Goal: Task Accomplishment & Management: Use online tool/utility

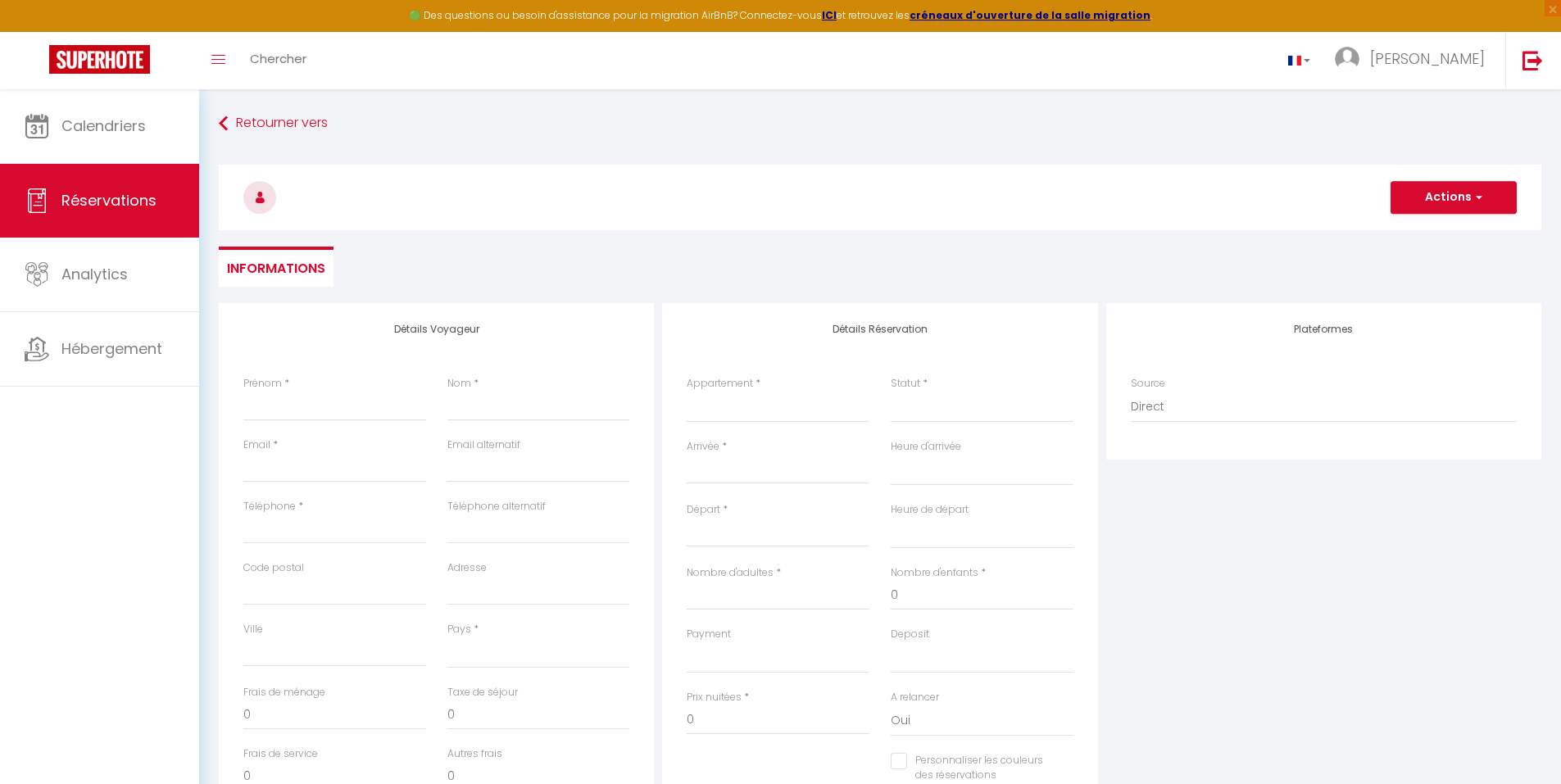
select select
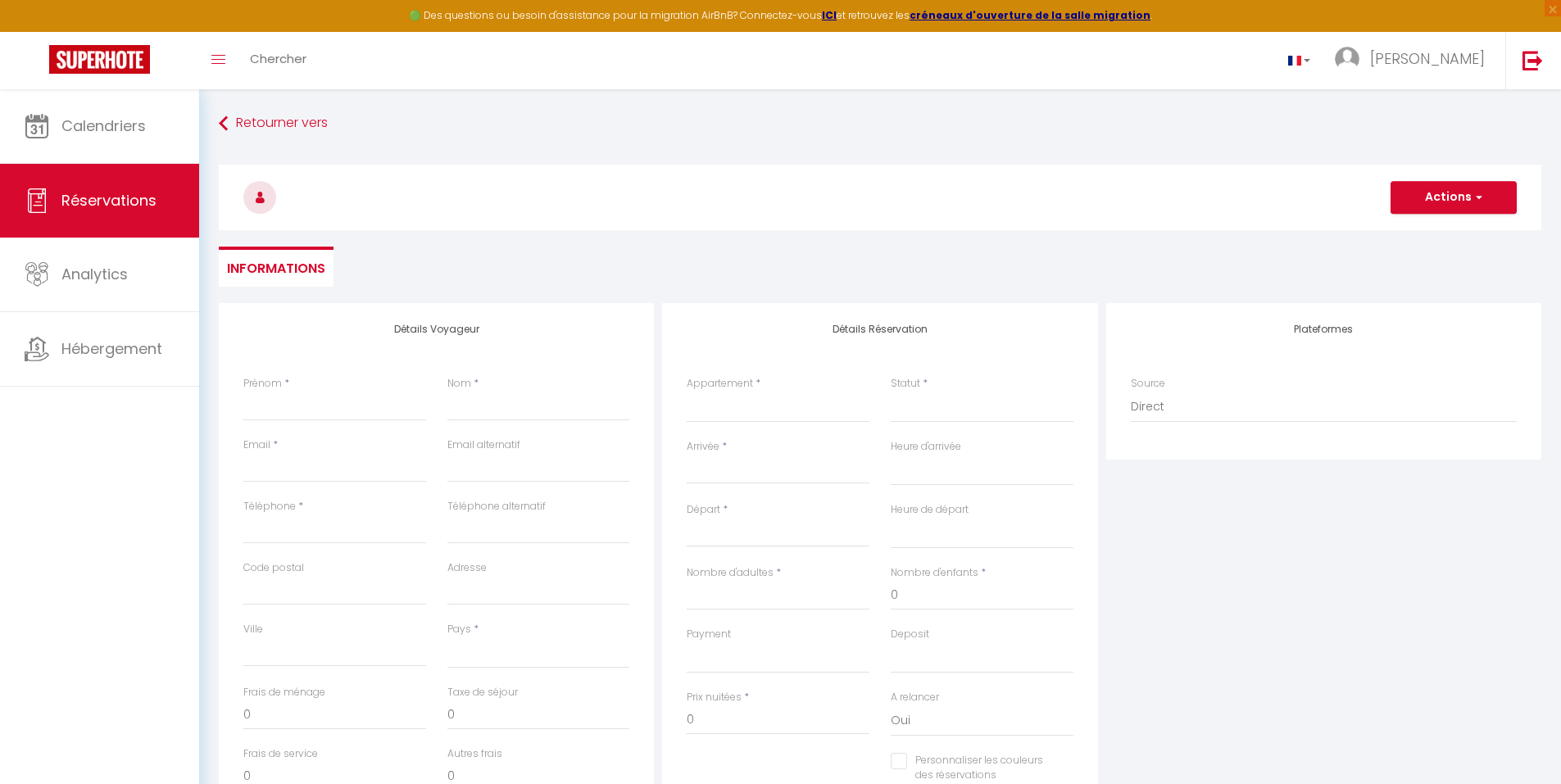
select select
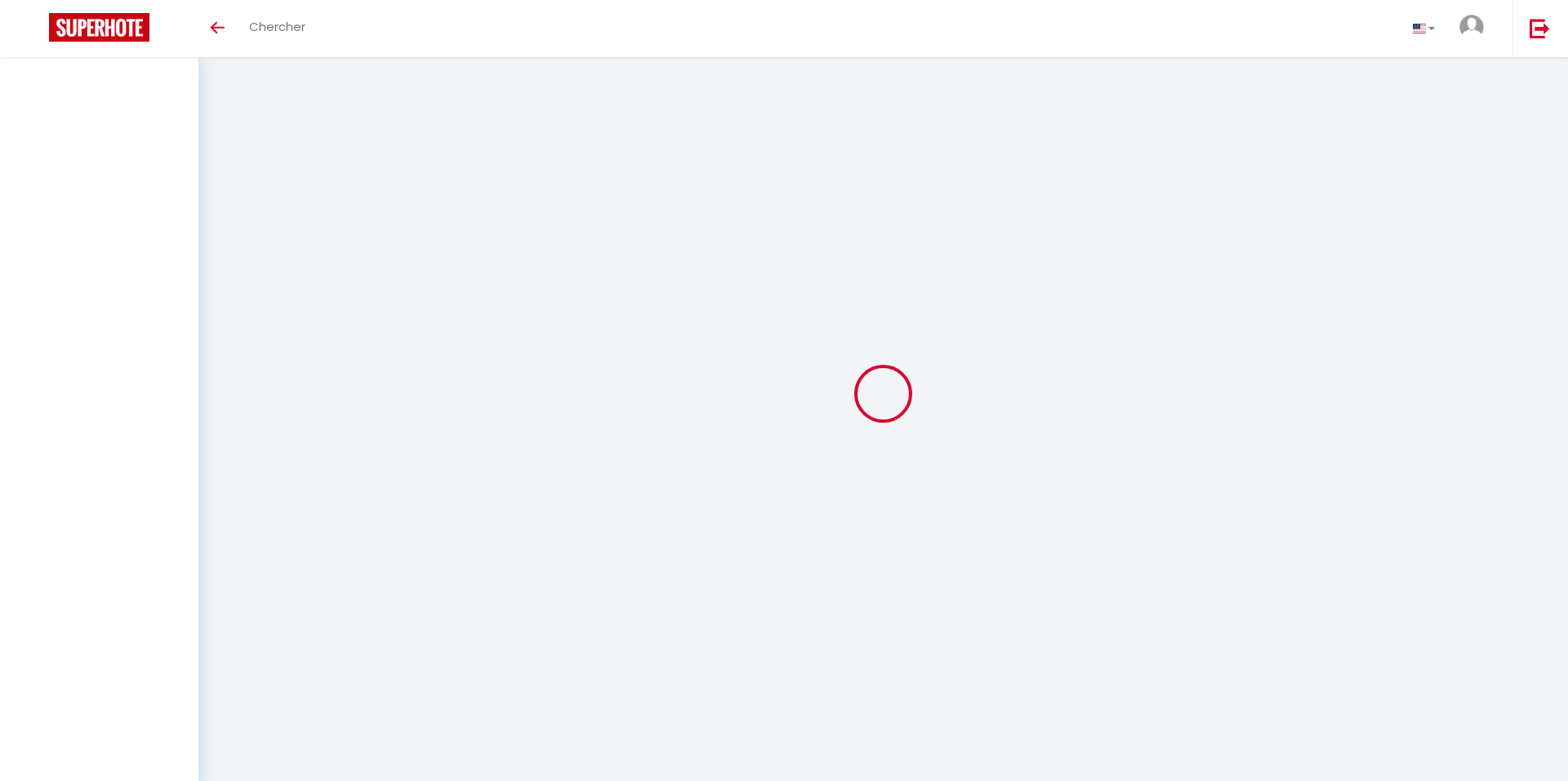
select select
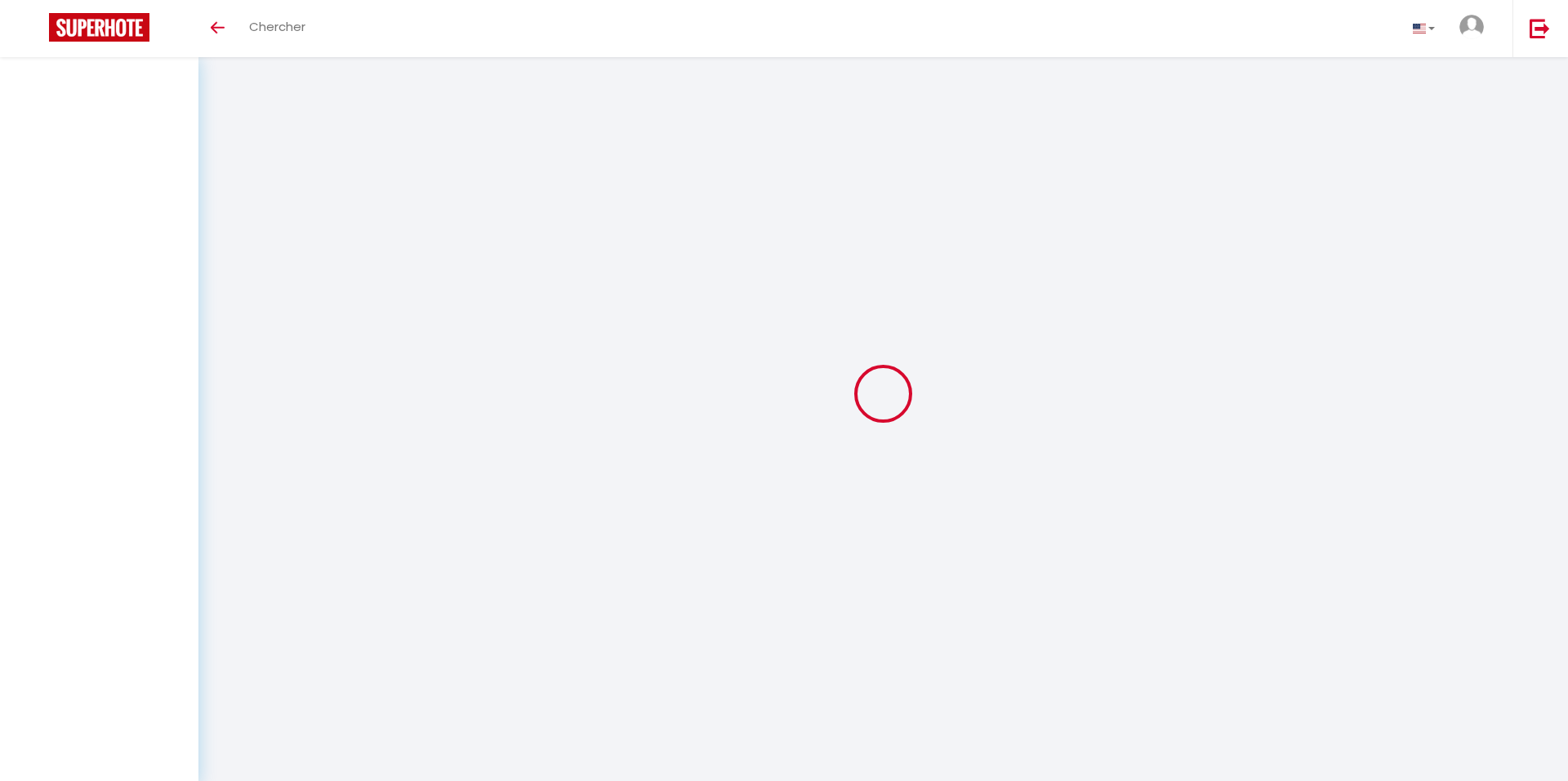
select select
checkbox input "false"
select select
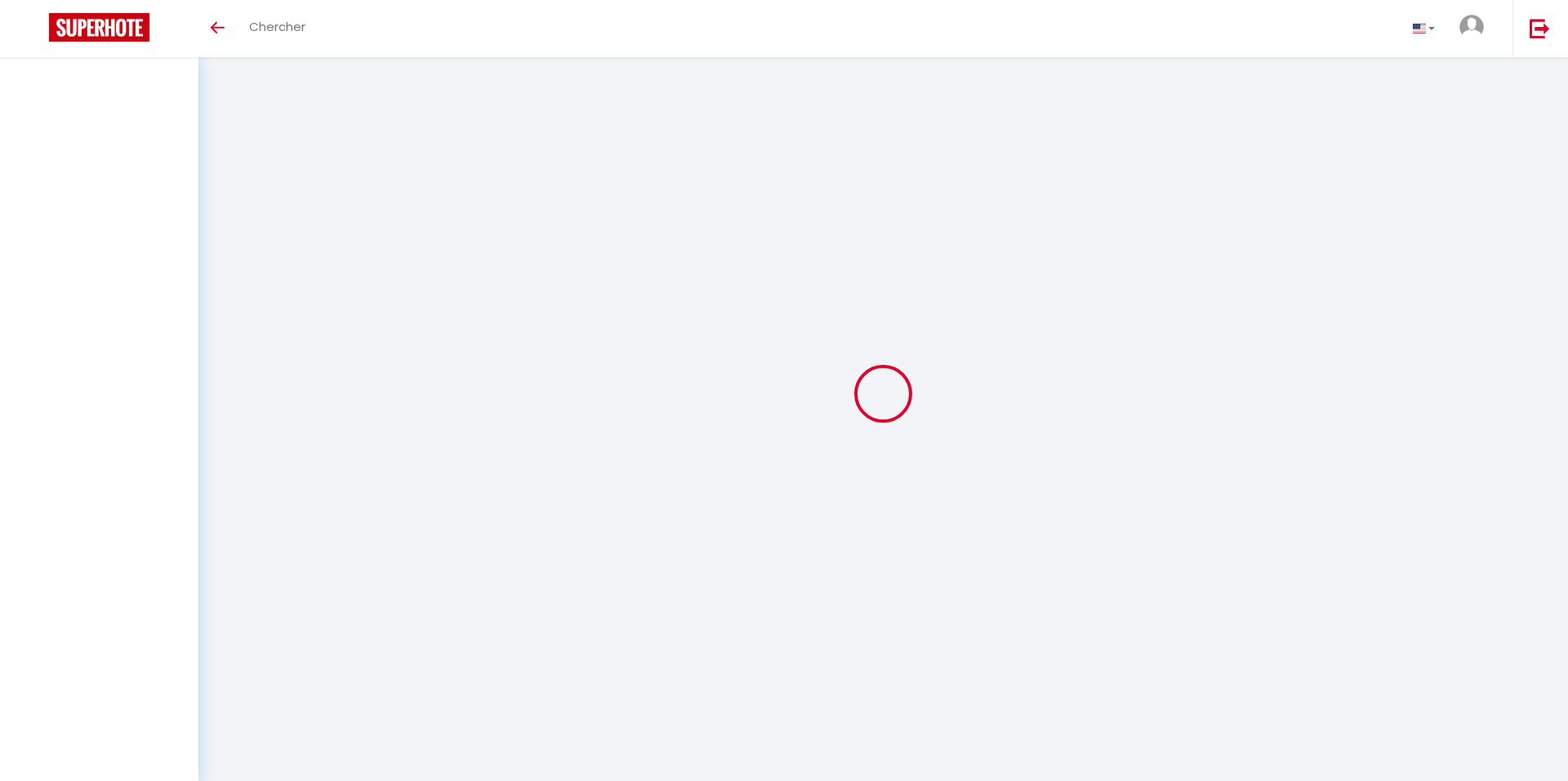
select select
checkbox input "false"
select select
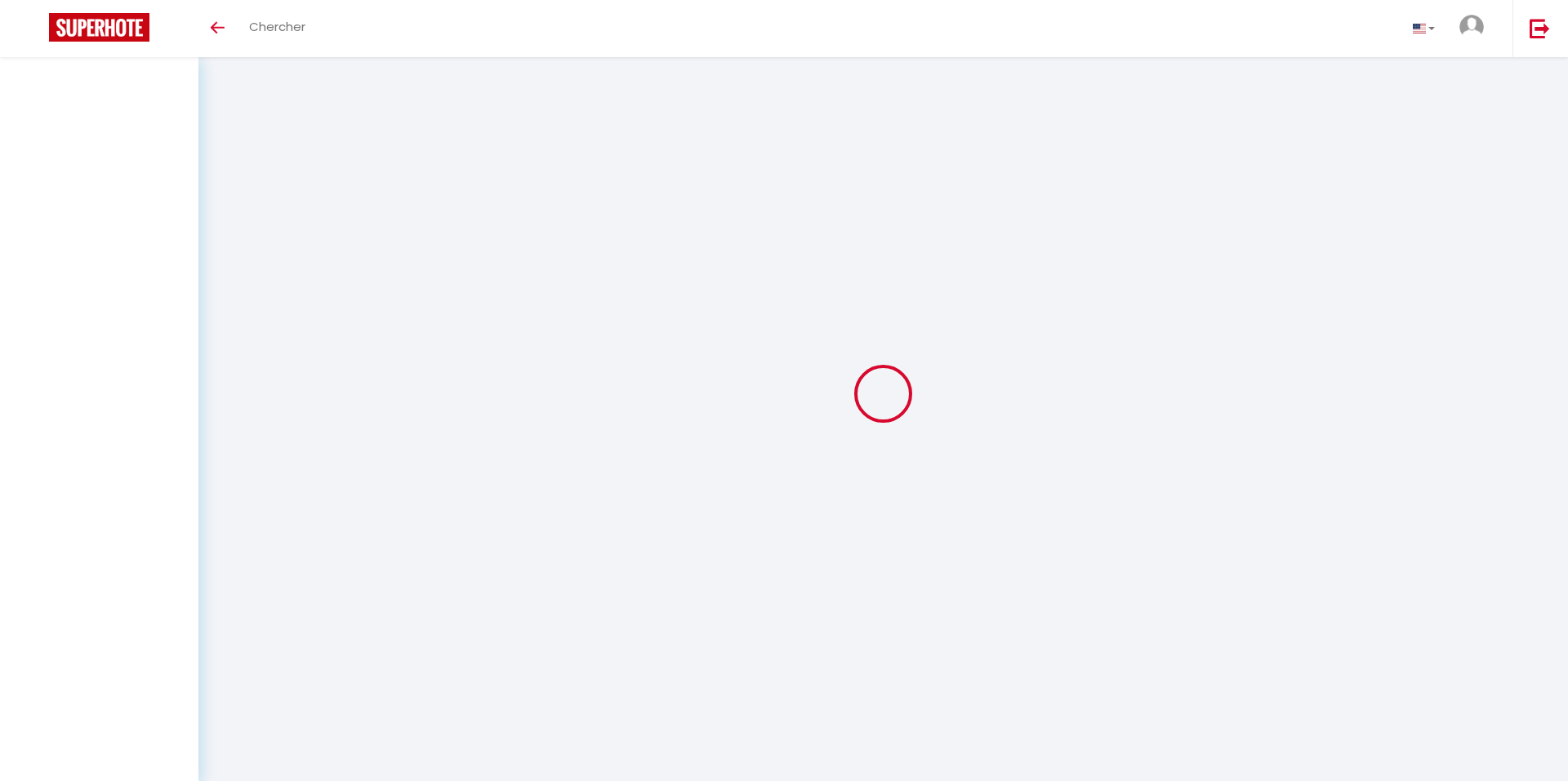
select select
checkbox input "false"
select select
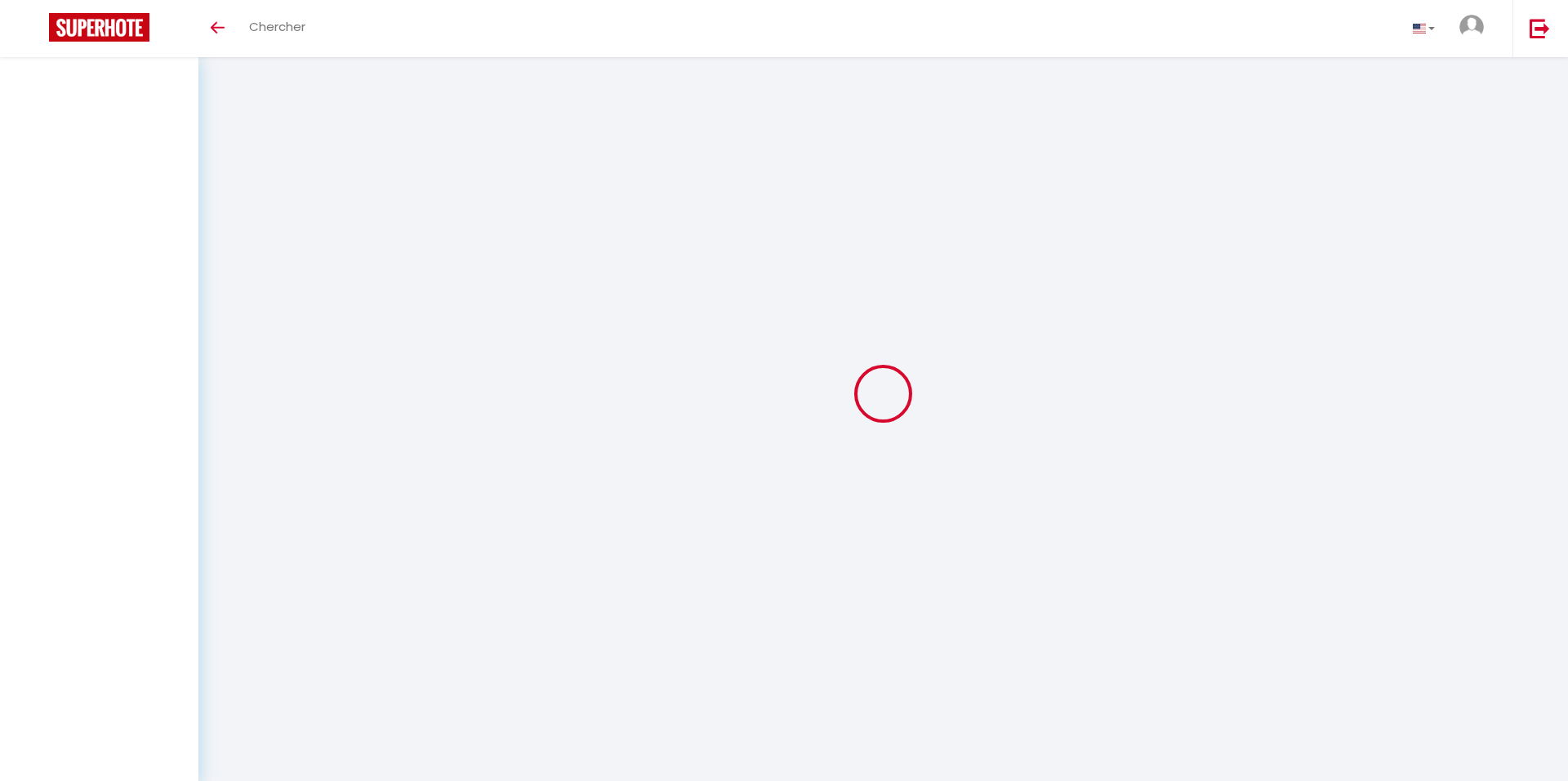
select select
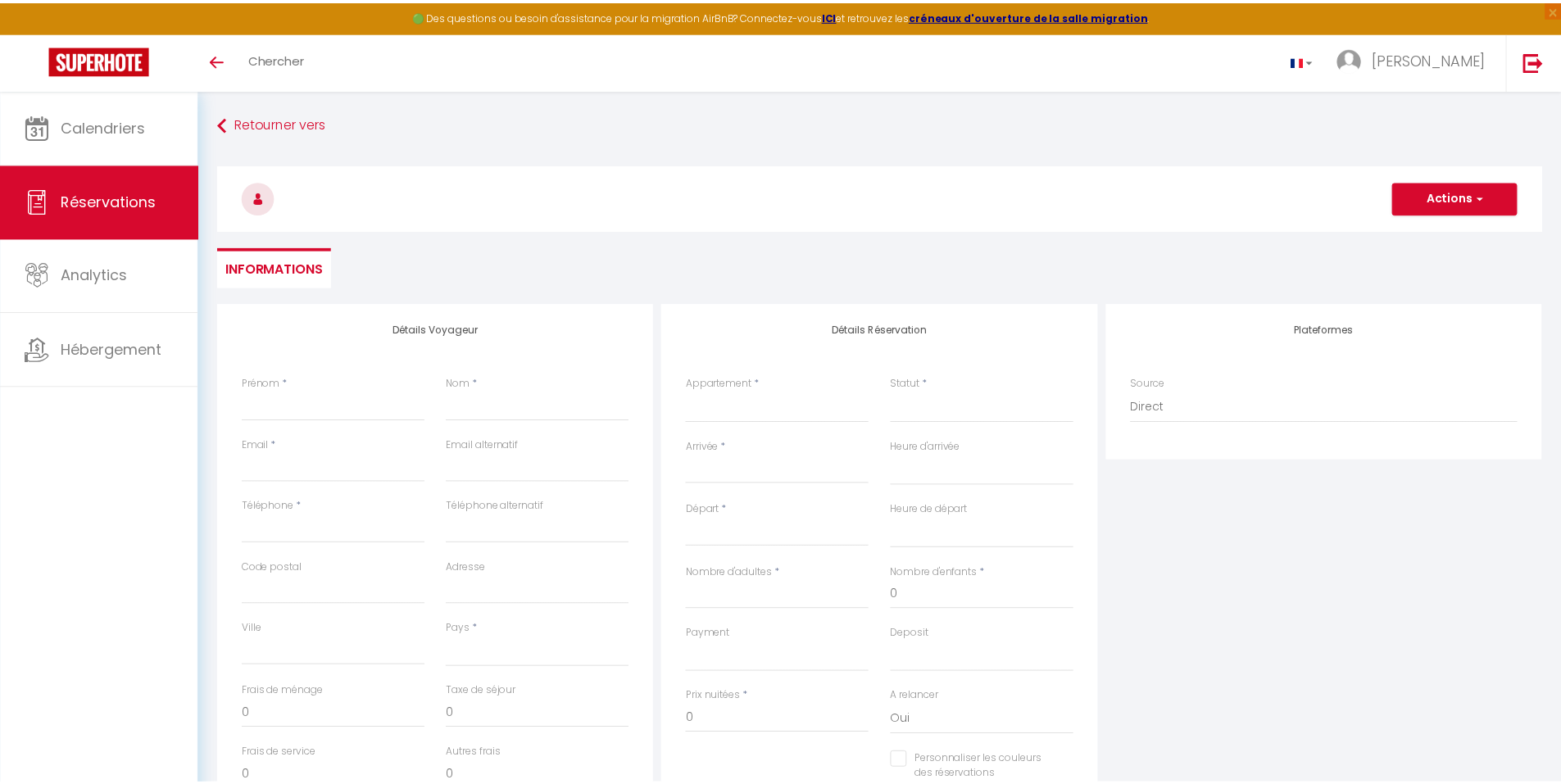
scroll to position [154, 0]
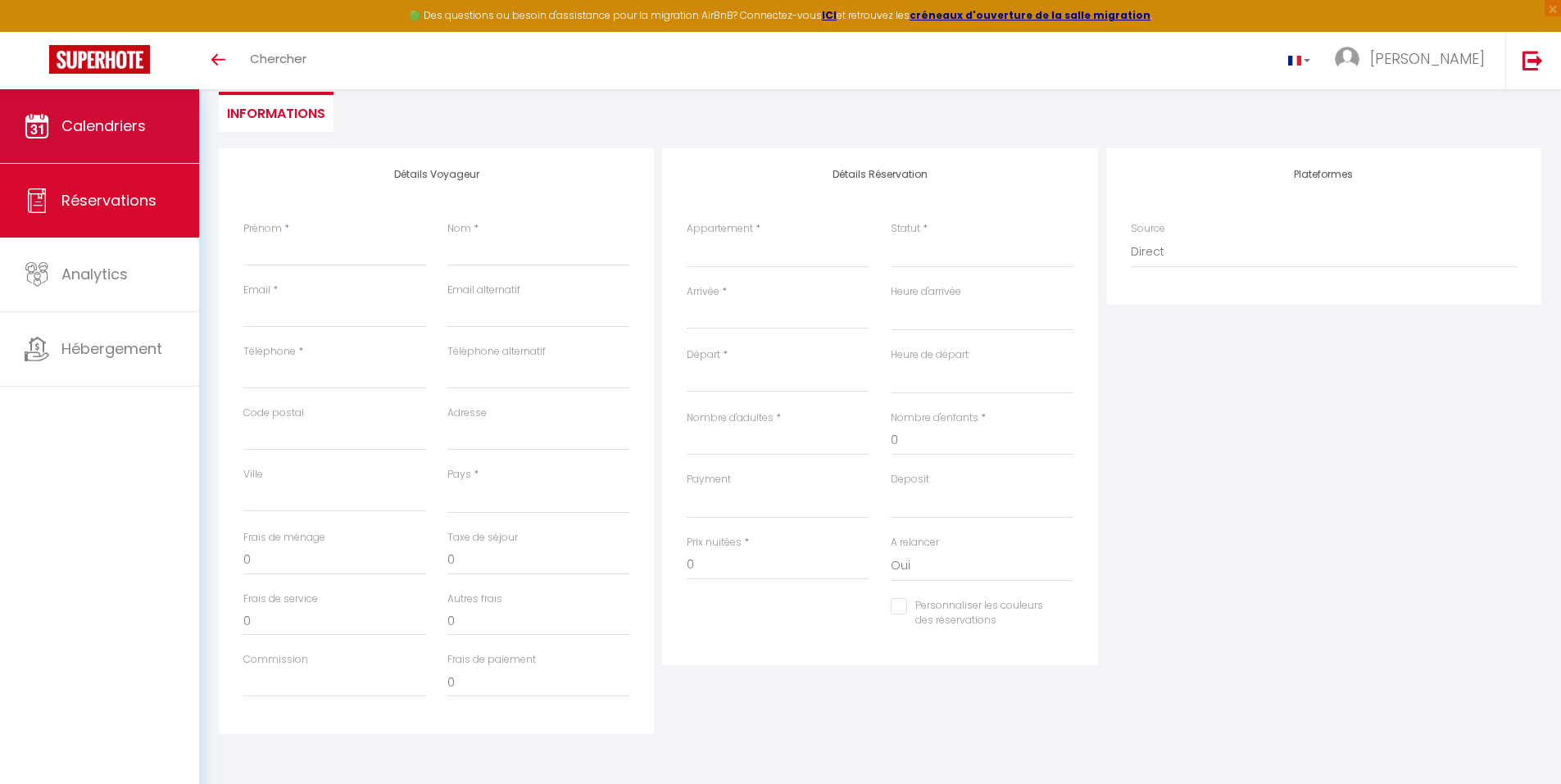
click at [98, 136] on link "Calendriers" at bounding box center [99, 126] width 199 height 74
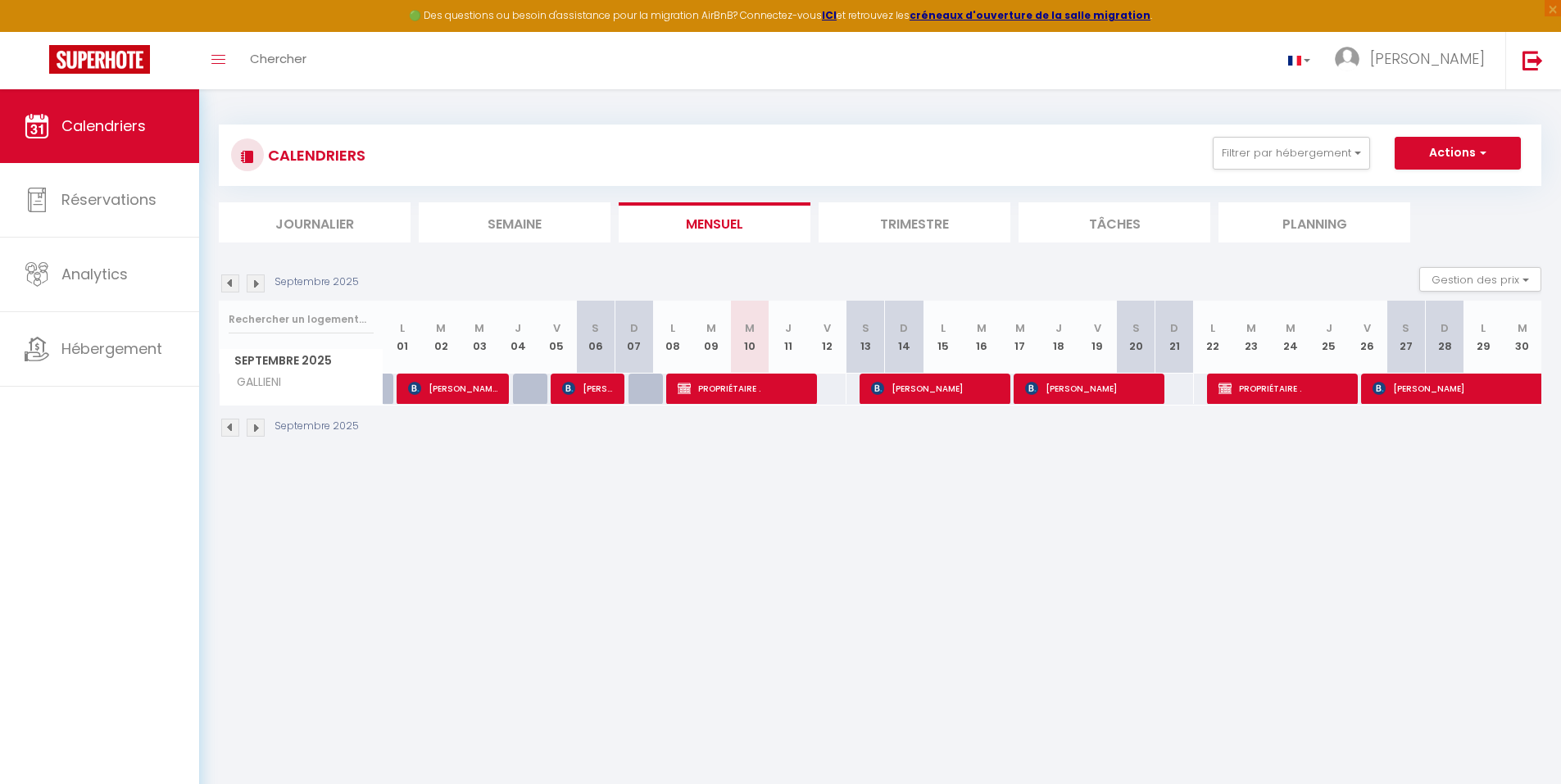
click at [915, 219] on li "Trimestre" at bounding box center [914, 222] width 192 height 40
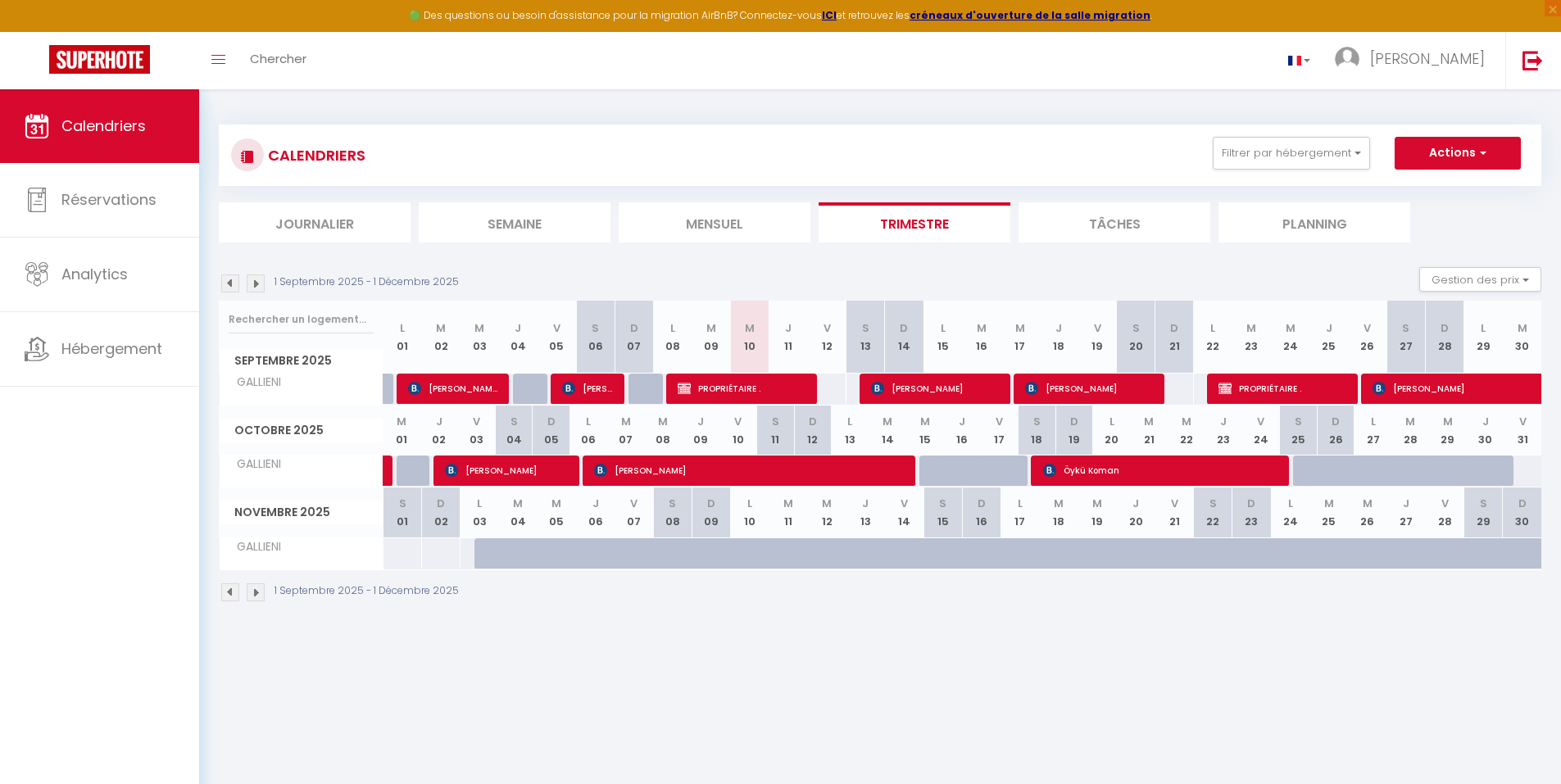
click at [541, 559] on div at bounding box center [556, 554] width 39 height 31
type input "40"
type input "Mer 05 Novembre 2025"
type input "Jeu 06 Novembre 2025"
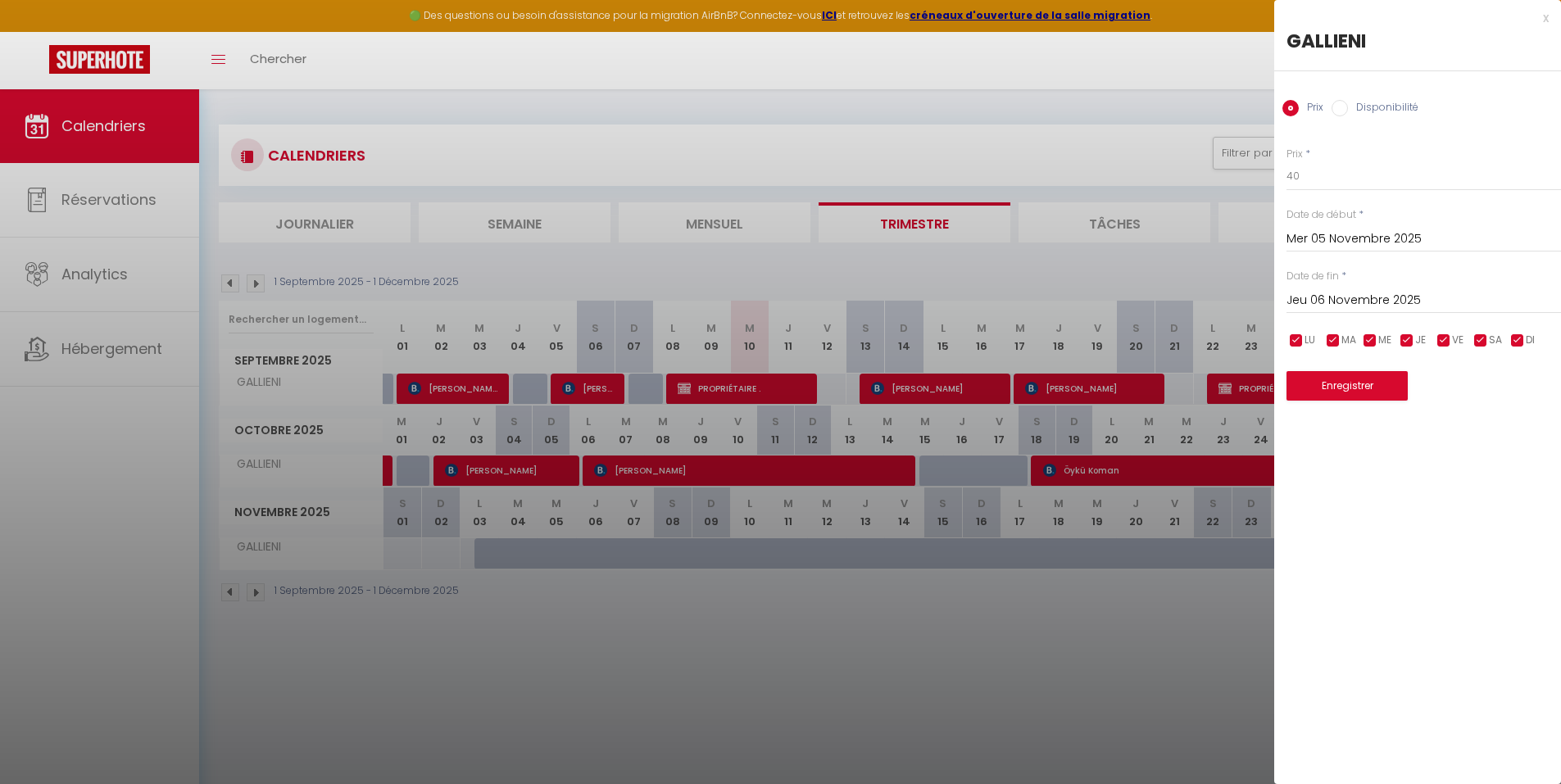
click at [1021, 625] on div at bounding box center [780, 392] width 1561 height 784
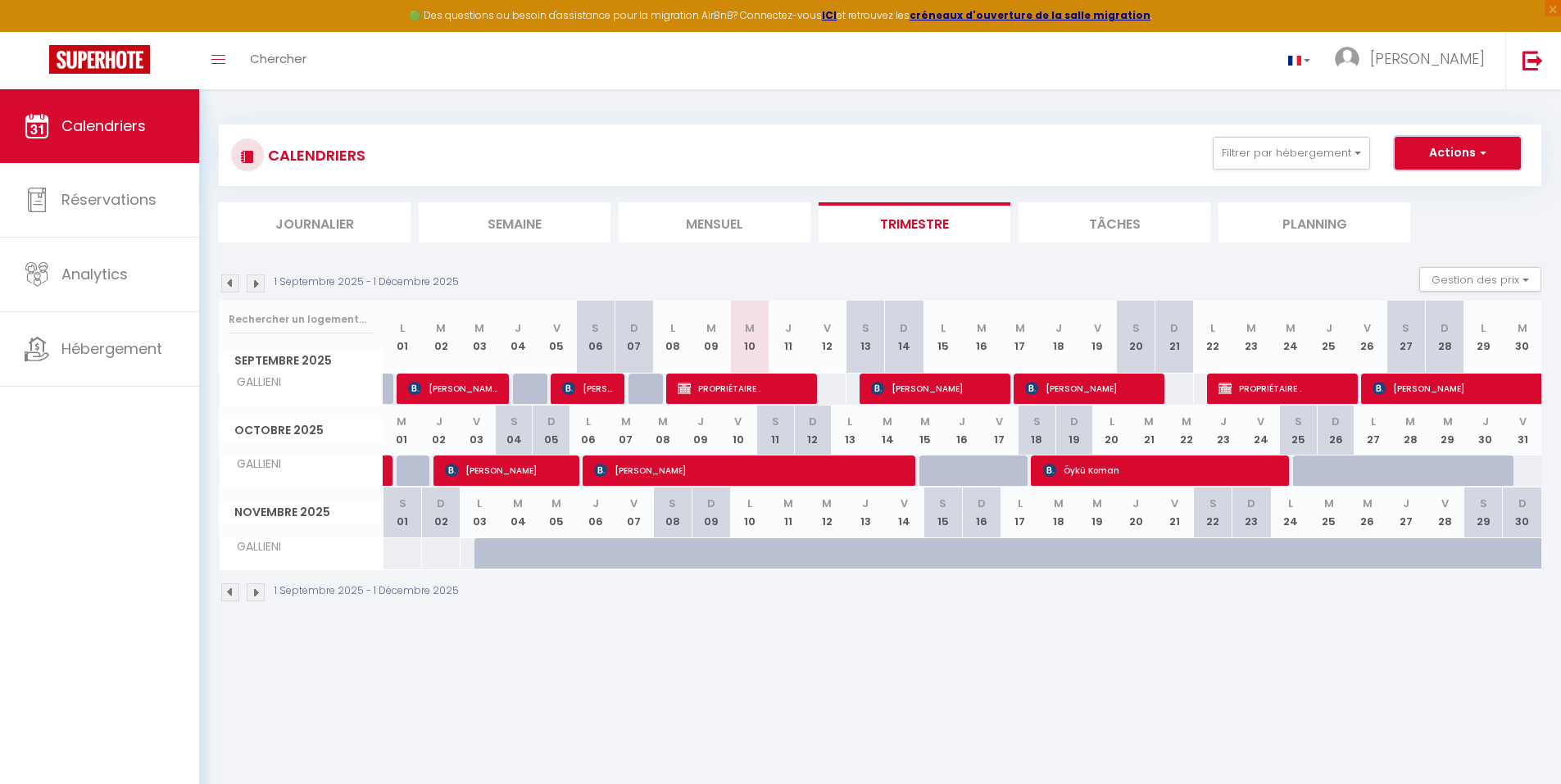
click at [1444, 161] on button "Actions" at bounding box center [1458, 153] width 126 height 33
click at [1451, 190] on link "Nouvelle réservation" at bounding box center [1441, 191] width 143 height 24
select select
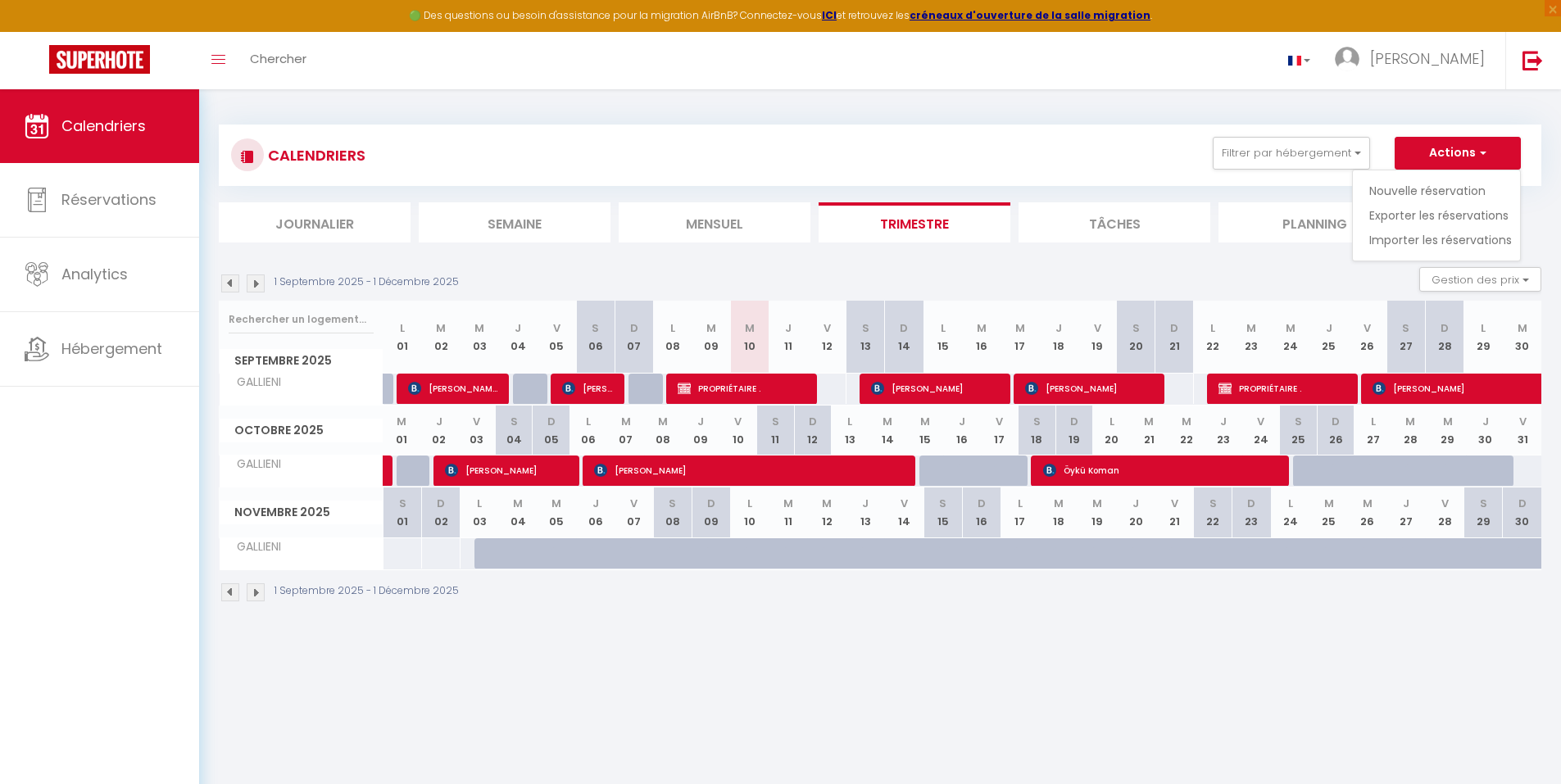
select select
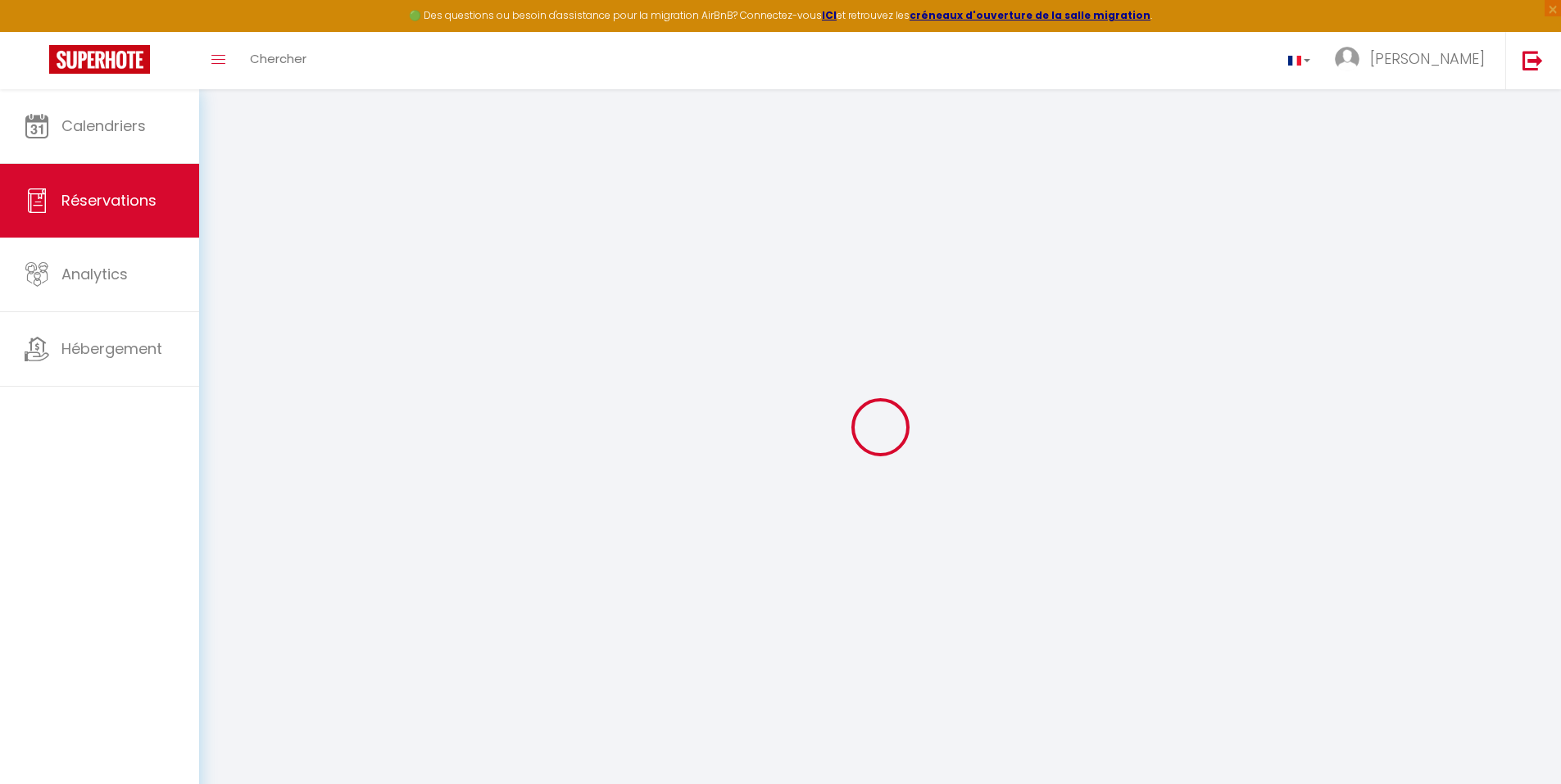
select select
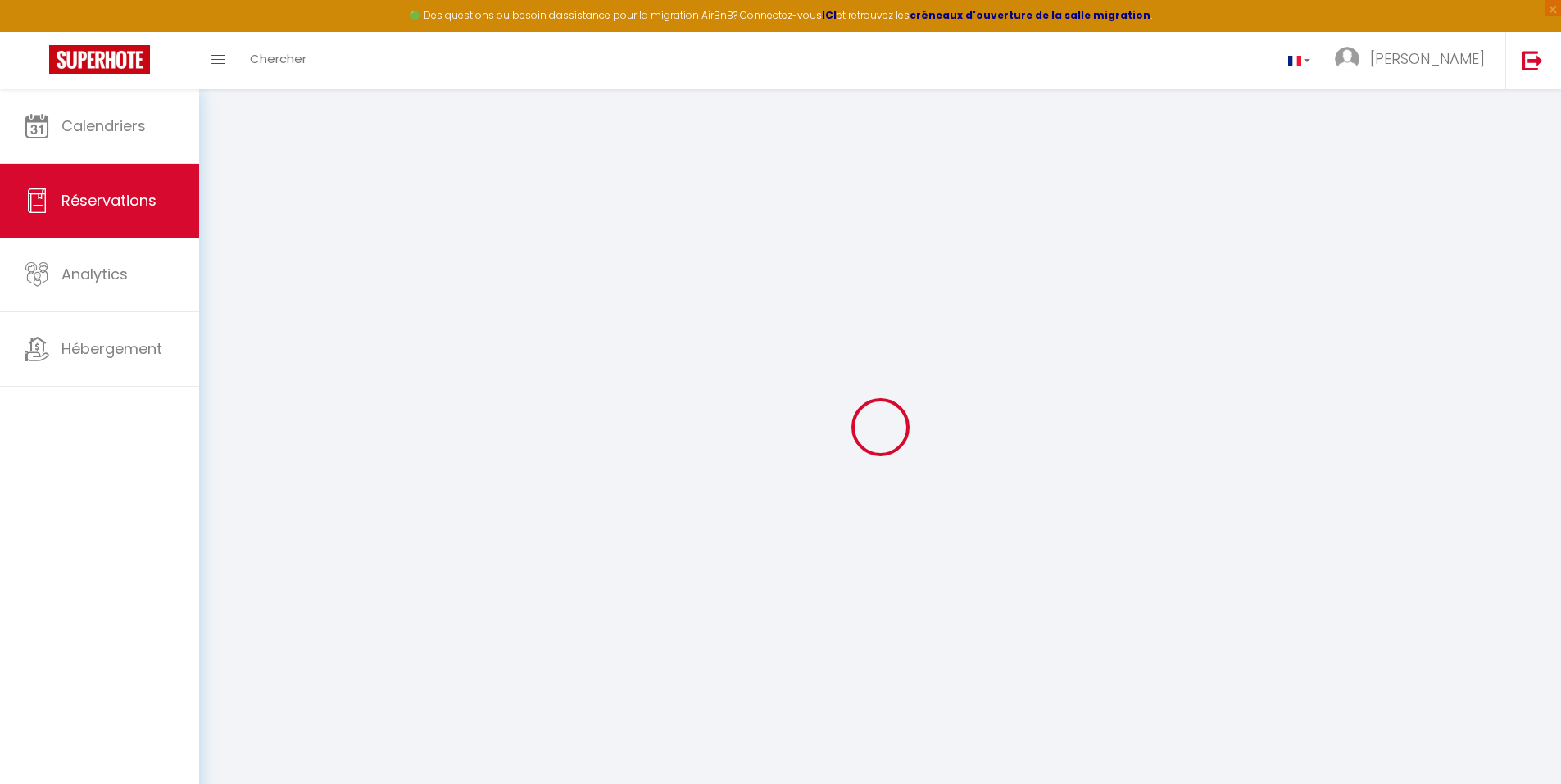
select select
checkbox input "false"
select select
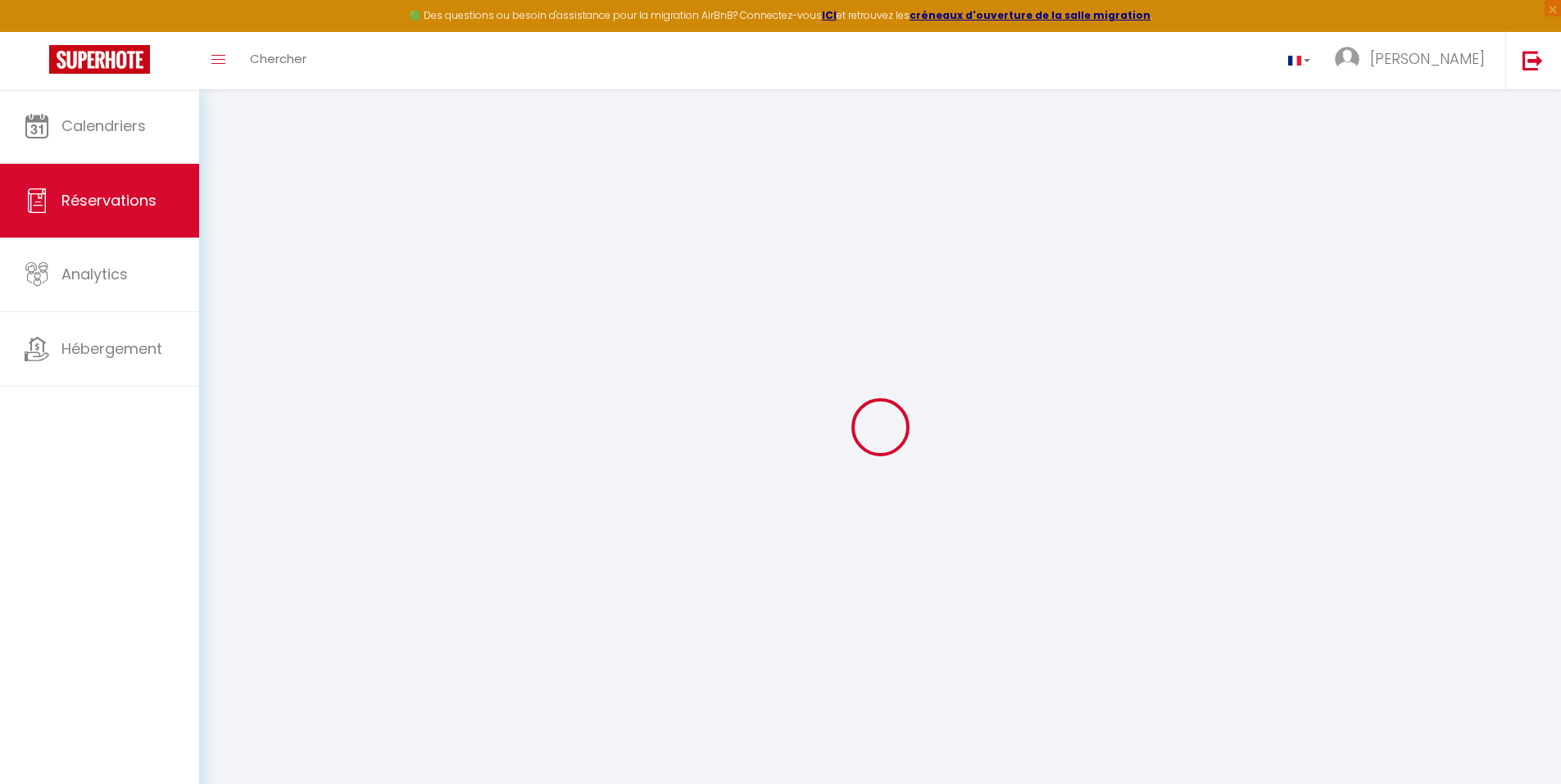
select select
checkbox input "false"
select select
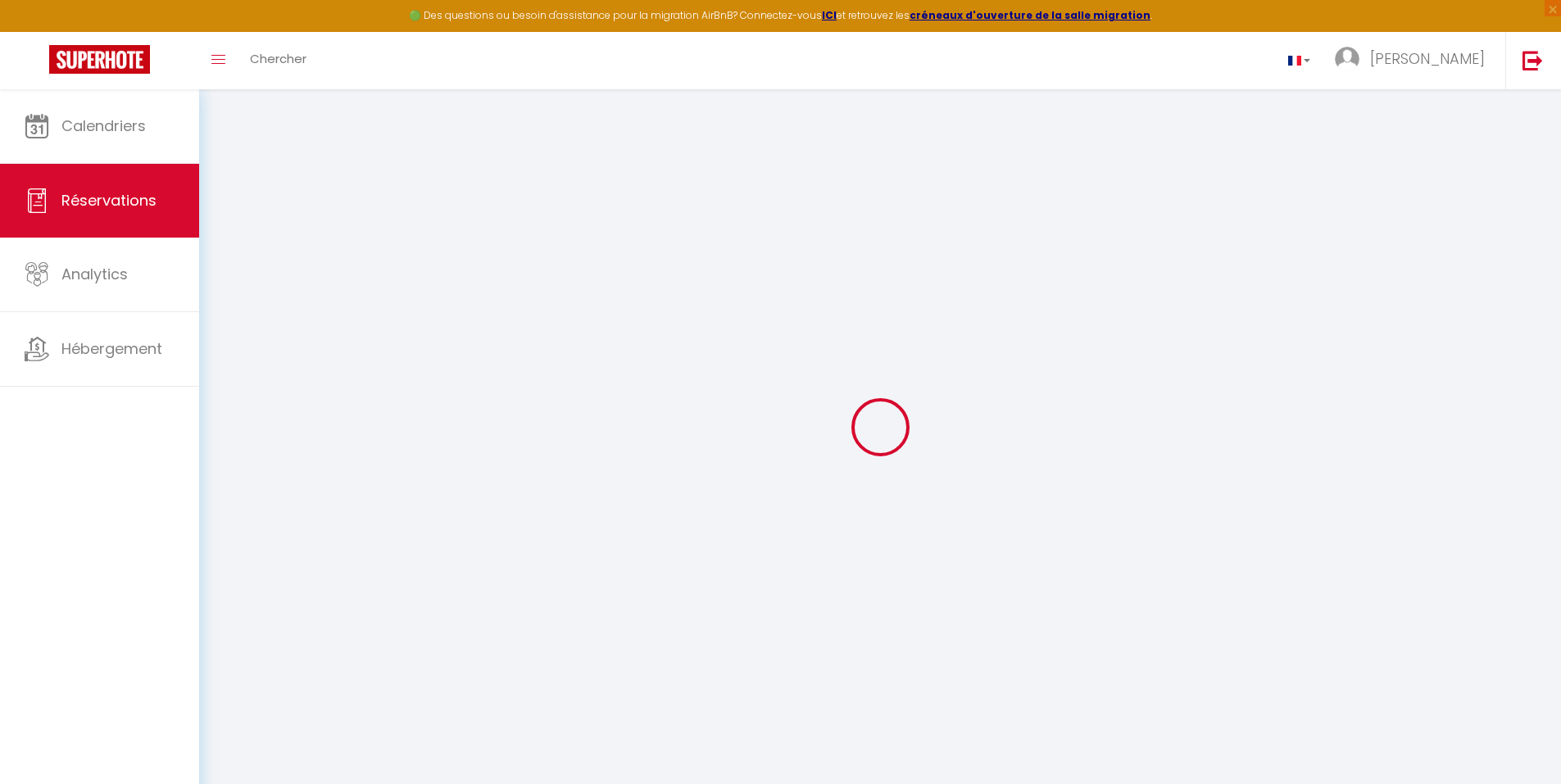
select select
checkbox input "false"
select select
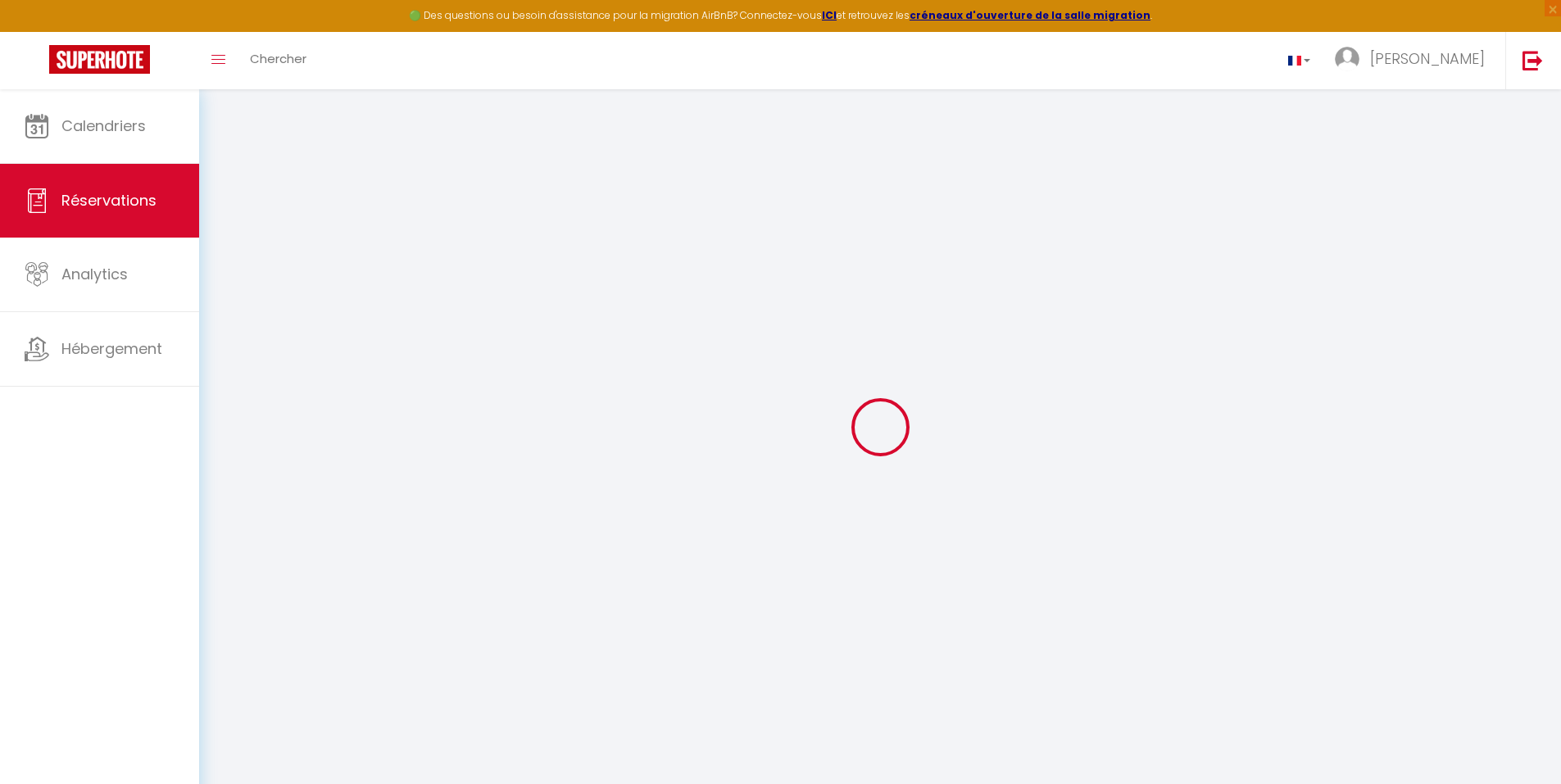
select select
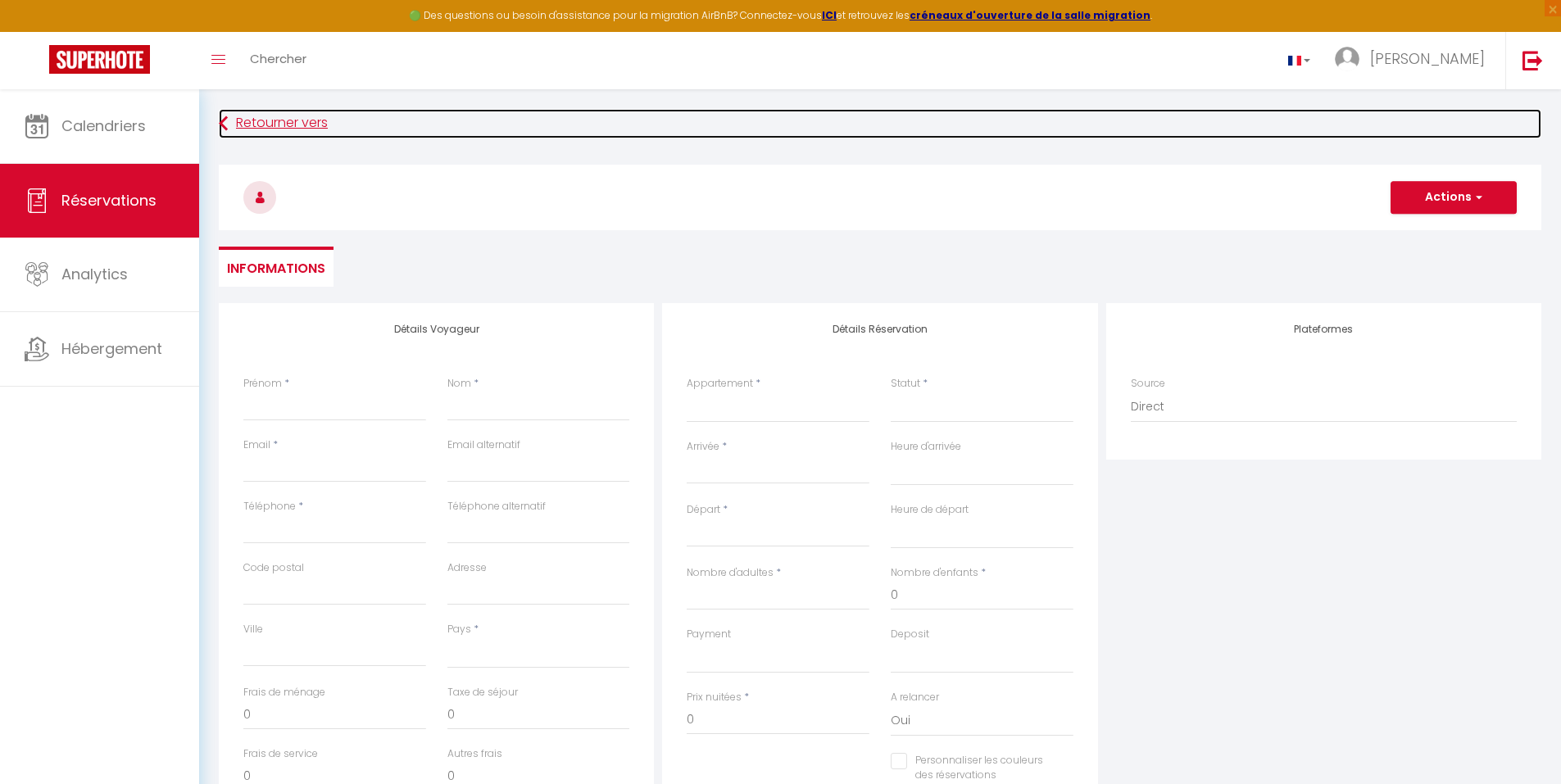
click at [219, 127] on icon at bounding box center [223, 124] width 9 height 30
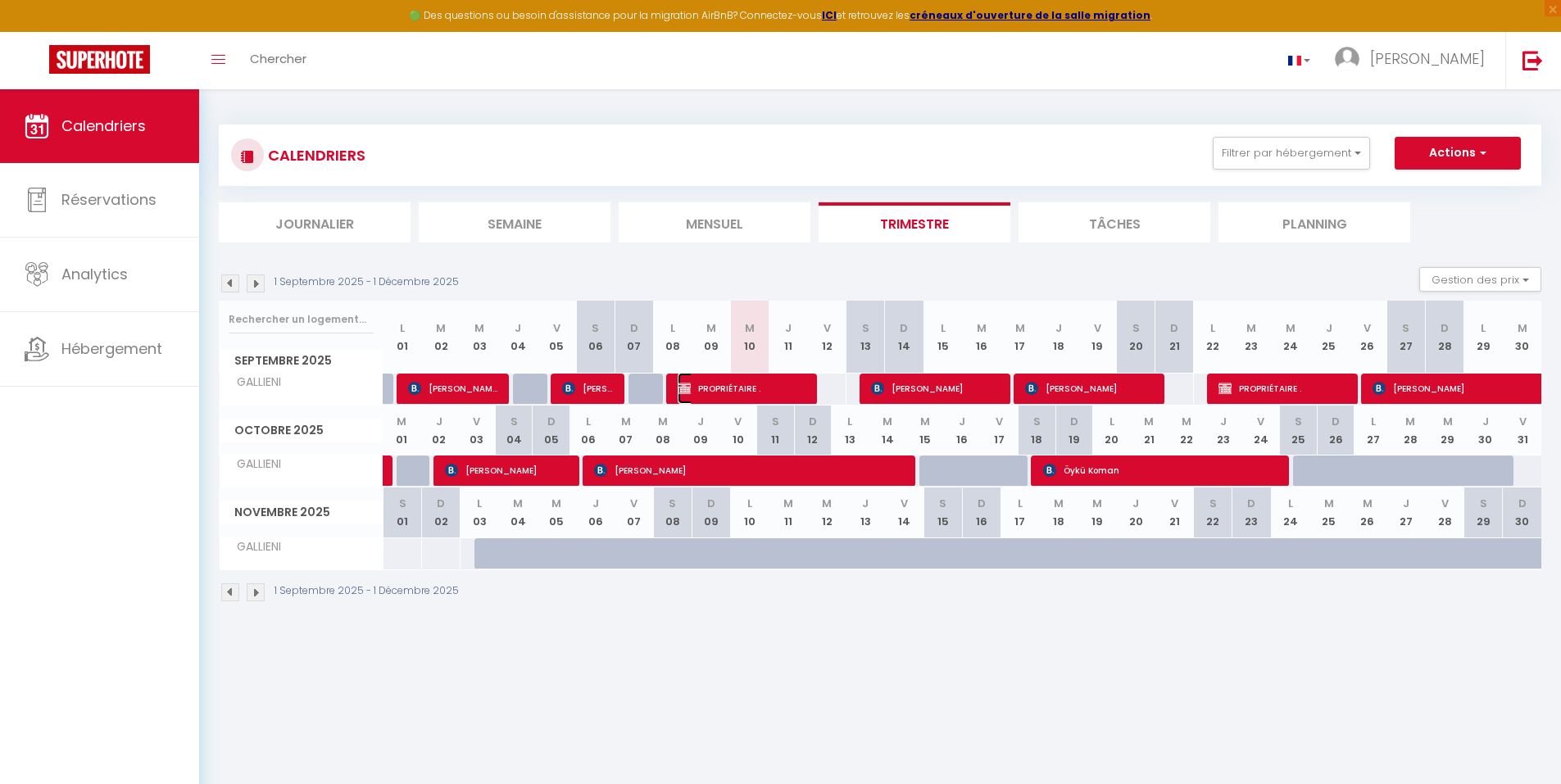
click at [793, 389] on span "PROPRIÉTAIRE ." at bounding box center [742, 388] width 128 height 31
select select "OK"
select select "KO"
select select "0"
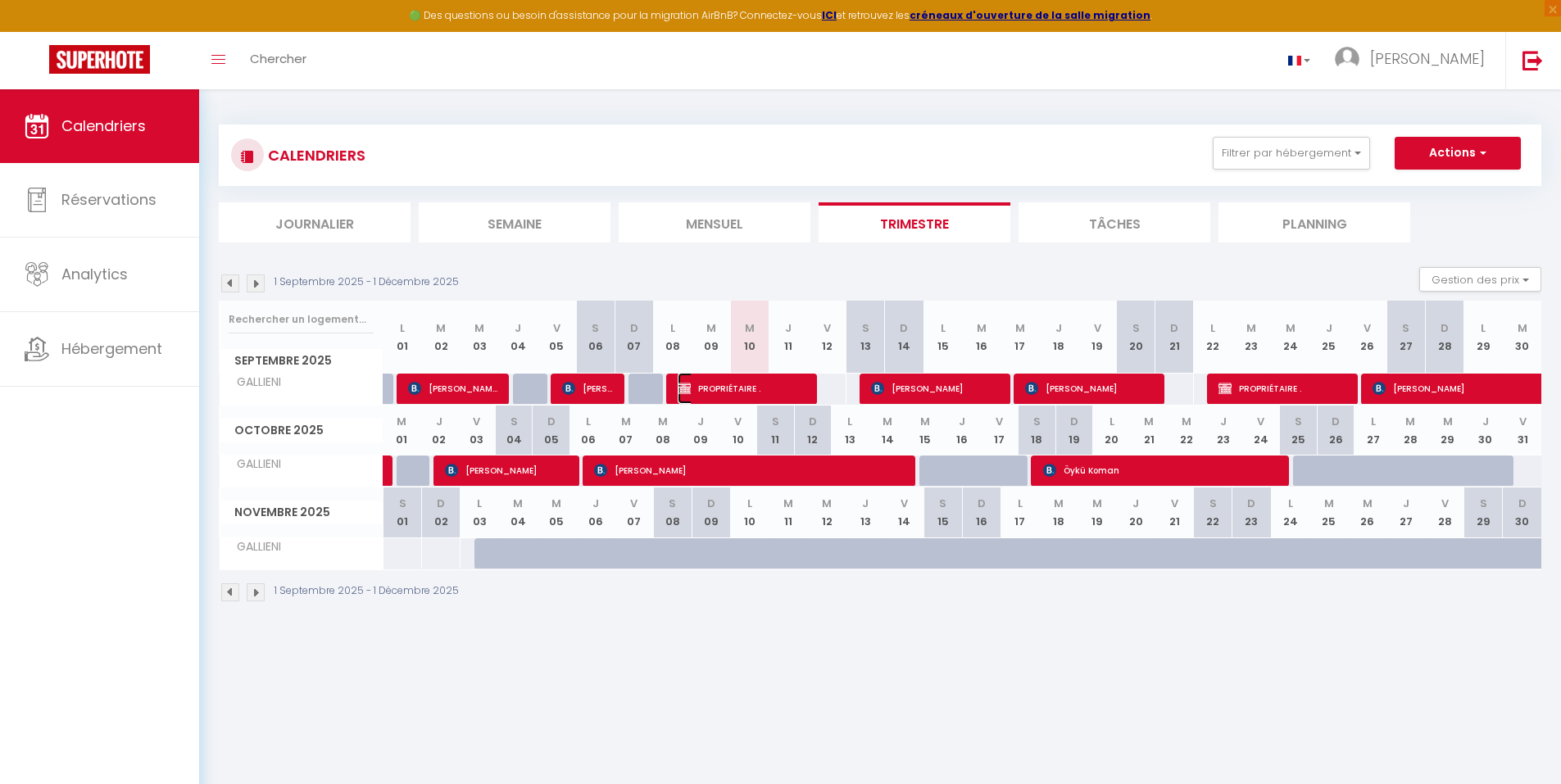
select select "1"
select select
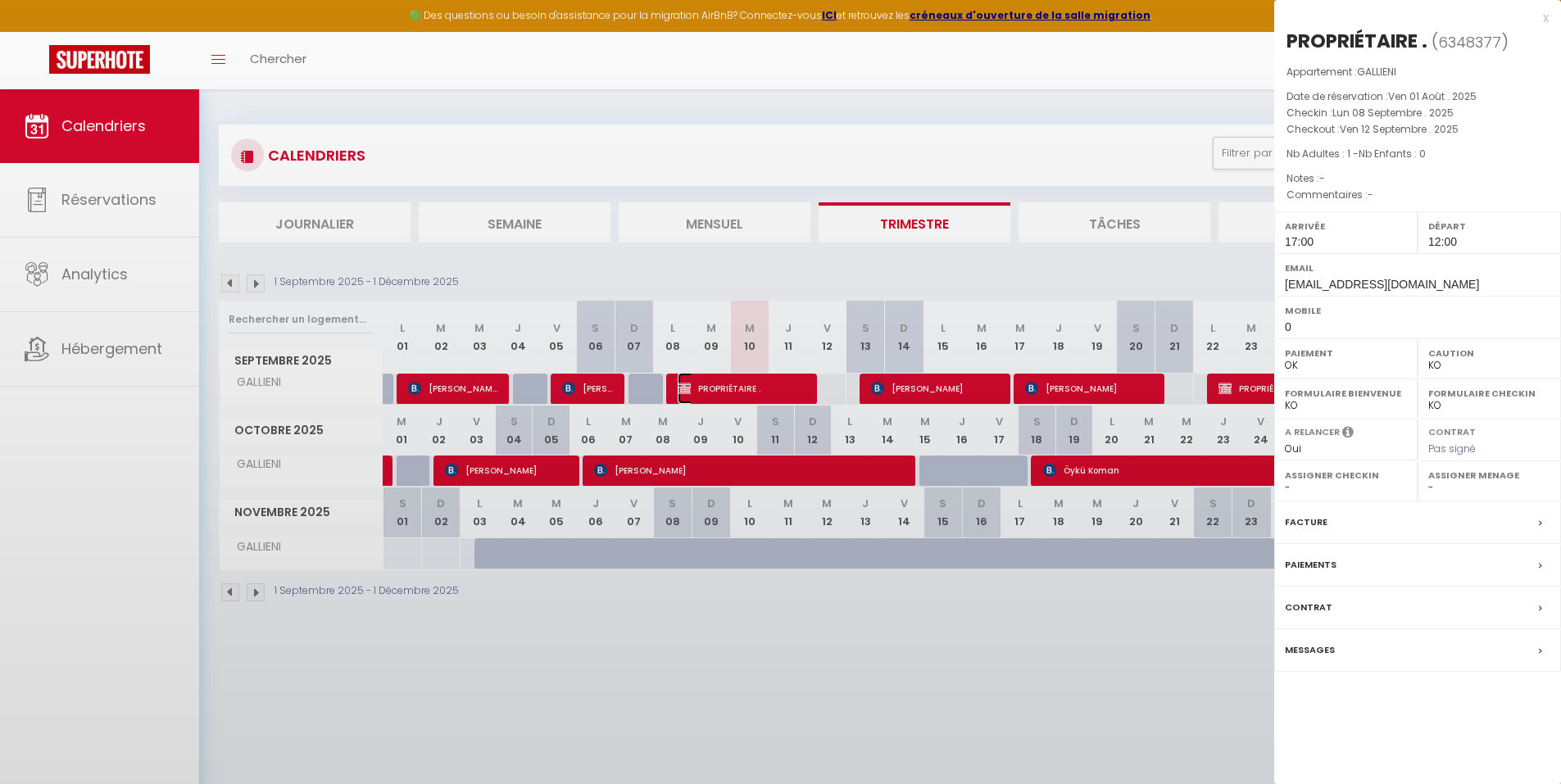
select select "41900"
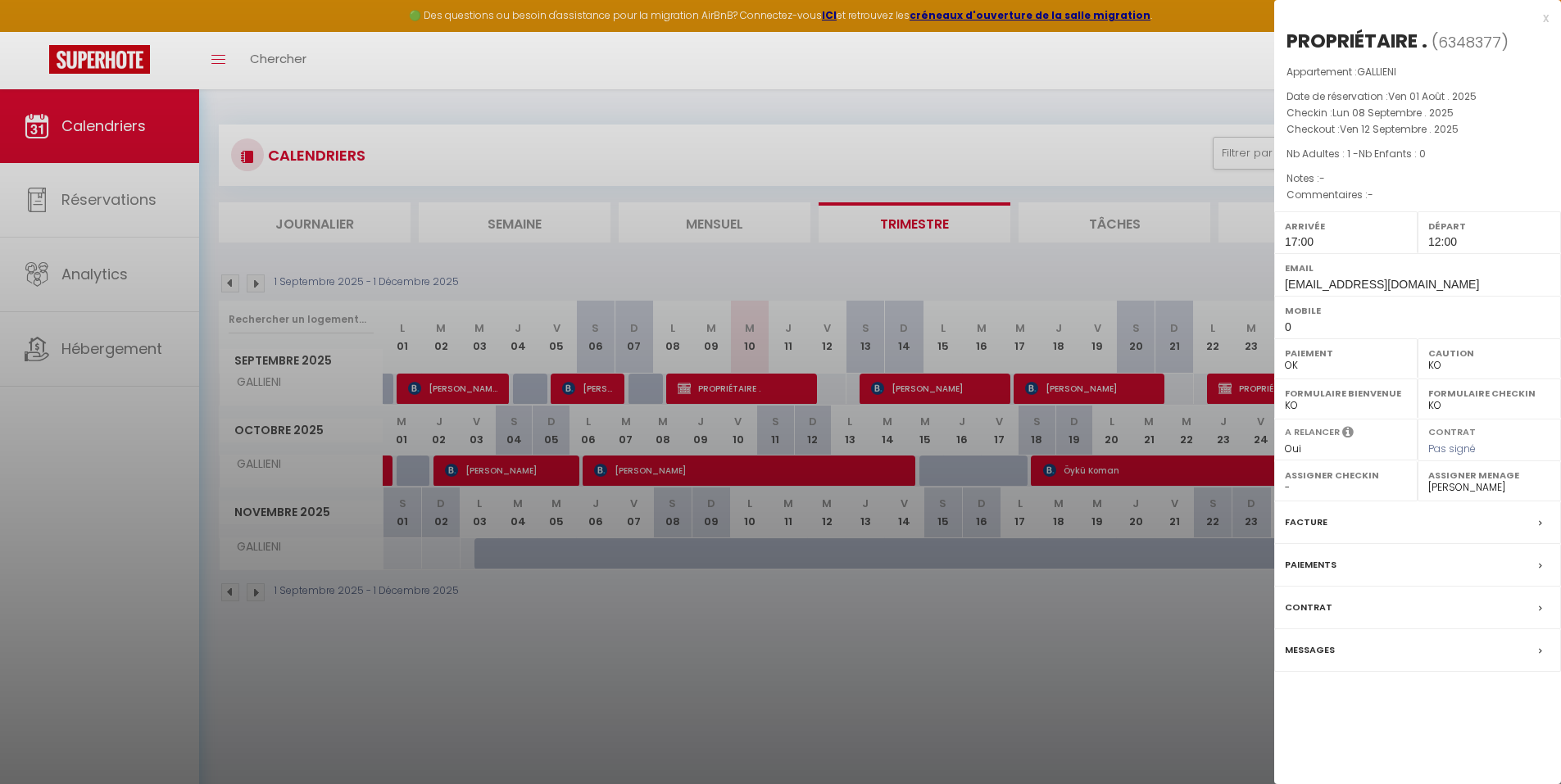
click at [665, 661] on div at bounding box center [780, 392] width 1561 height 784
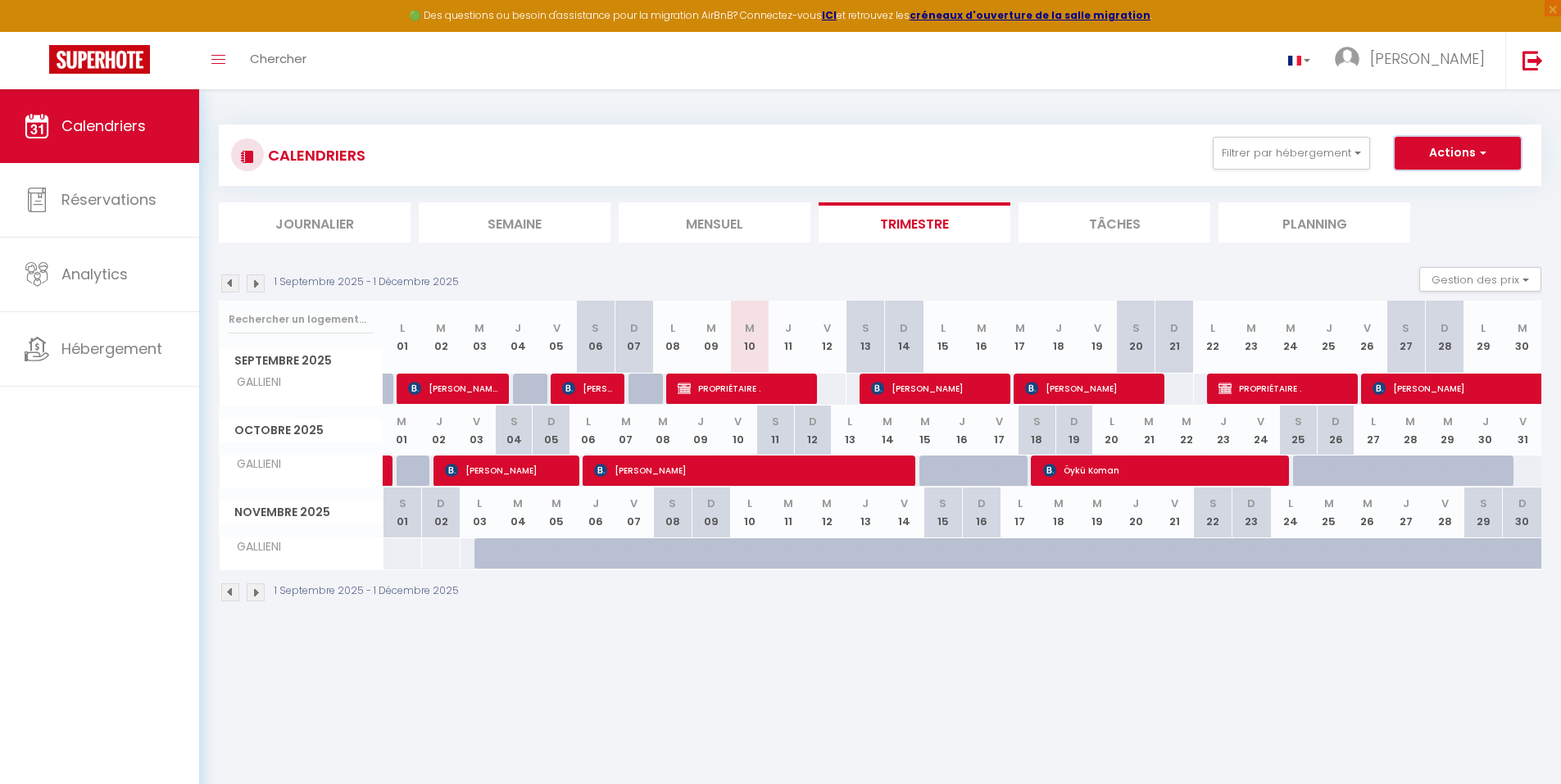
click at [1472, 156] on button "Actions" at bounding box center [1458, 153] width 126 height 33
click at [1420, 194] on link "Nouvelle réservation" at bounding box center [1441, 191] width 143 height 24
select select
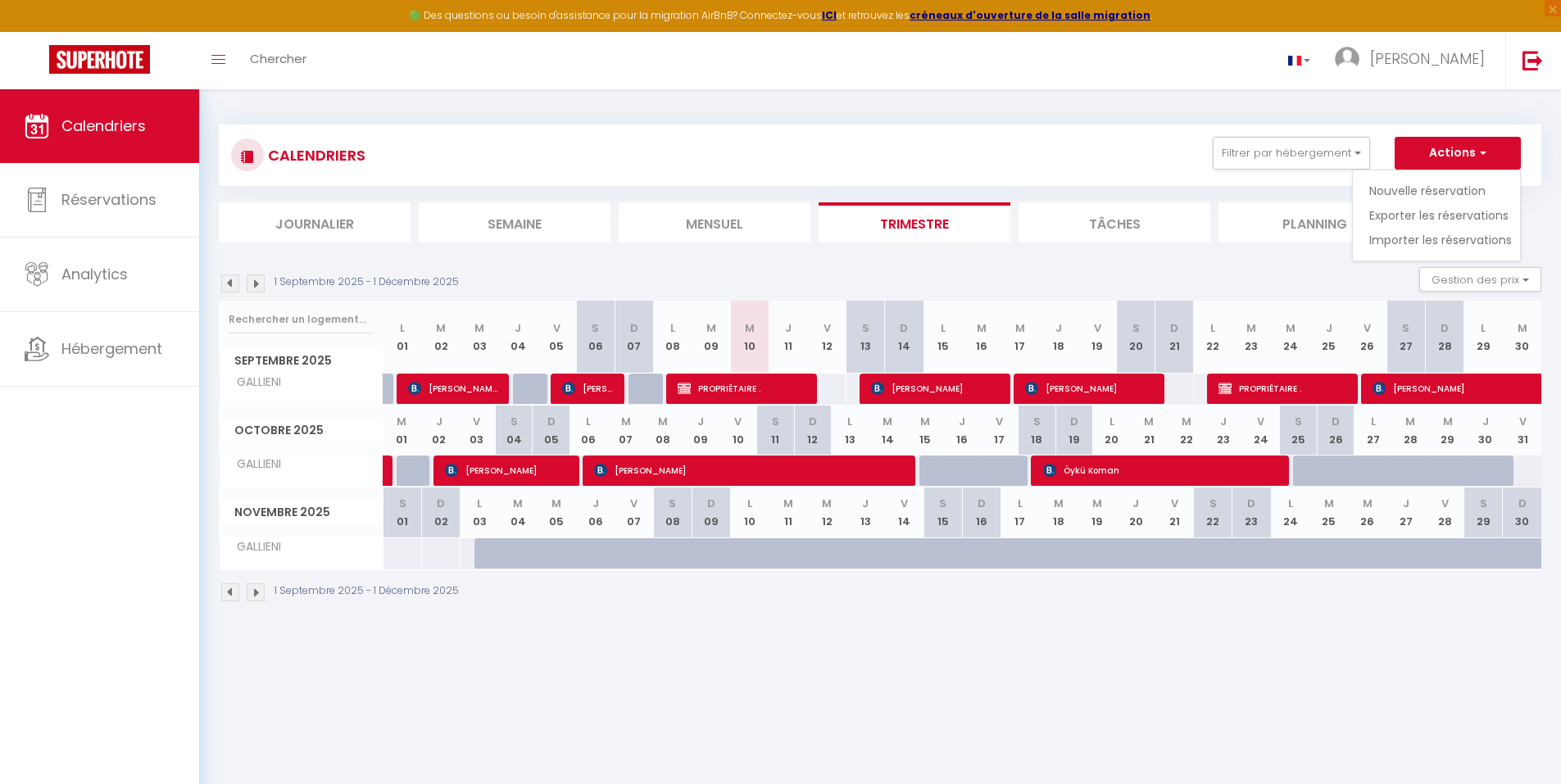
select select
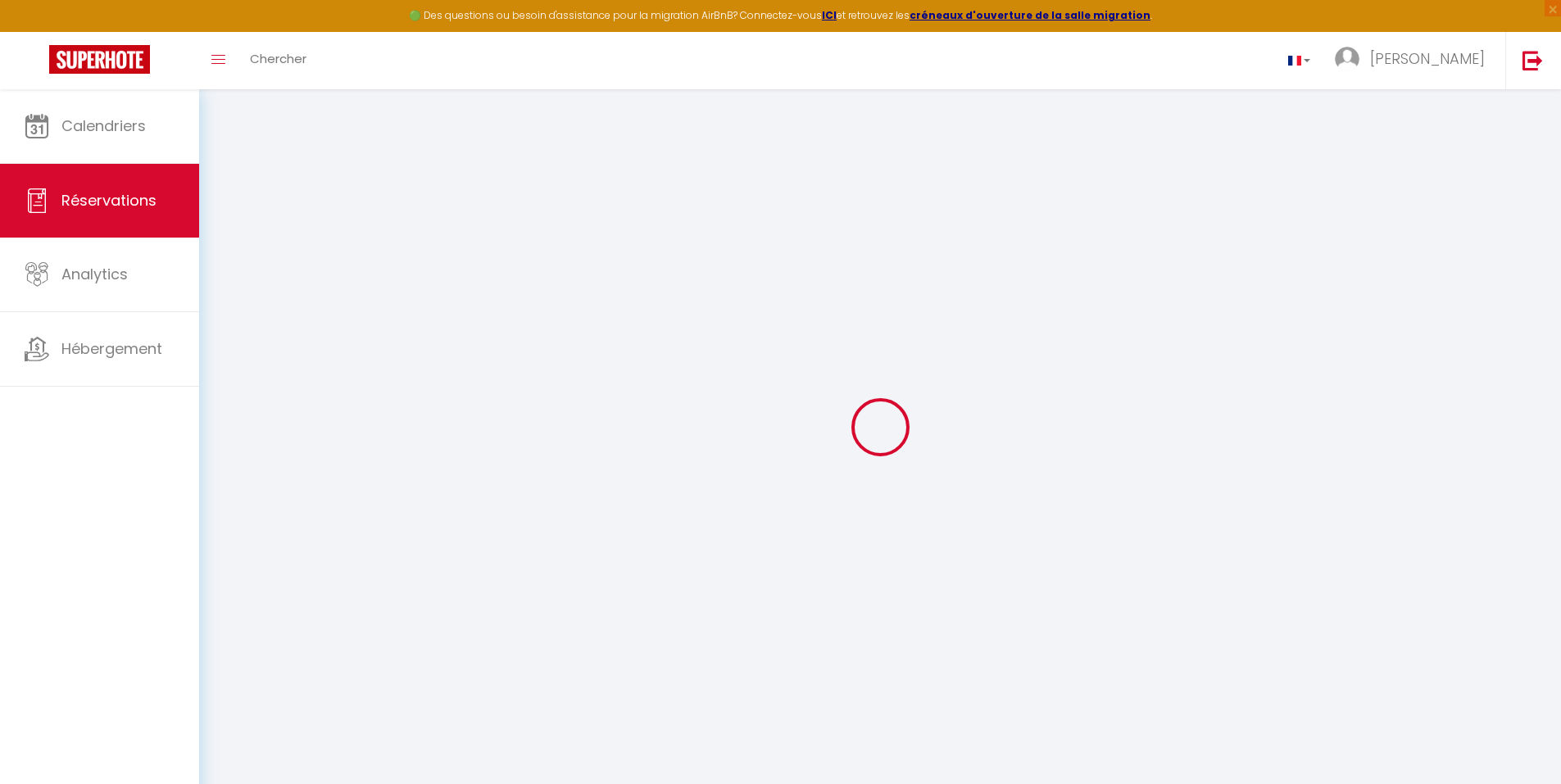
select select
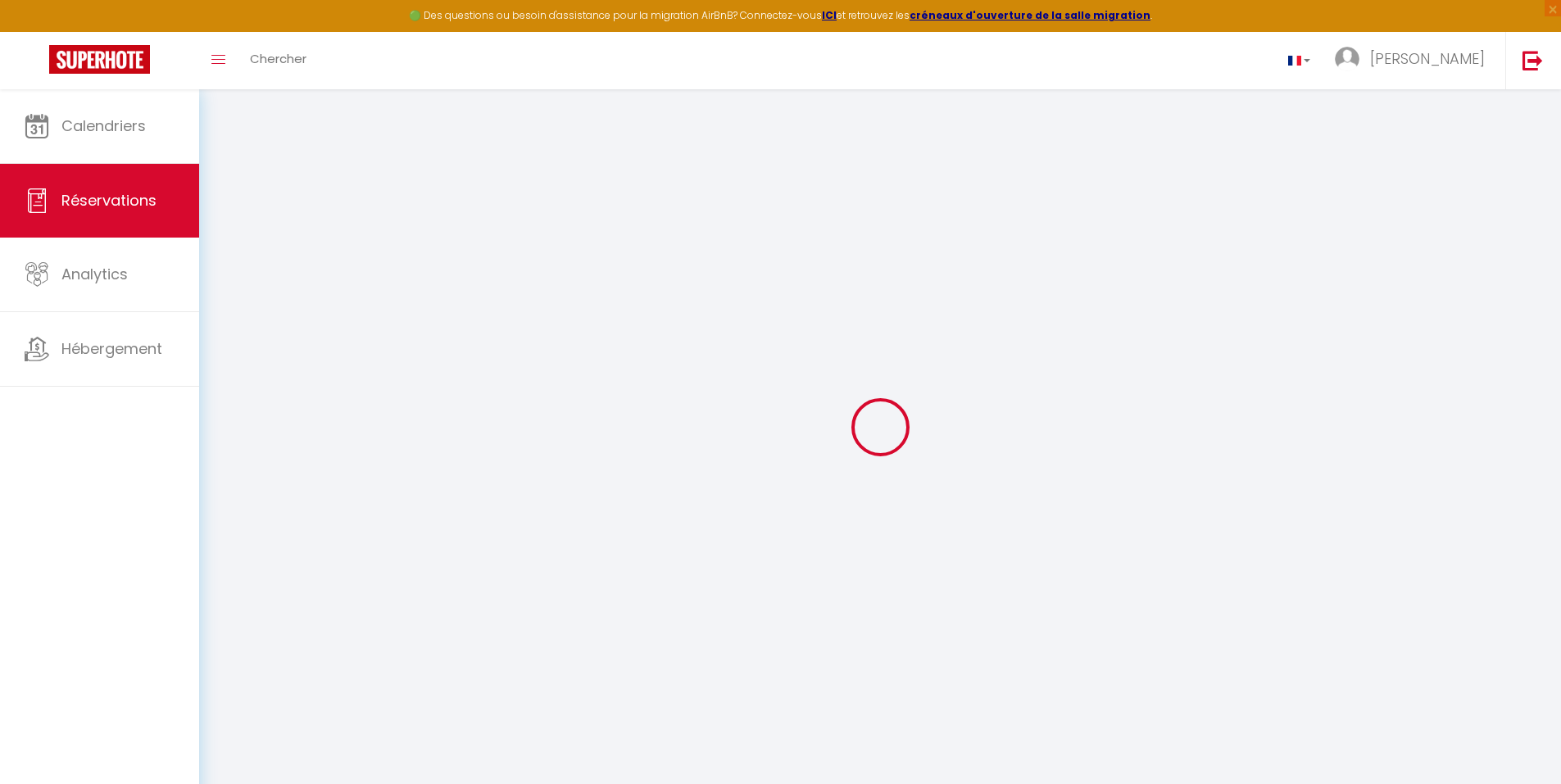
select select
checkbox input "false"
select select
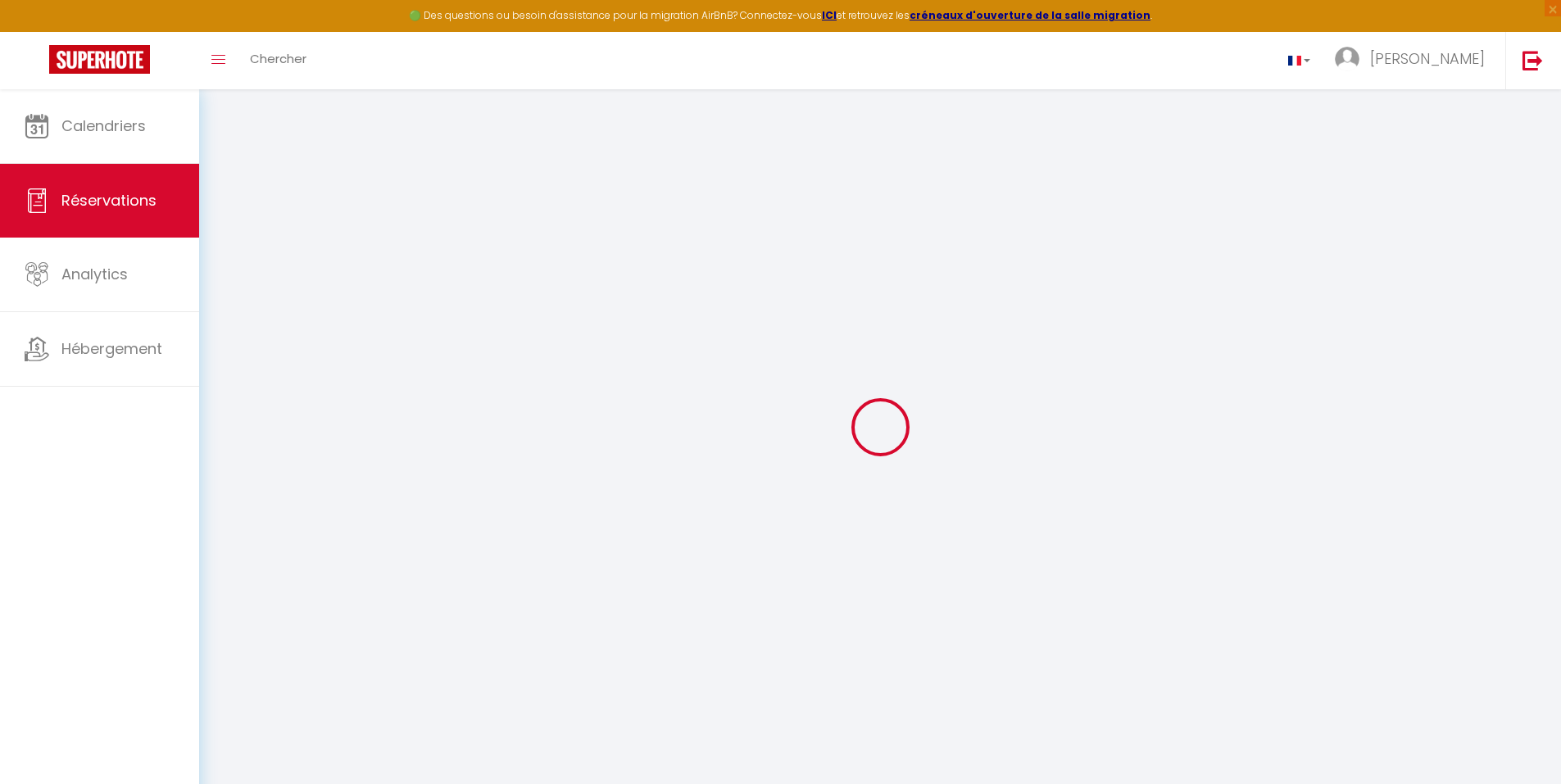
select select
checkbox input "false"
select select
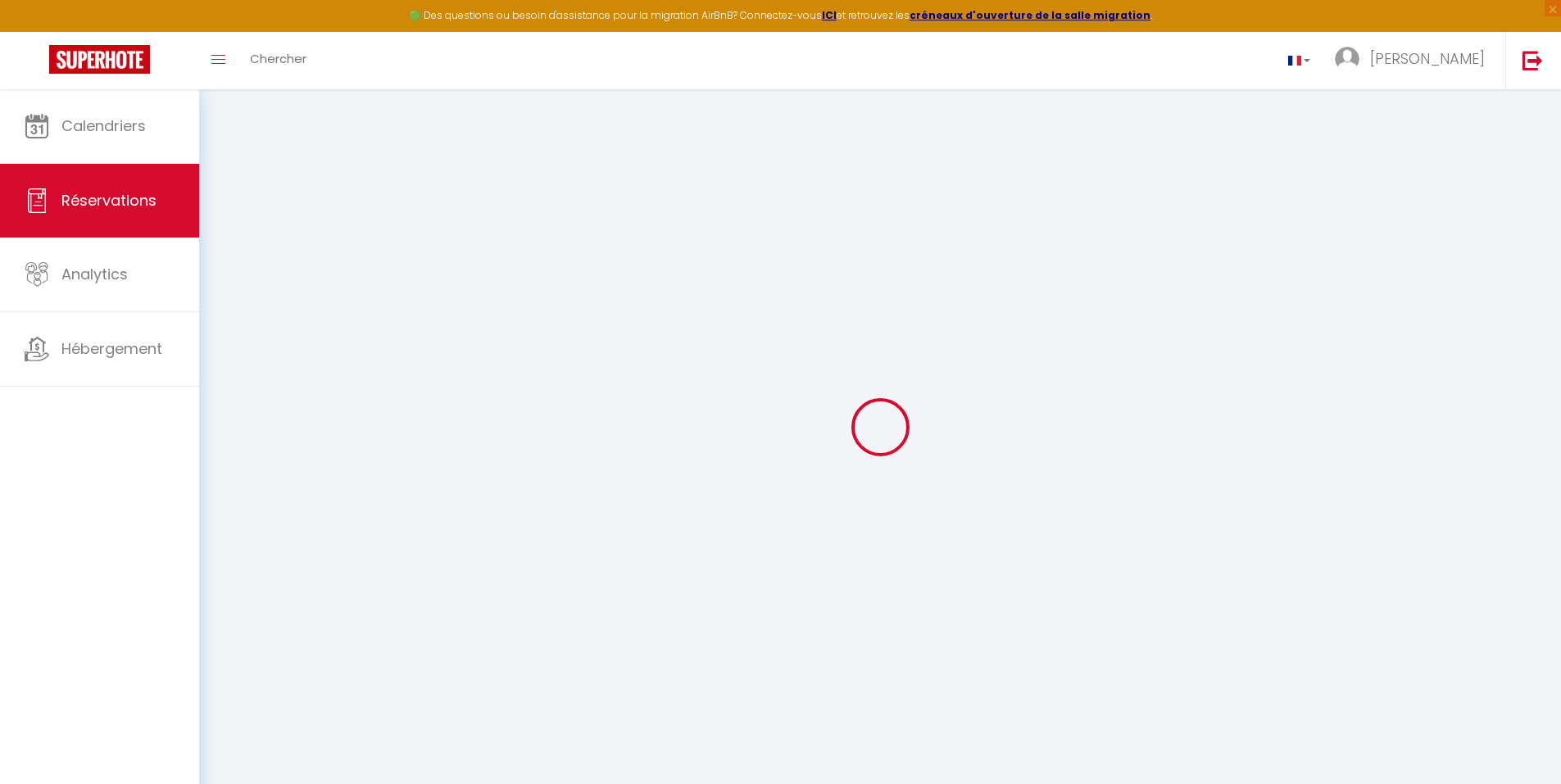
select select
checkbox input "false"
select select
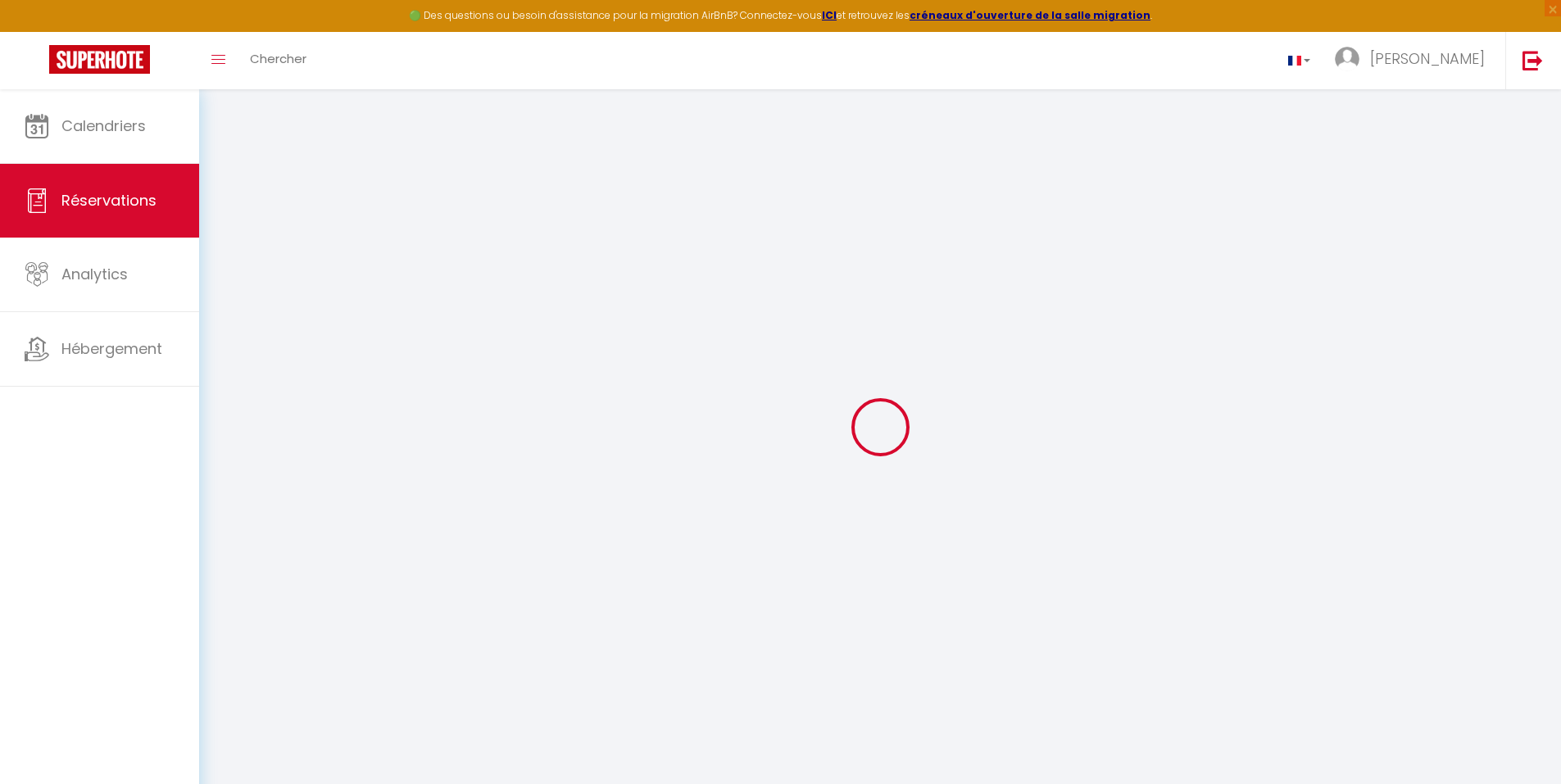
select select
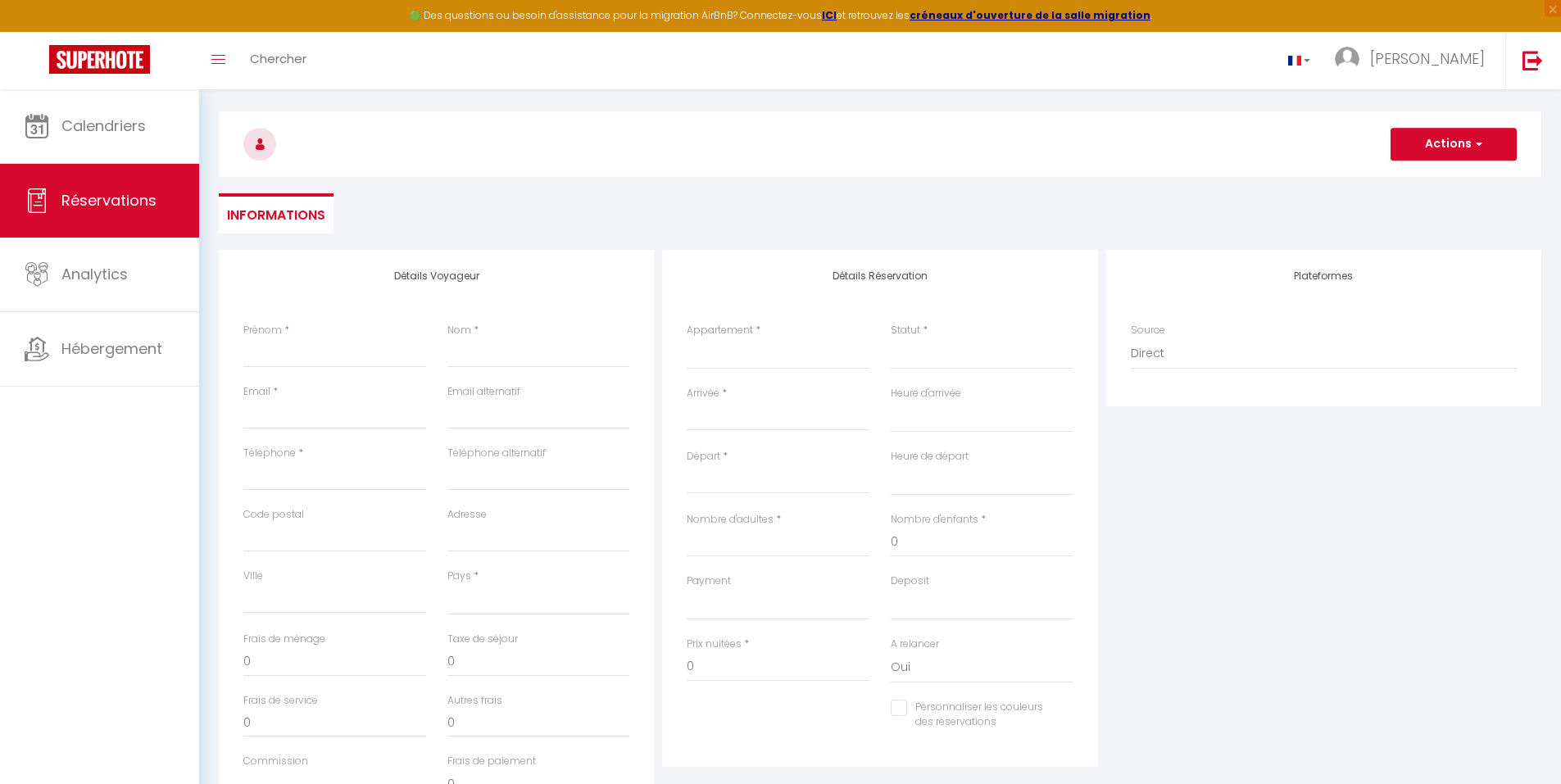
scroll to position [82, 0]
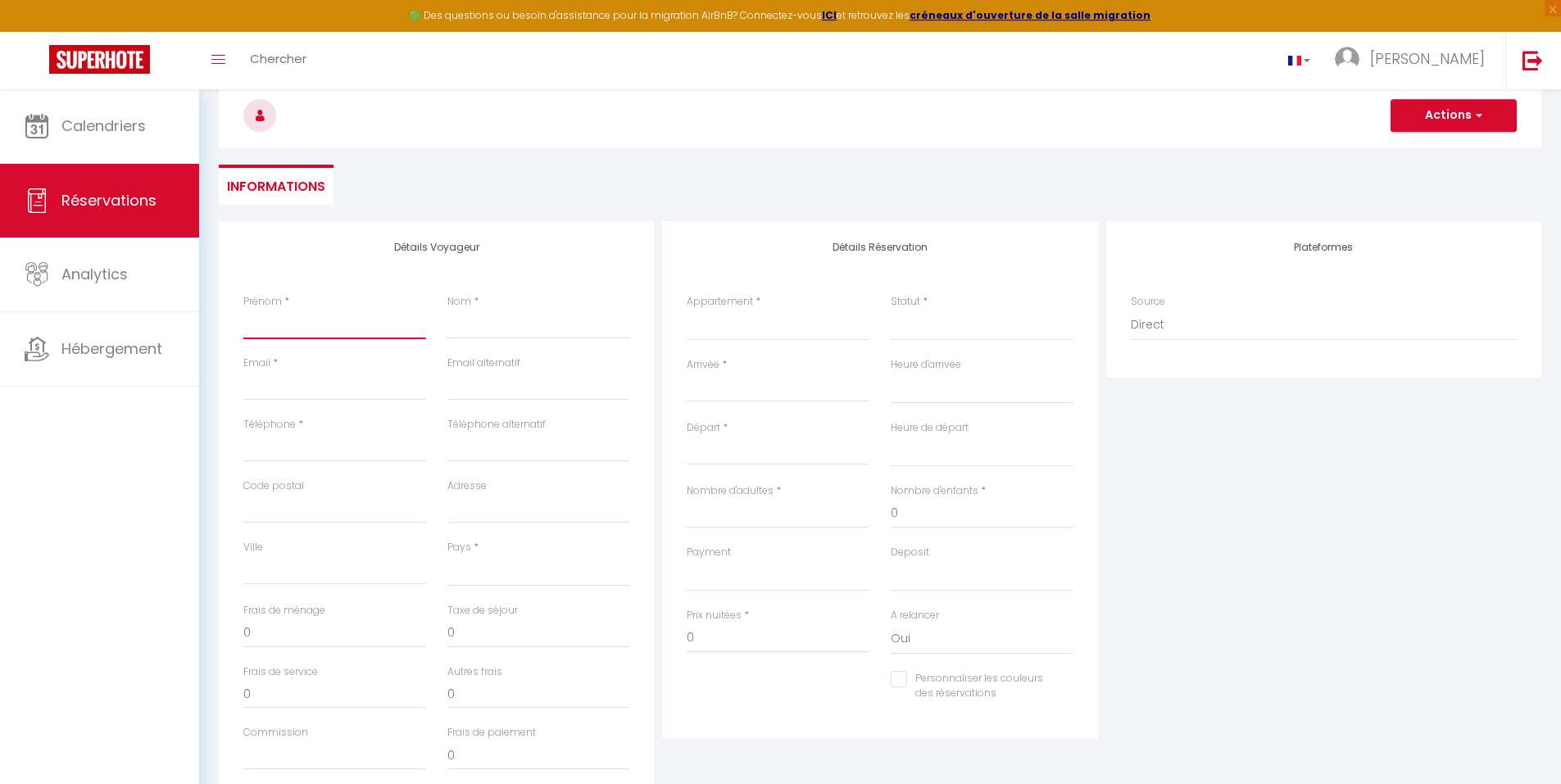
click at [301, 322] on input "Prénom" at bounding box center [334, 324] width 182 height 30
type input "P"
select select
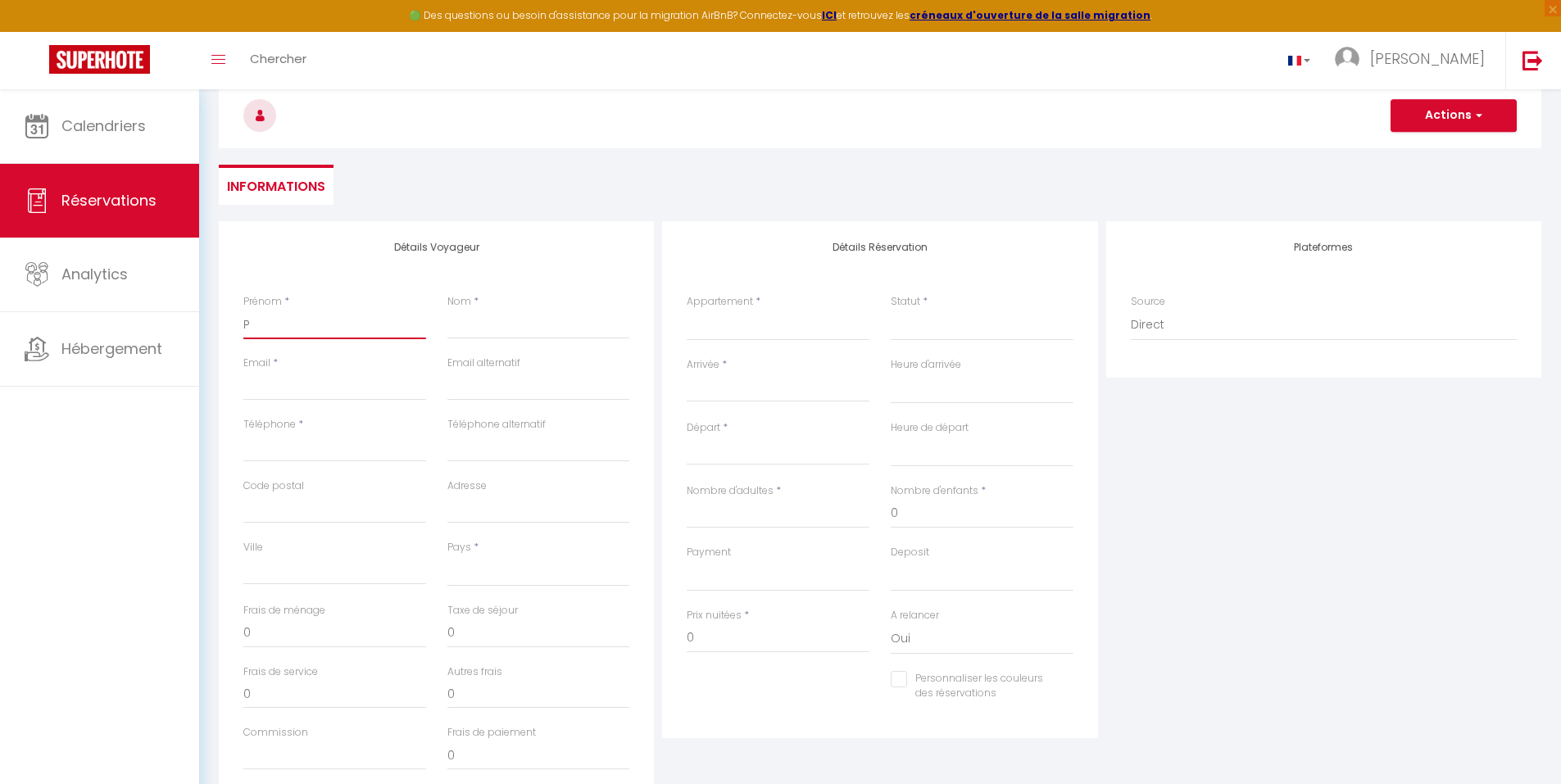
select select
checkbox input "false"
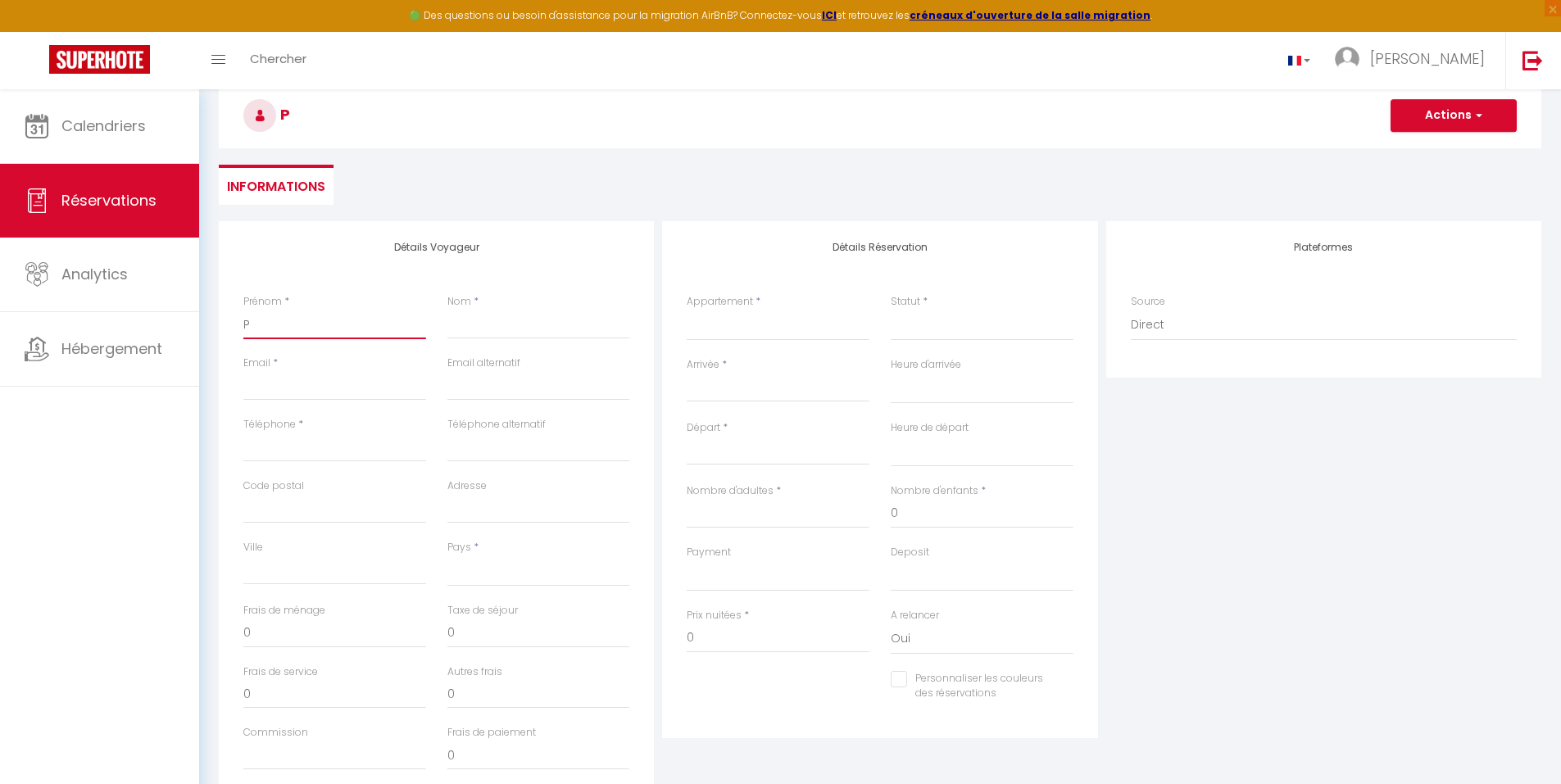
type input "PR"
select select
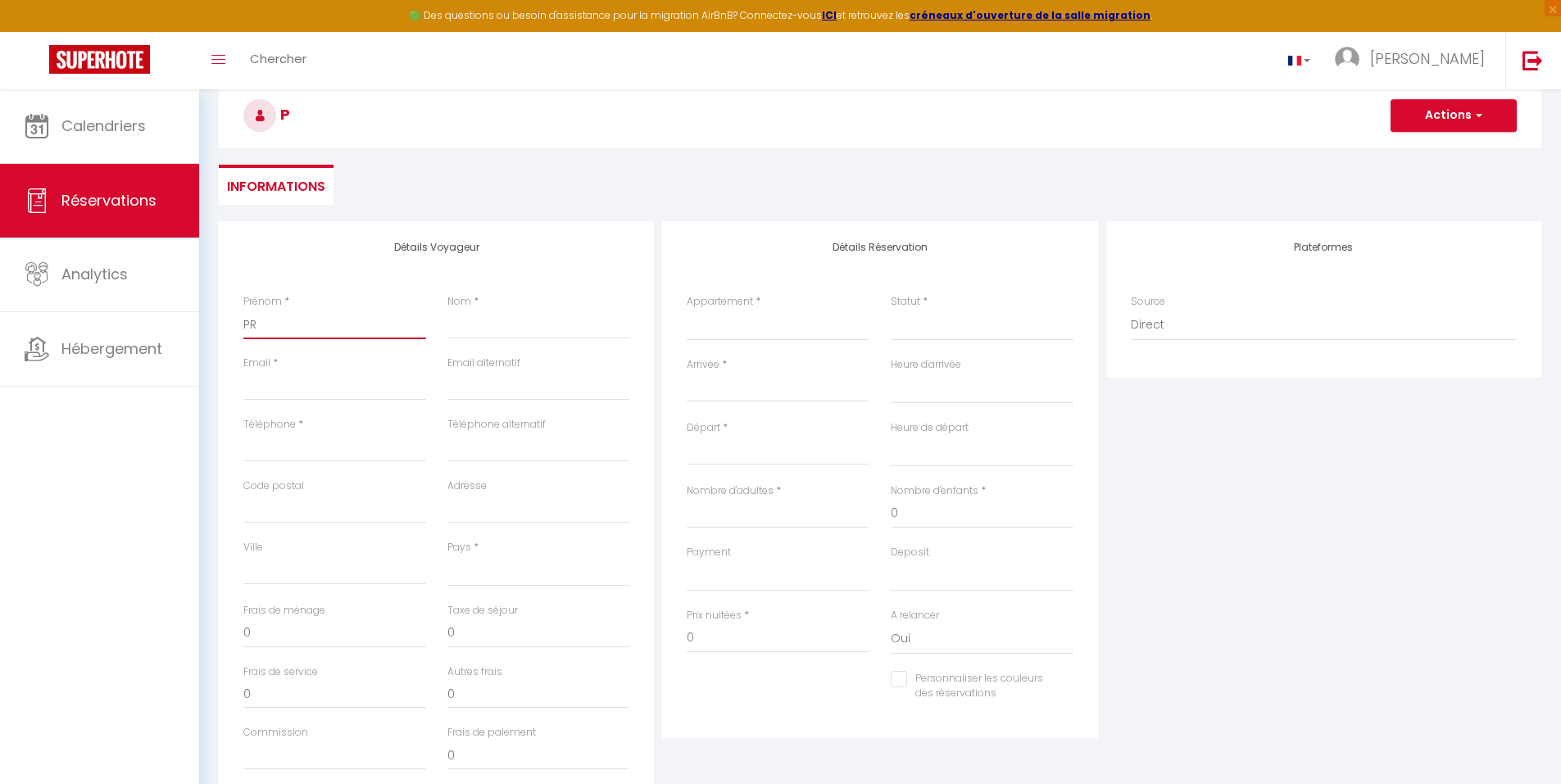
select select
checkbox input "false"
type input "PRO"
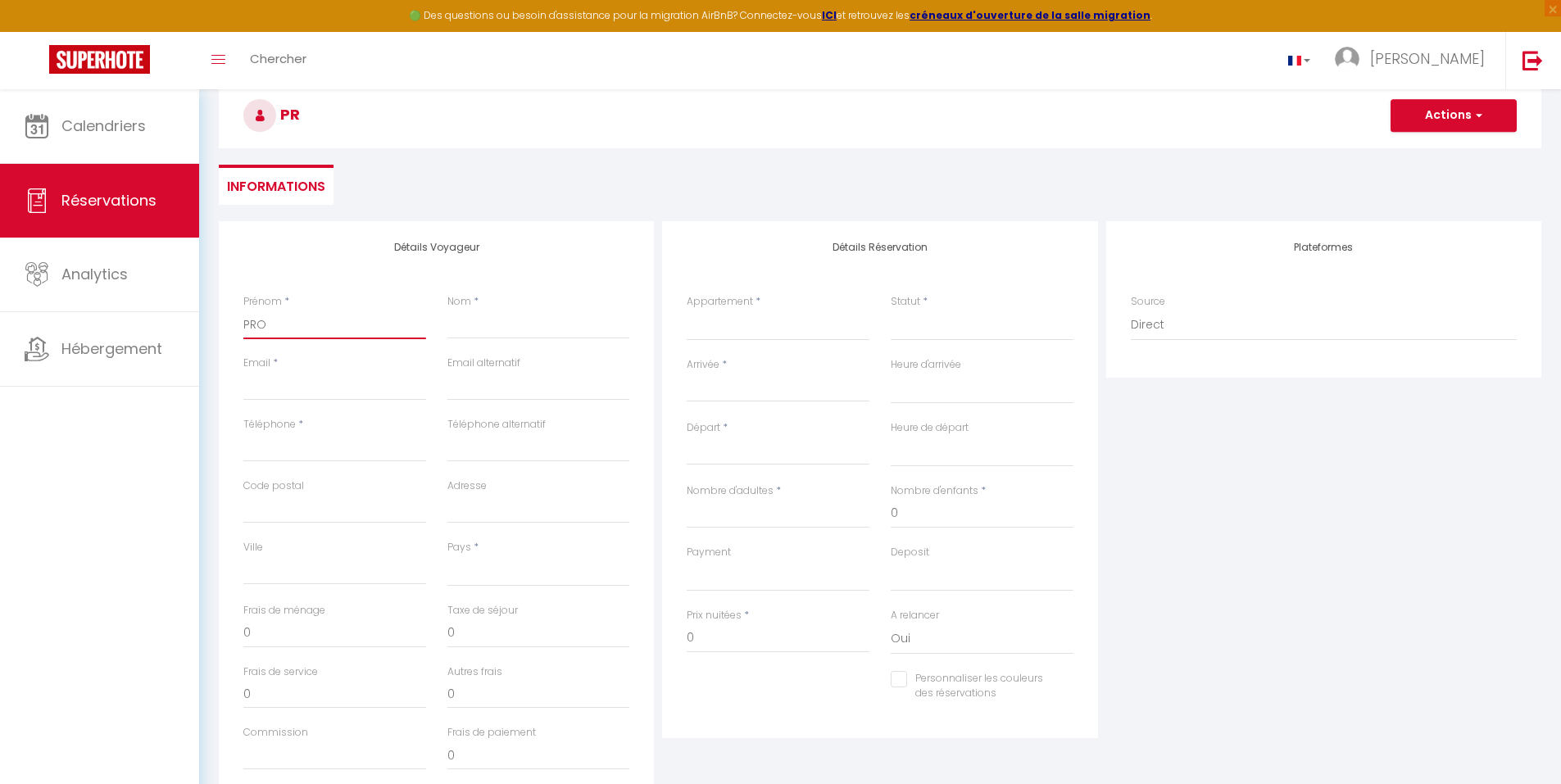
select select
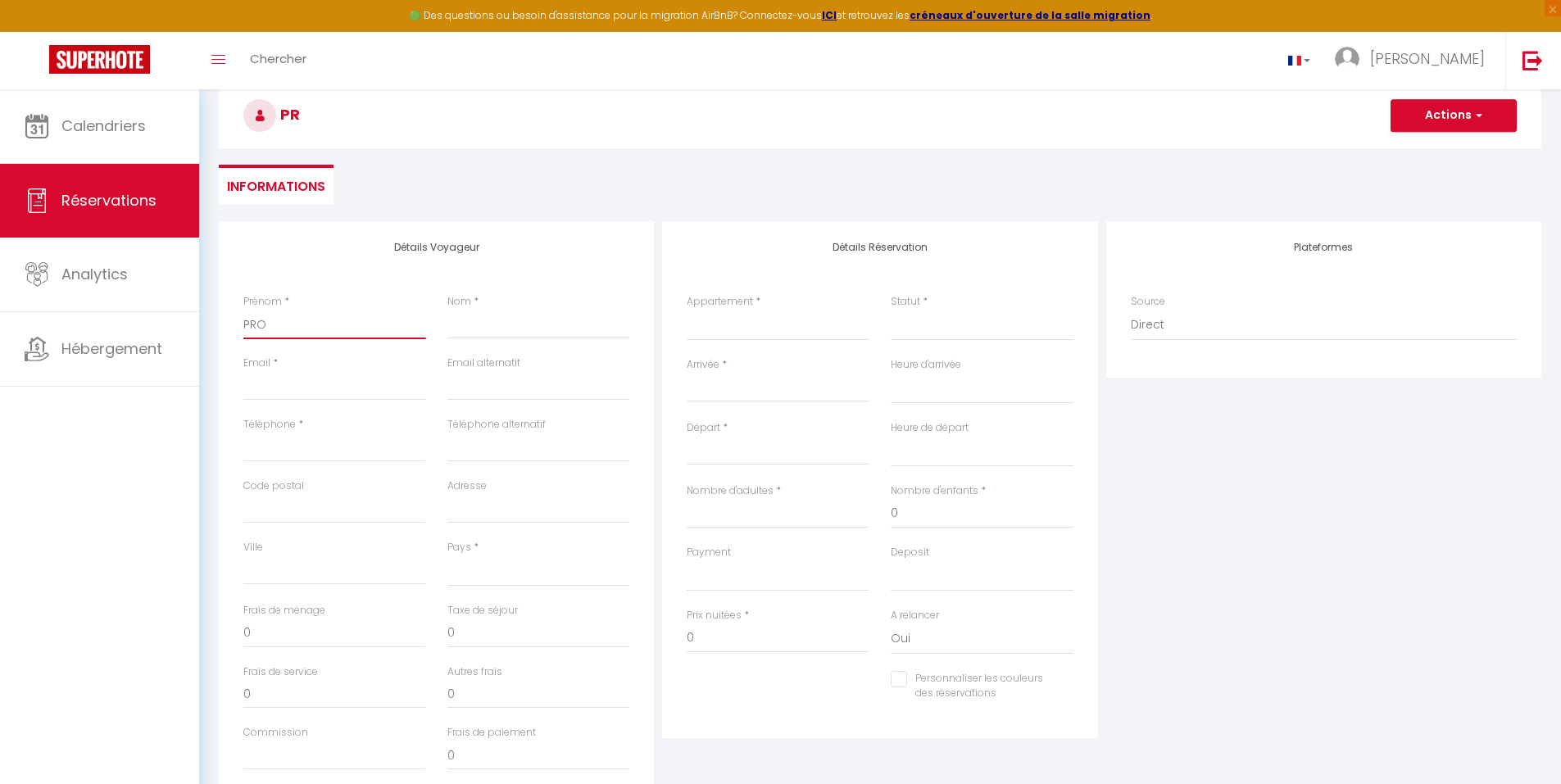
select select
checkbox input "false"
type input "PROP"
select select
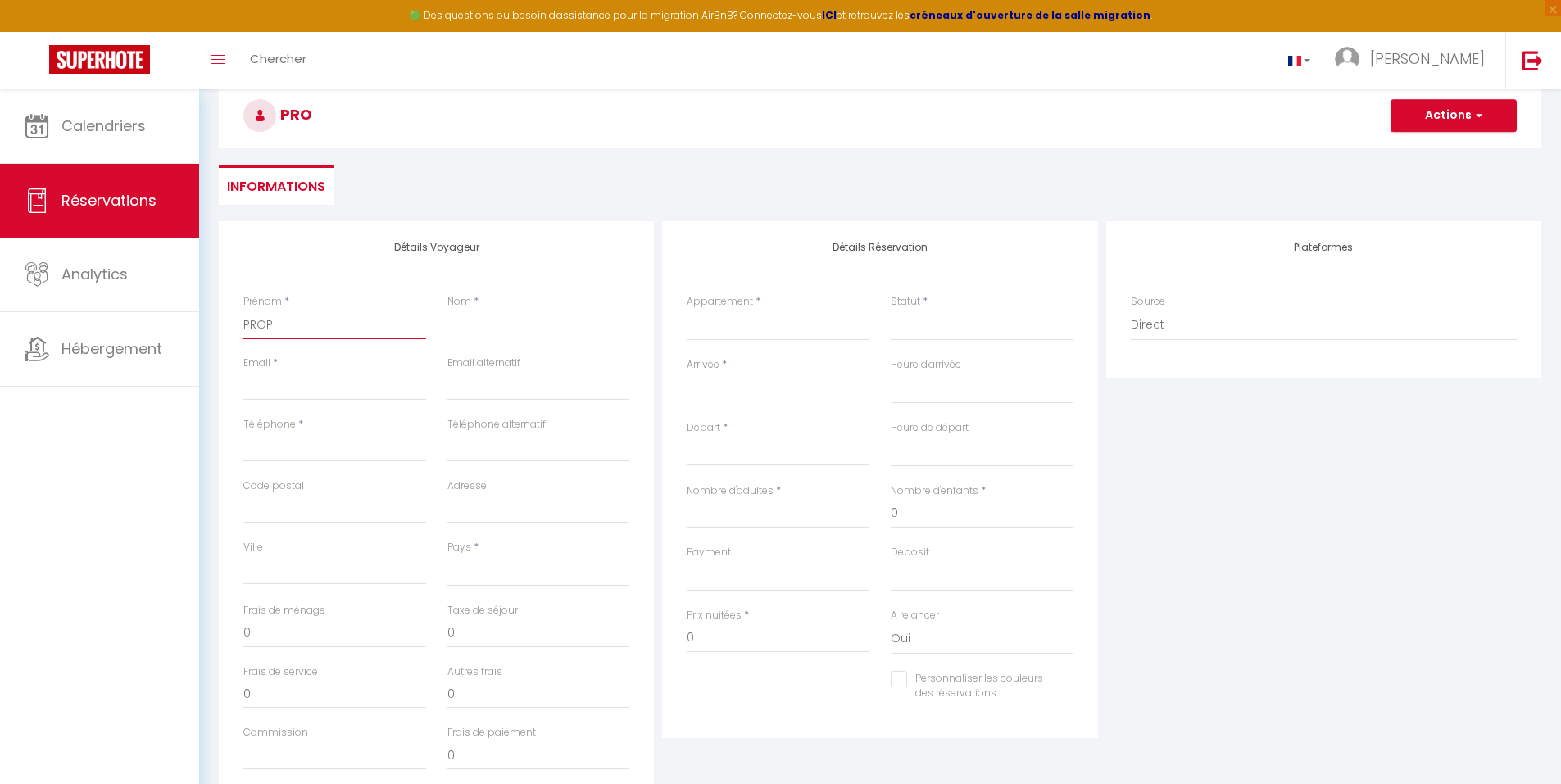
select select
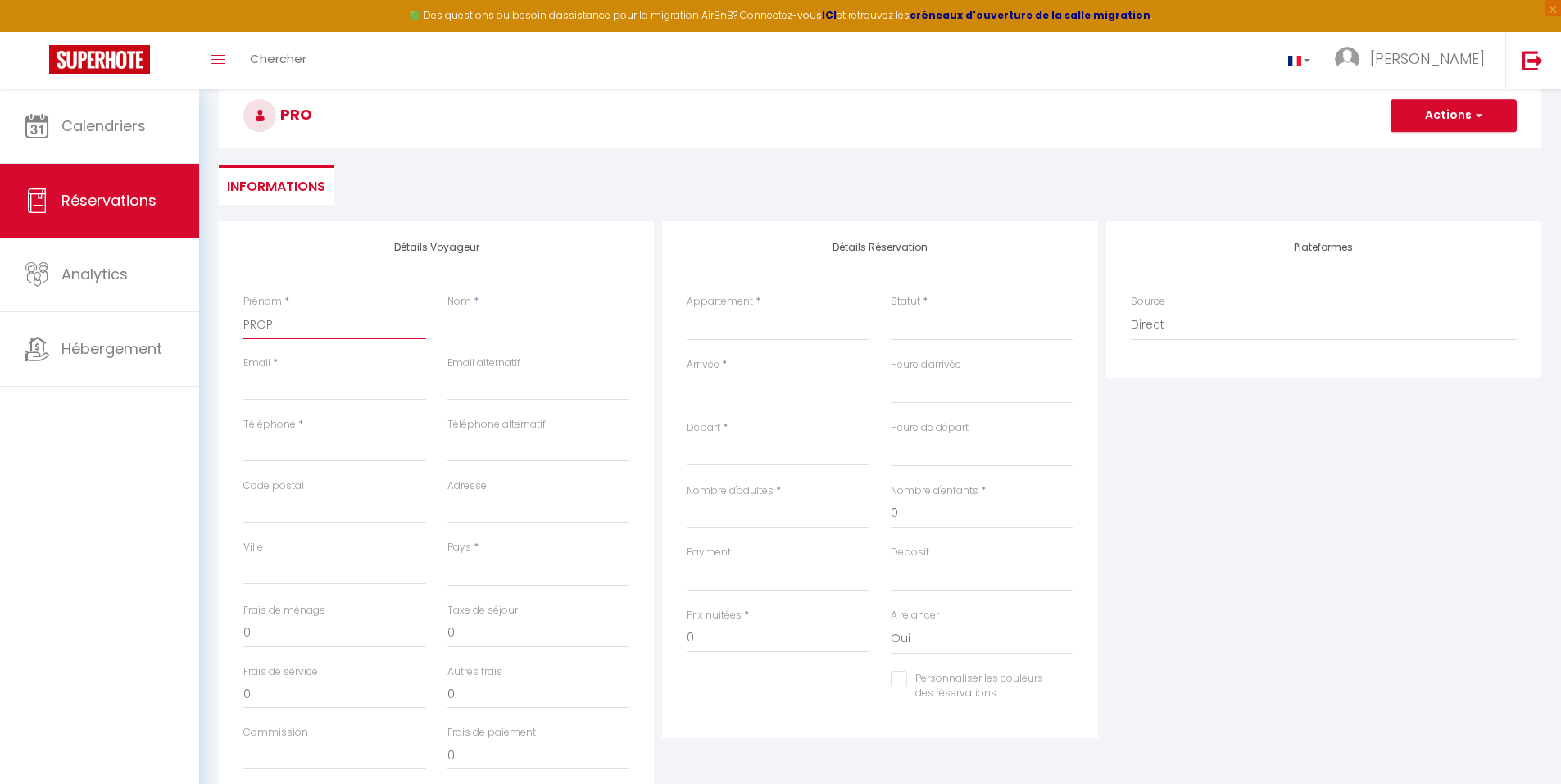
select select
checkbox input "false"
type input "PROPR"
select select
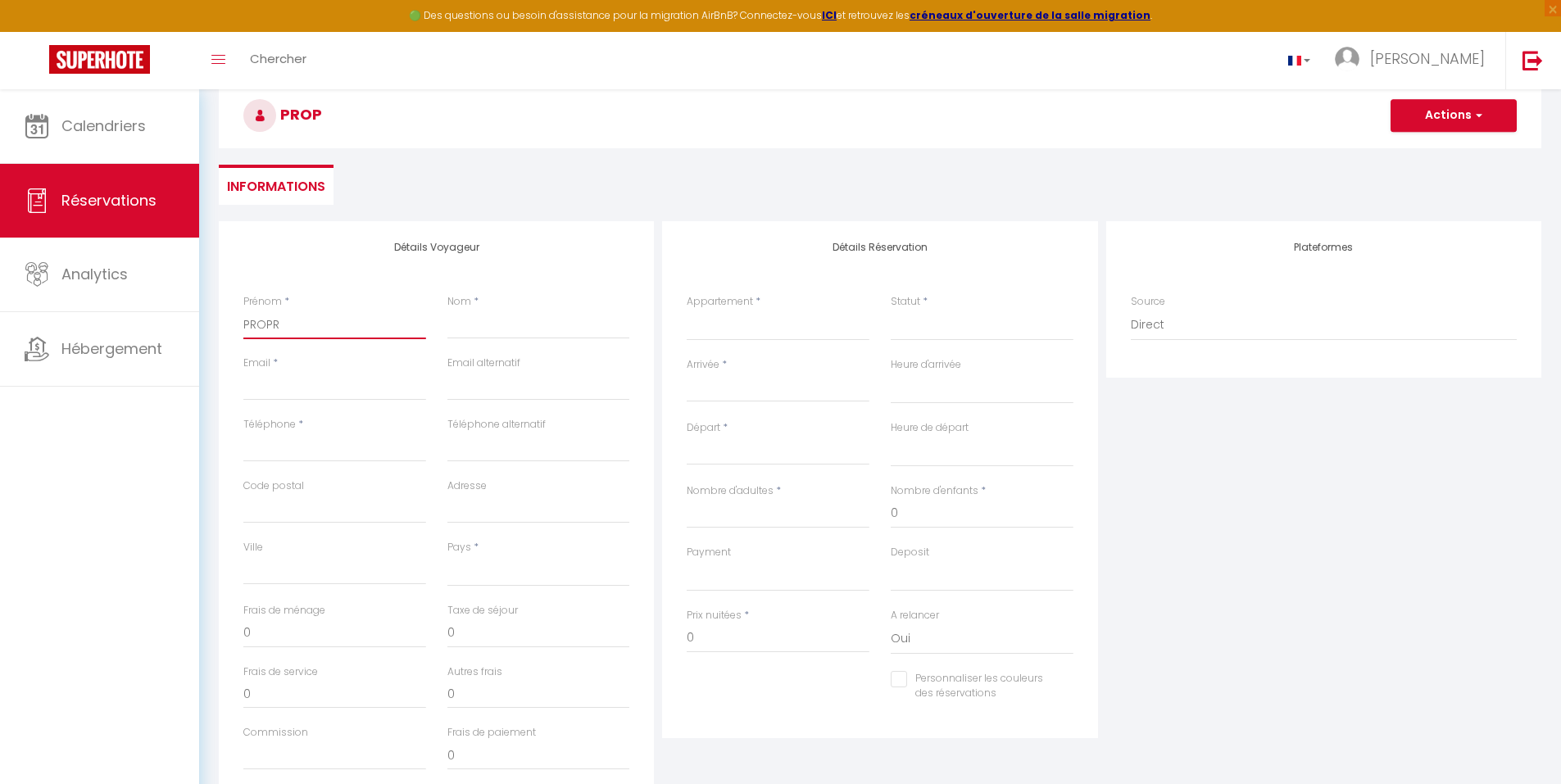
select select
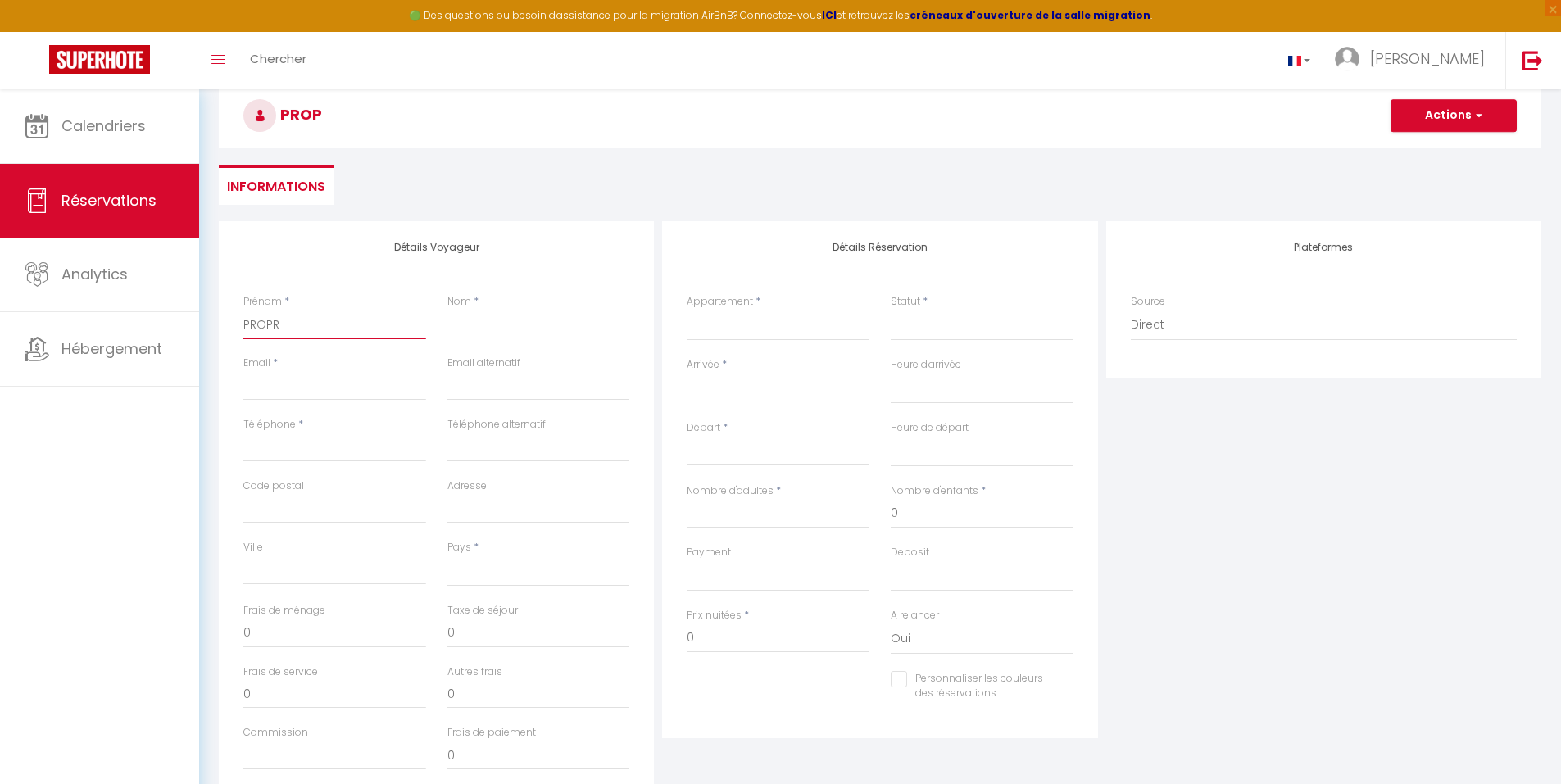
checkbox input "false"
type input "PROPRI"
select select
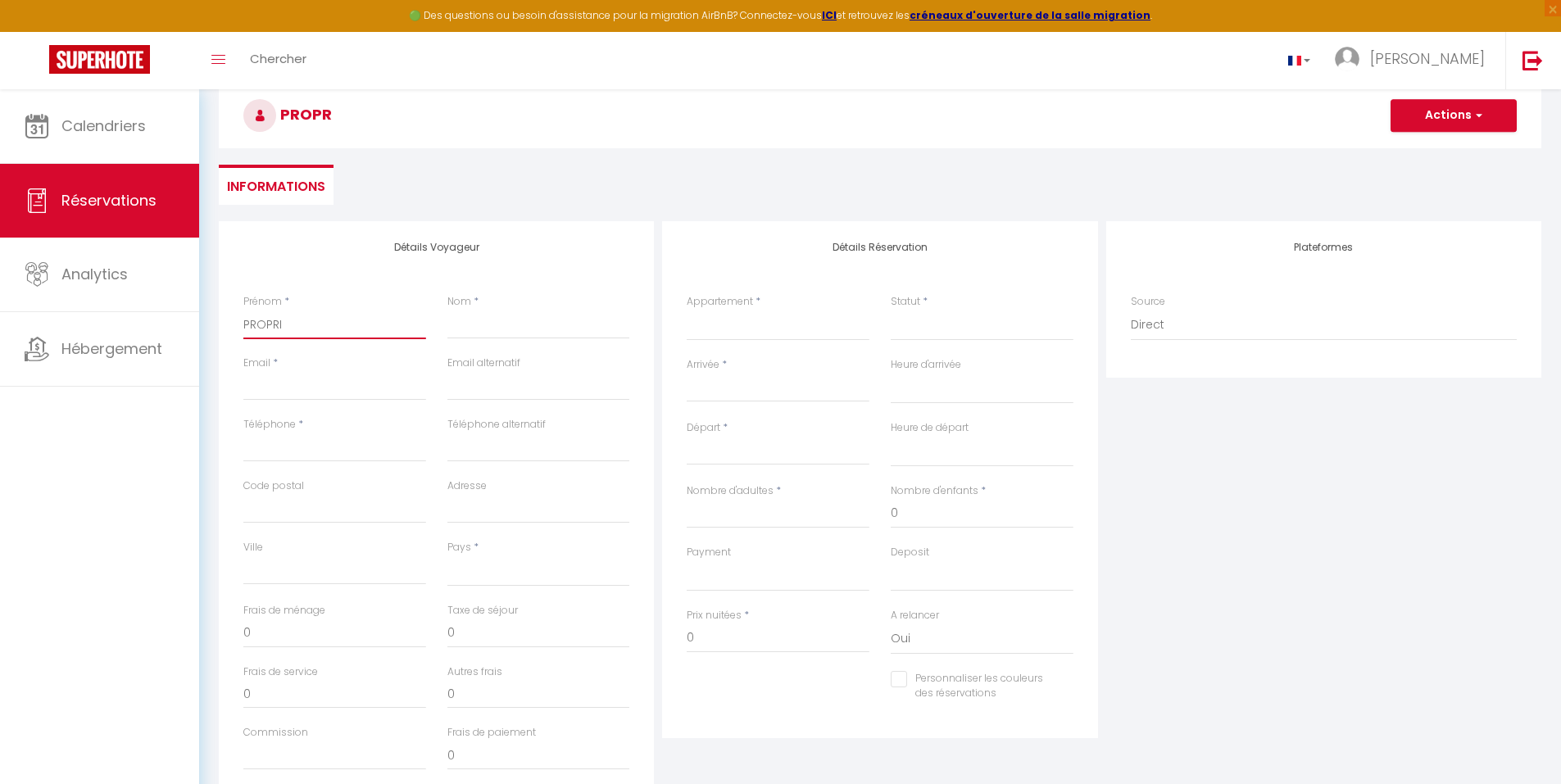
select select
checkbox input "false"
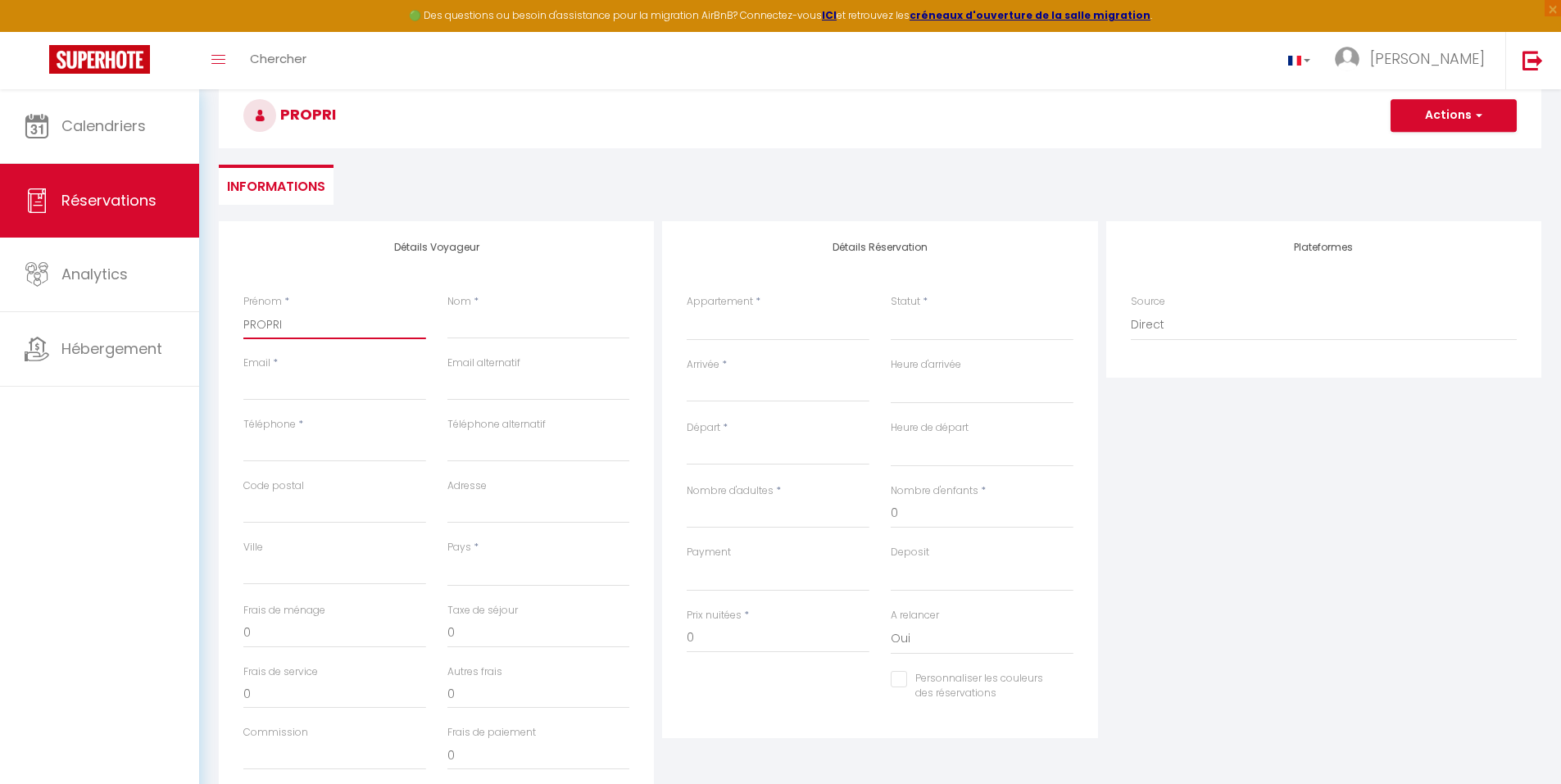
type input "PROPRIE"
select select
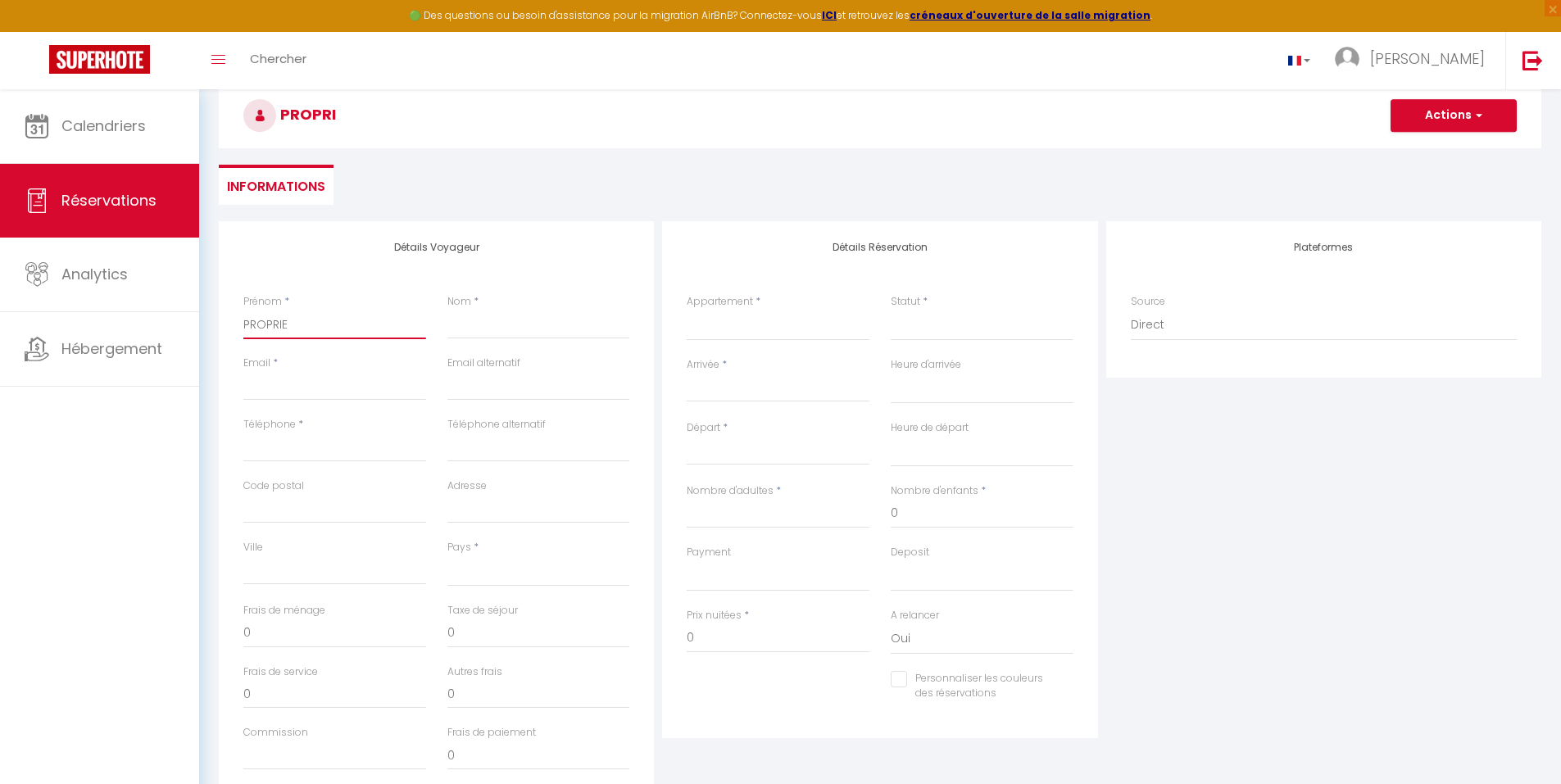
select select
checkbox input "false"
type input "PROPRIET"
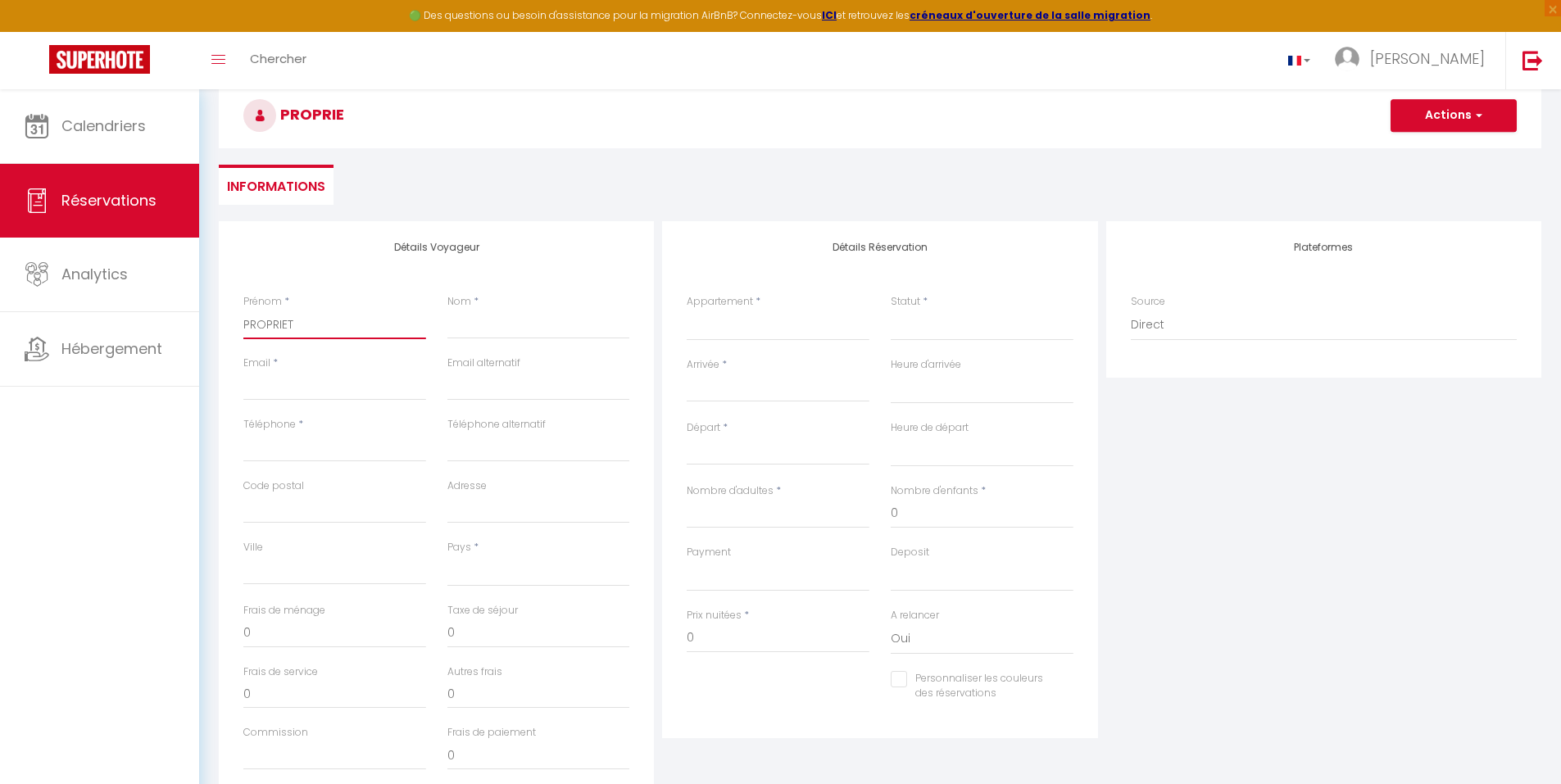
select select
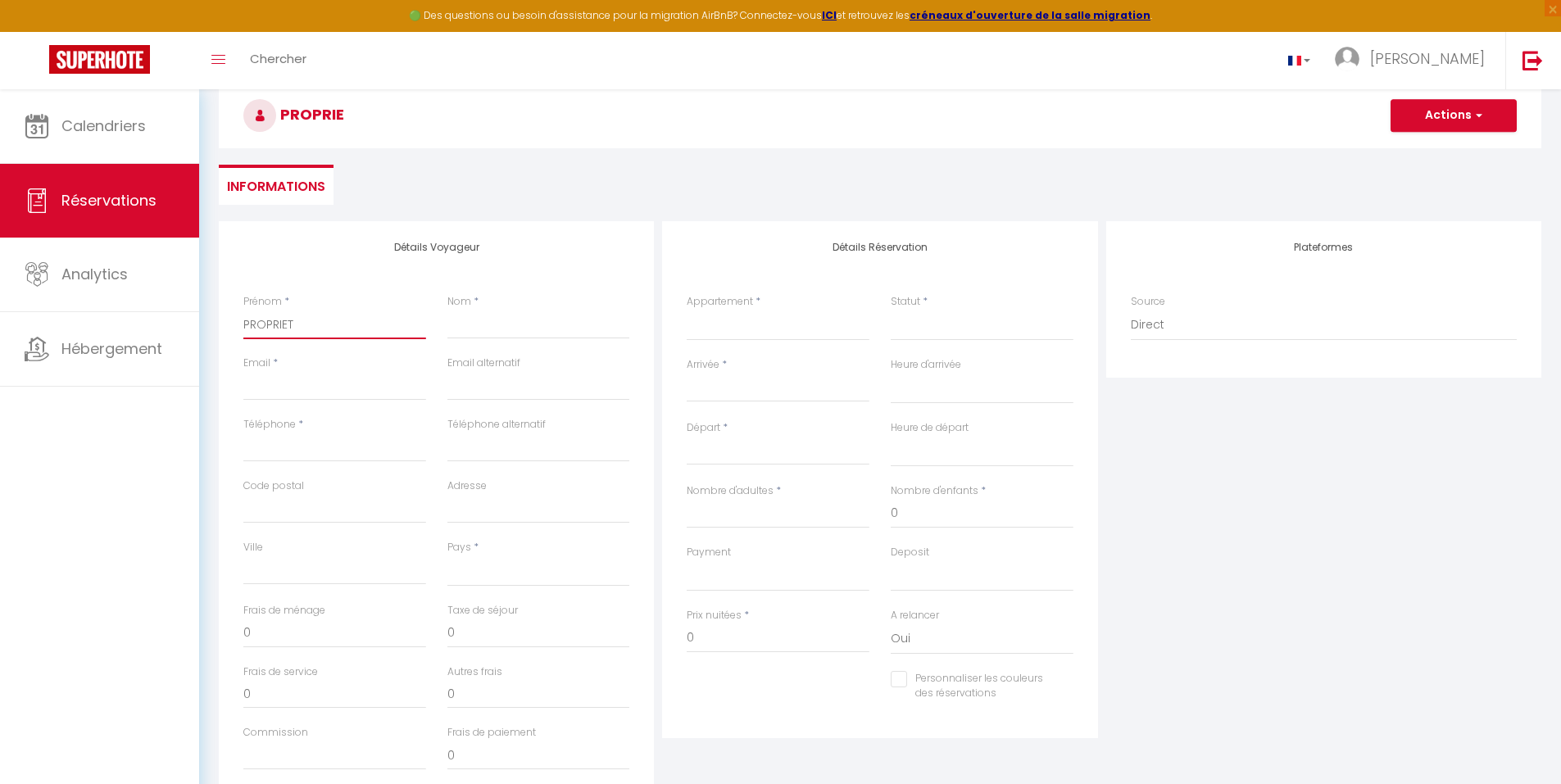
select select
checkbox input "false"
type input "PROPRIETA"
select select
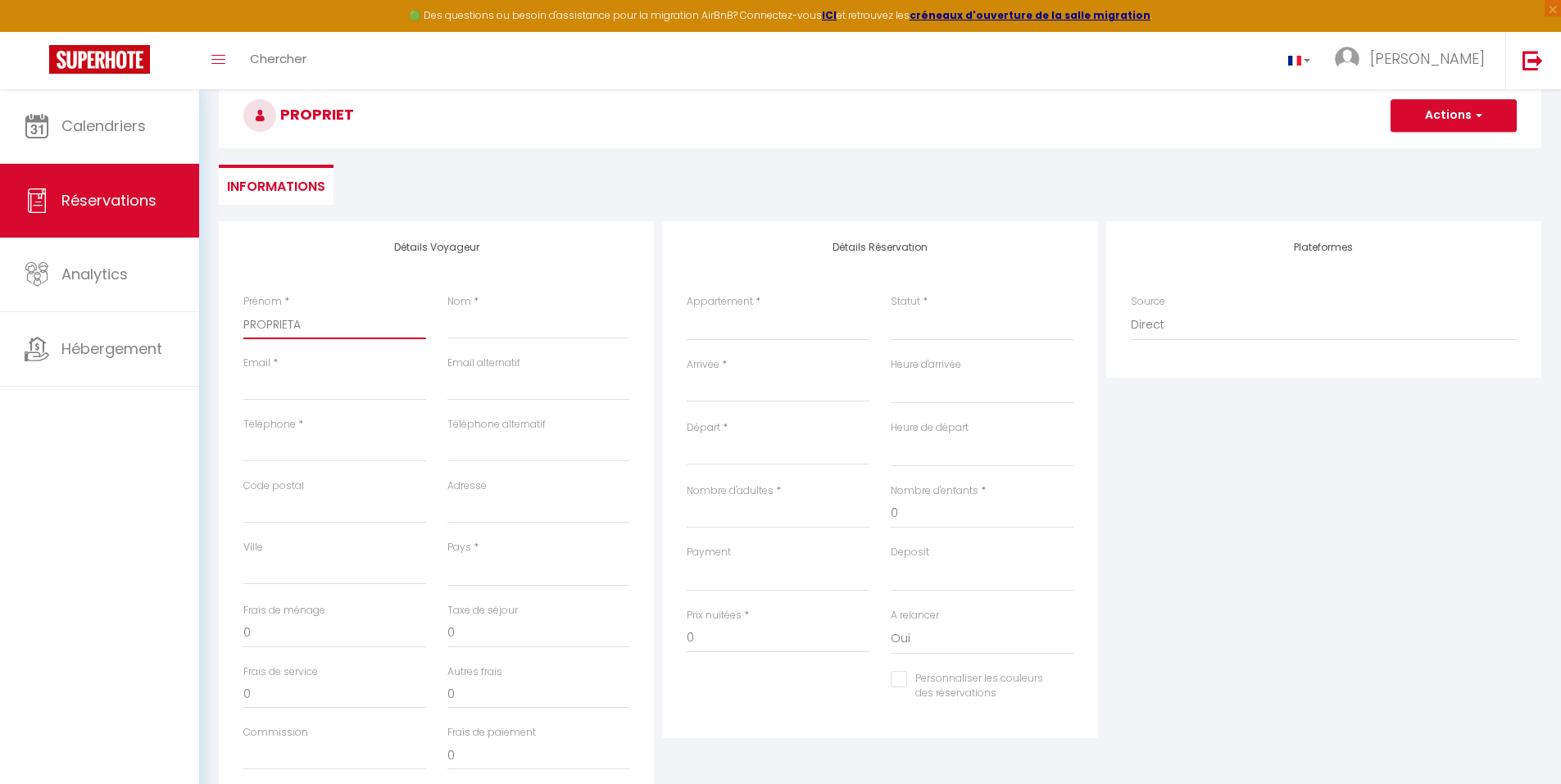
select select
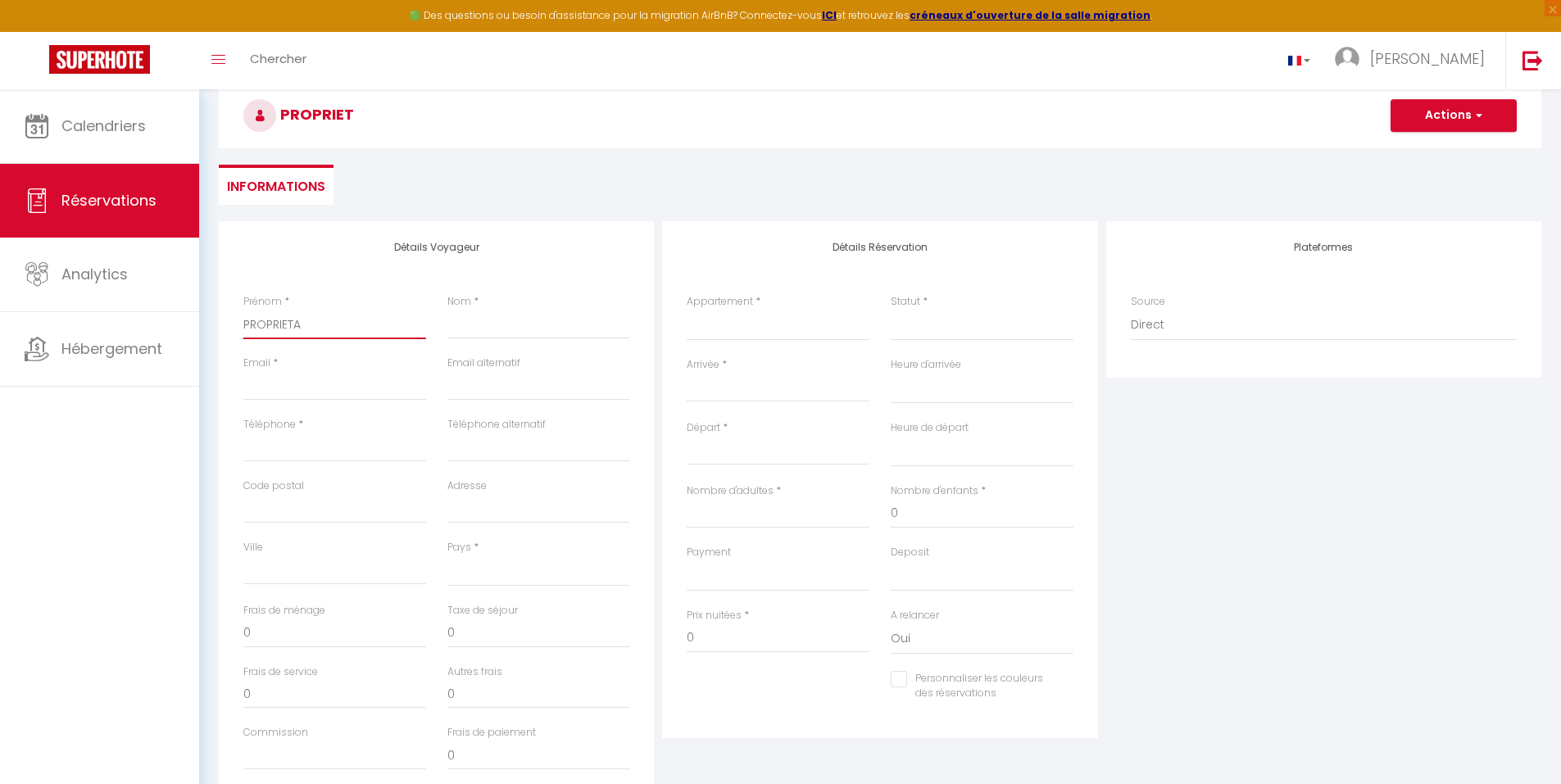
select select
checkbox input "false"
type input "PROPRIETAI"
select select
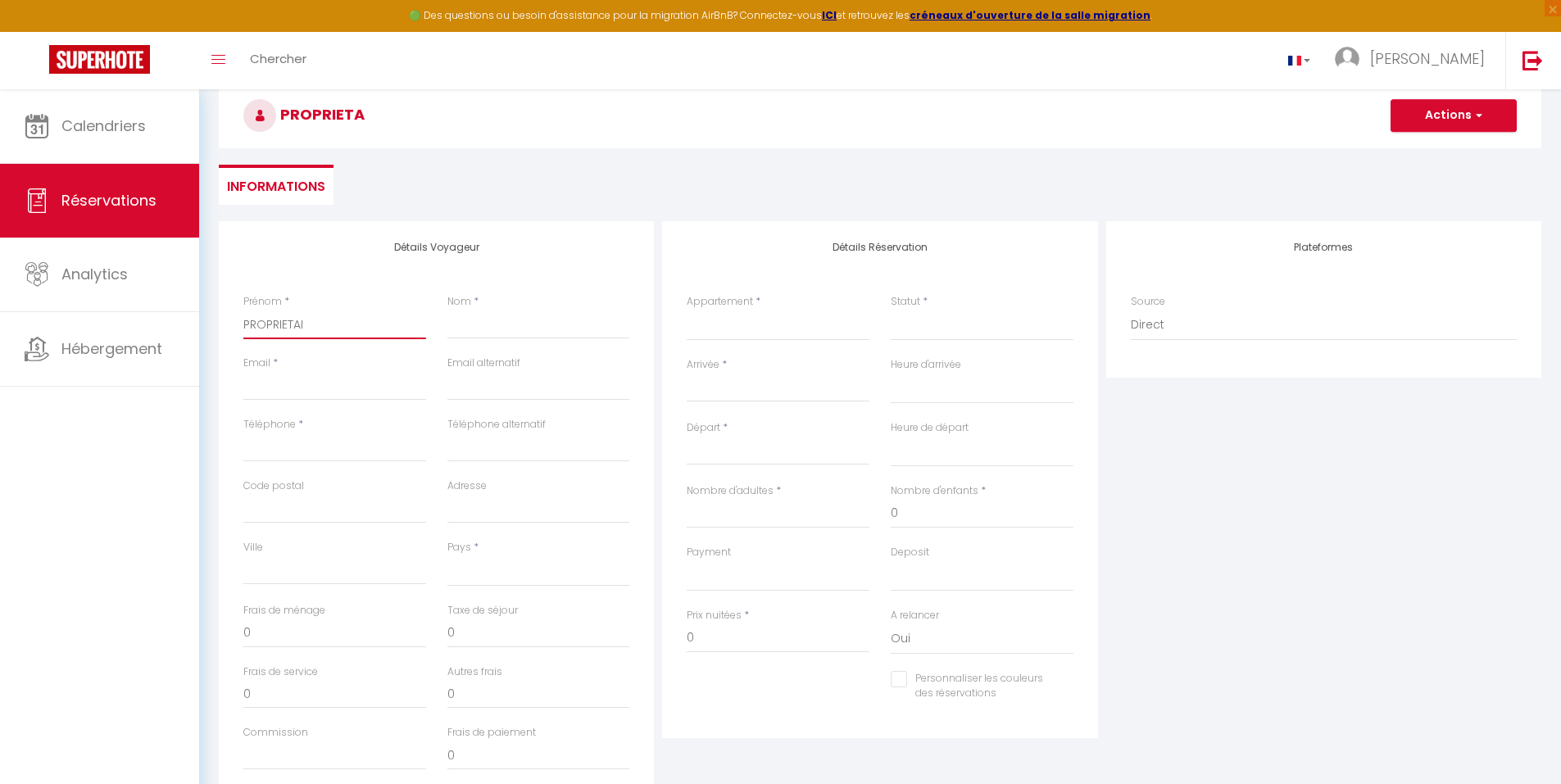
select select
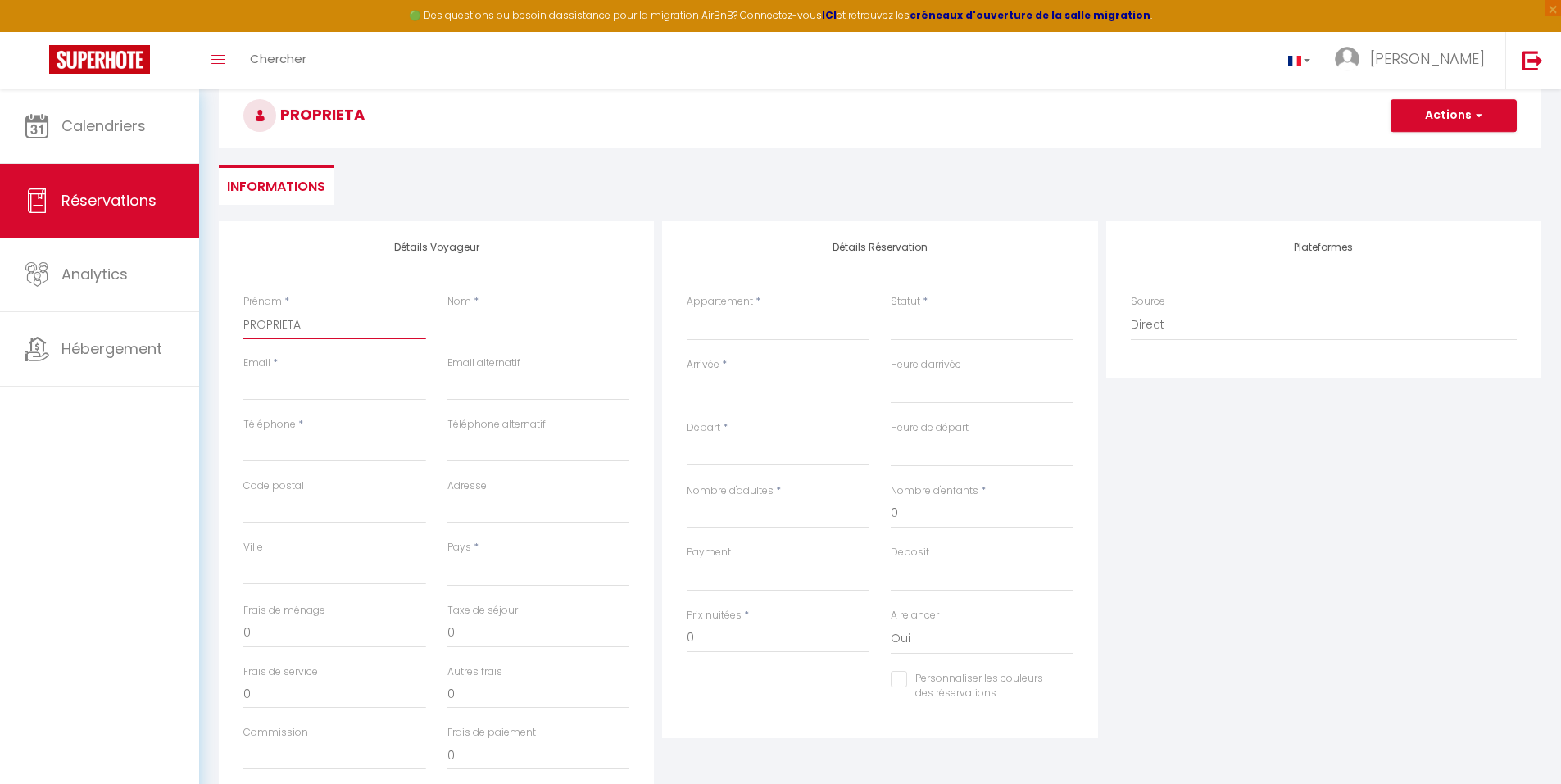
checkbox input "false"
type input "PROPRIETAIR"
select select
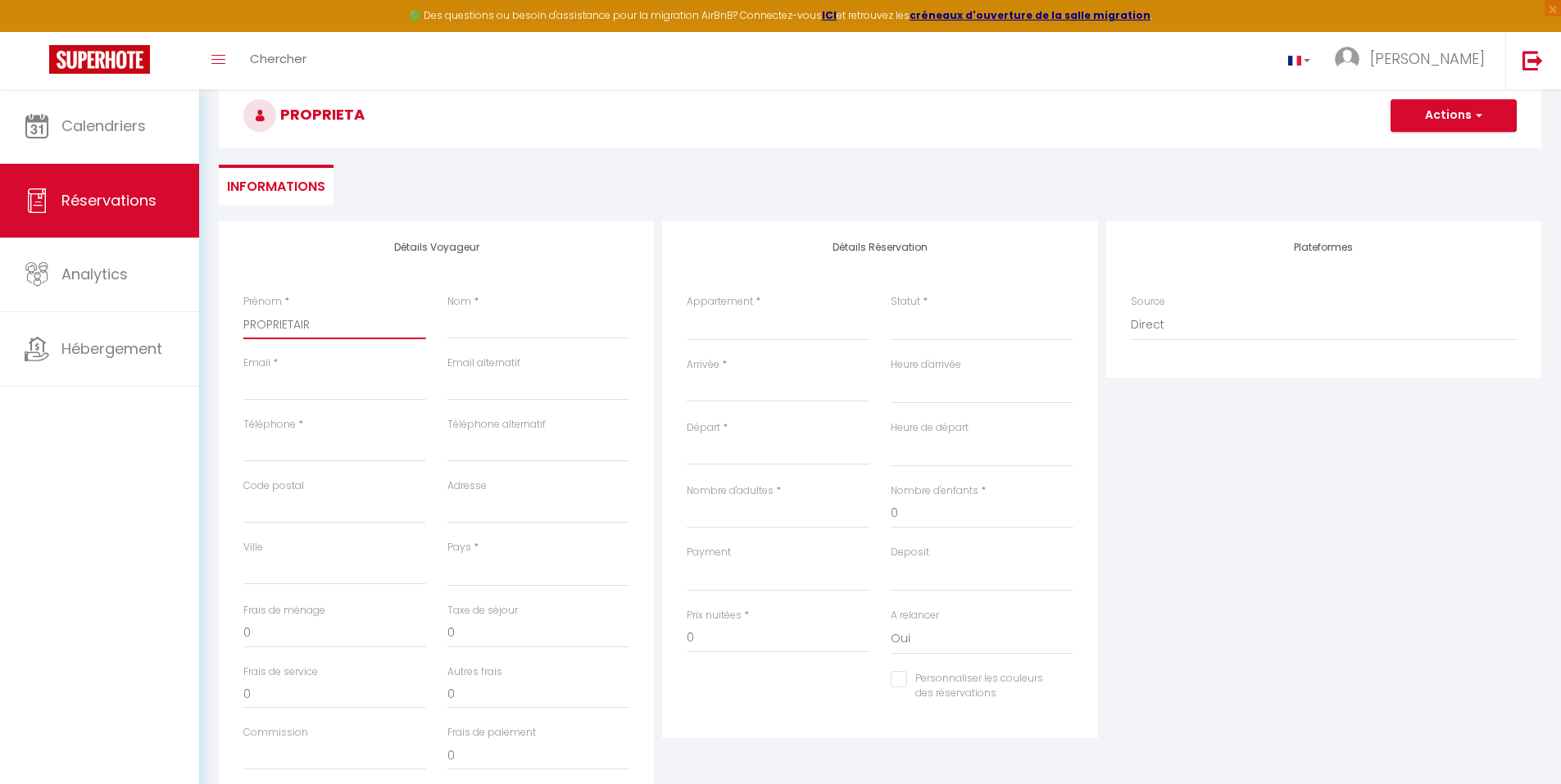
select select
checkbox input "false"
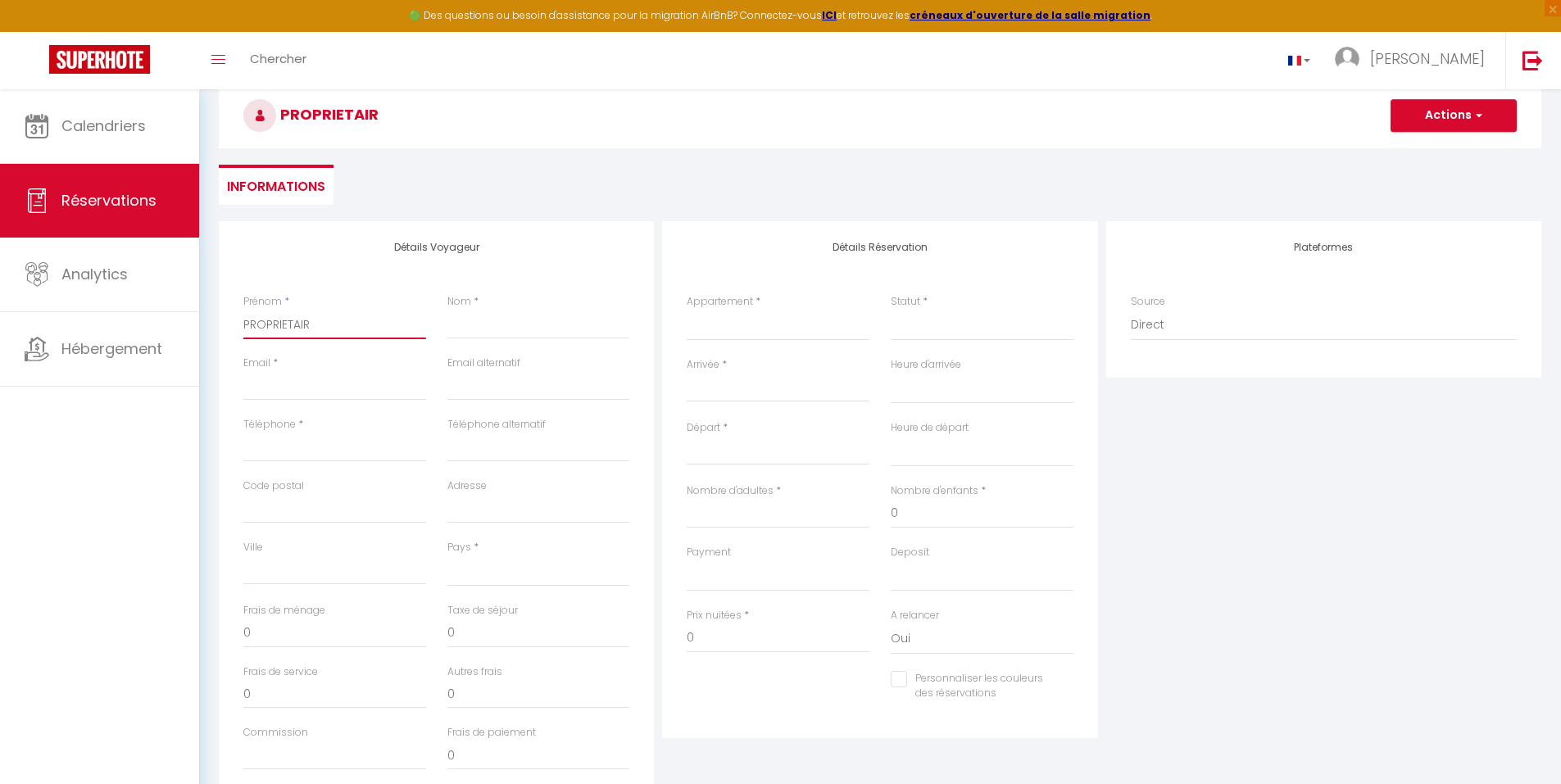
type input "PROPRIETAIRE"
select select
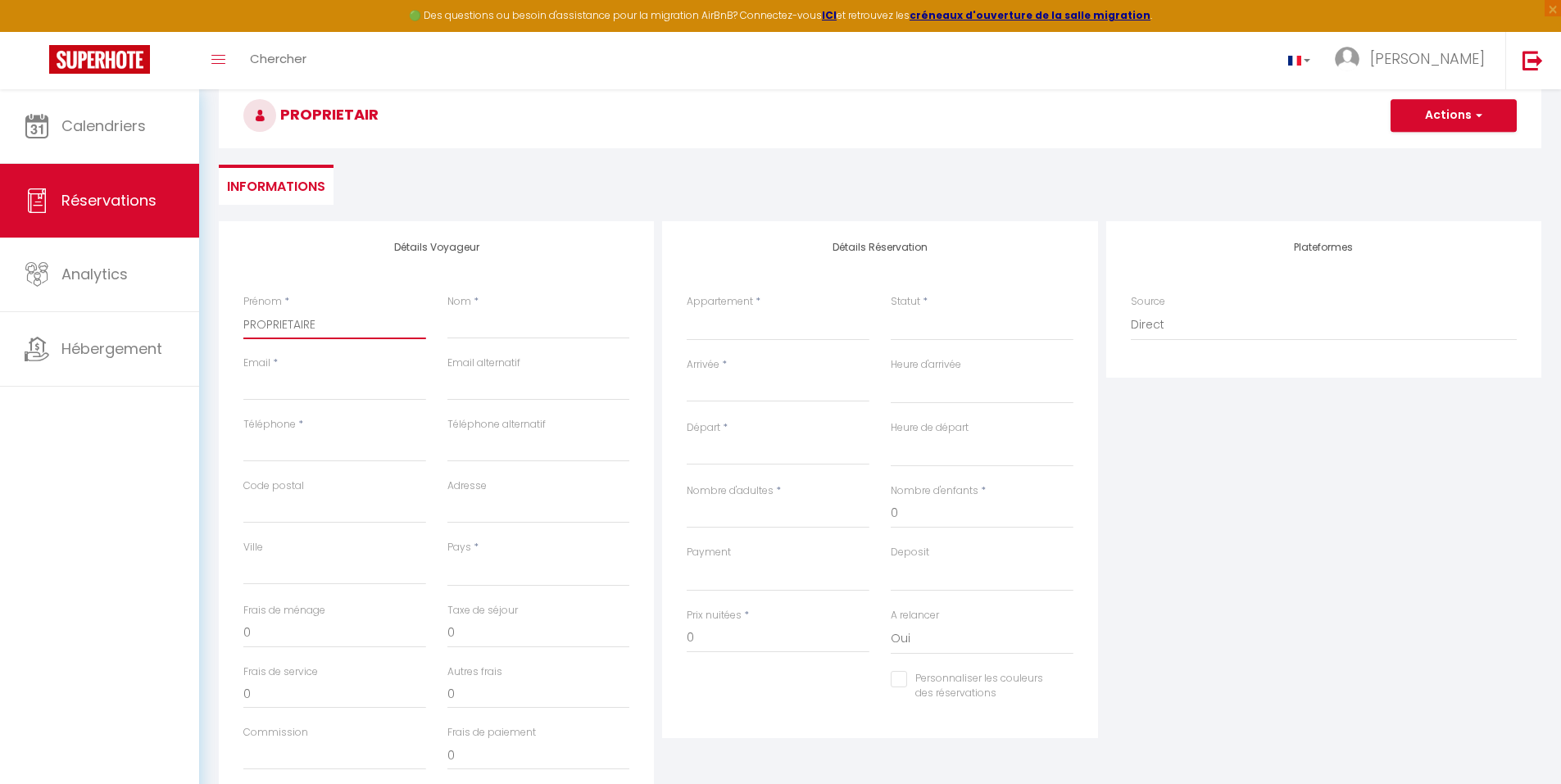
select select
checkbox input "false"
type input "PROPRIETAIRE"
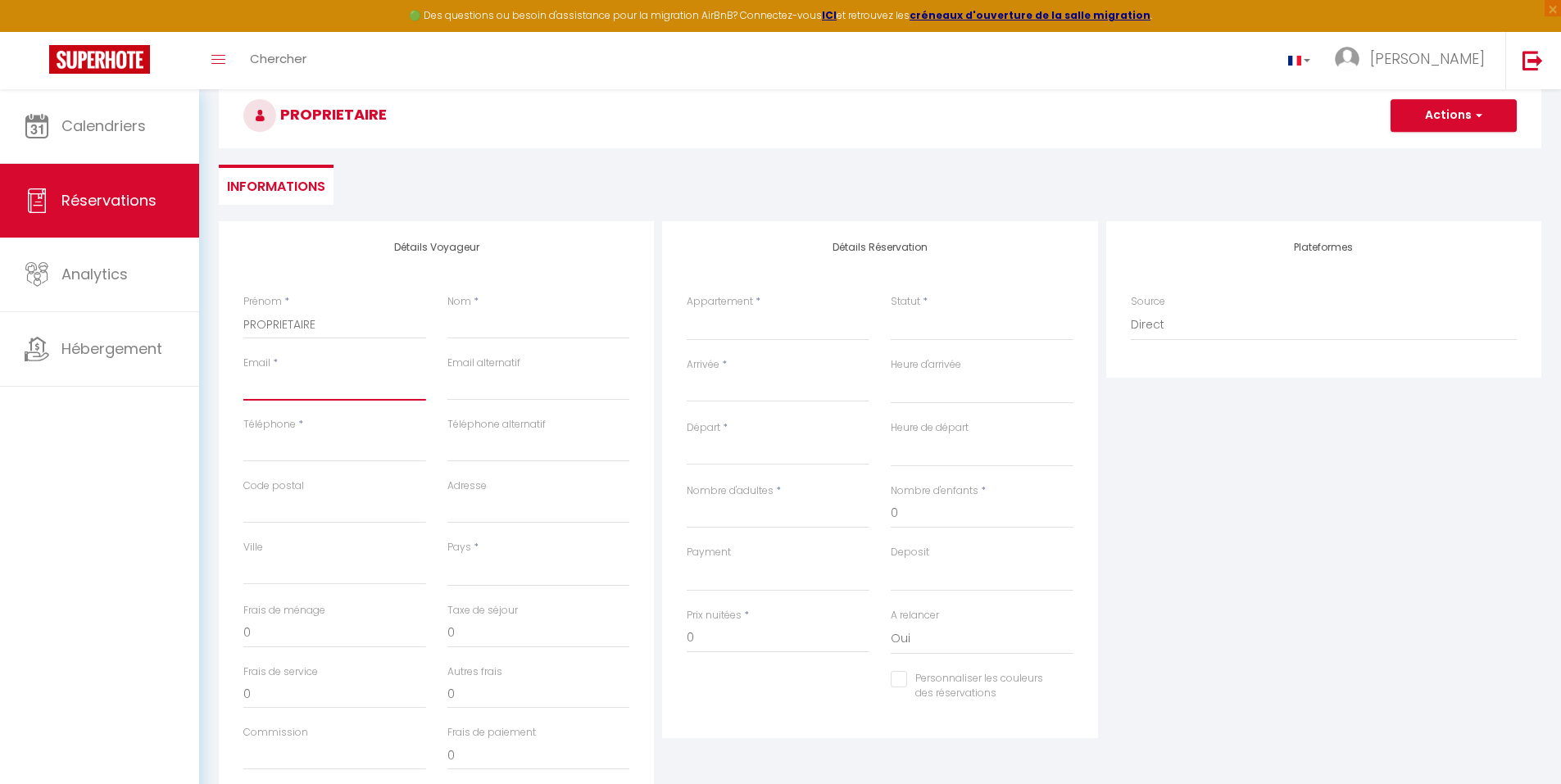
click at [324, 387] on input "Email" at bounding box center [334, 386] width 182 height 30
type input "r"
select select
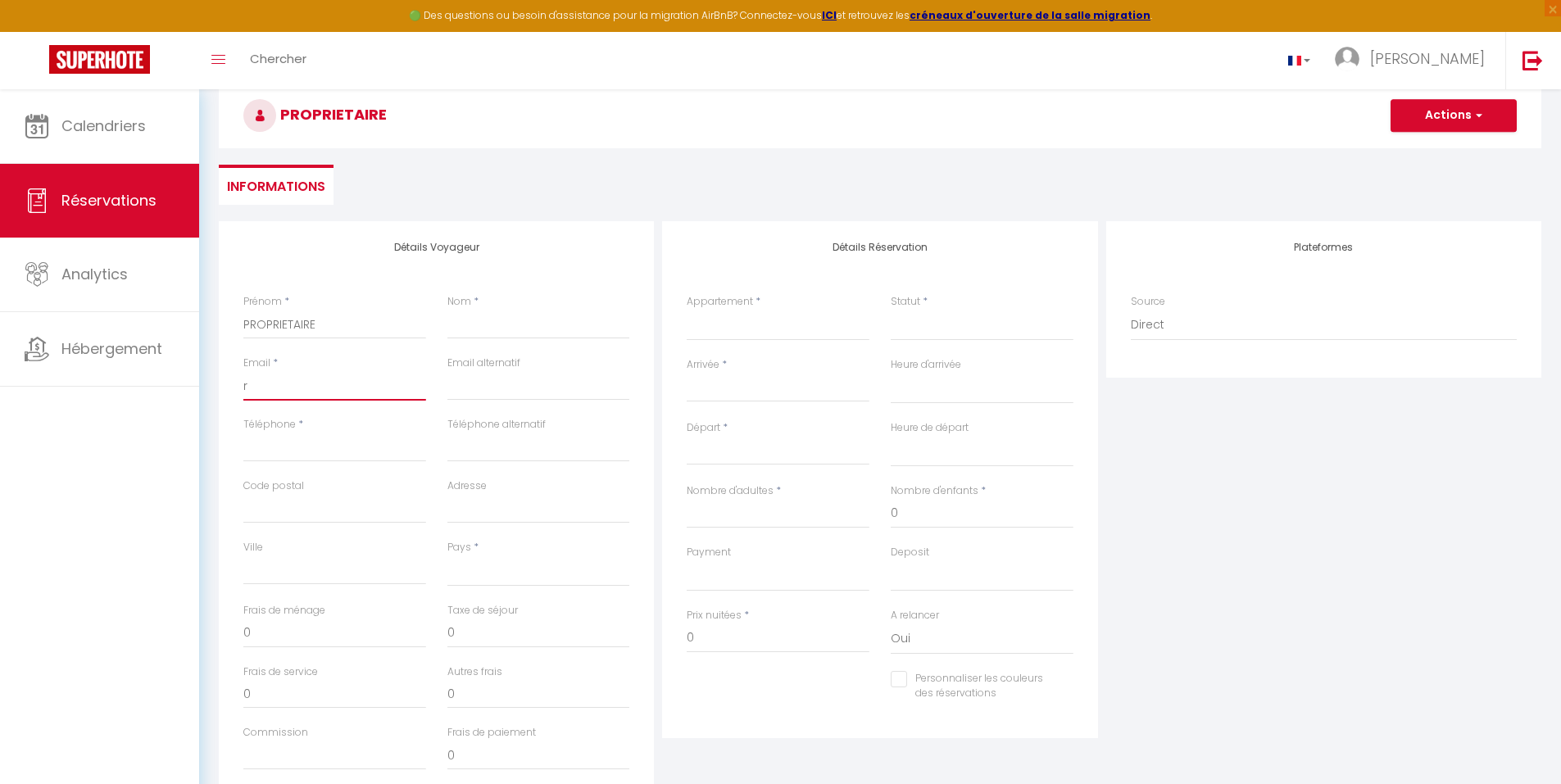
select select
click at [315, 446] on input "Téléphone" at bounding box center [334, 447] width 182 height 30
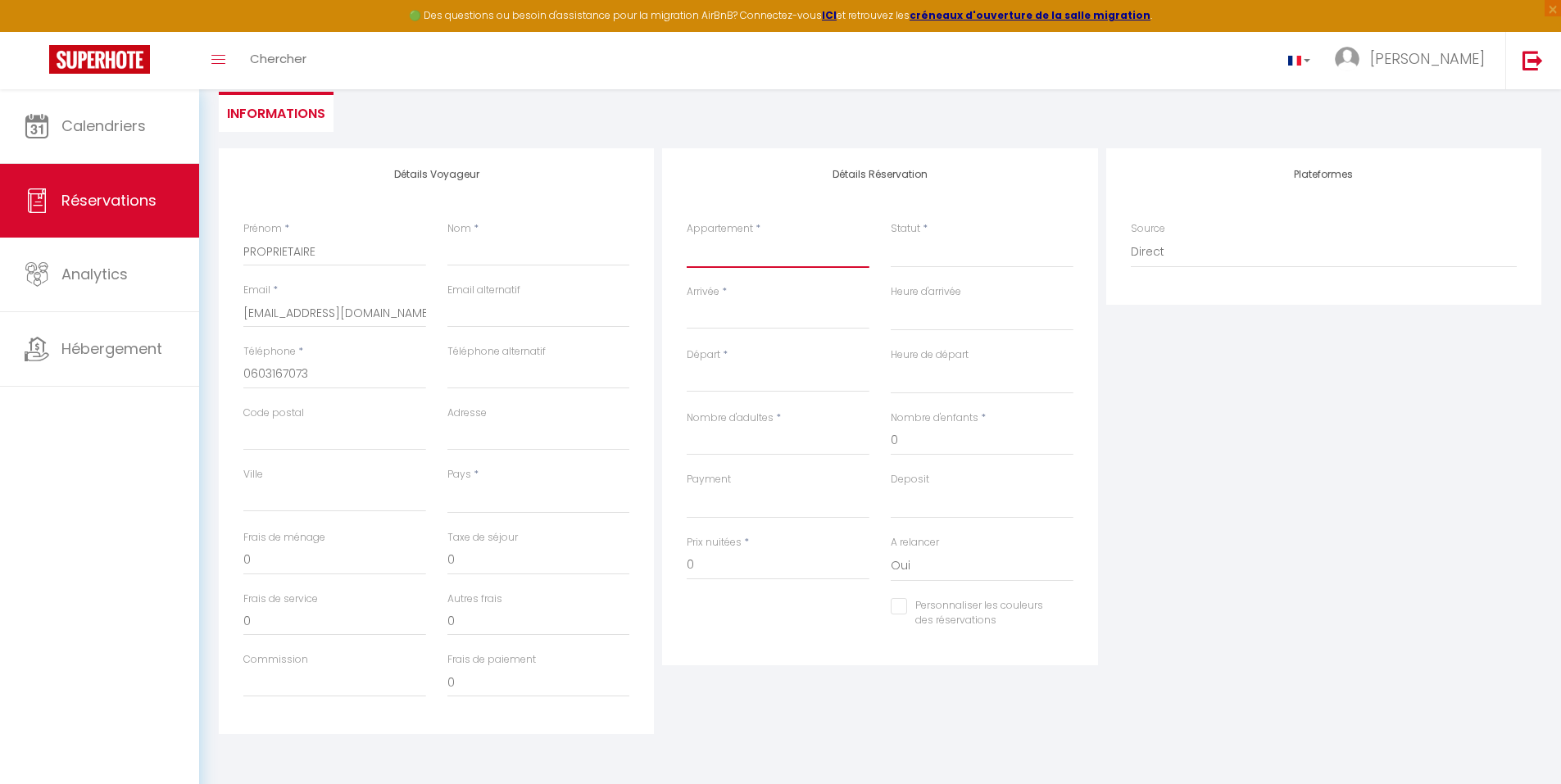
click at [770, 249] on select "GALLIENI" at bounding box center [778, 252] width 182 height 31
click at [687, 237] on select "GALLIENI" at bounding box center [778, 252] width 182 height 31
click at [939, 257] on select "Confirmé Non Confirmé Annulé Annulé par le voyageur No Show Request" at bounding box center [982, 252] width 182 height 31
click at [891, 237] on select "Confirmé Non Confirmé Annulé Annulé par le voyageur No Show Request" at bounding box center [982, 252] width 182 height 31
click at [734, 318] on input "Arrivée" at bounding box center [778, 316] width 182 height 22
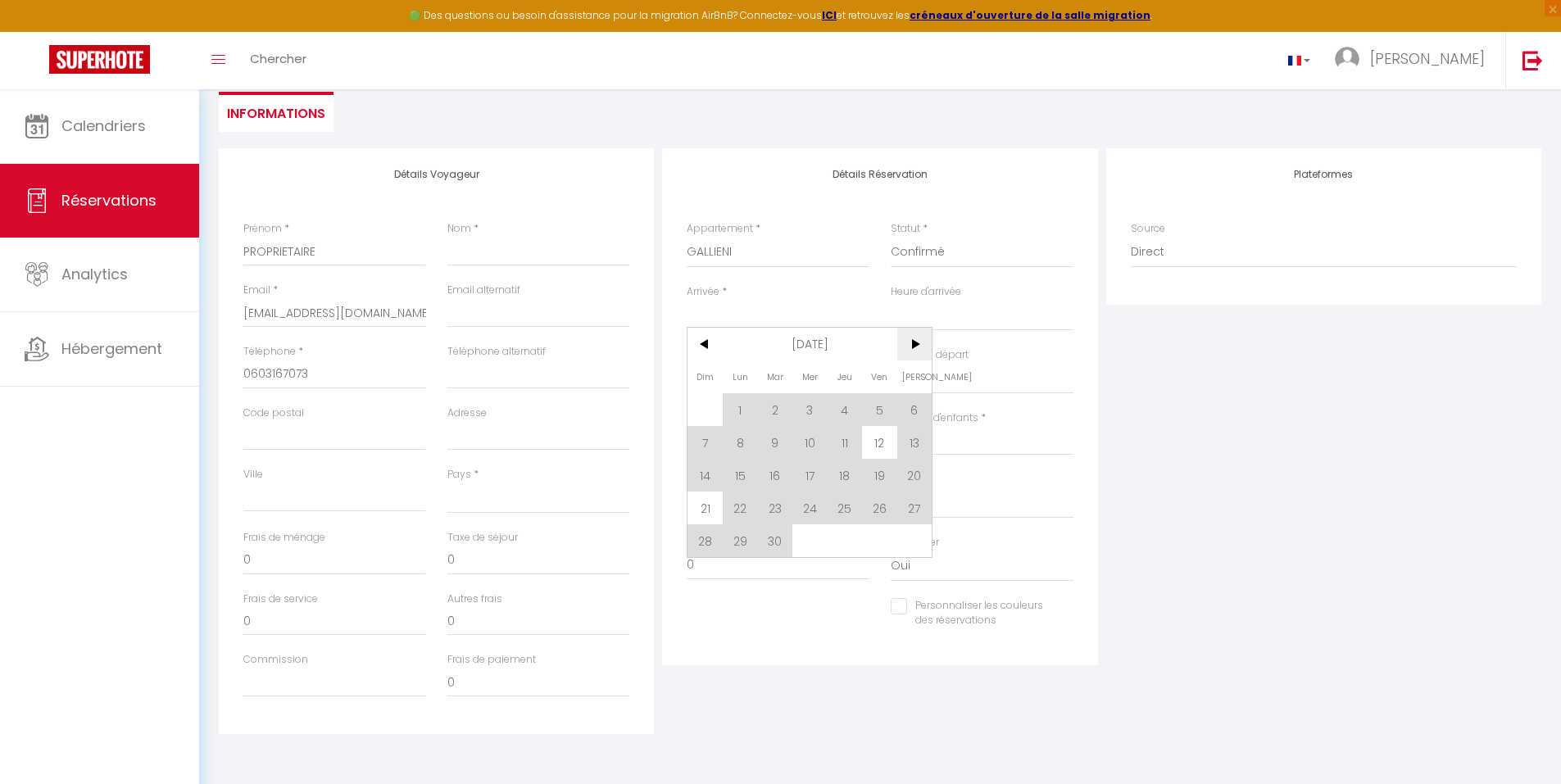
click at [911, 340] on span ">" at bounding box center [914, 344] width 35 height 33
click at [916, 341] on span ">" at bounding box center [914, 344] width 35 height 33
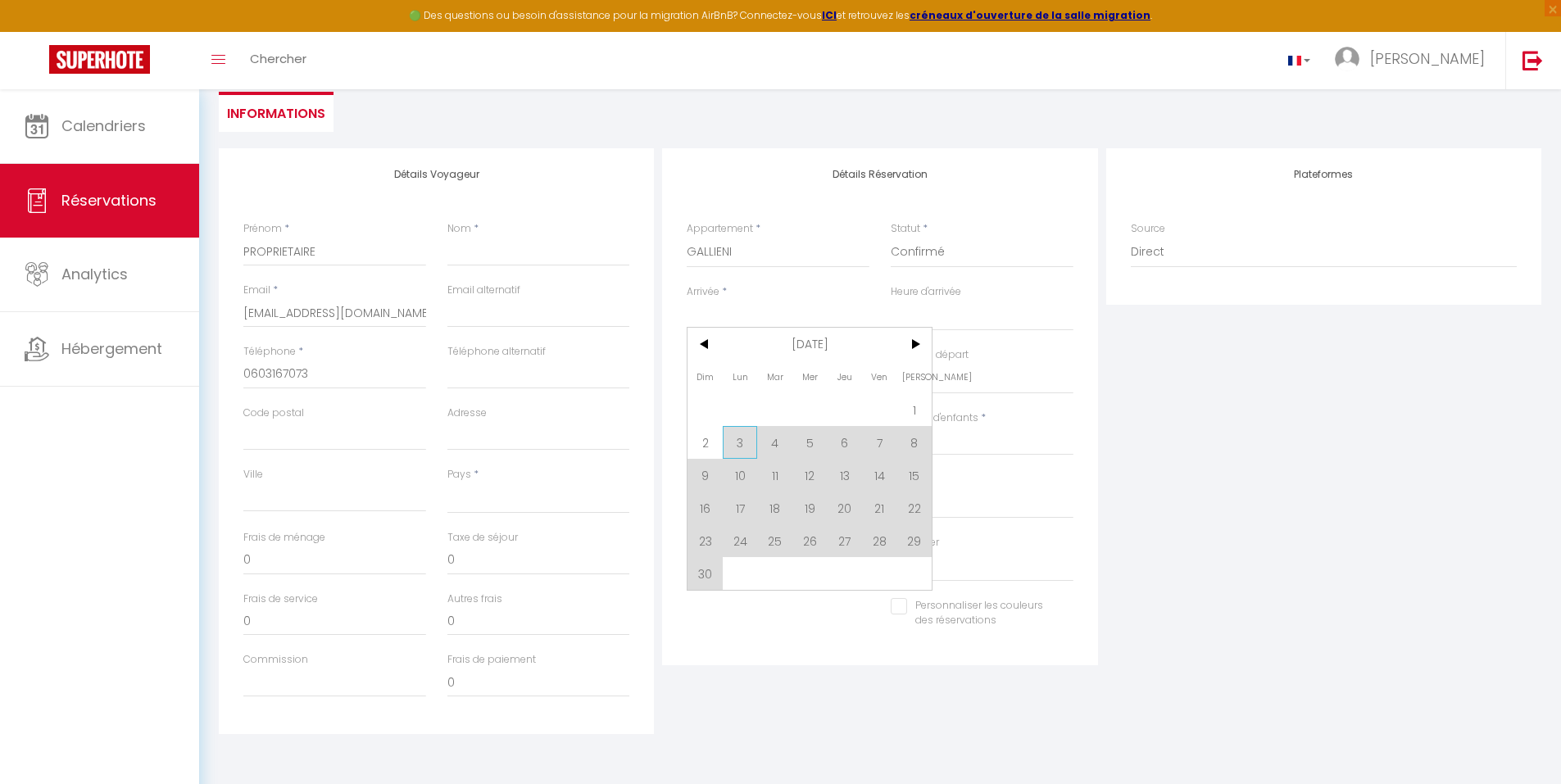
click at [750, 434] on span "3" at bounding box center [740, 443] width 35 height 33
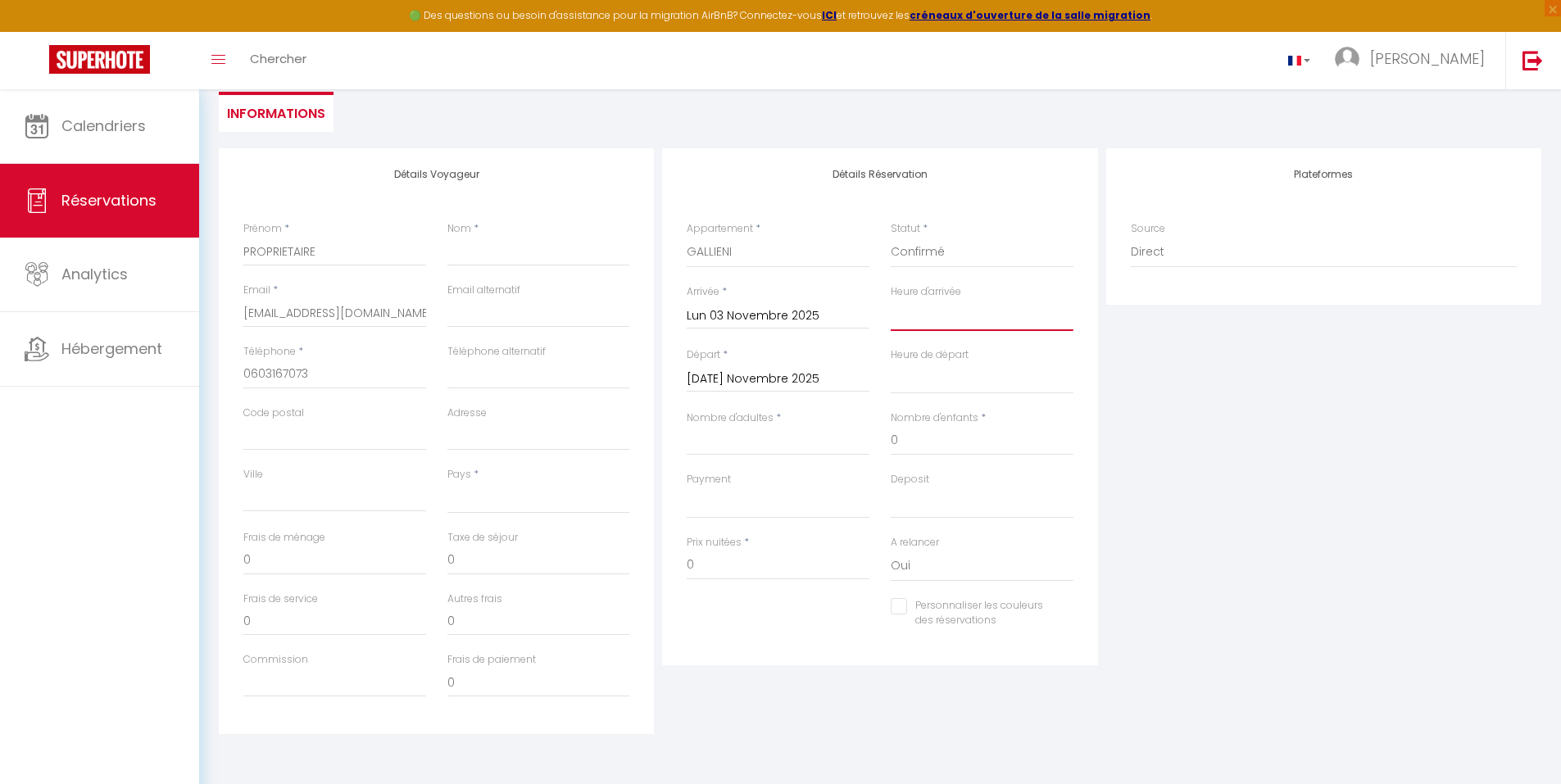
click at [942, 316] on select "00:00 00:30 01:00 01:30 02:00 02:30 03:00 03:30 04:00 04:30 05:00 05:30 06:00 0…" at bounding box center [982, 315] width 182 height 31
click at [891, 300] on select "00:00 00:30 01:00 01:30 02:00 02:30 03:00 03:30 04:00 04:30 05:00 05:30 06:00 0…" at bounding box center [982, 315] width 182 height 31
click at [771, 385] on input "Mar 04 Novembre 2025" at bounding box center [778, 379] width 182 height 22
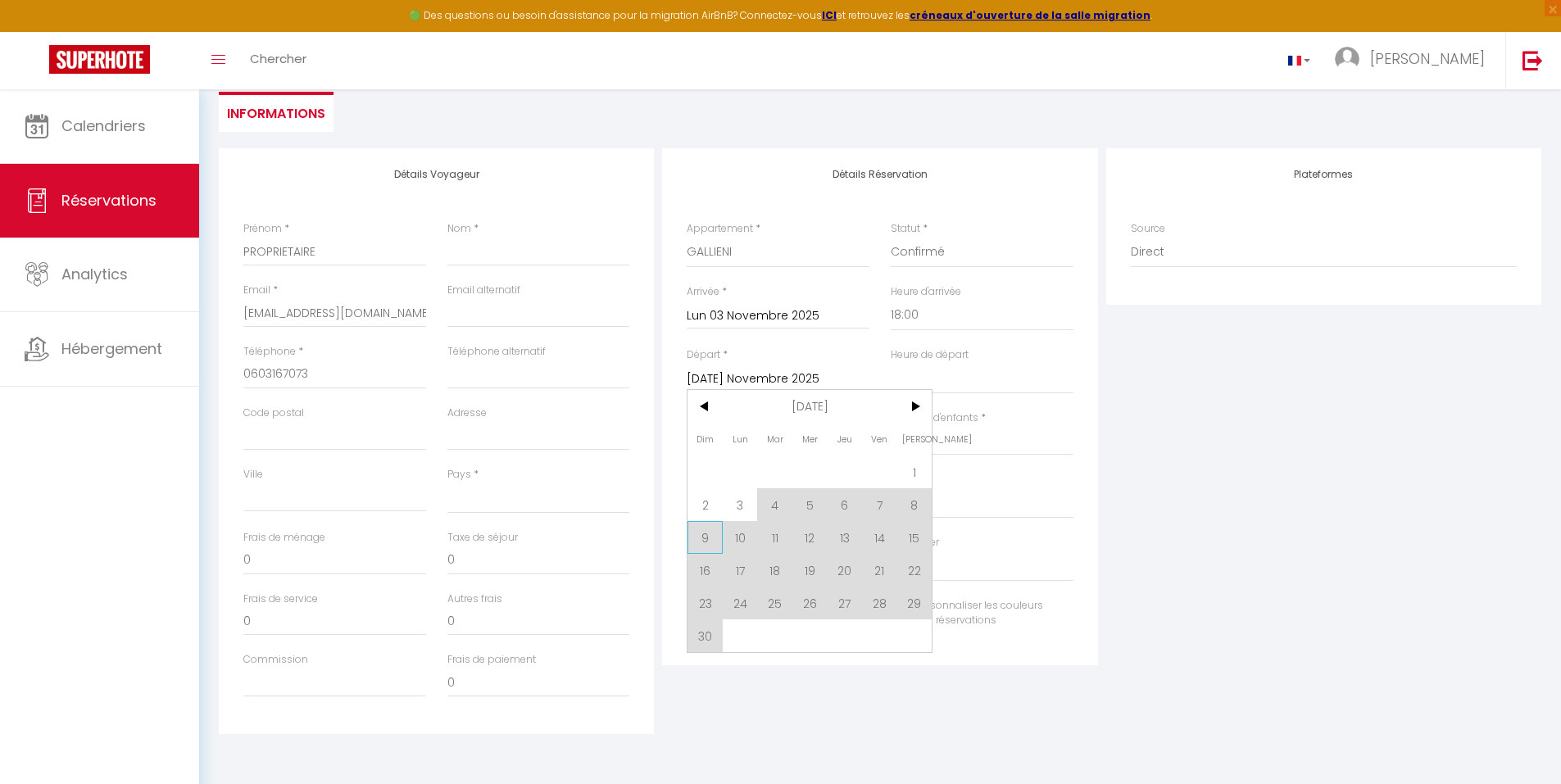
click at [706, 537] on span "9" at bounding box center [705, 537] width 35 height 33
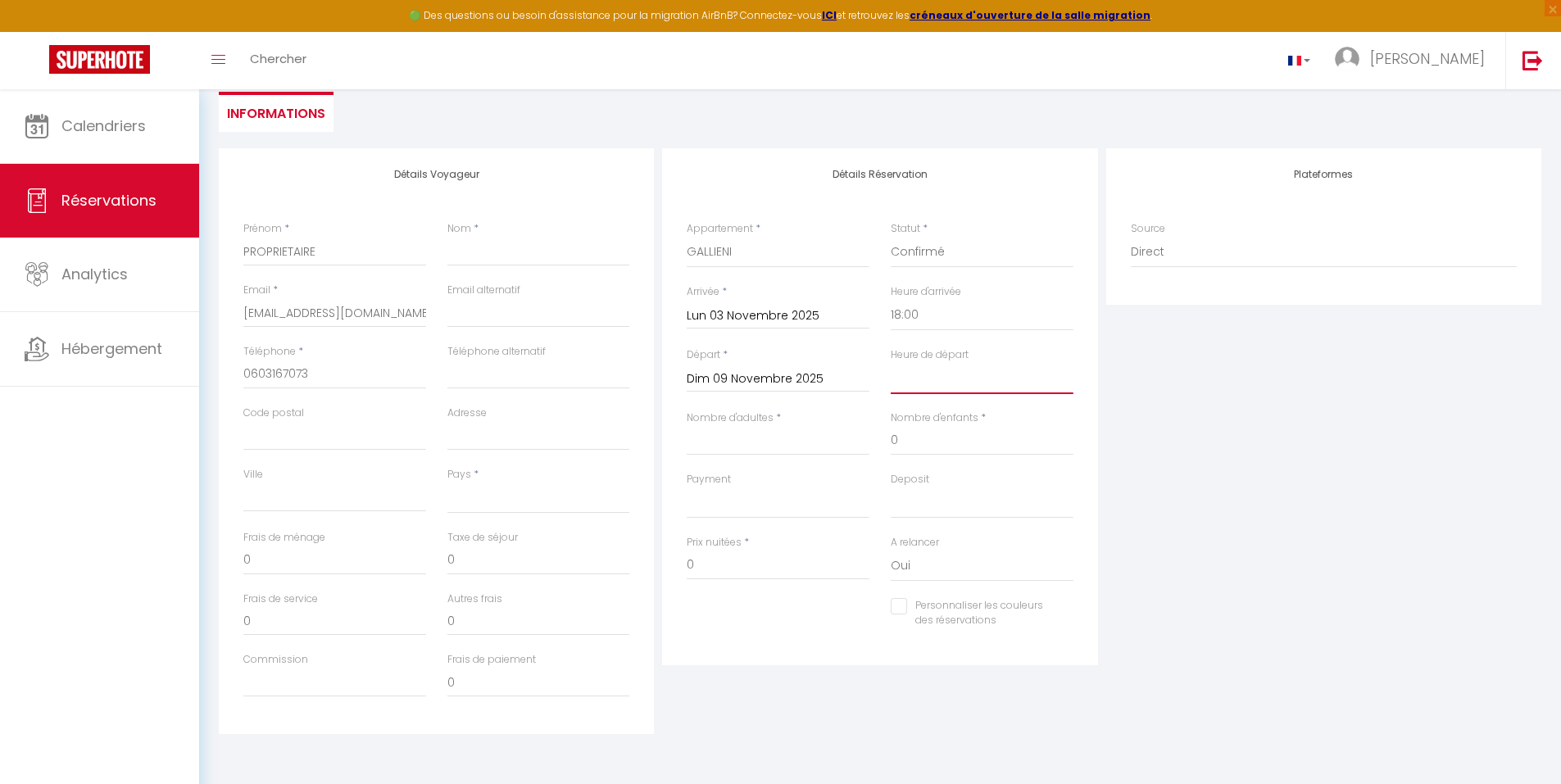
click at [915, 383] on select "00:00 00:30 01:00 01:30 02:00 02:30 03:00 03:30 04:00 04:30 05:00 05:30 06:00 0…" at bounding box center [982, 378] width 182 height 31
click at [891, 363] on select "00:00 00:30 01:00 01:30 02:00 02:30 03:00 03:30 04:00 04:30 05:00 05:30 06:00 0…" at bounding box center [982, 378] width 182 height 31
click at [775, 434] on input "Nombre d'adultes" at bounding box center [778, 441] width 182 height 30
click at [1262, 433] on div "Plateformes Source Direct Airbnb.com Booking.com Chalet montagne Expedia Gite d…" at bounding box center [1323, 441] width 444 height 586
click at [939, 567] on select "Oui Non" at bounding box center [982, 566] width 182 height 31
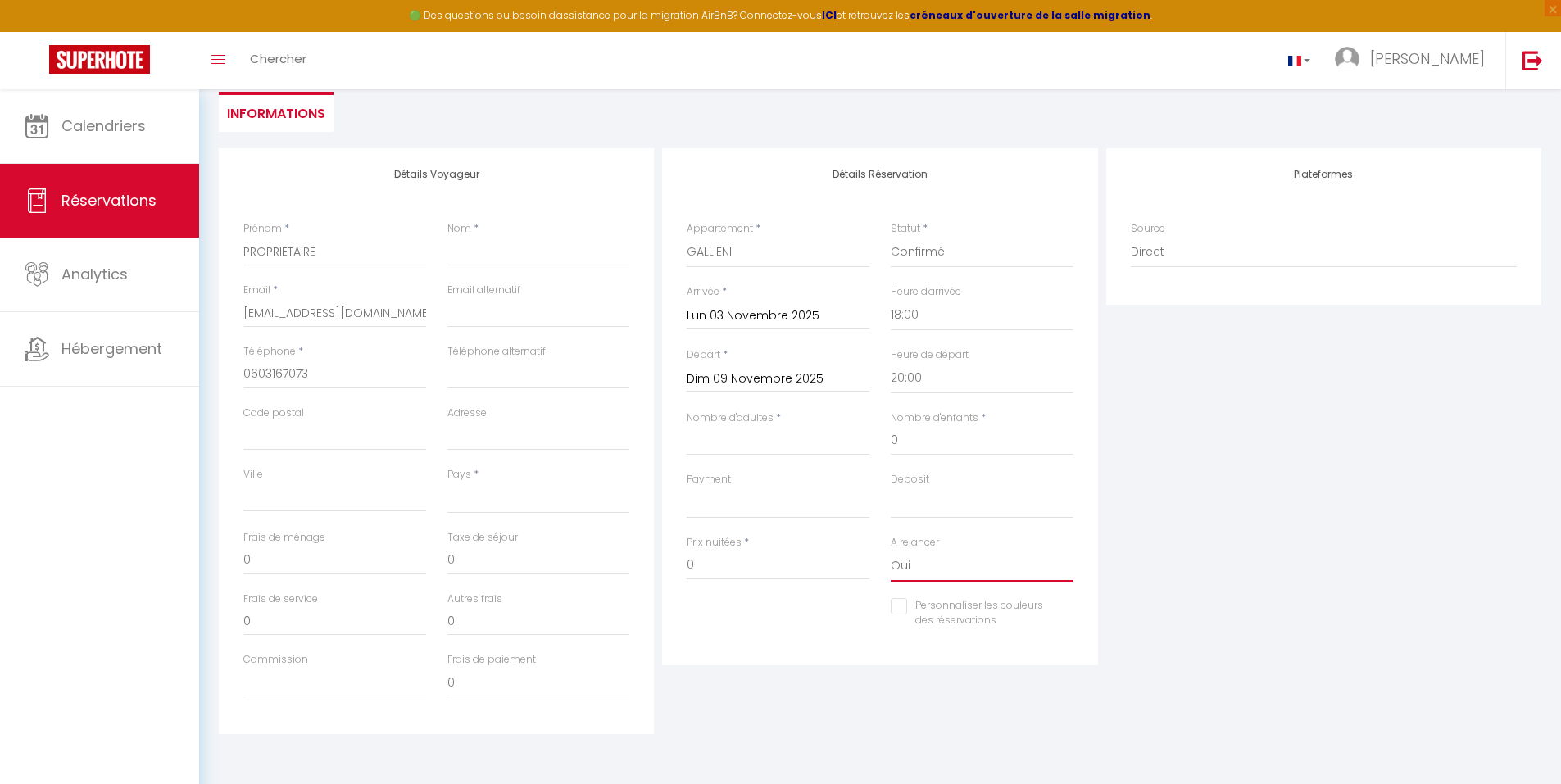
click at [891, 551] on select "Oui Non" at bounding box center [982, 566] width 182 height 31
click at [899, 602] on input "Personnaliser les couleurs des réservations" at bounding box center [972, 606] width 163 height 16
click at [901, 602] on input "Personnaliser les couleurs des réservations" at bounding box center [965, 606] width 149 height 16
click at [1304, 503] on div "Plateformes Source Direct Airbnb.com Booking.com Chalet montagne Expedia Gite d…" at bounding box center [1323, 441] width 444 height 586
click at [1285, 564] on div "Plateformes Source Direct Airbnb.com Booking.com Chalet montagne Expedia Gite d…" at bounding box center [1323, 441] width 444 height 586
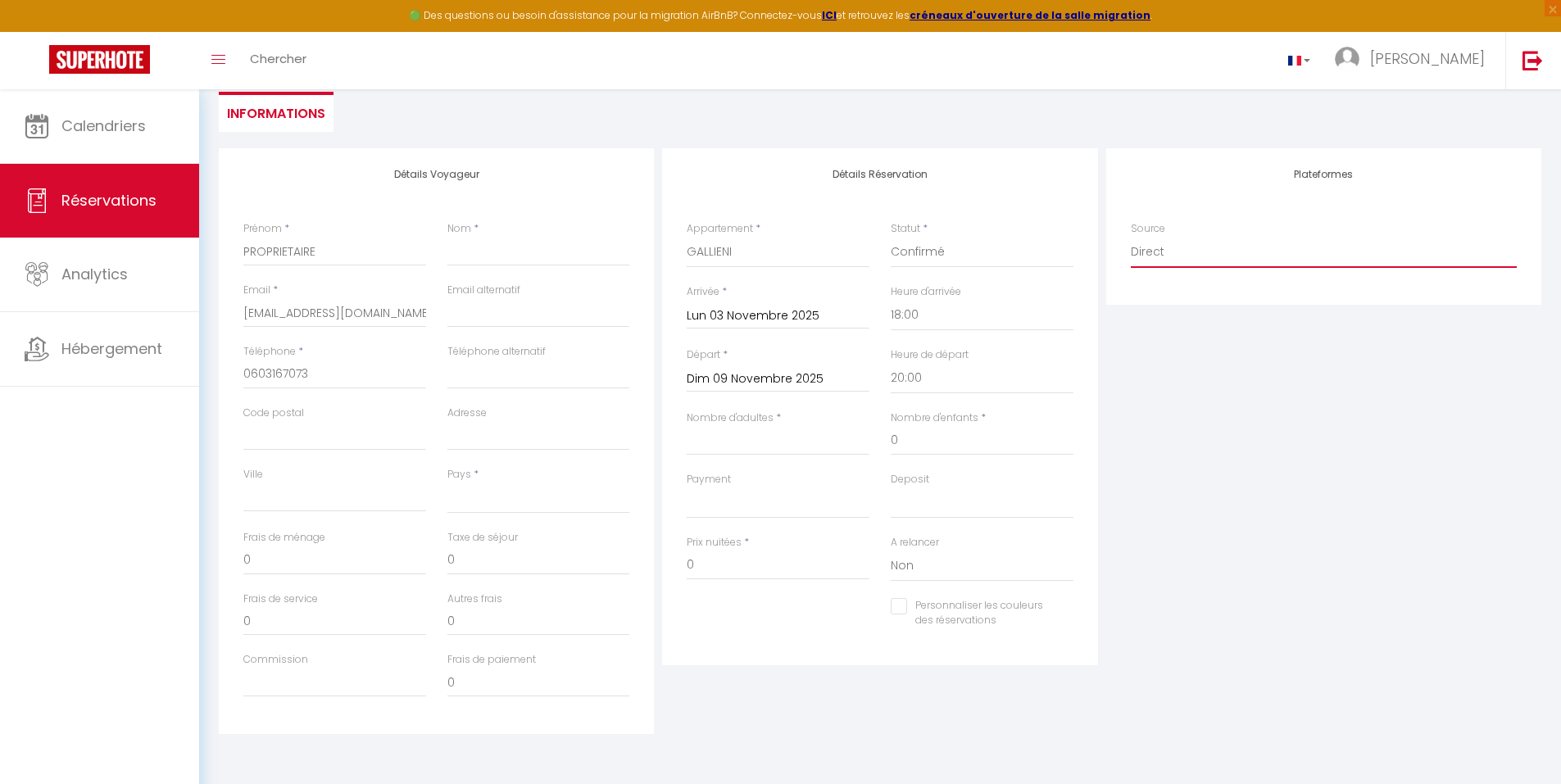
click at [1395, 239] on select "Direct Airbnb.com Booking.com Chalet montagne Expedia Gite de France Homeaway H…" at bounding box center [1323, 252] width 386 height 31
click at [1369, 698] on div "Plateformes Source Direct Airbnb.com Booking.com Chalet montagne Expedia Gite d…" at bounding box center [1323, 441] width 444 height 586
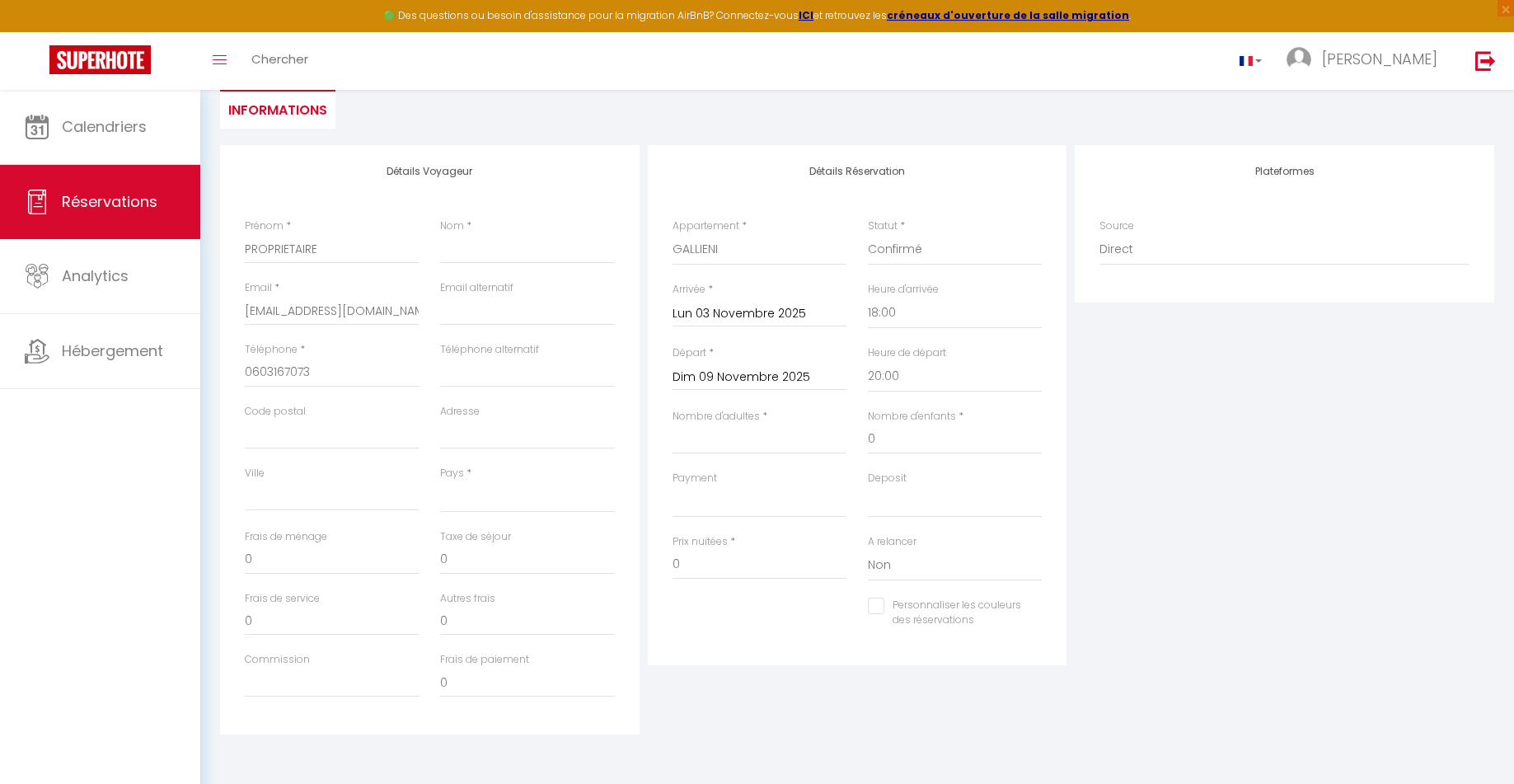
scroll to position [161, 0]
click at [1485, 58] on img at bounding box center [1486, 60] width 21 height 21
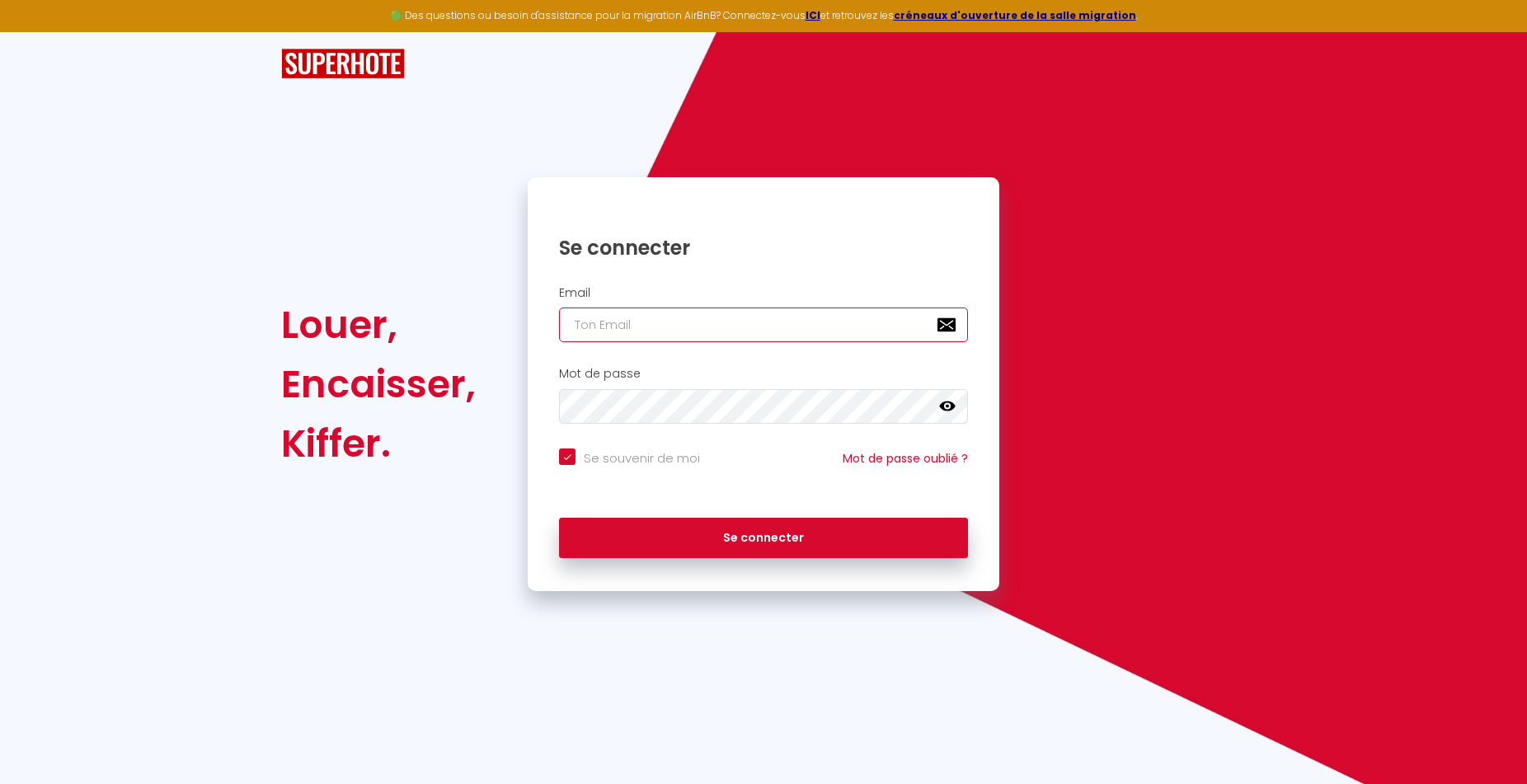
click at [594, 328] on input "email" at bounding box center [764, 324] width 409 height 35
click at [947, 409] on icon at bounding box center [947, 406] width 16 height 16
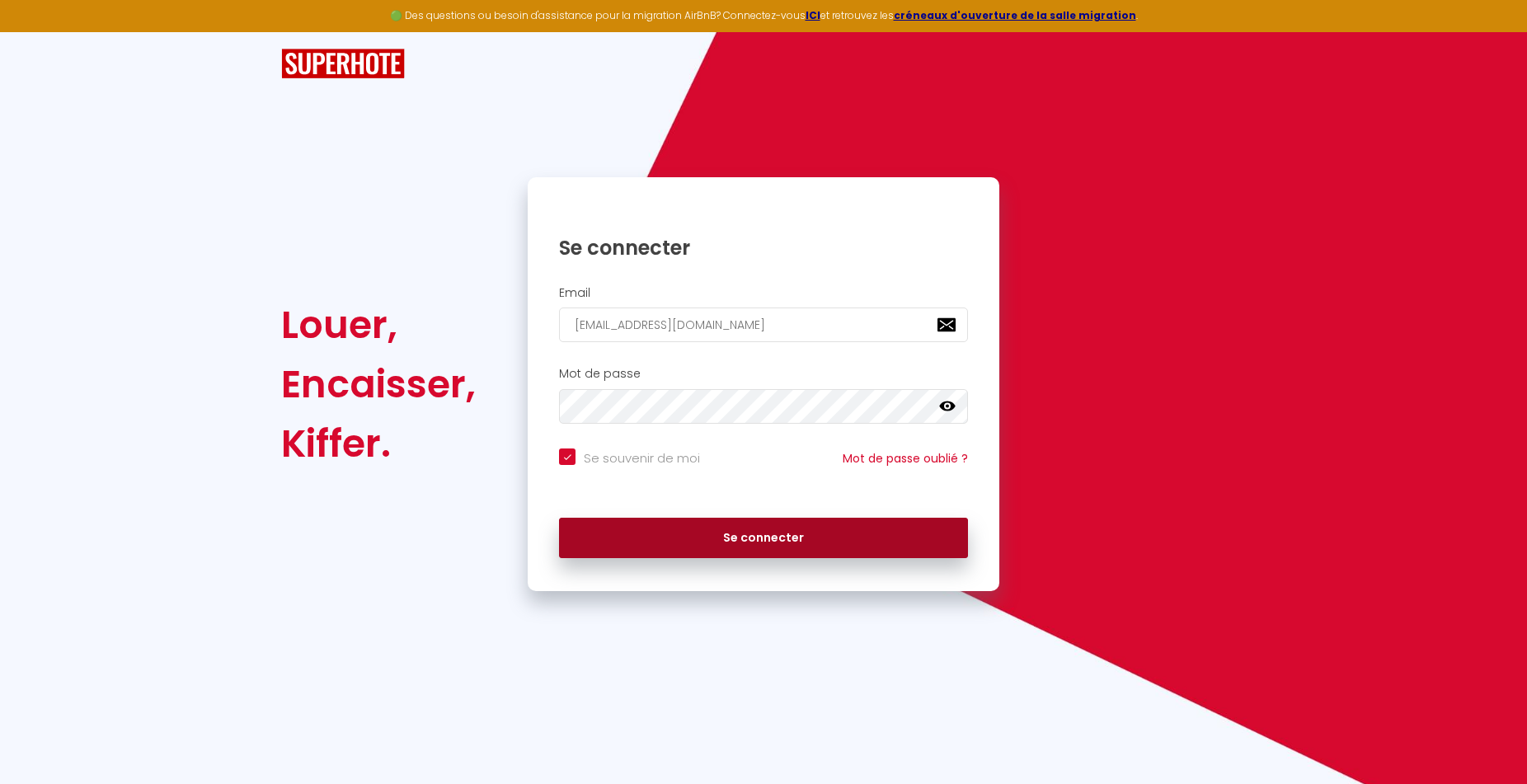
click at [773, 538] on button "Se connecter" at bounding box center [764, 538] width 409 height 41
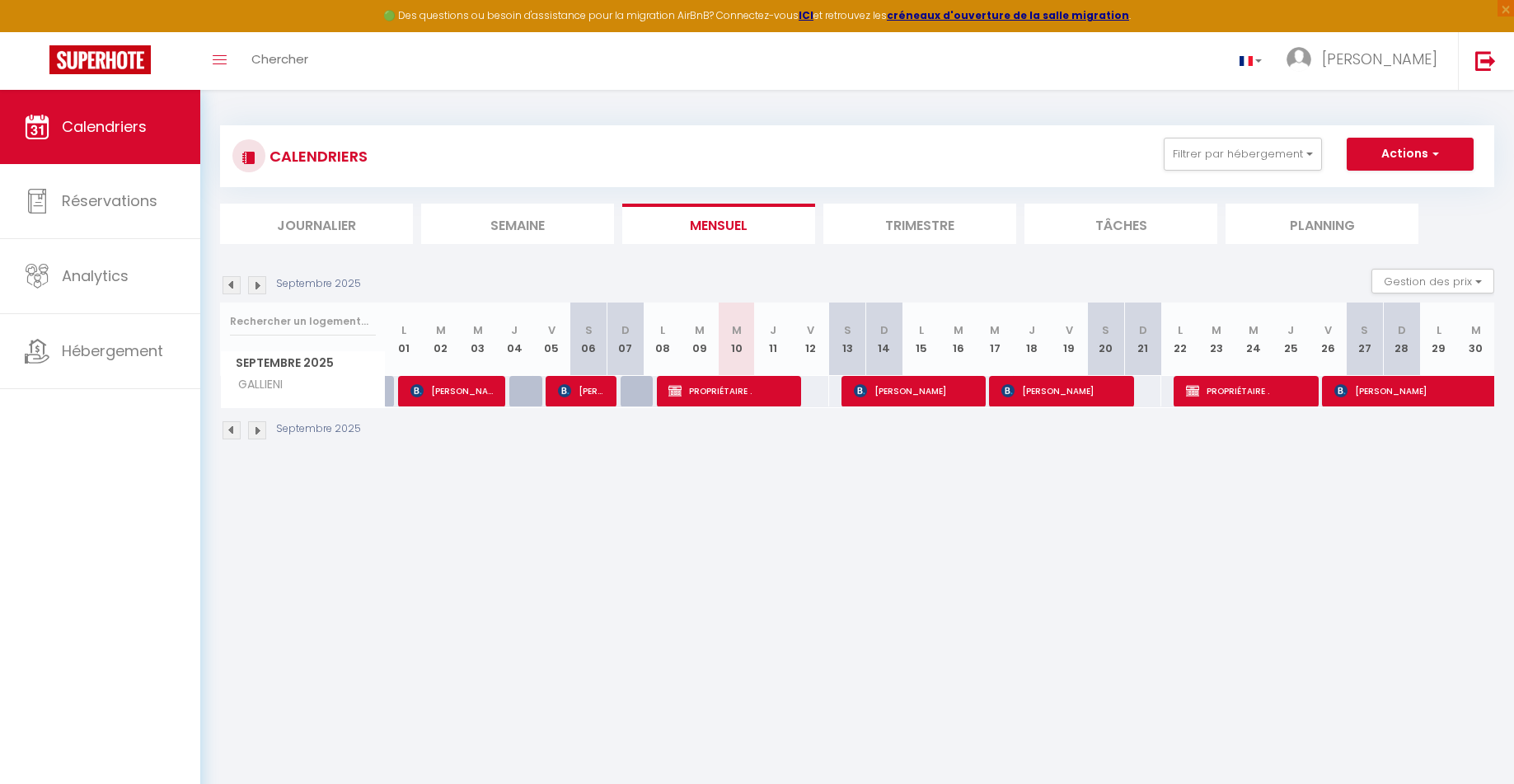
click at [920, 220] on li "Trimestre" at bounding box center [920, 223] width 193 height 40
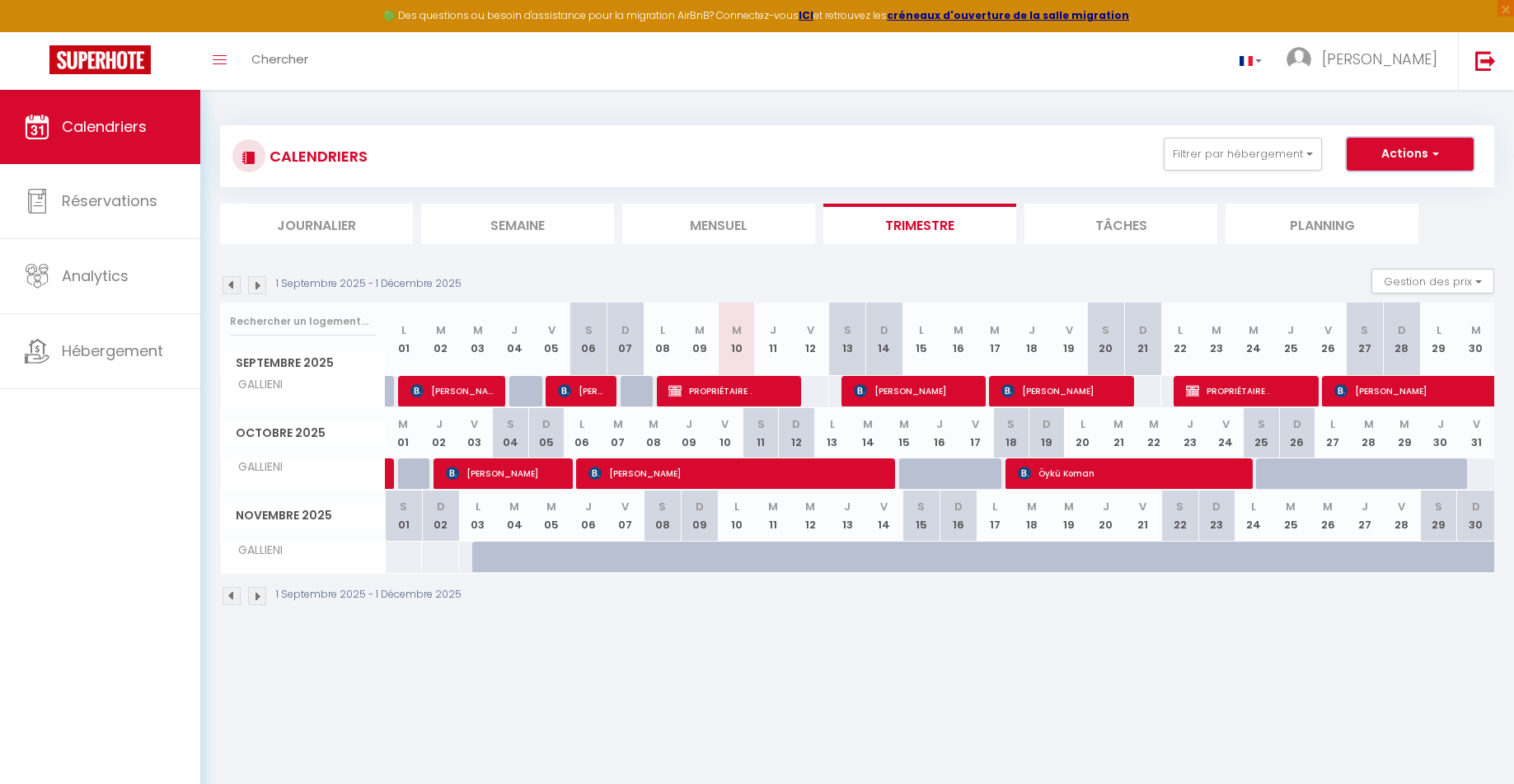
click at [1401, 149] on button "Actions" at bounding box center [1410, 154] width 127 height 33
click at [1460, 285] on button "Gestion des prix" at bounding box center [1432, 281] width 123 height 25
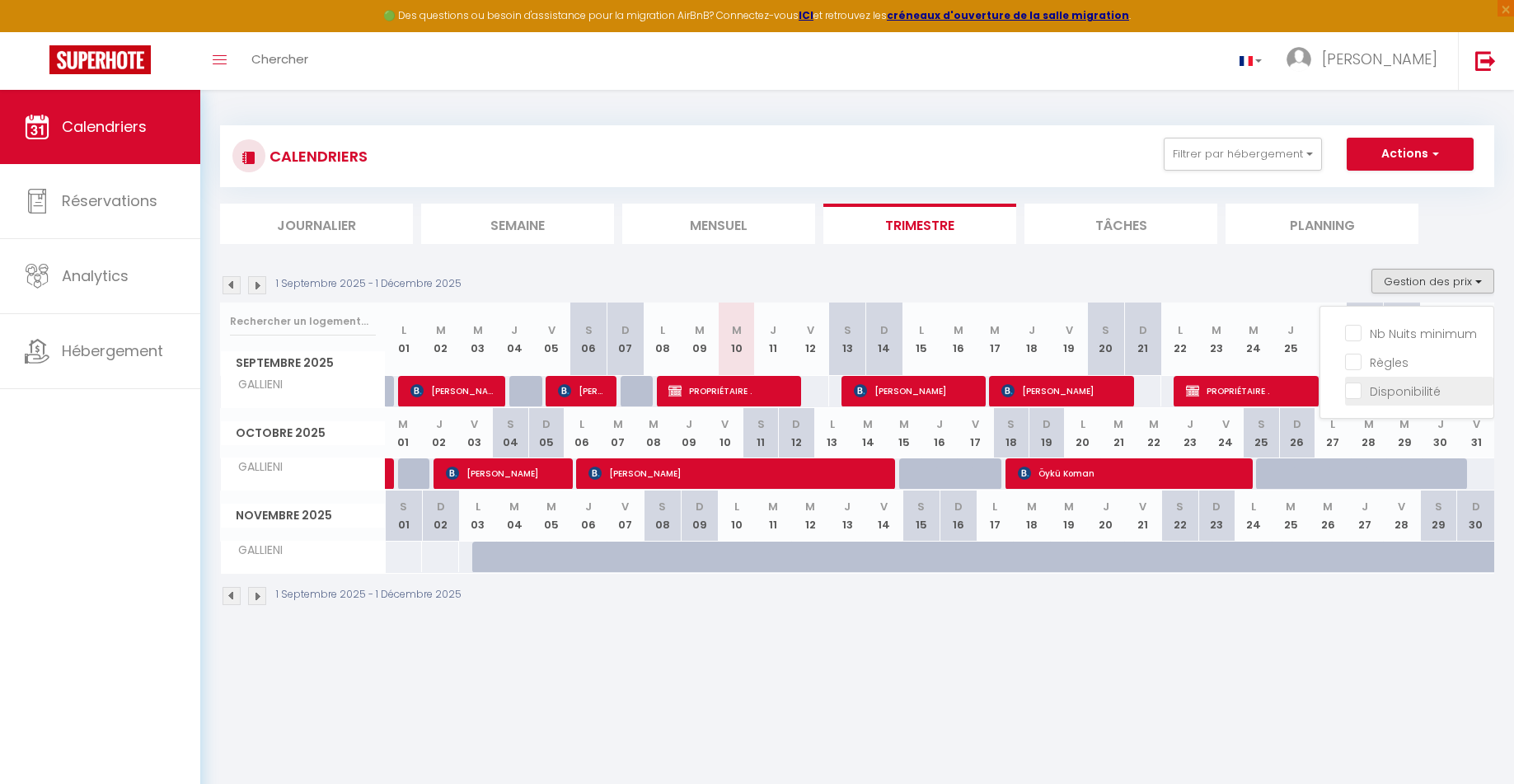
click at [1384, 387] on input "Disponibilité" at bounding box center [1419, 390] width 148 height 16
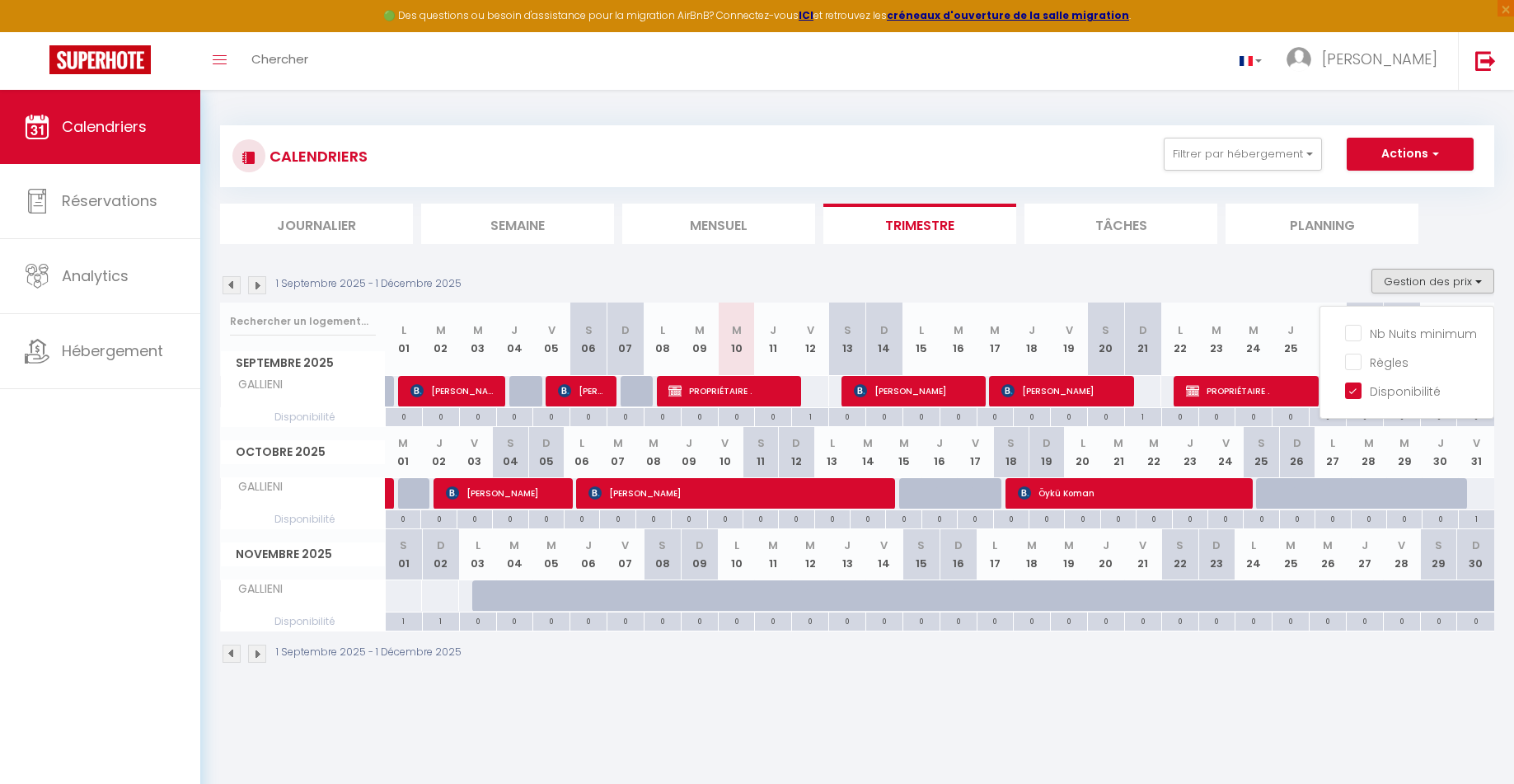
click at [1271, 490] on div at bounding box center [1273, 493] width 35 height 31
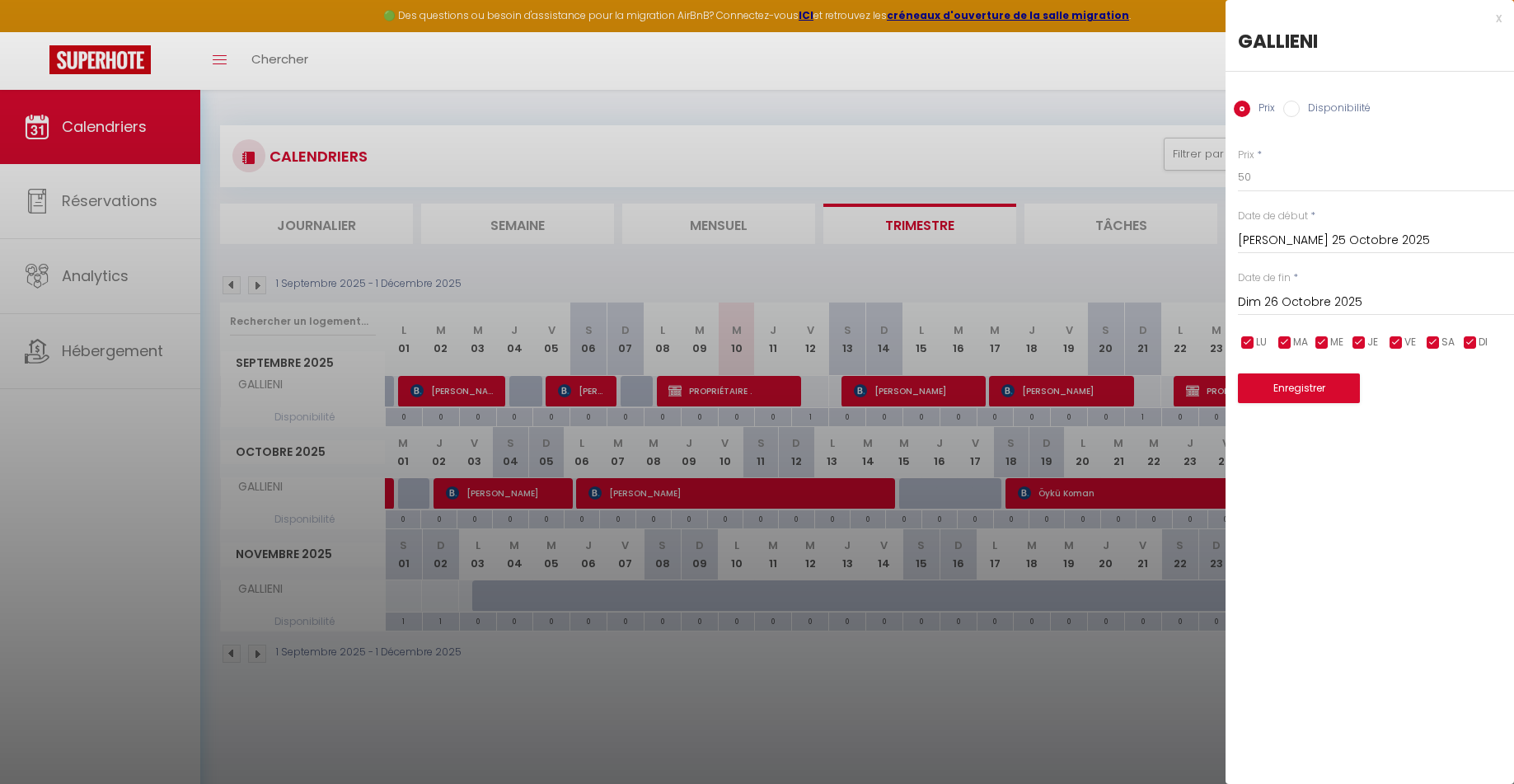
click at [1299, 106] on input "Disponibilité" at bounding box center [1291, 109] width 16 height 16
click at [1287, 387] on button "Enregistrer" at bounding box center [1299, 390] width 122 height 30
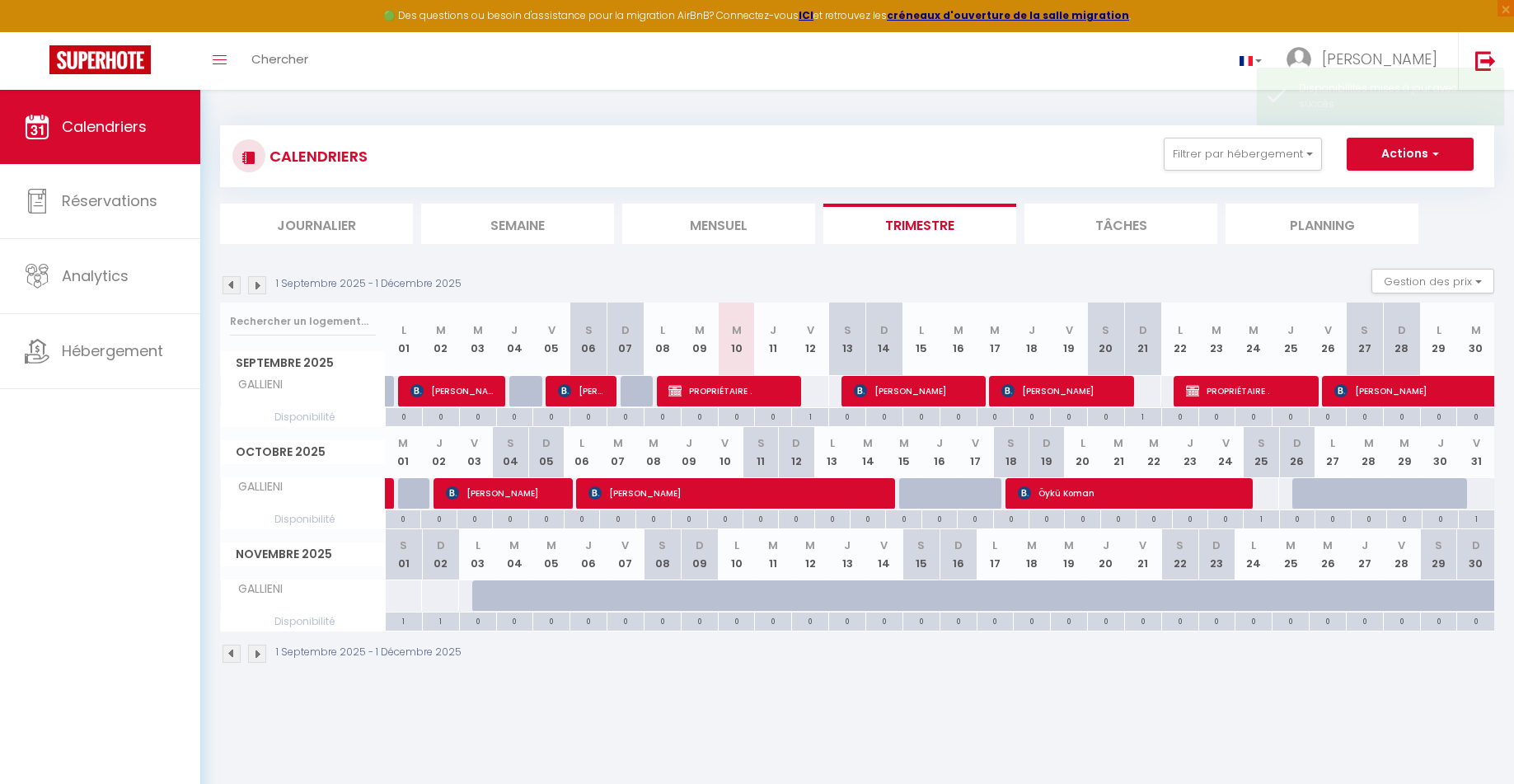
click at [485, 589] on div at bounding box center [491, 596] width 37 height 31
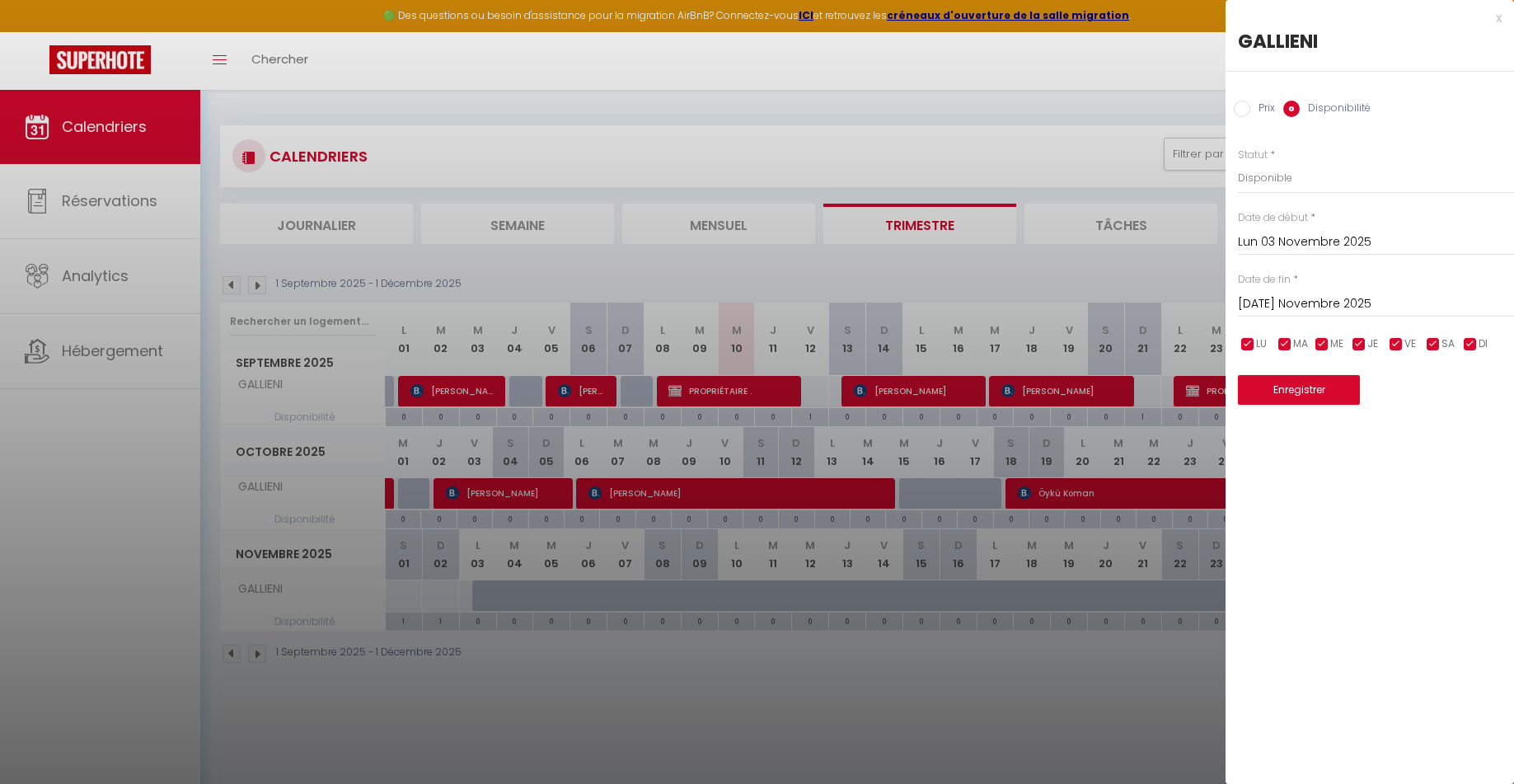
drag, startPoint x: 696, startPoint y: 482, endPoint x: 802, endPoint y: 485, distance: 106.0
click at [697, 482] on div at bounding box center [757, 392] width 1514 height 784
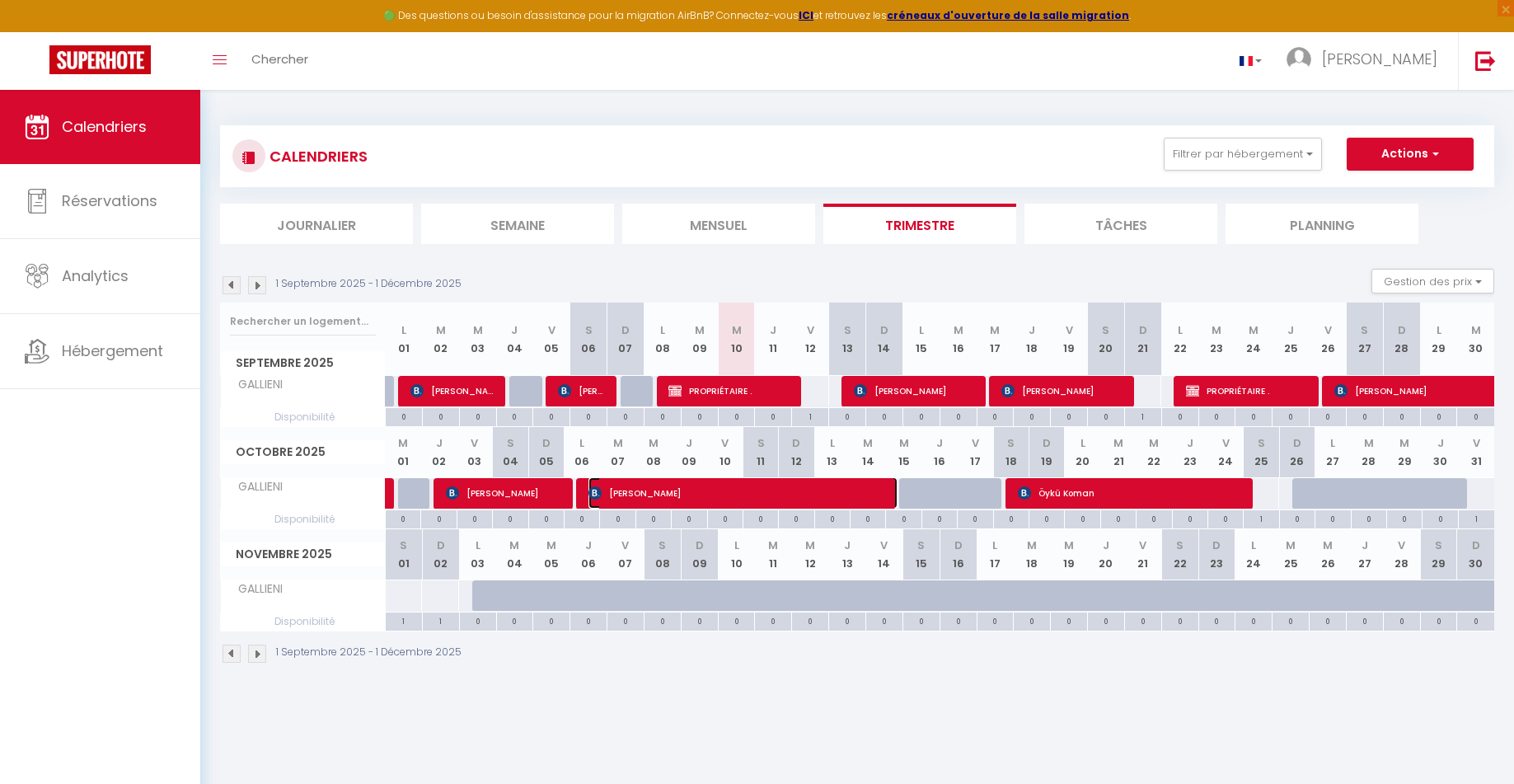
click at [728, 483] on span "Iga Skokowska" at bounding box center [743, 492] width 309 height 31
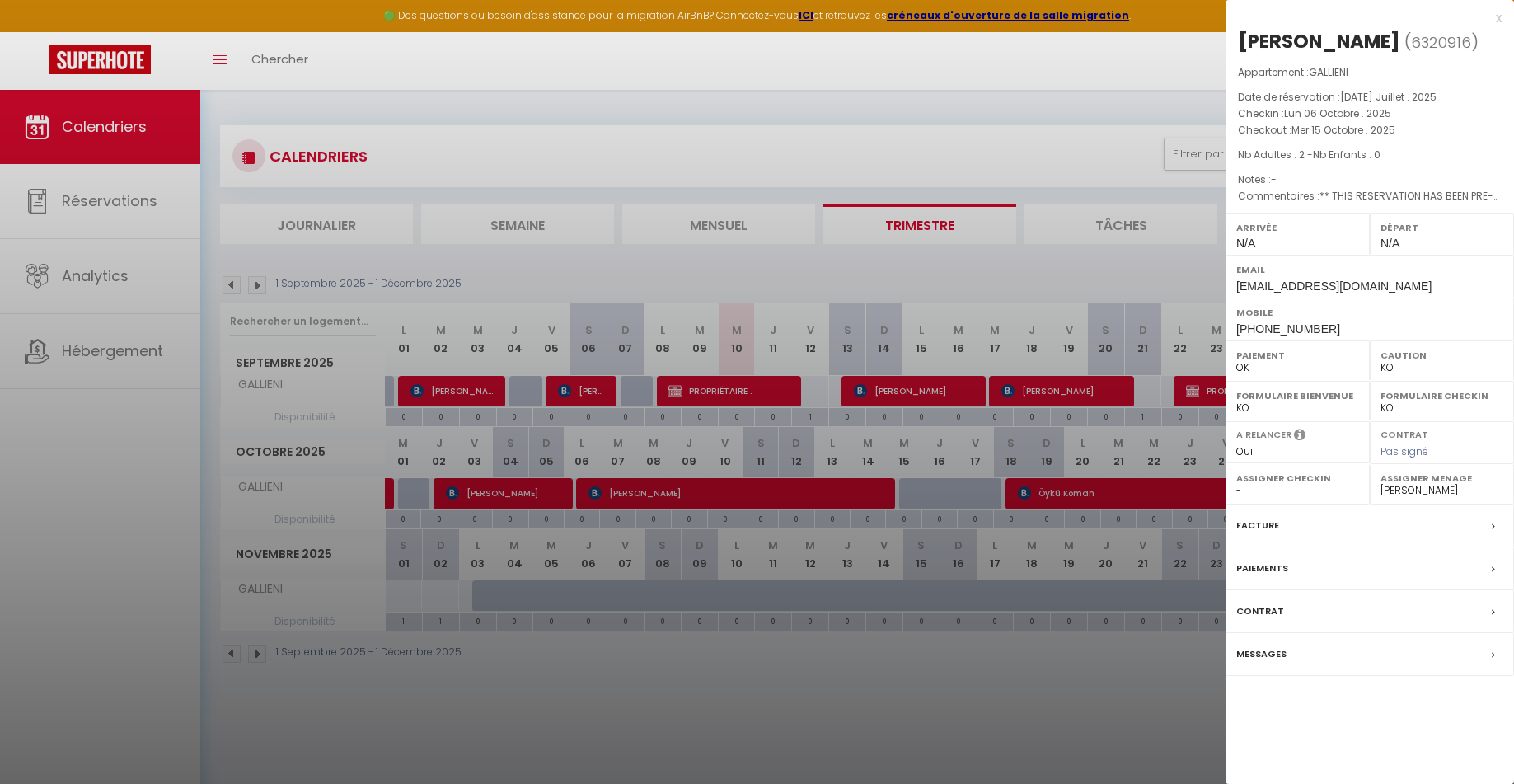
click at [719, 656] on div at bounding box center [757, 392] width 1514 height 784
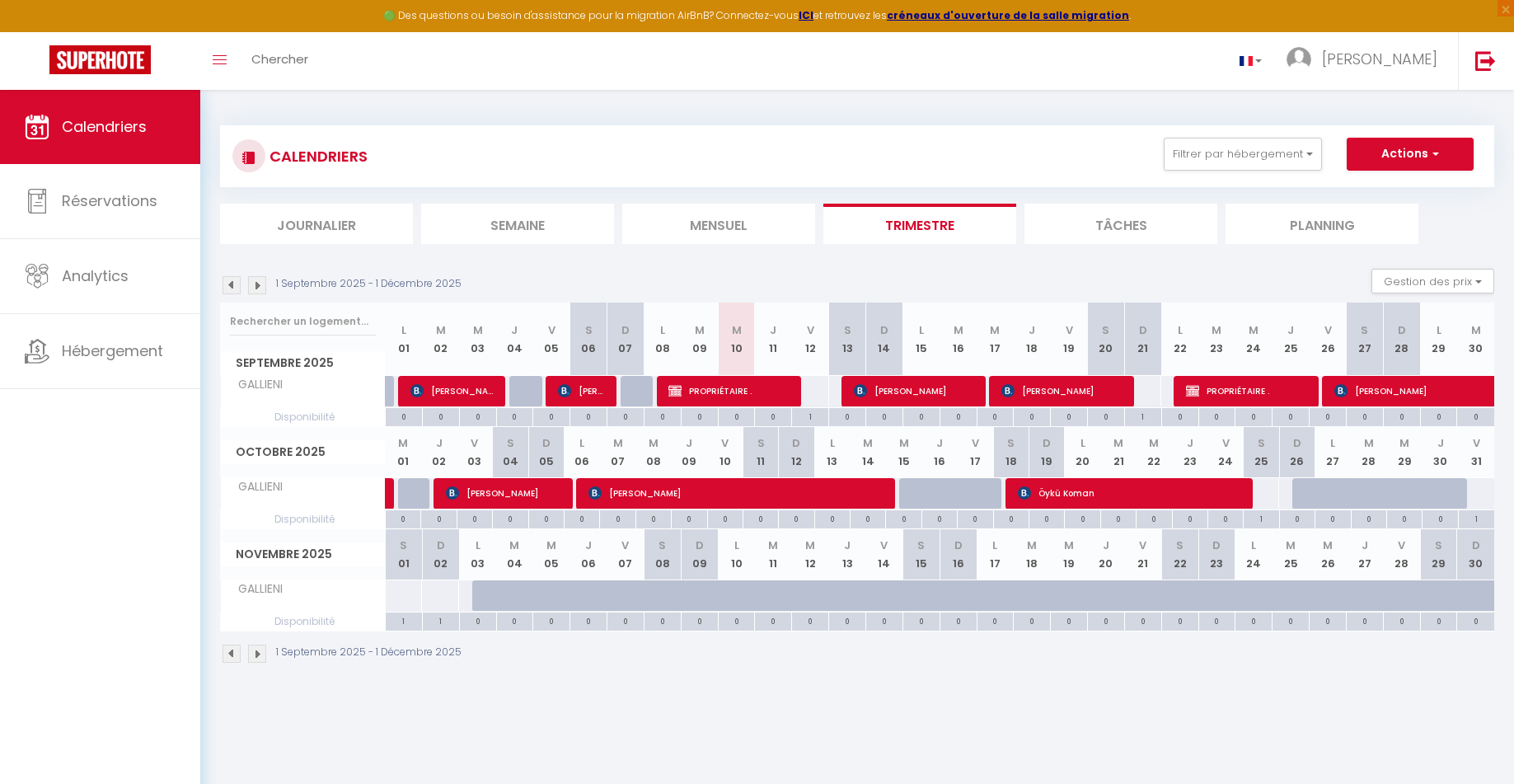
click at [496, 604] on div at bounding box center [514, 596] width 37 height 31
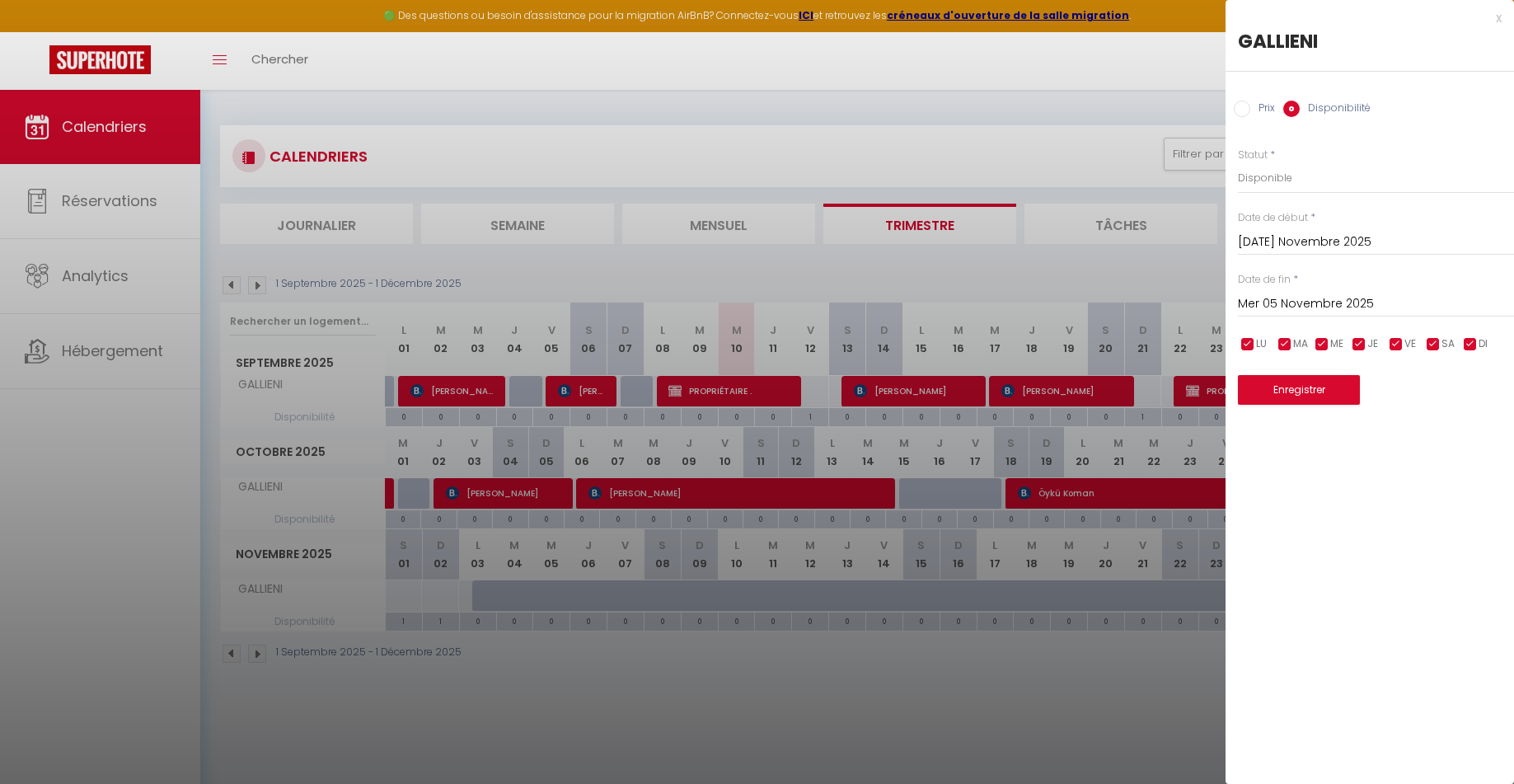
click at [1240, 113] on input "Prix" at bounding box center [1242, 109] width 16 height 16
click at [1286, 111] on input "Disponibilité" at bounding box center [1291, 109] width 16 height 16
click at [1055, 718] on div at bounding box center [757, 392] width 1514 height 784
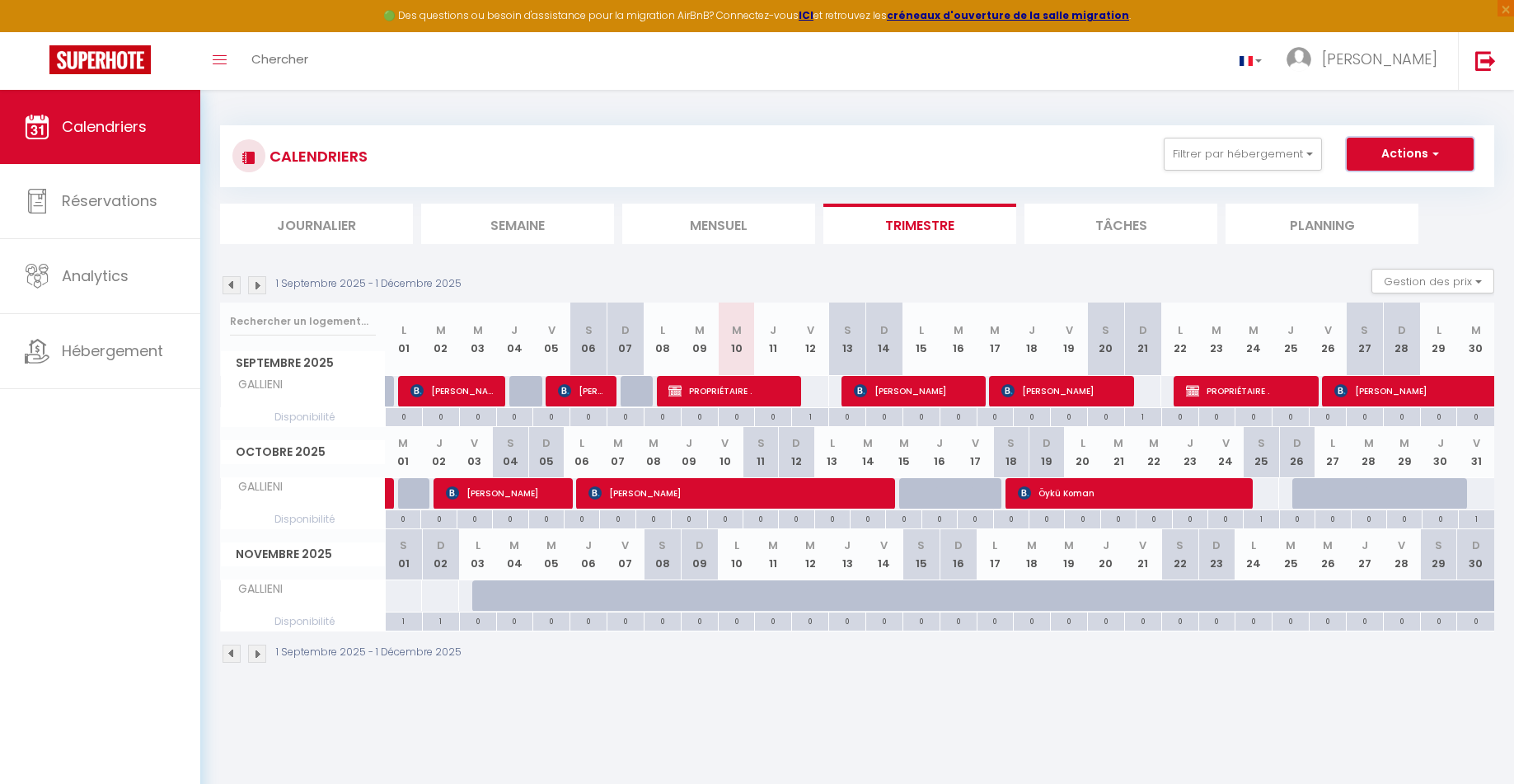
click at [1419, 162] on button "Actions" at bounding box center [1410, 154] width 127 height 33
click at [1417, 192] on link "Nouvelle réservation" at bounding box center [1393, 192] width 144 height 25
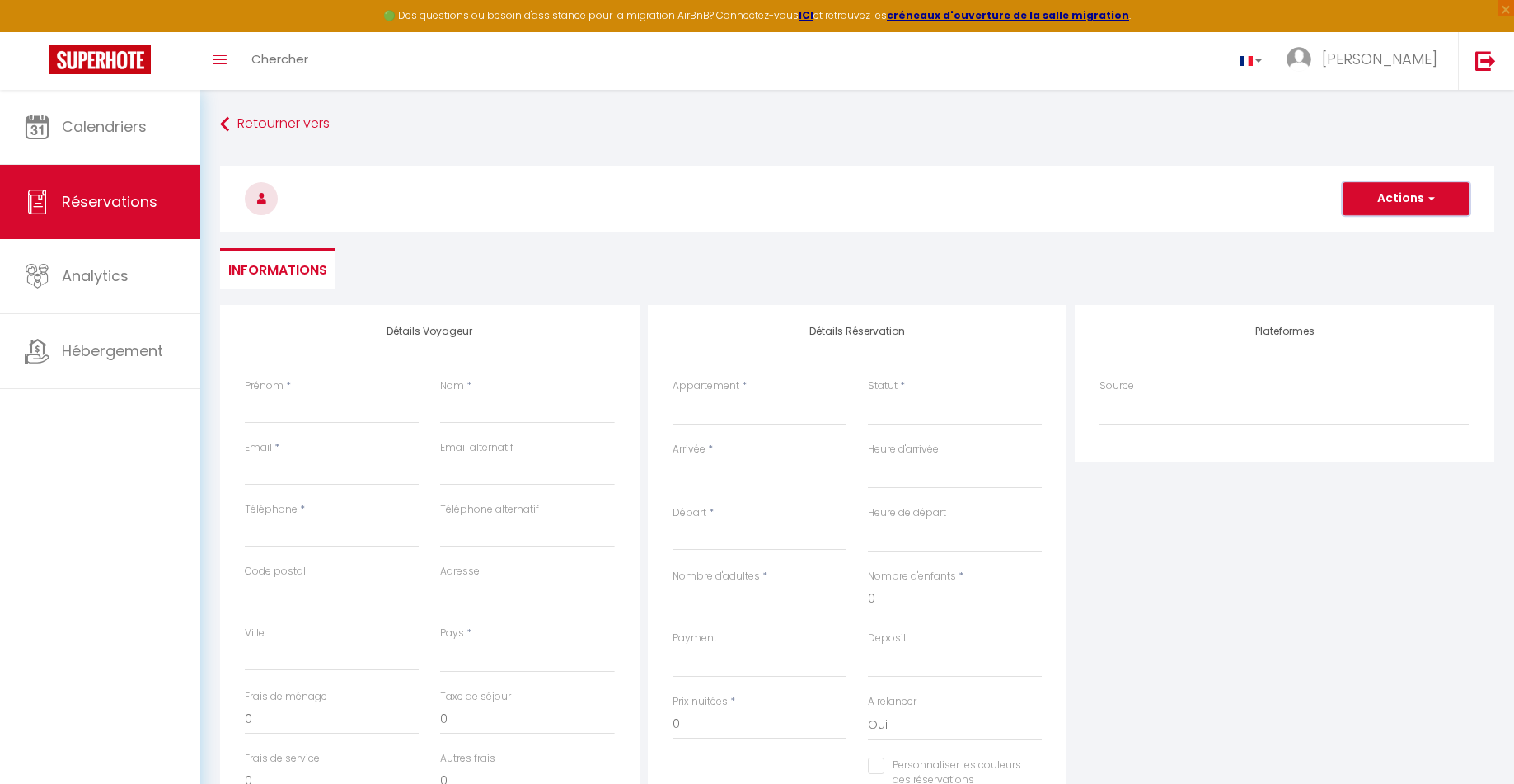
click at [1407, 194] on button "Actions" at bounding box center [1407, 198] width 127 height 33
click at [342, 411] on input "Prénom" at bounding box center [331, 409] width 174 height 30
click at [329, 465] on input "Email" at bounding box center [331, 471] width 174 height 30
click at [344, 533] on input "Téléphone" at bounding box center [331, 532] width 174 height 30
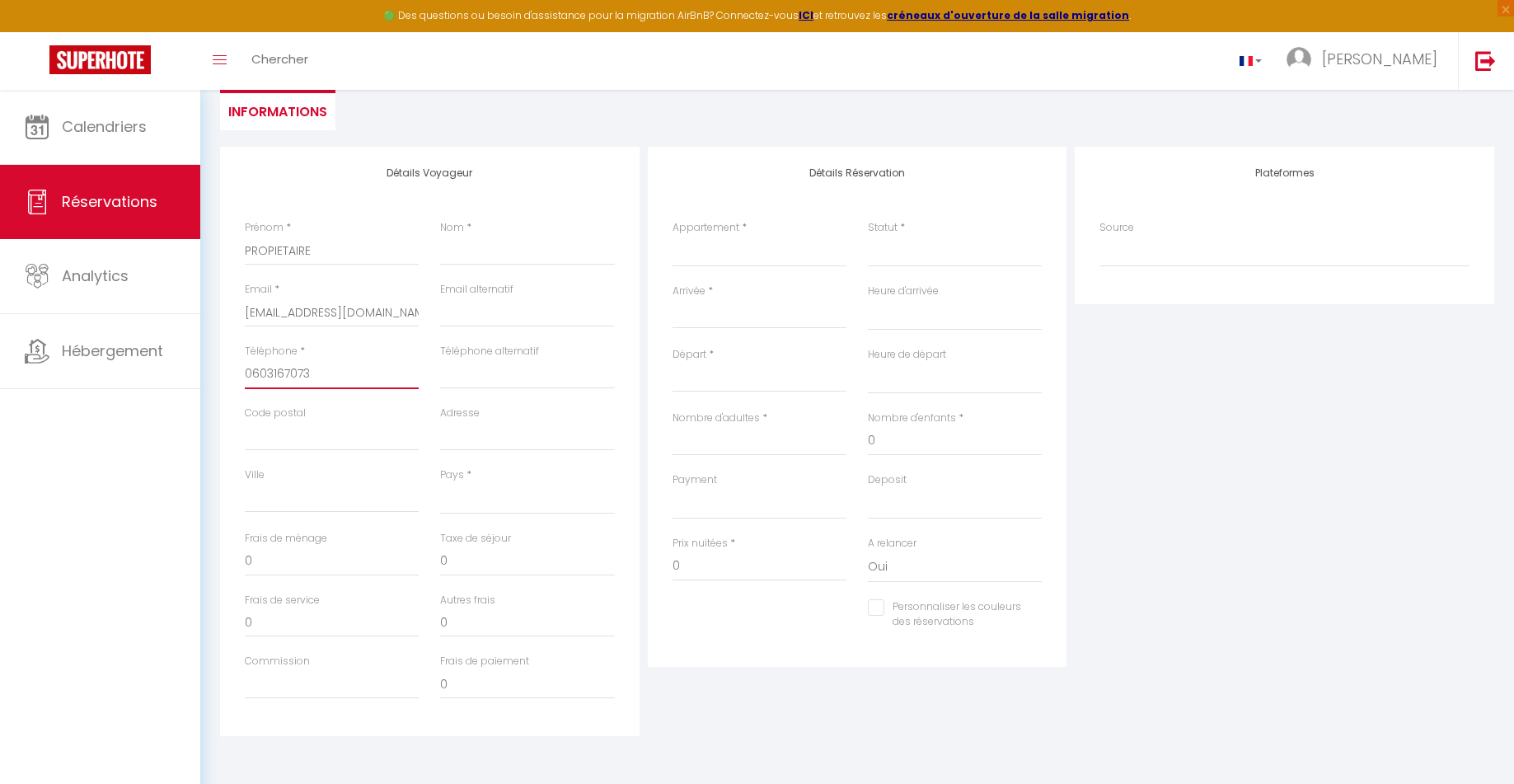
scroll to position [161, 0]
click at [499, 501] on select "France Portugal Afghanistan Albania Algeria American Samoa Andorra Angola Angui…" at bounding box center [526, 496] width 174 height 31
click at [733, 233] on label "Appartement" at bounding box center [705, 224] width 66 height 15
click at [733, 233] on select "GALLIENI" at bounding box center [759, 249] width 174 height 31
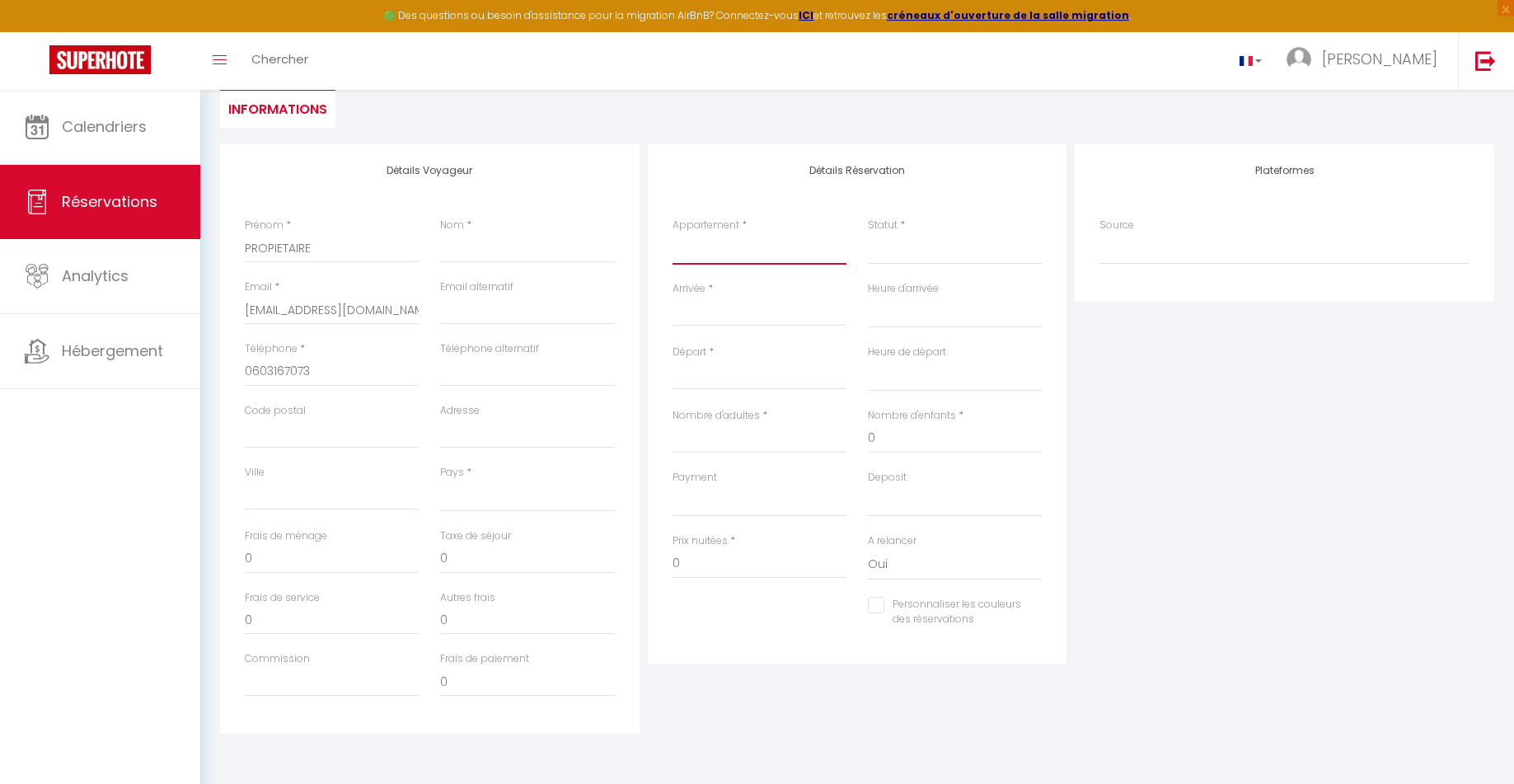
click at [733, 251] on select "GALLIENI" at bounding box center [759, 249] width 174 height 31
click at [672, 233] on select "GALLIENI" at bounding box center [759, 249] width 174 height 31
click at [721, 311] on input "Arrivée" at bounding box center [759, 313] width 174 height 22
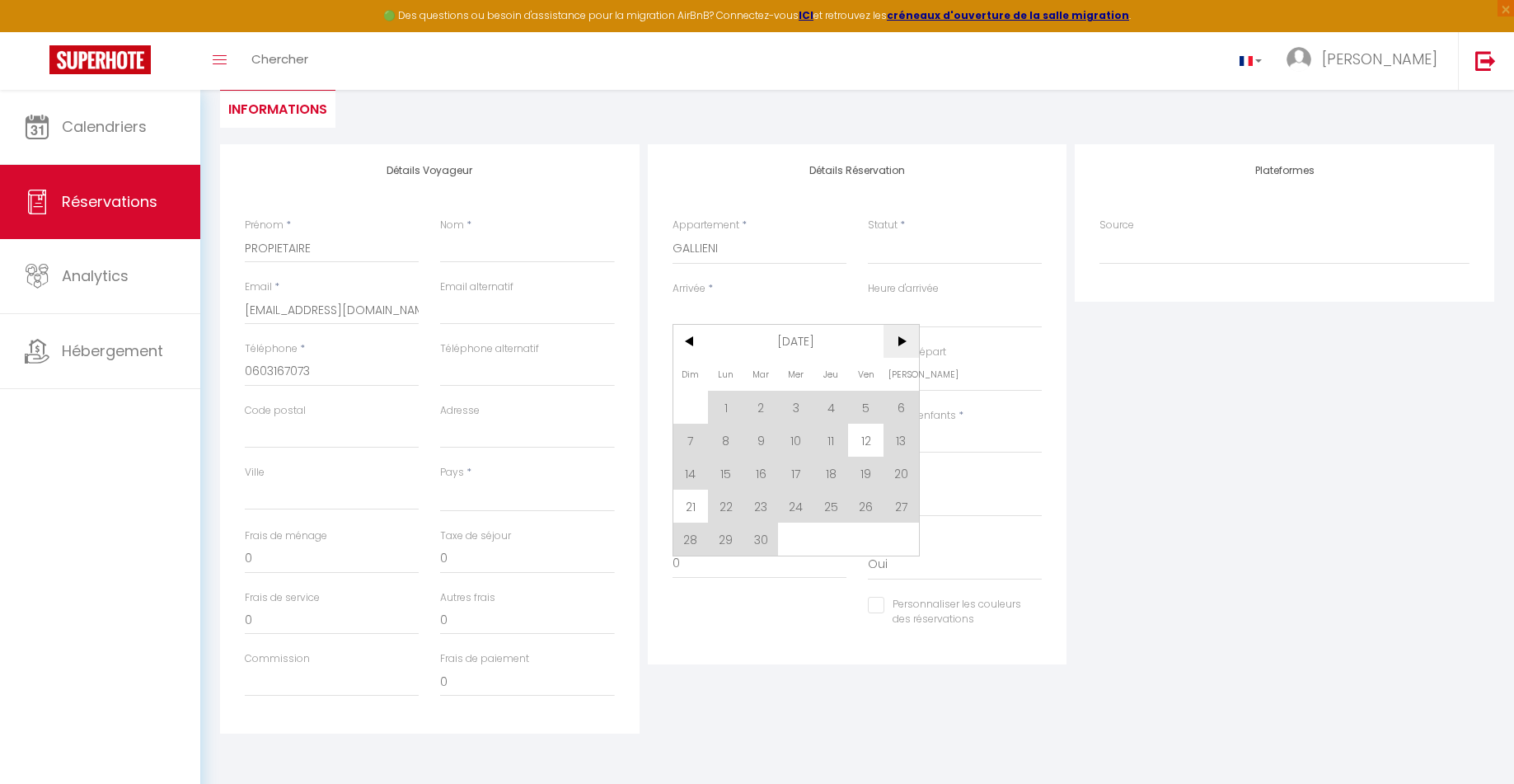
click at [908, 339] on span ">" at bounding box center [901, 341] width 35 height 33
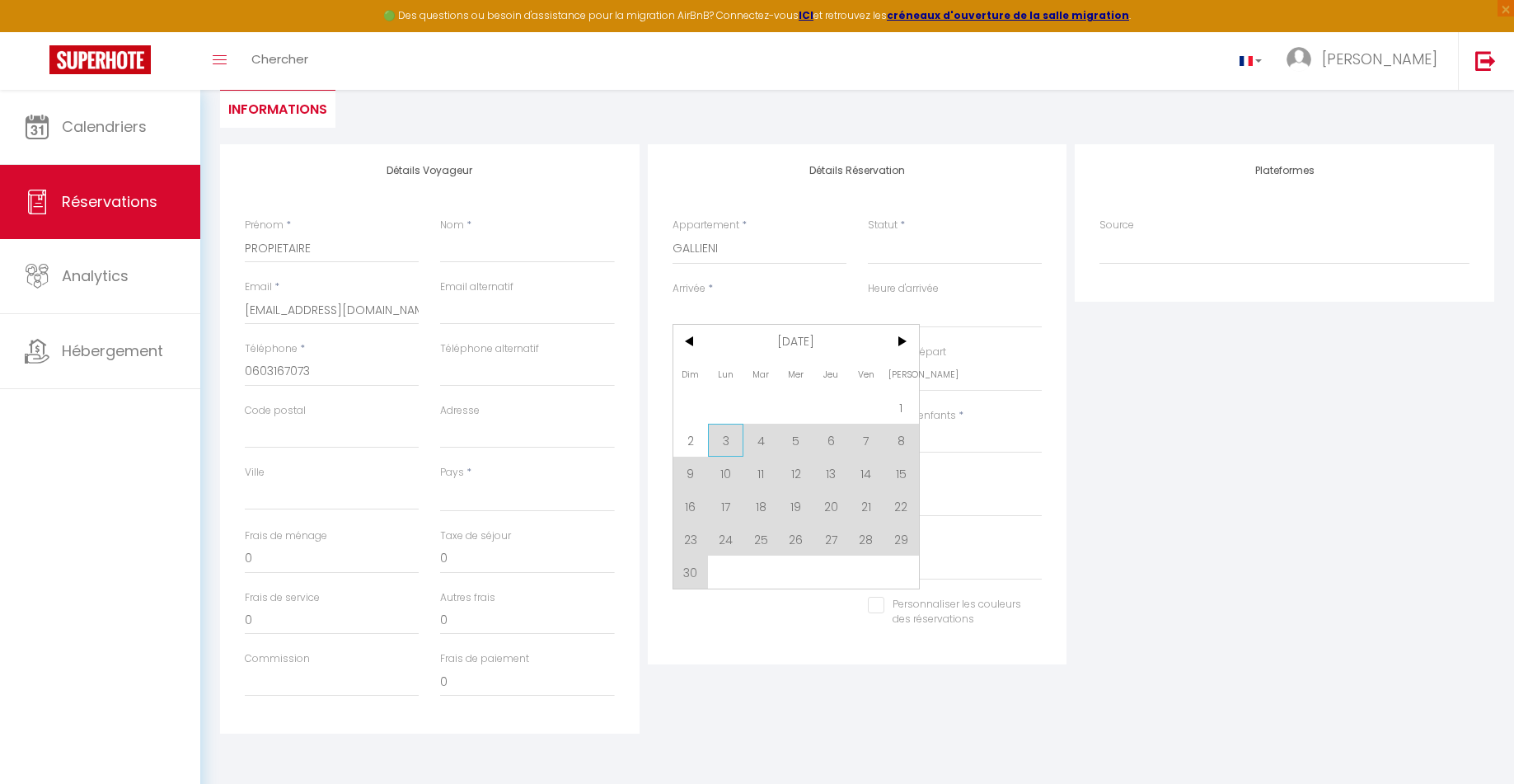
click at [726, 443] on span "3" at bounding box center [725, 440] width 35 height 33
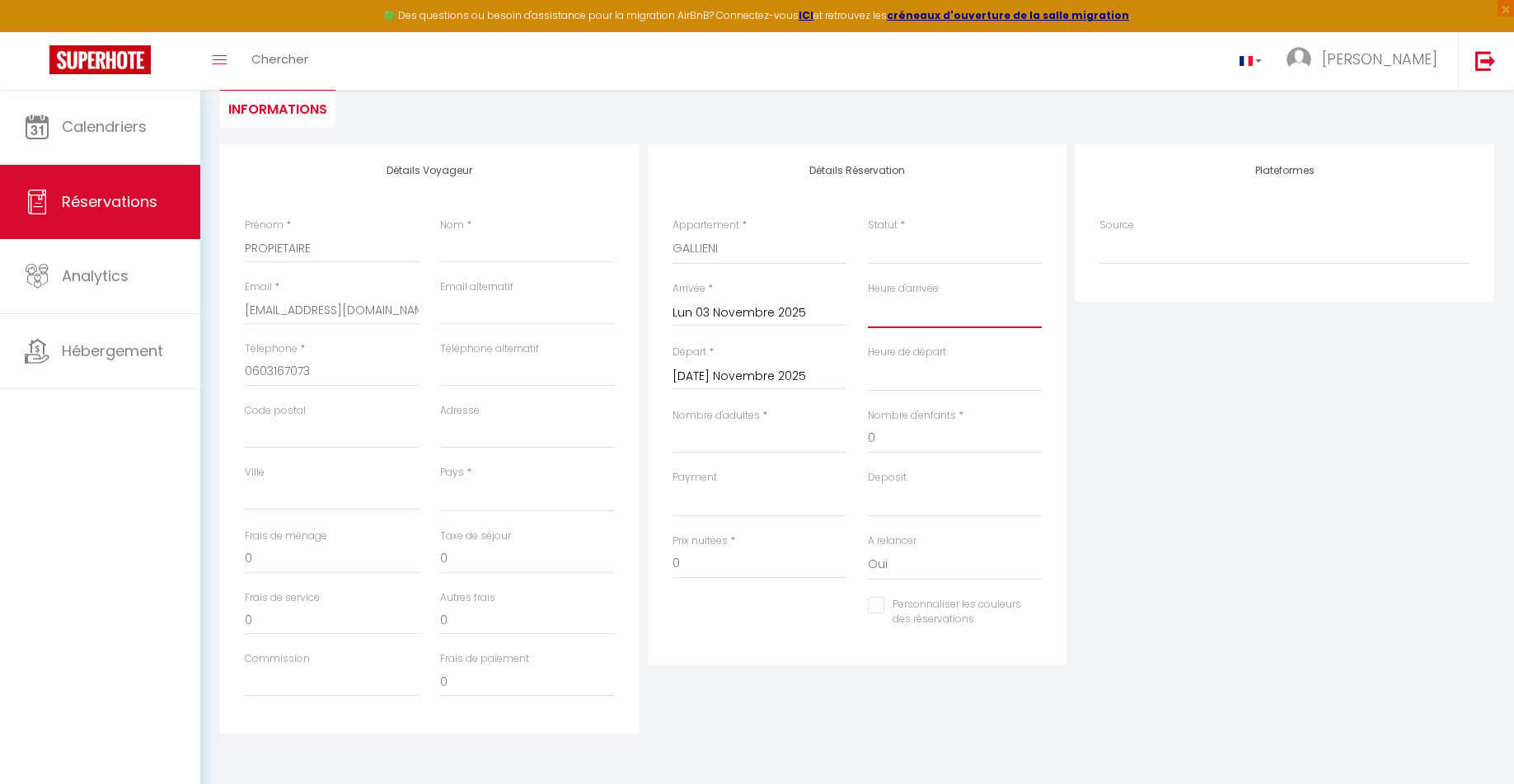
click at [951, 300] on select "00:00 00:30 01:00 01:30 02:00 02:30 03:00 03:30 04:00 04:30 05:00 05:30 06:00 0…" at bounding box center [954, 313] width 174 height 31
click at [868, 297] on select "00:00 00:30 01:00 01:30 02:00 02:30 03:00 03:30 04:00 04:30 05:00 05:30 06:00 0…" at bounding box center [954, 313] width 174 height 31
click at [736, 366] on input "Mar 04 Novembre 2025" at bounding box center [759, 377] width 174 height 22
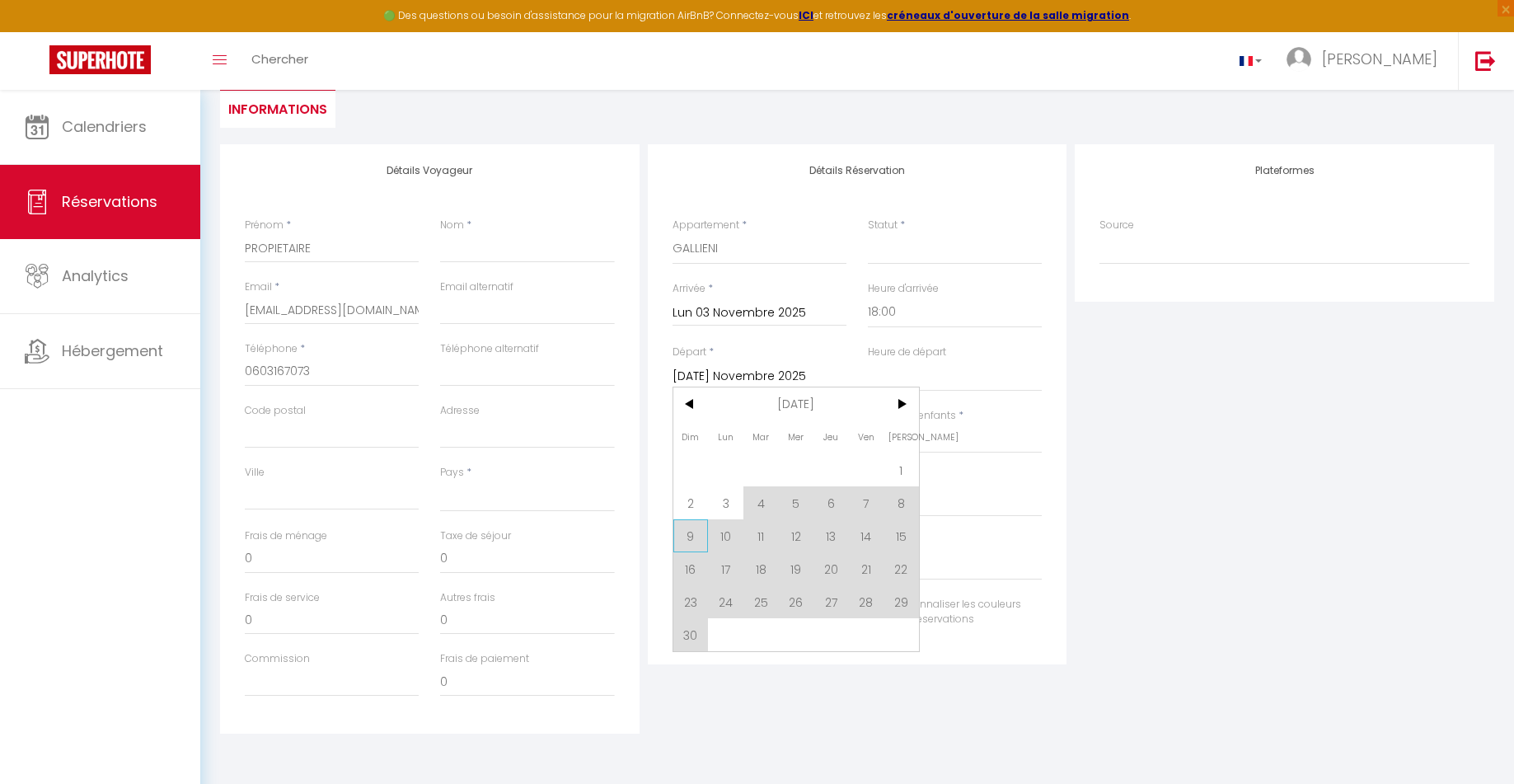
click at [689, 541] on span "9" at bounding box center [691, 535] width 35 height 33
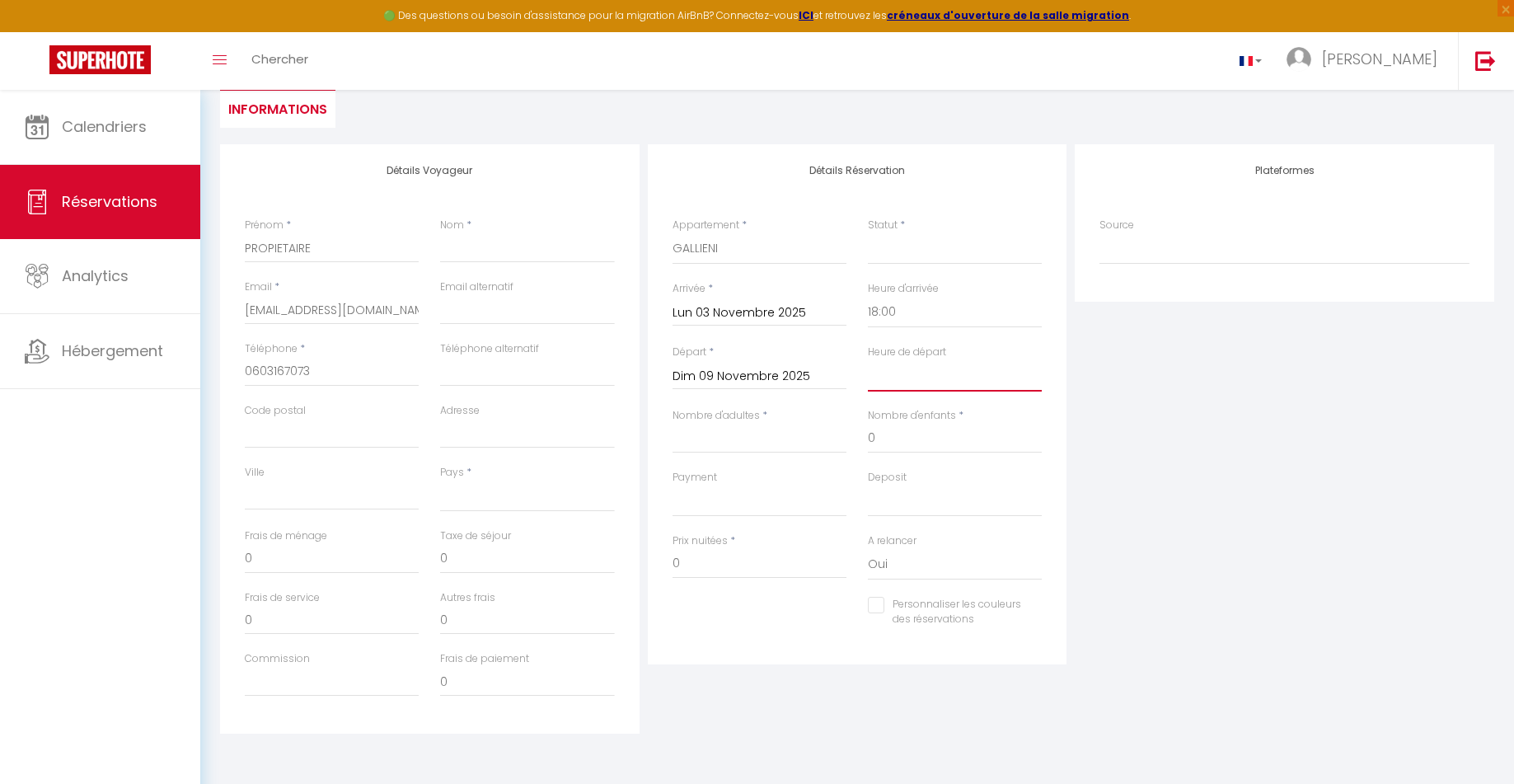
click at [930, 380] on select "00:00 00:30 01:00 01:30 02:00 02:30 03:00 03:30 04:00 04:30 05:00 05:30 06:00 0…" at bounding box center [954, 375] width 174 height 31
click at [868, 360] on select "00:00 00:30 01:00 01:30 02:00 02:30 03:00 03:30 04:00 04:30 05:00 05:30 06:00 0…" at bounding box center [954, 375] width 174 height 31
click at [1409, 62] on span "[PERSON_NAME]" at bounding box center [1380, 59] width 115 height 21
click at [1253, 59] on span at bounding box center [1246, 61] width 14 height 10
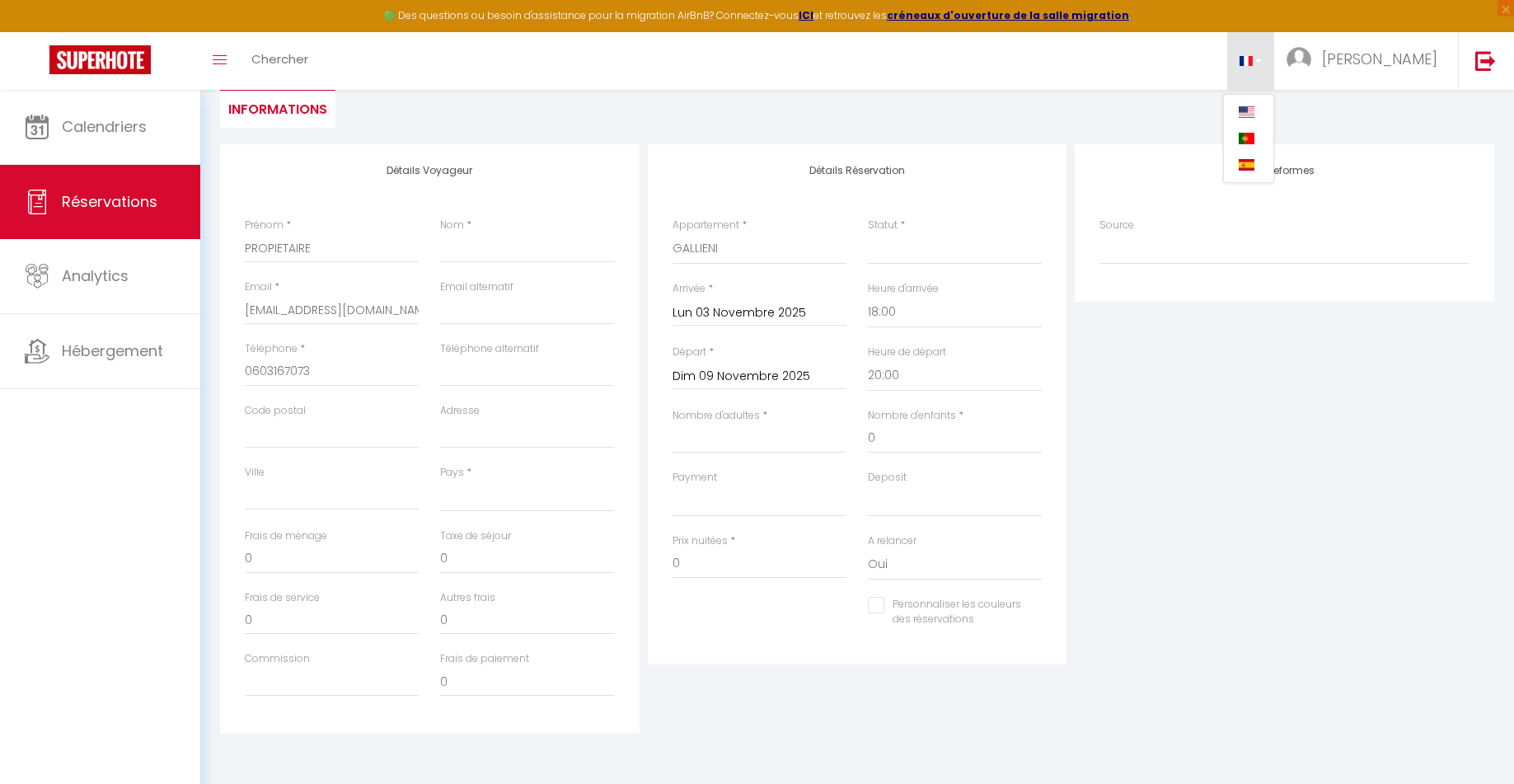
click at [1255, 159] on span at bounding box center [1246, 164] width 15 height 12
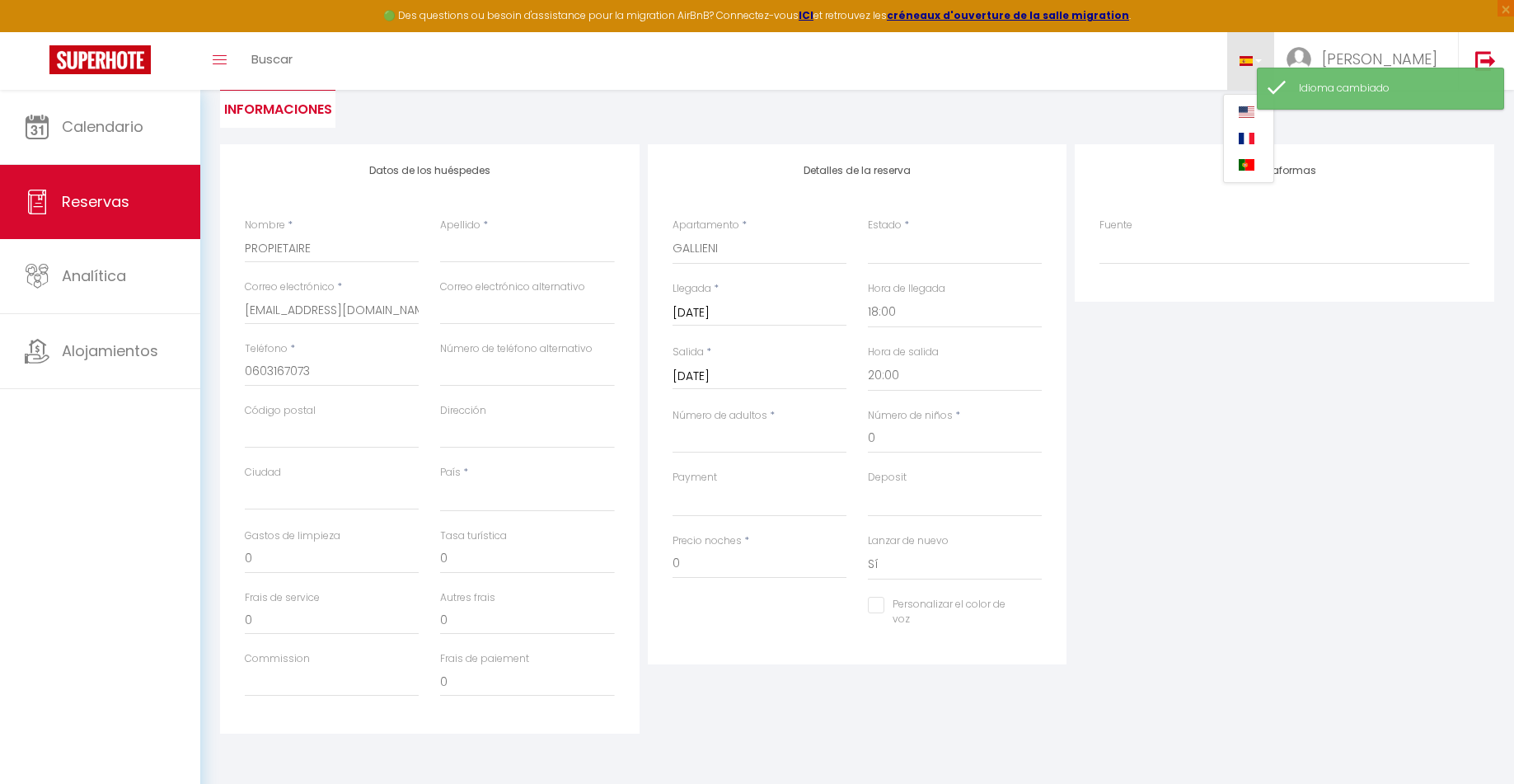
click at [1347, 306] on div "Plataformas Fuente Direct Airbnb.com Booking.com Chalet montagne Expedia Gite d…" at bounding box center [1284, 439] width 428 height 590
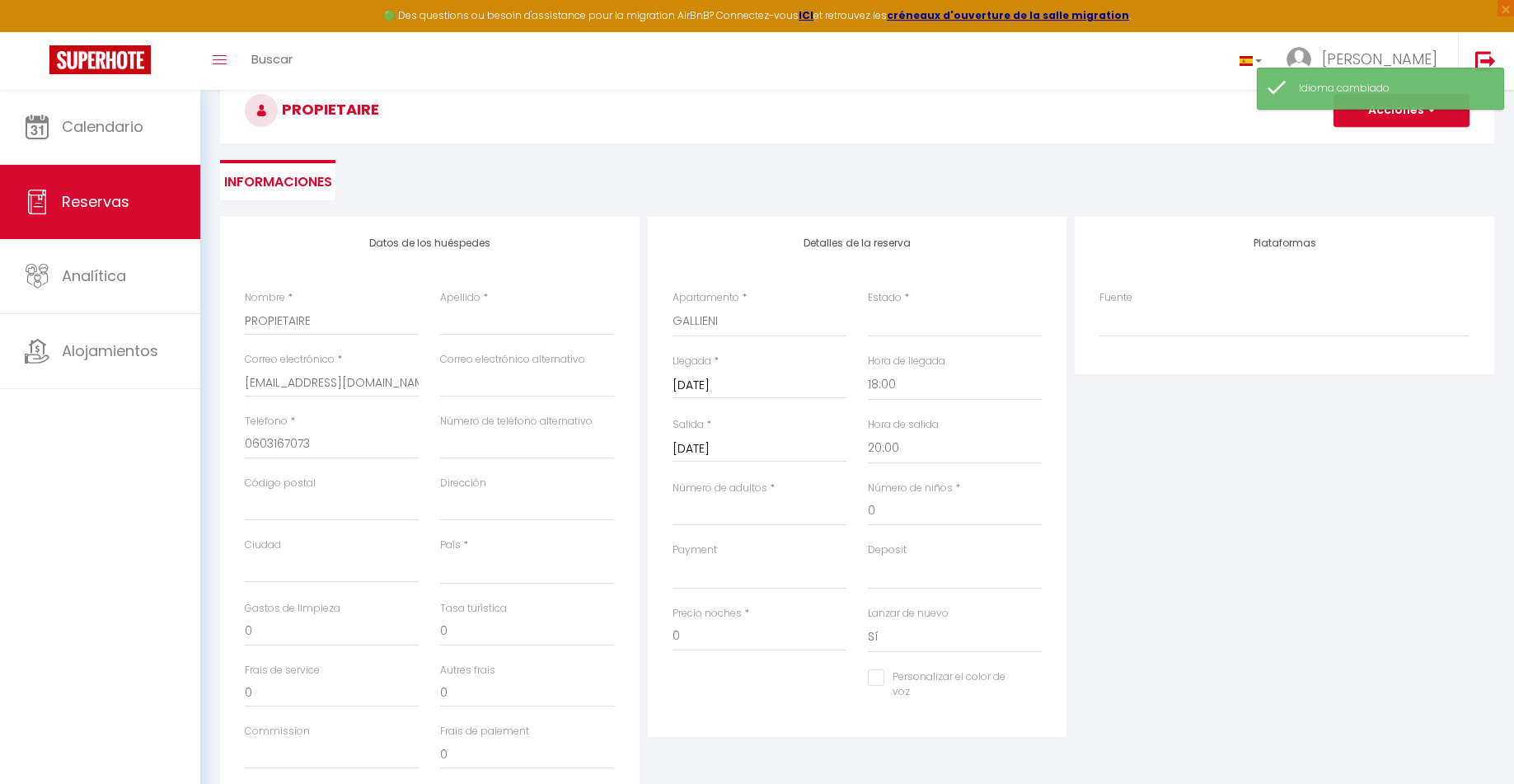
scroll to position [0, 0]
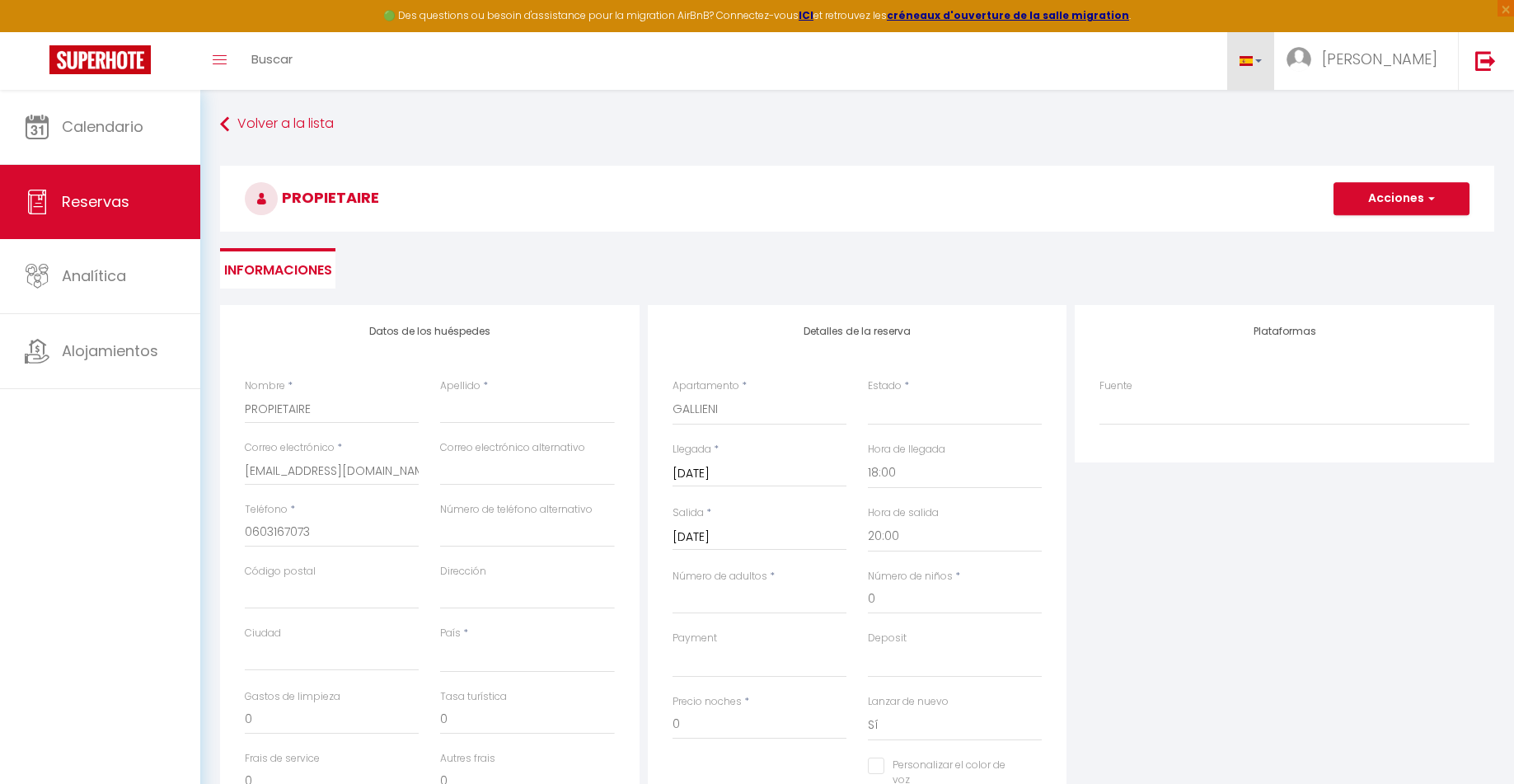
click at [1275, 69] on link at bounding box center [1251, 60] width 48 height 57
click at [1255, 139] on span at bounding box center [1246, 138] width 15 height 12
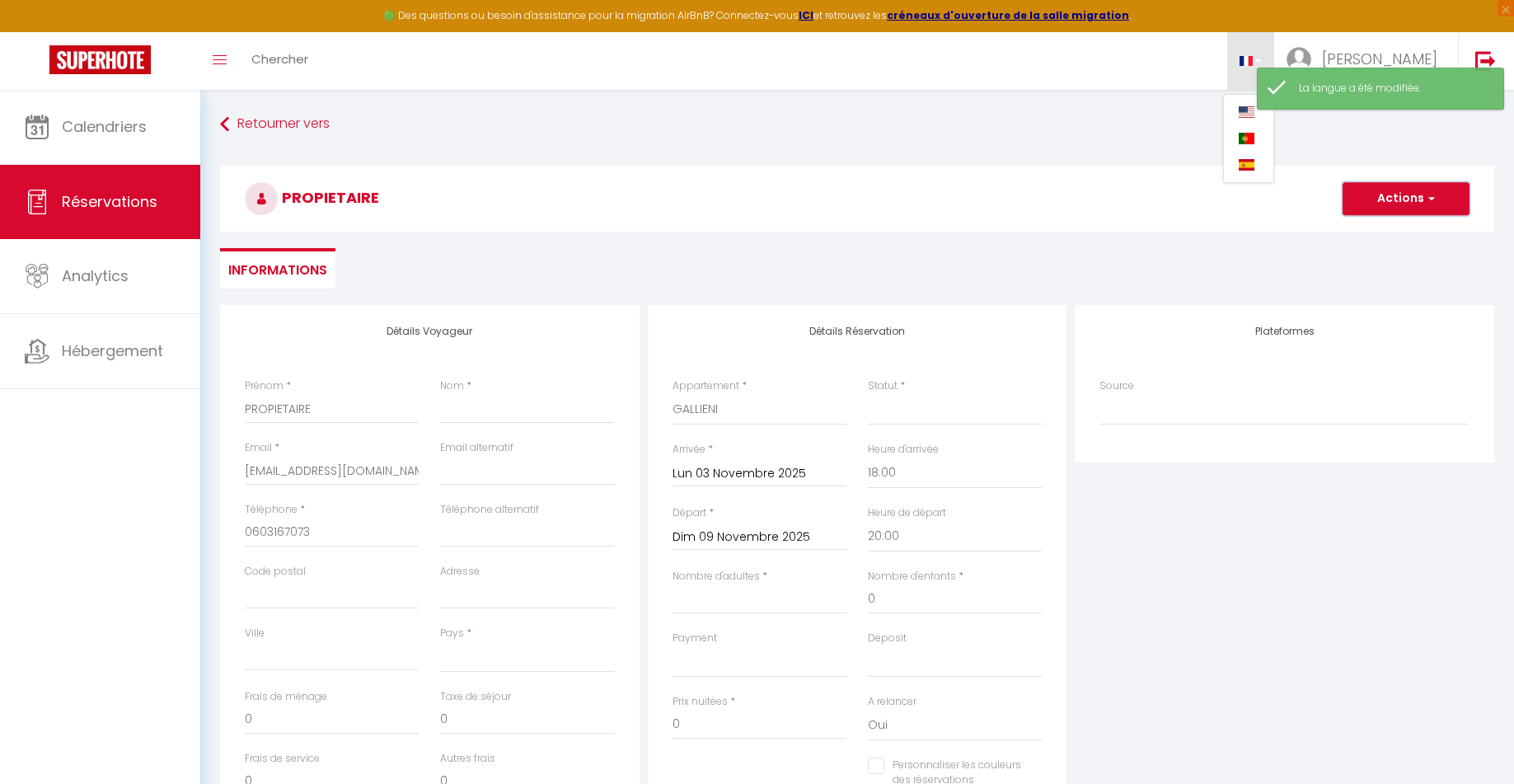
click at [1374, 198] on button "Actions" at bounding box center [1407, 198] width 127 height 33
click at [1392, 230] on link "Enregistrer" at bounding box center [1389, 235] width 130 height 22
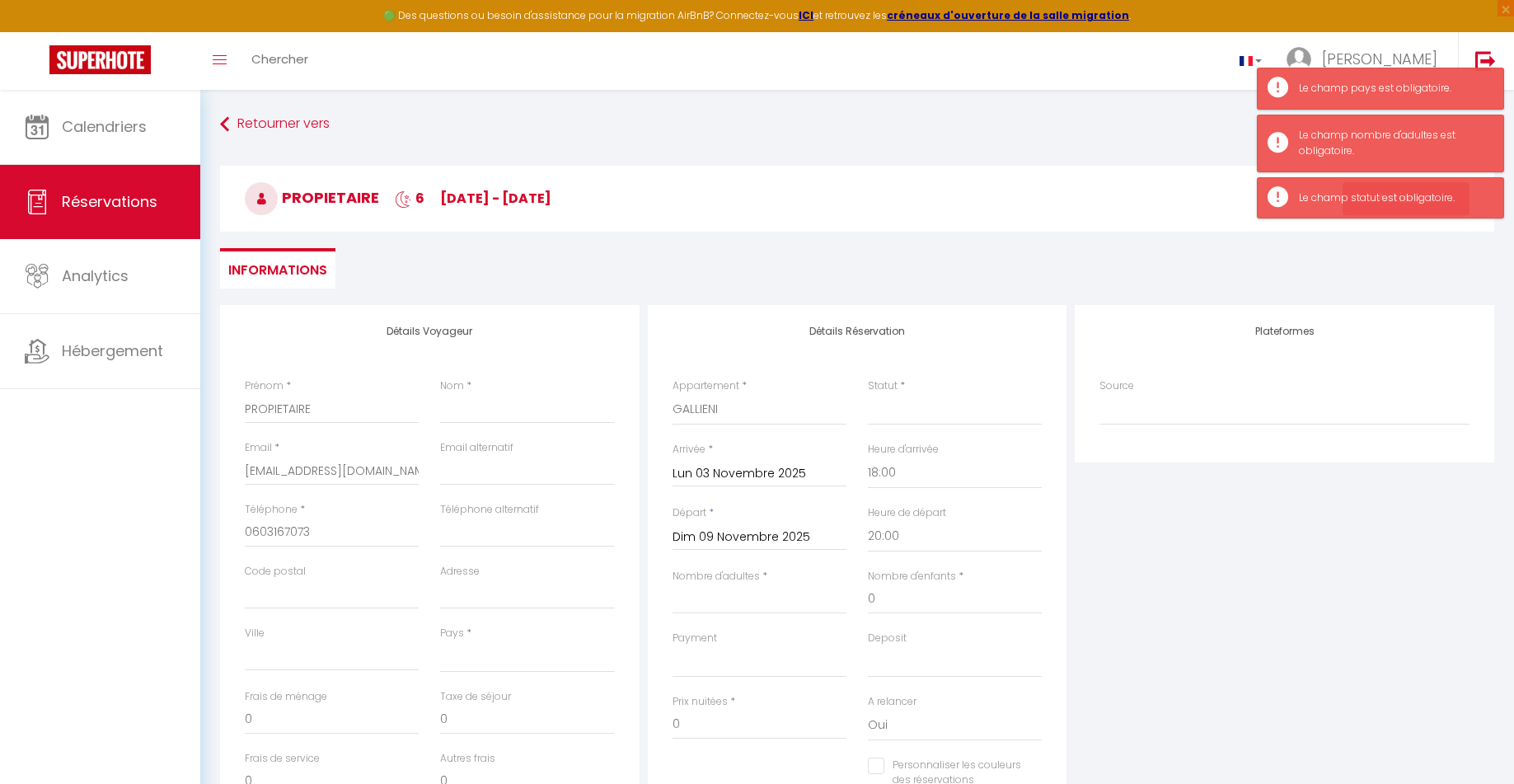
click at [498, 629] on div "Pays * France Portugal Afghanistan Albania Algeria American Samoa Andorra Angol…" at bounding box center [526, 649] width 174 height 47
click at [458, 637] on label "Pays" at bounding box center [452, 632] width 24 height 15
click at [458, 641] on select "France Portugal Afghanistan Albania Algeria American Samoa Andorra Angola Angui…" at bounding box center [526, 657] width 174 height 31
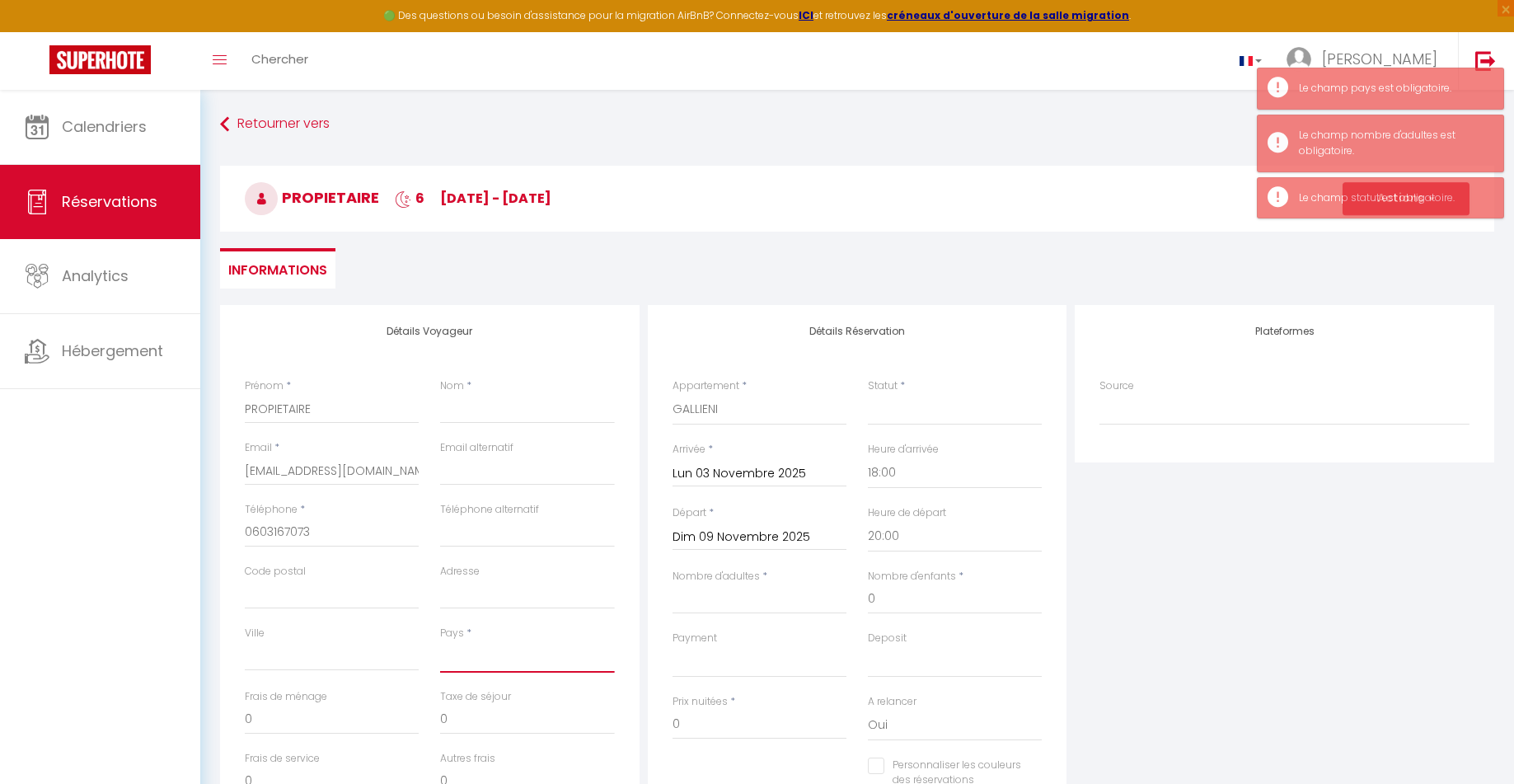
click at [477, 660] on select "France Portugal Afghanistan Albania Algeria American Samoa Andorra Angola Angui…" at bounding box center [526, 657] width 174 height 31
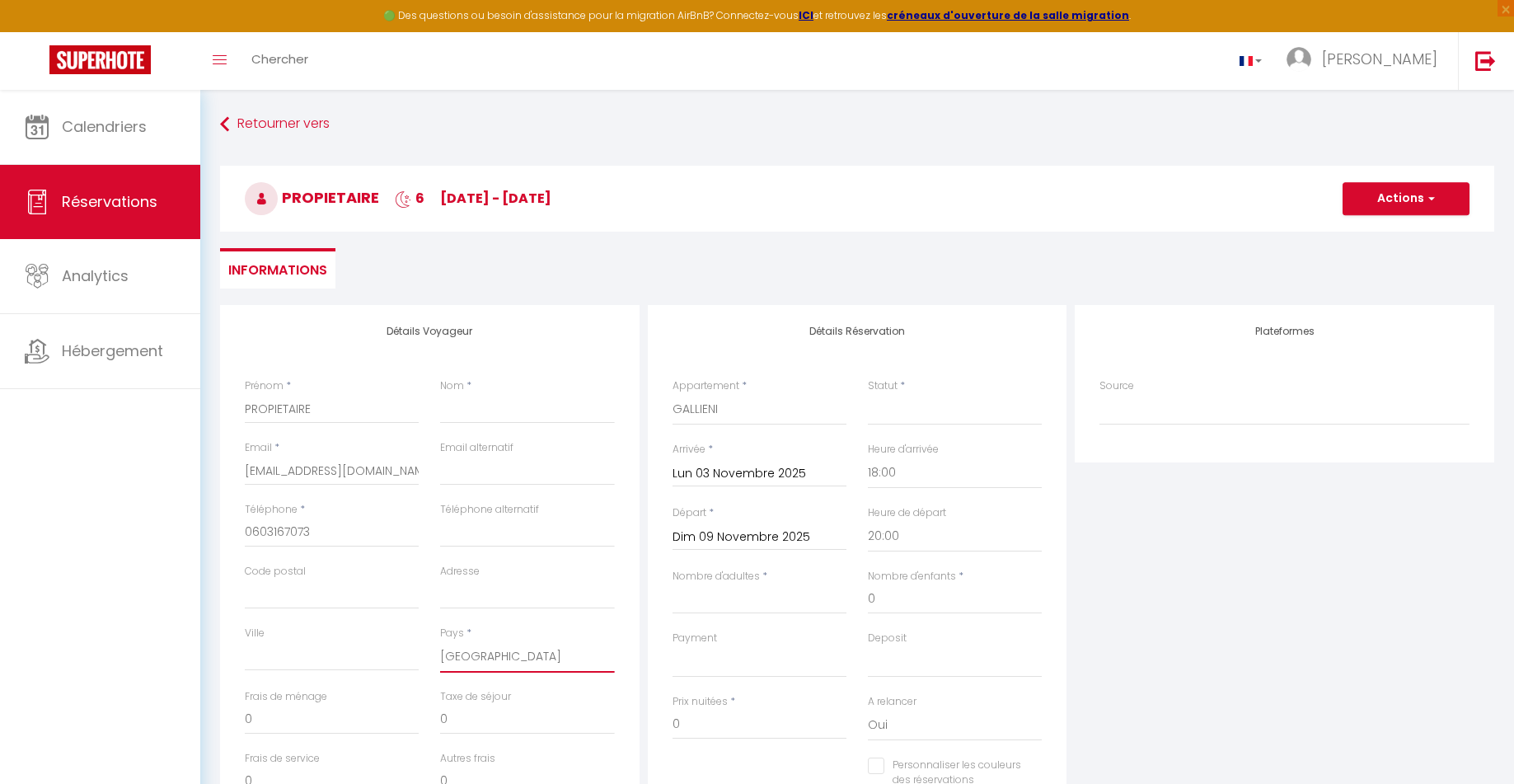
click at [440, 641] on select "France Portugal Afghanistan Albania Algeria American Samoa Andorra Angola Angui…" at bounding box center [526, 657] width 174 height 31
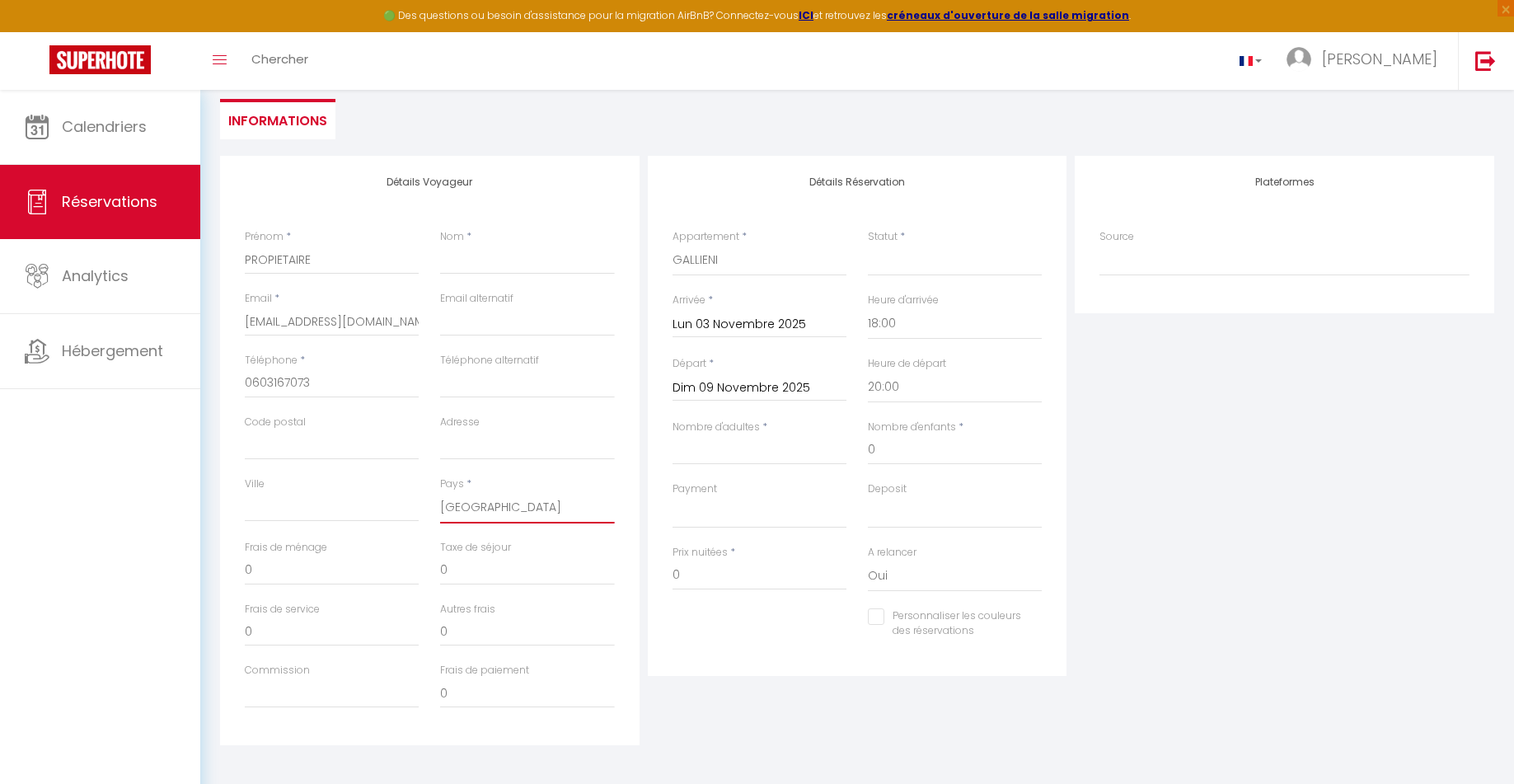
scroll to position [161, 0]
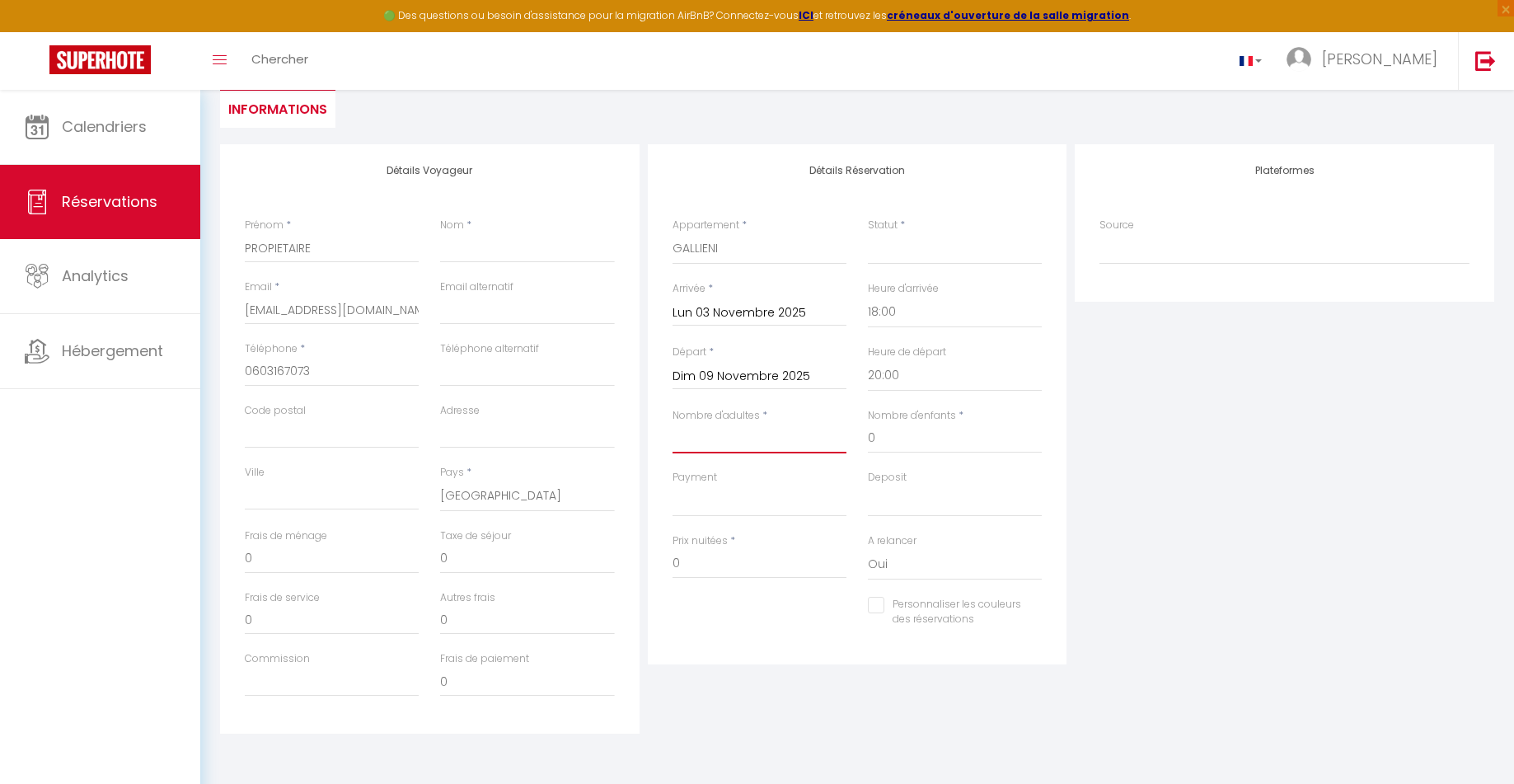
click at [787, 436] on input "Nombre d'adultes" at bounding box center [759, 438] width 174 height 30
click at [1191, 395] on div "Plateformes Source Direct Airbnb.com Booking.com Chalet montagne Expedia Gite d…" at bounding box center [1284, 439] width 428 height 590
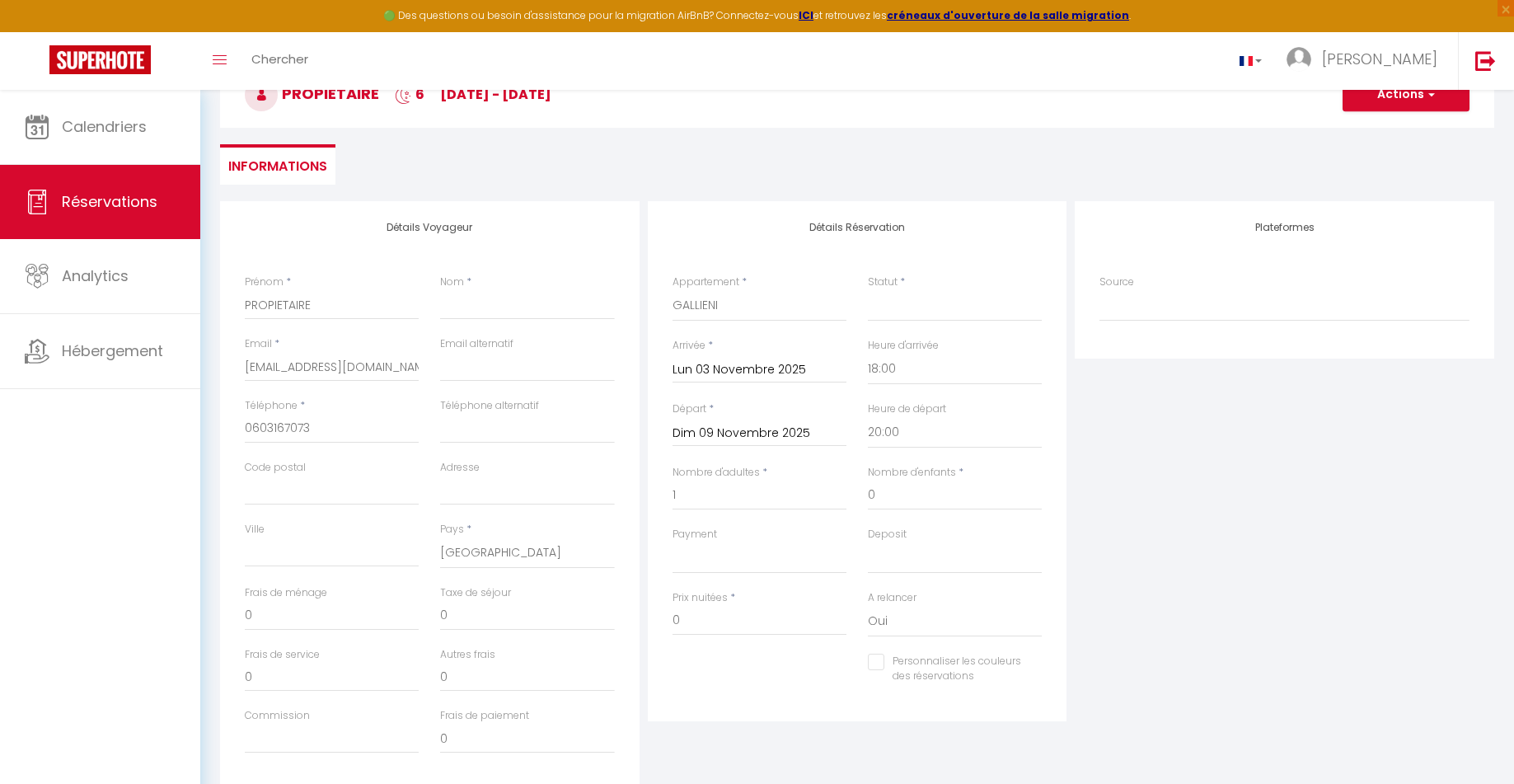
scroll to position [0, 0]
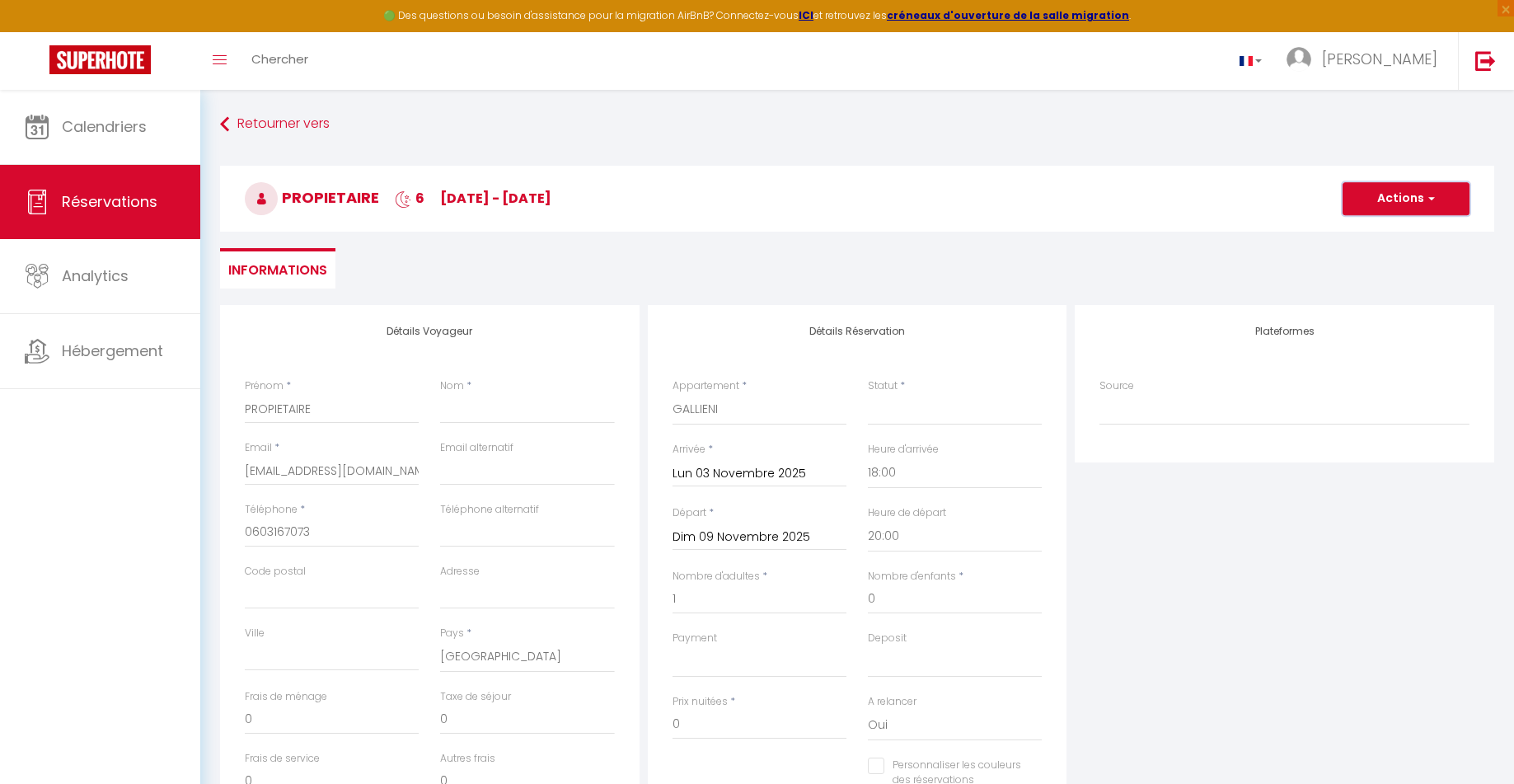
click at [1409, 194] on button "Actions" at bounding box center [1407, 198] width 127 height 33
click at [1353, 233] on link "Enregistrer" at bounding box center [1389, 235] width 130 height 22
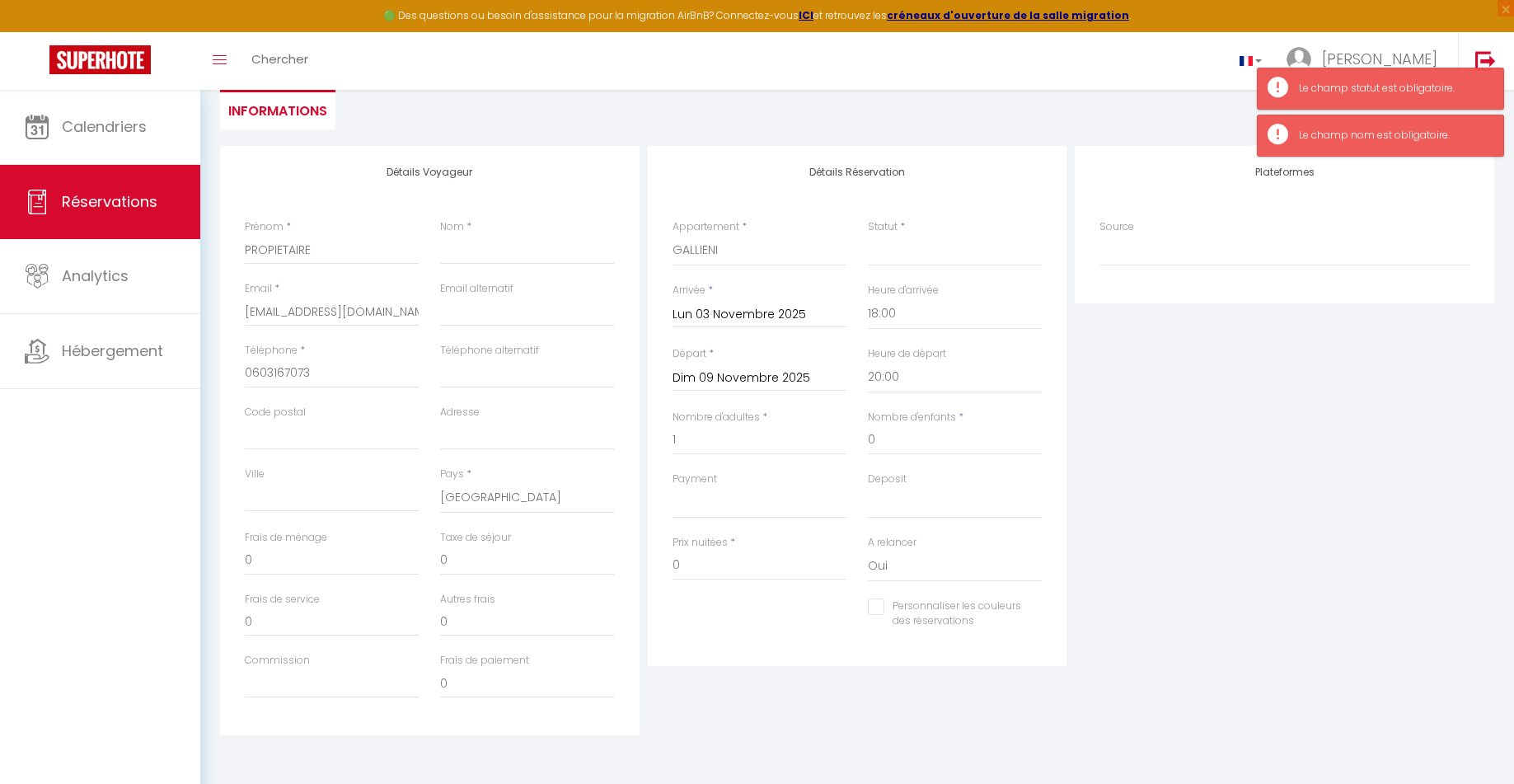
scroll to position [161, 0]
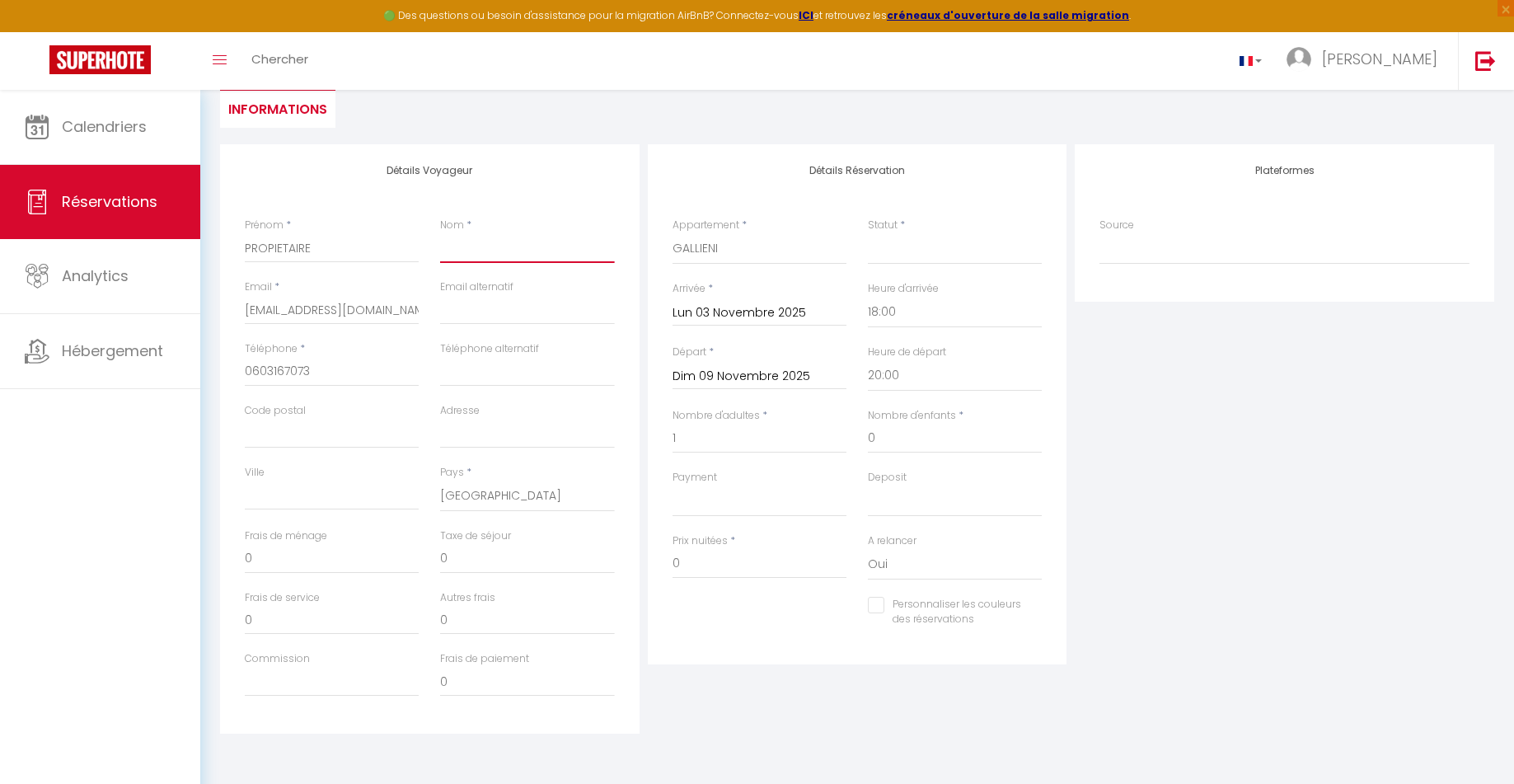
click at [474, 255] on input "Nom" at bounding box center [526, 248] width 174 height 30
click at [906, 248] on select "Confirmé Non Confirmé Annulé Annulé par le voyageur No Show Request" at bounding box center [954, 249] width 174 height 31
click at [868, 233] on select "Confirmé Non Confirmé Annulé Annulé par le voyageur No Show Request" at bounding box center [954, 249] width 174 height 31
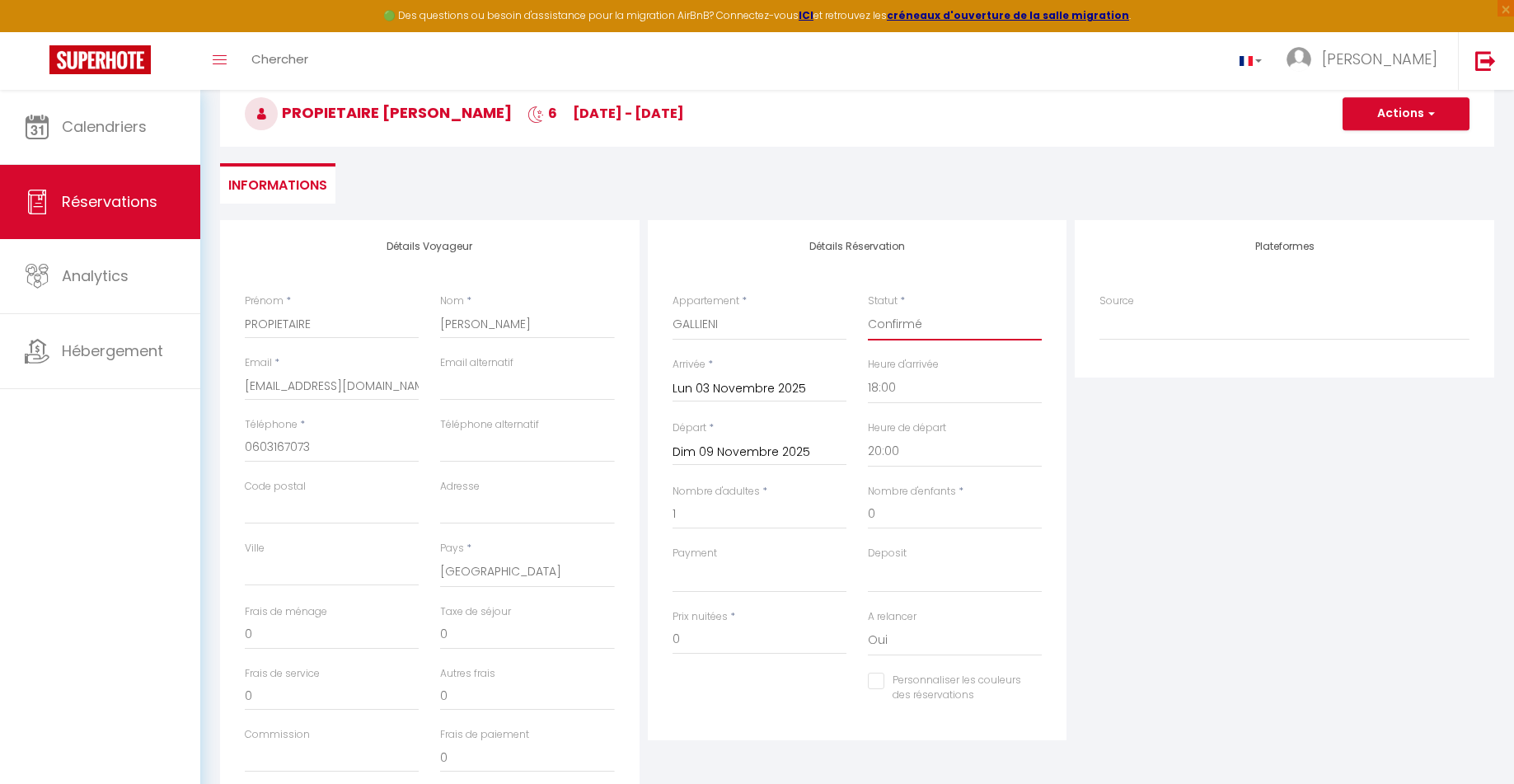
scroll to position [0, 0]
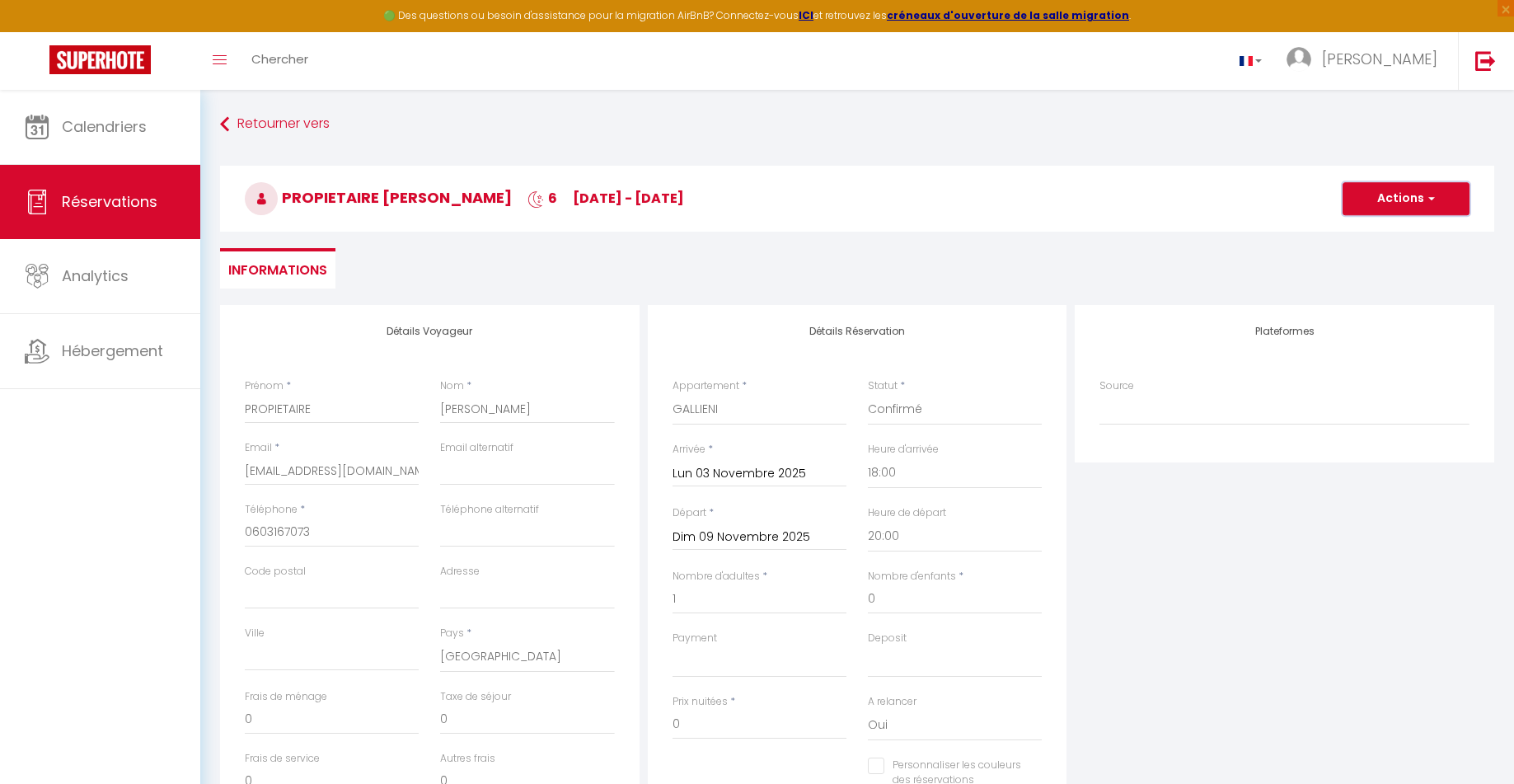
click at [1396, 203] on button "Actions" at bounding box center [1407, 198] width 127 height 33
click at [1354, 227] on link "Enregistrer" at bounding box center [1389, 235] width 130 height 22
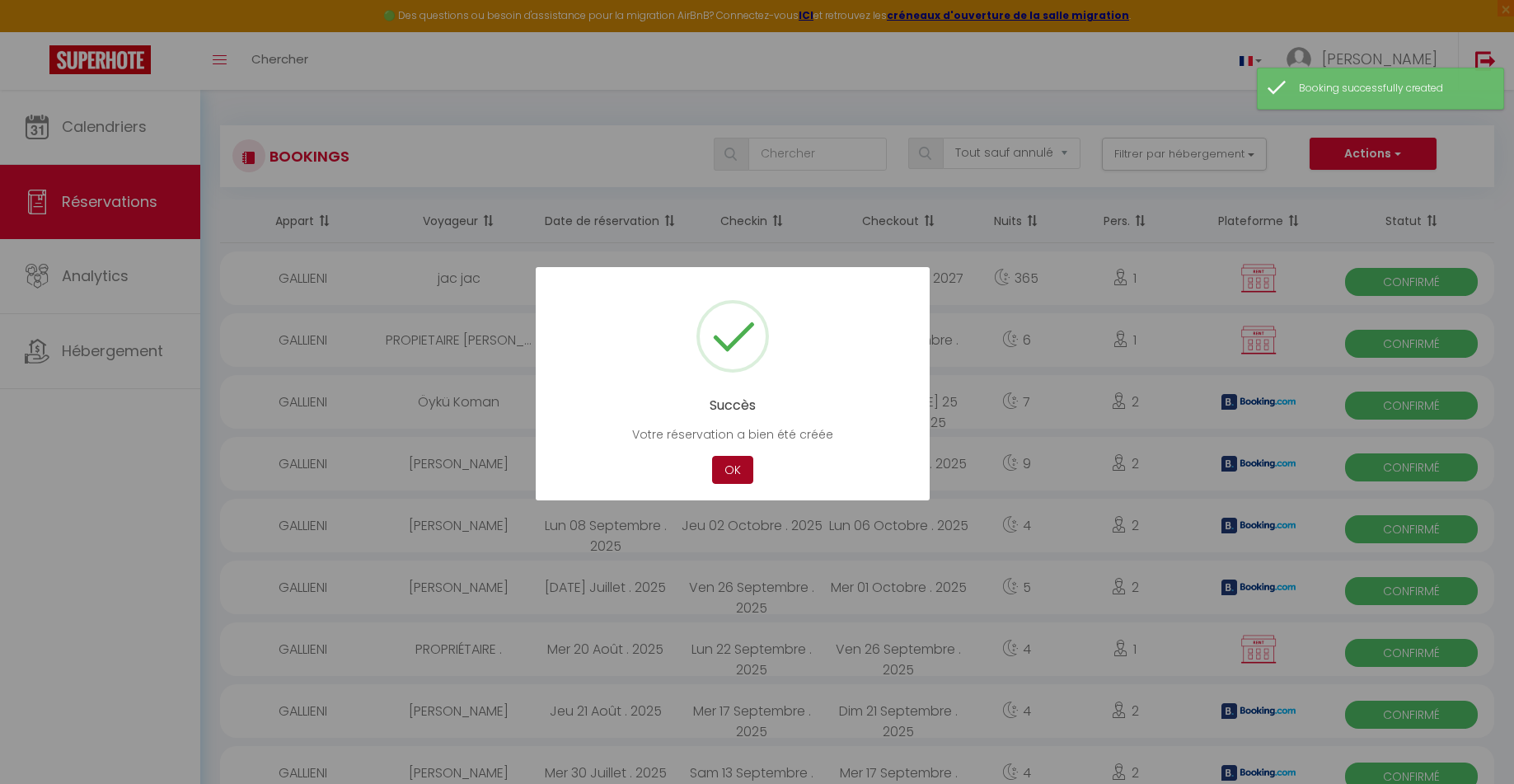
click at [737, 470] on button "OK" at bounding box center [732, 471] width 41 height 29
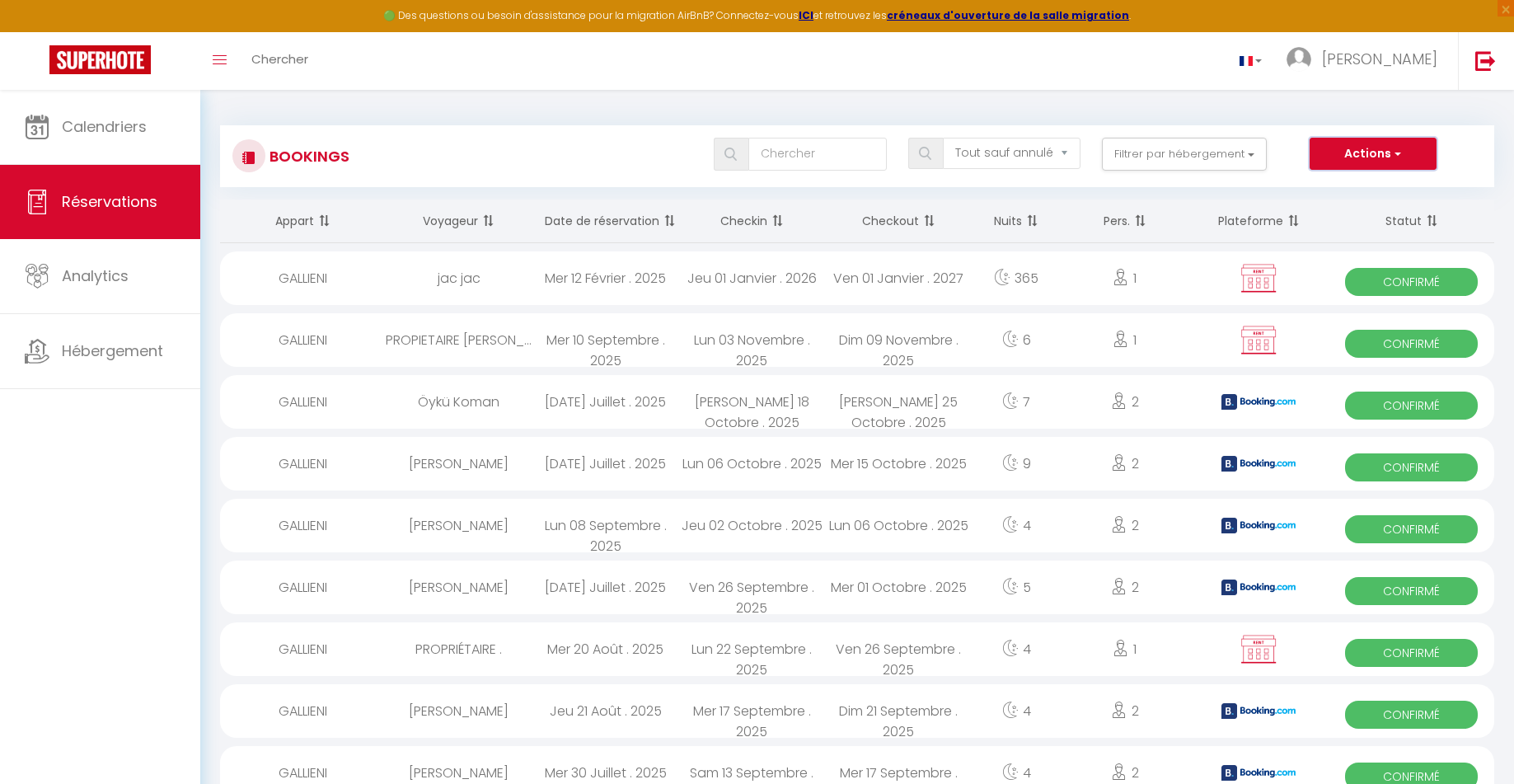
click at [1345, 162] on button "Actions" at bounding box center [1373, 154] width 127 height 33
click at [1330, 191] on link "Nouvelle Réservation" at bounding box center [1348, 190] width 176 height 22
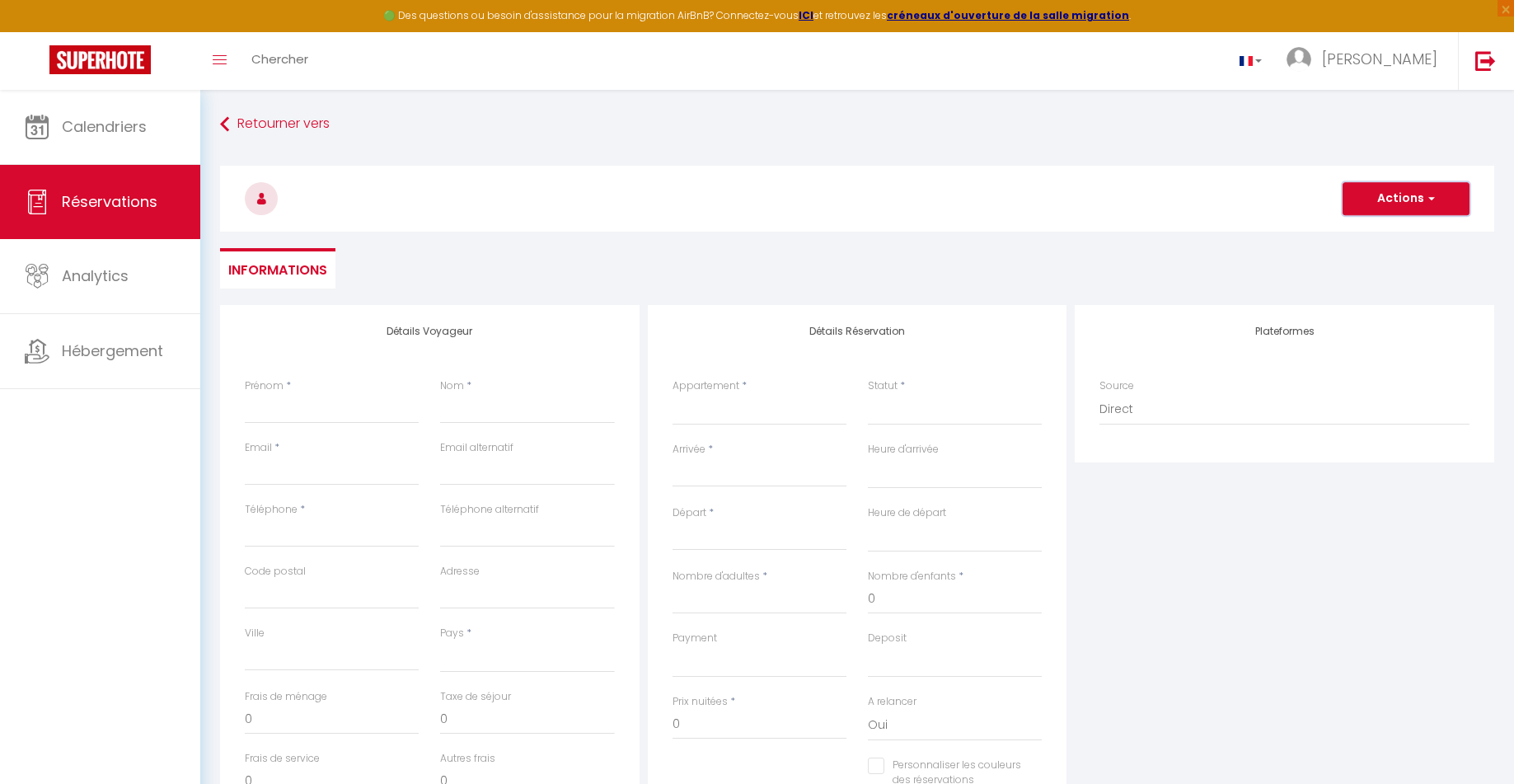
click at [1419, 194] on button "Actions" at bounding box center [1407, 198] width 127 height 33
click at [713, 166] on h3 at bounding box center [857, 198] width 1274 height 66
click at [349, 408] on input "Prénom" at bounding box center [331, 409] width 174 height 30
click at [494, 403] on input "Nom" at bounding box center [526, 409] width 174 height 30
click at [271, 412] on input "PROPIETAIRE" at bounding box center [331, 409] width 174 height 30
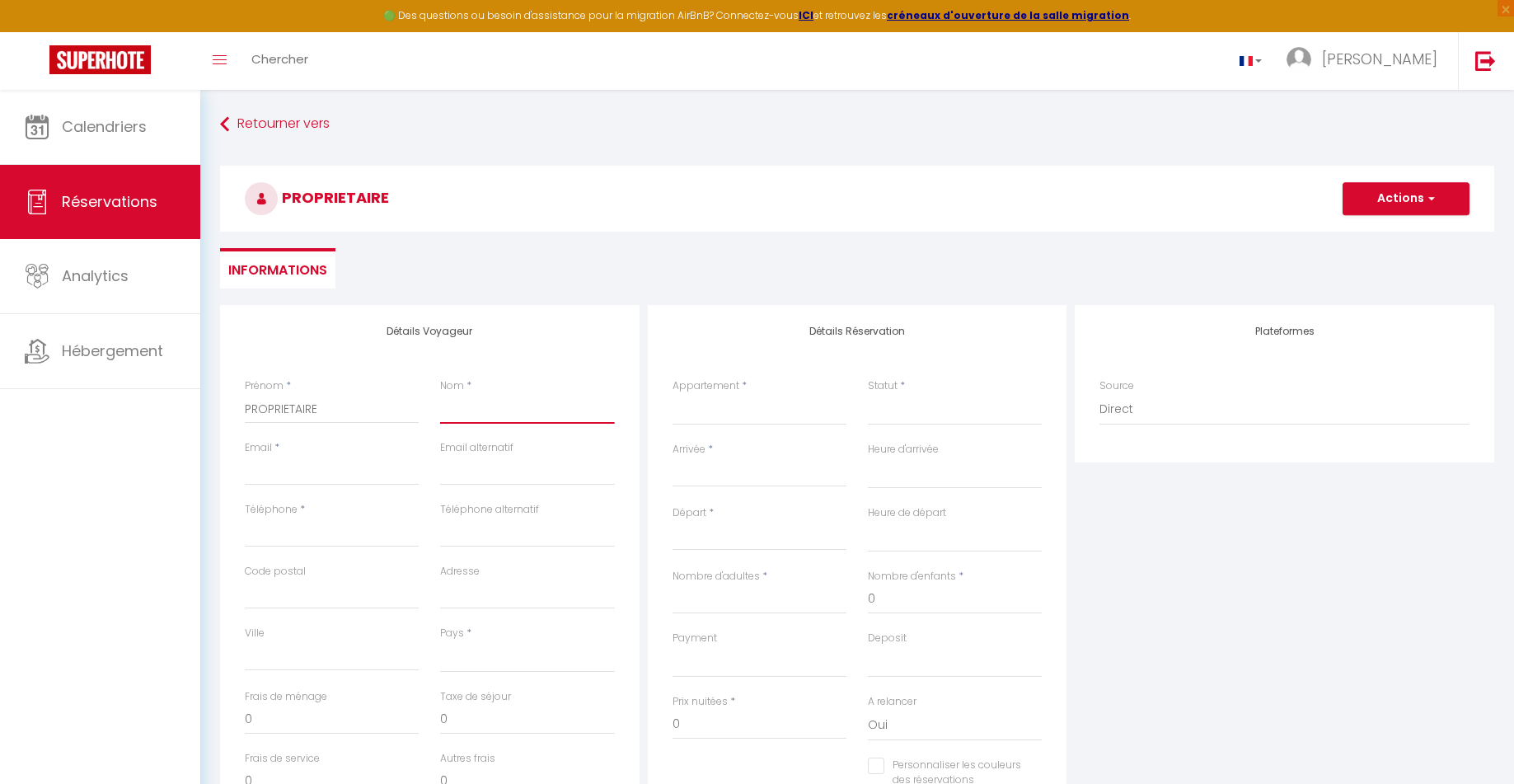
click at [491, 405] on input "Nom" at bounding box center [526, 409] width 174 height 30
click at [320, 466] on input "Email" at bounding box center [331, 471] width 174 height 30
click at [335, 530] on input "Téléphone" at bounding box center [331, 532] width 174 height 30
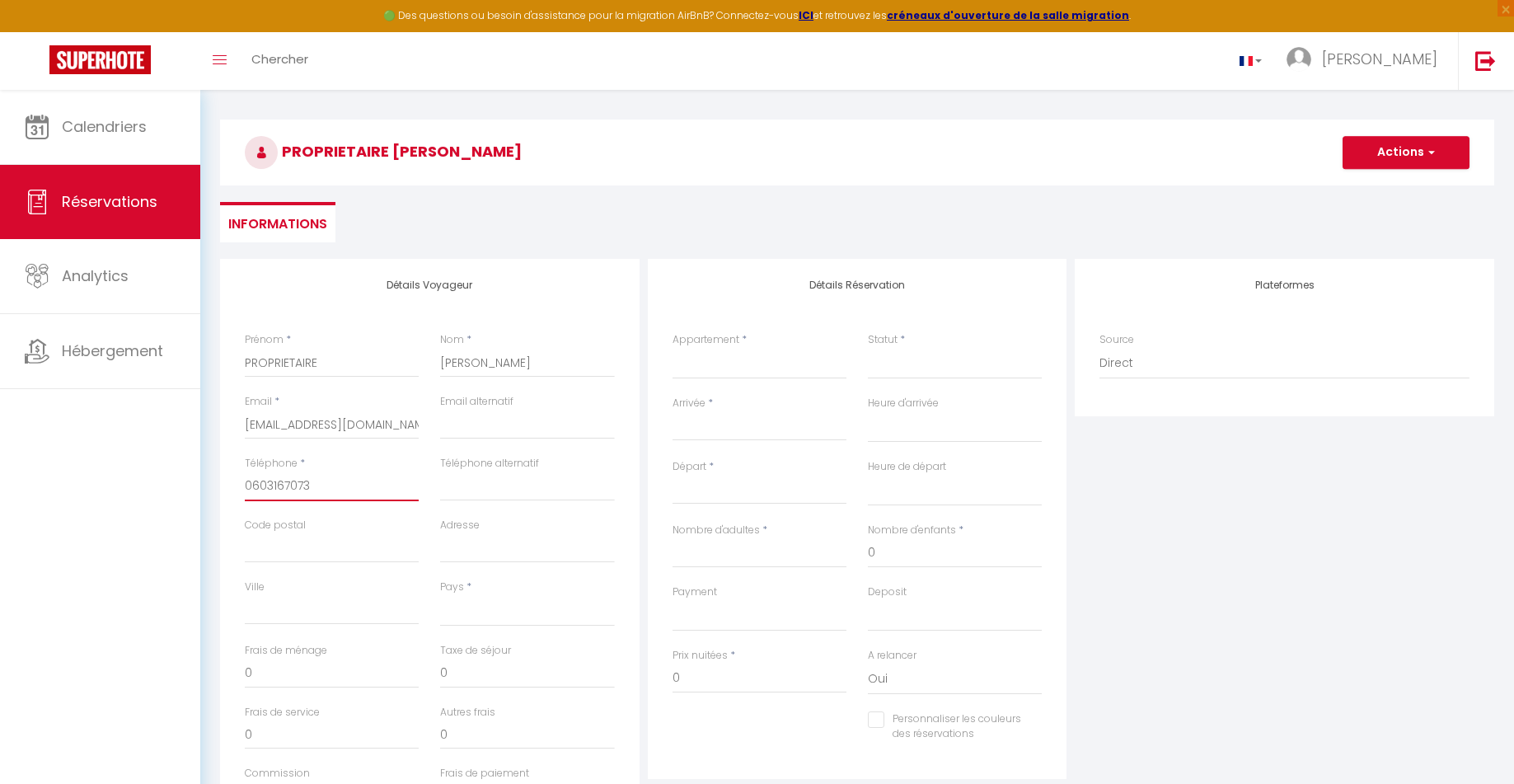
scroll to position [83, 0]
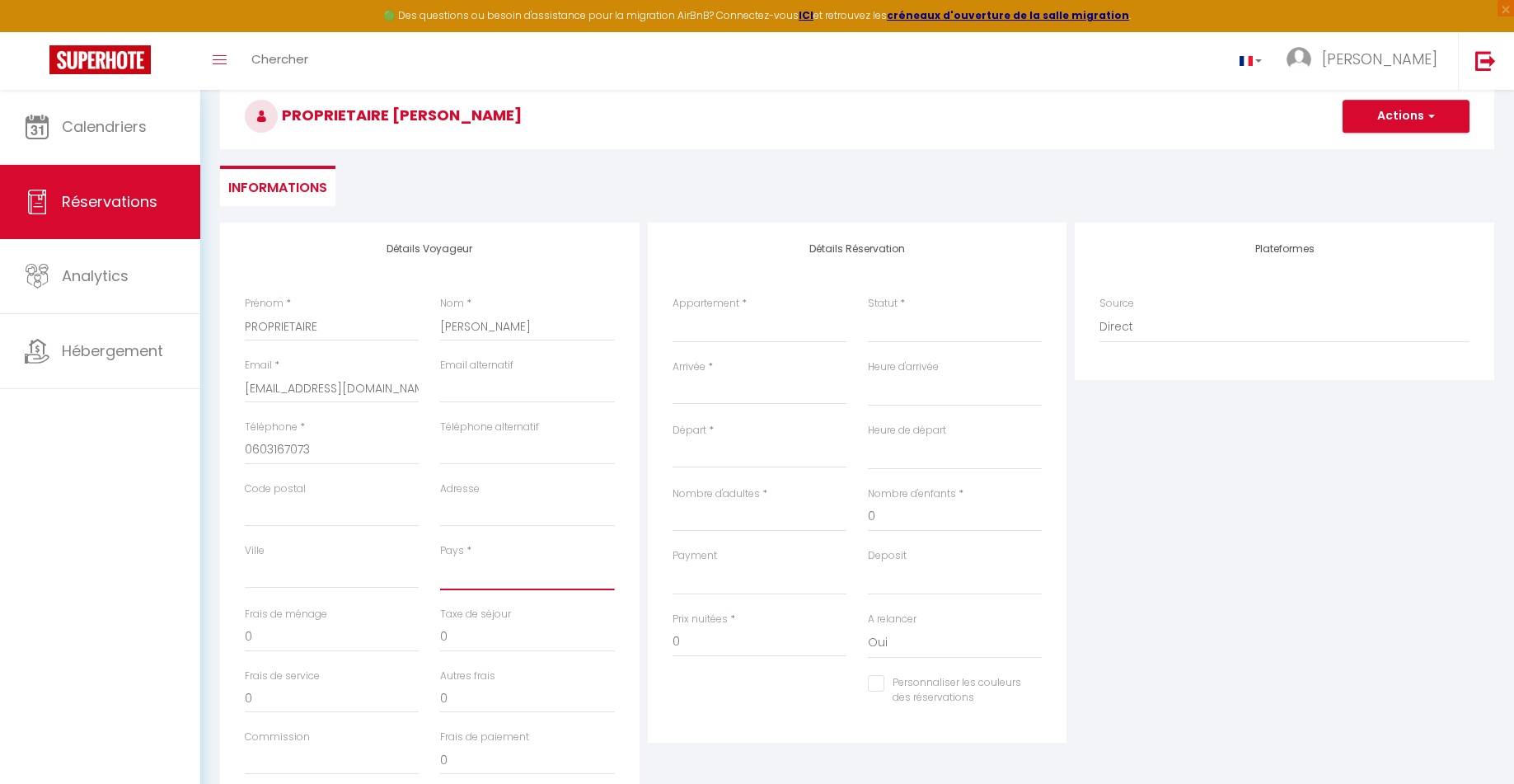
click at [471, 567] on select "France Portugal Afghanistan Albania Algeria American Samoa Andorra Angola Angui…" at bounding box center [526, 574] width 174 height 31
click at [440, 559] on select "France Portugal Afghanistan Albania Algeria American Samoa Andorra Angola Angui…" at bounding box center [526, 574] width 174 height 31
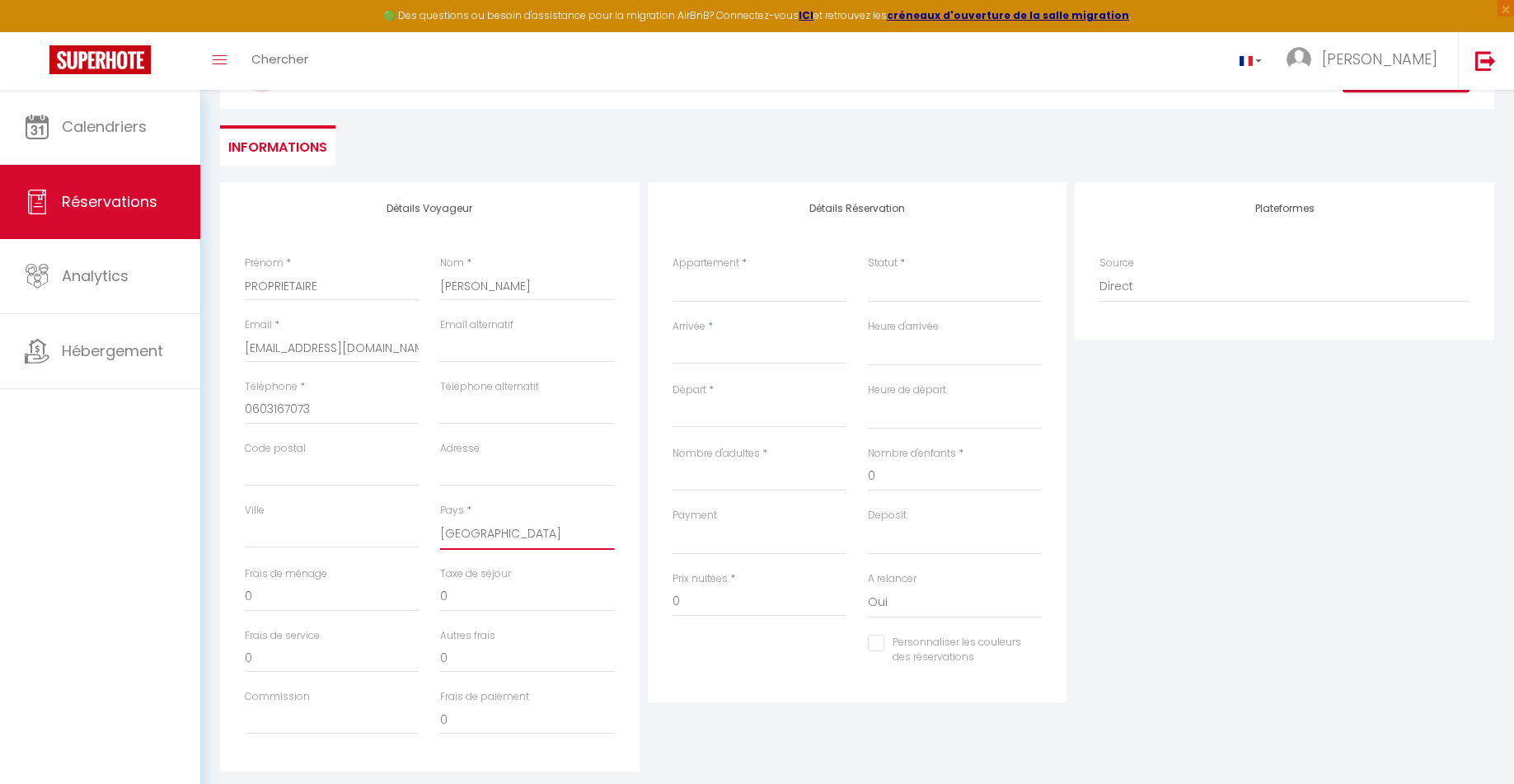
scroll to position [161, 0]
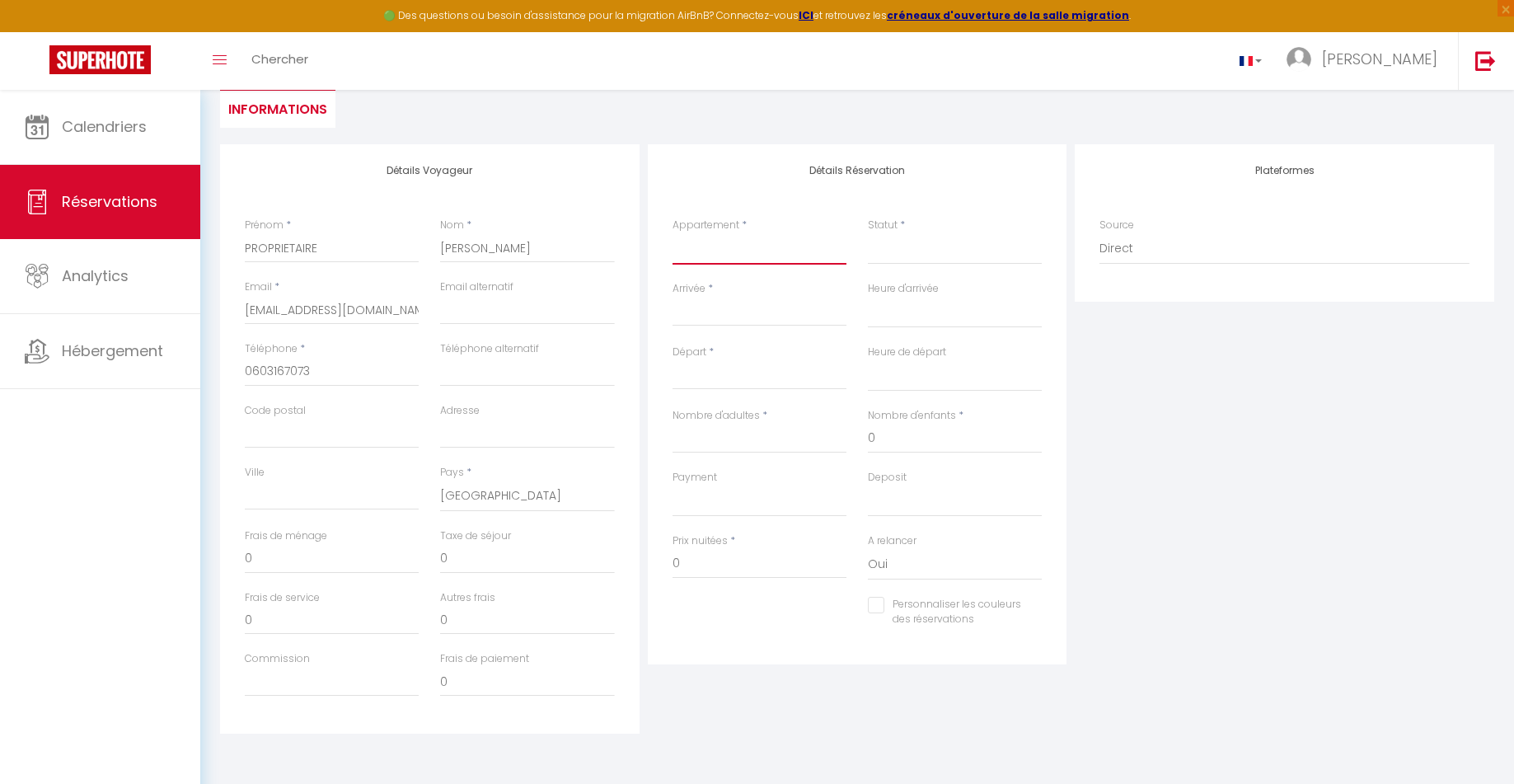
click at [705, 255] on select "GALLIENI" at bounding box center [759, 249] width 174 height 31
click at [672, 233] on select "GALLIENI" at bounding box center [759, 249] width 174 height 31
click at [872, 253] on select "Confirmé Non Confirmé Annulé Annulé par le voyageur No Show Request" at bounding box center [954, 249] width 174 height 31
click at [901, 259] on select "Confirmé Non Confirmé Annulé Annulé par le voyageur No Show Request" at bounding box center [954, 249] width 174 height 31
click at [895, 249] on select "Confirmé Non Confirmé Annulé Annulé par le voyageur No Show Request" at bounding box center [954, 249] width 174 height 31
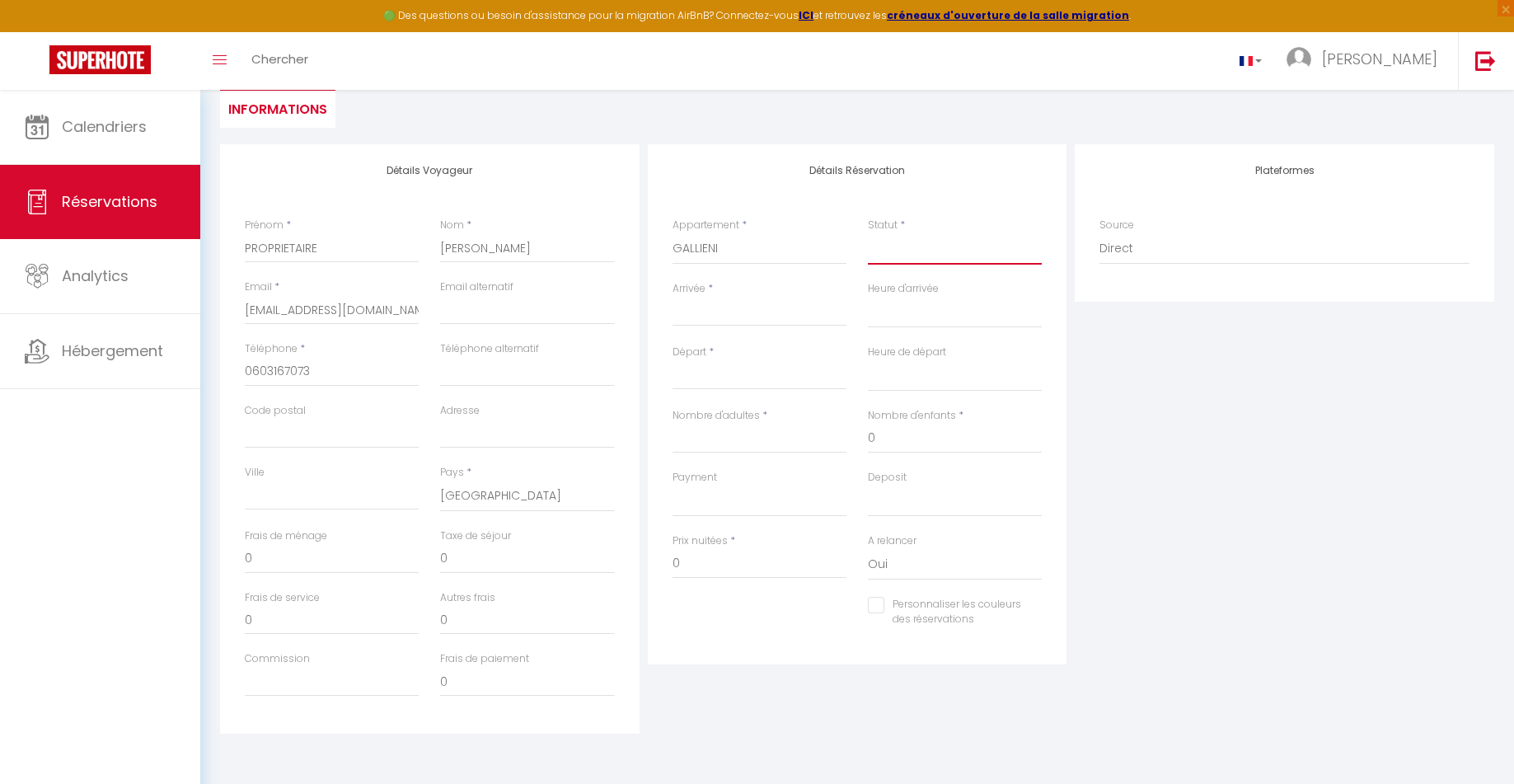
click at [868, 233] on select "Confirmé Non Confirmé Annulé Annulé par le voyageur No Show Request" at bounding box center [954, 249] width 174 height 31
click at [717, 314] on input "Arrivée" at bounding box center [759, 313] width 174 height 22
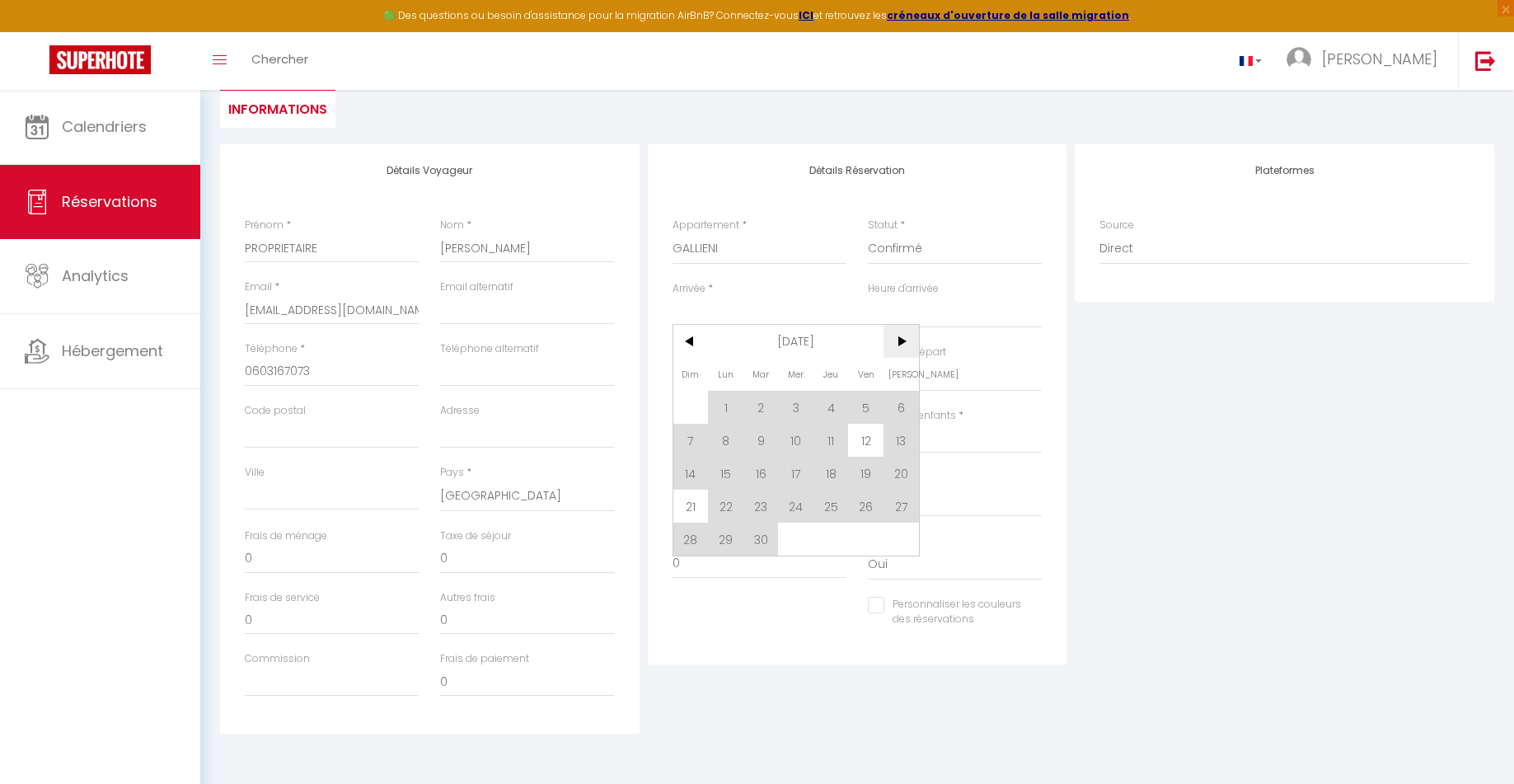
click at [894, 344] on span ">" at bounding box center [901, 341] width 35 height 33
click at [902, 344] on span ">" at bounding box center [901, 341] width 35 height 33
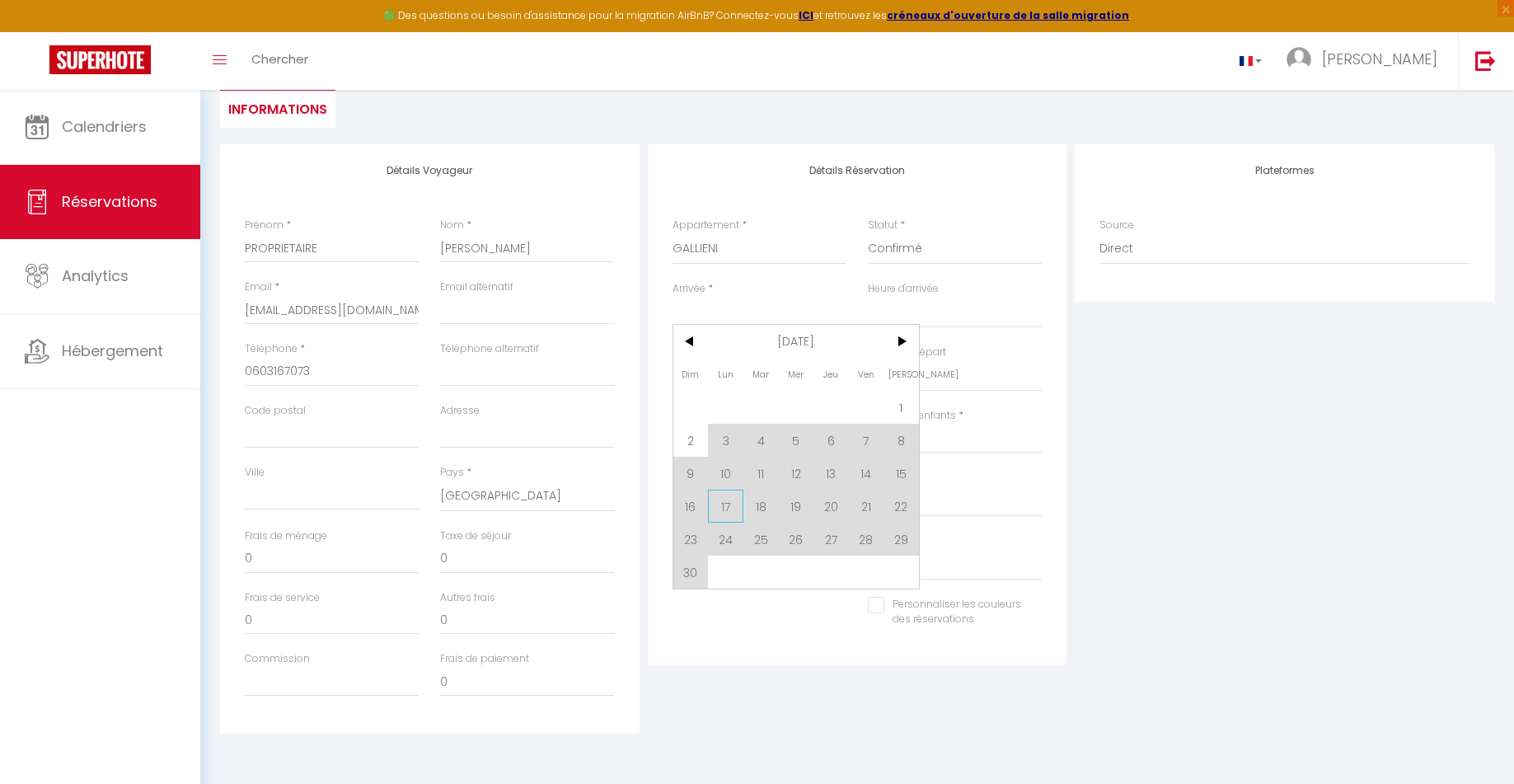
click at [728, 505] on span "17" at bounding box center [725, 506] width 35 height 33
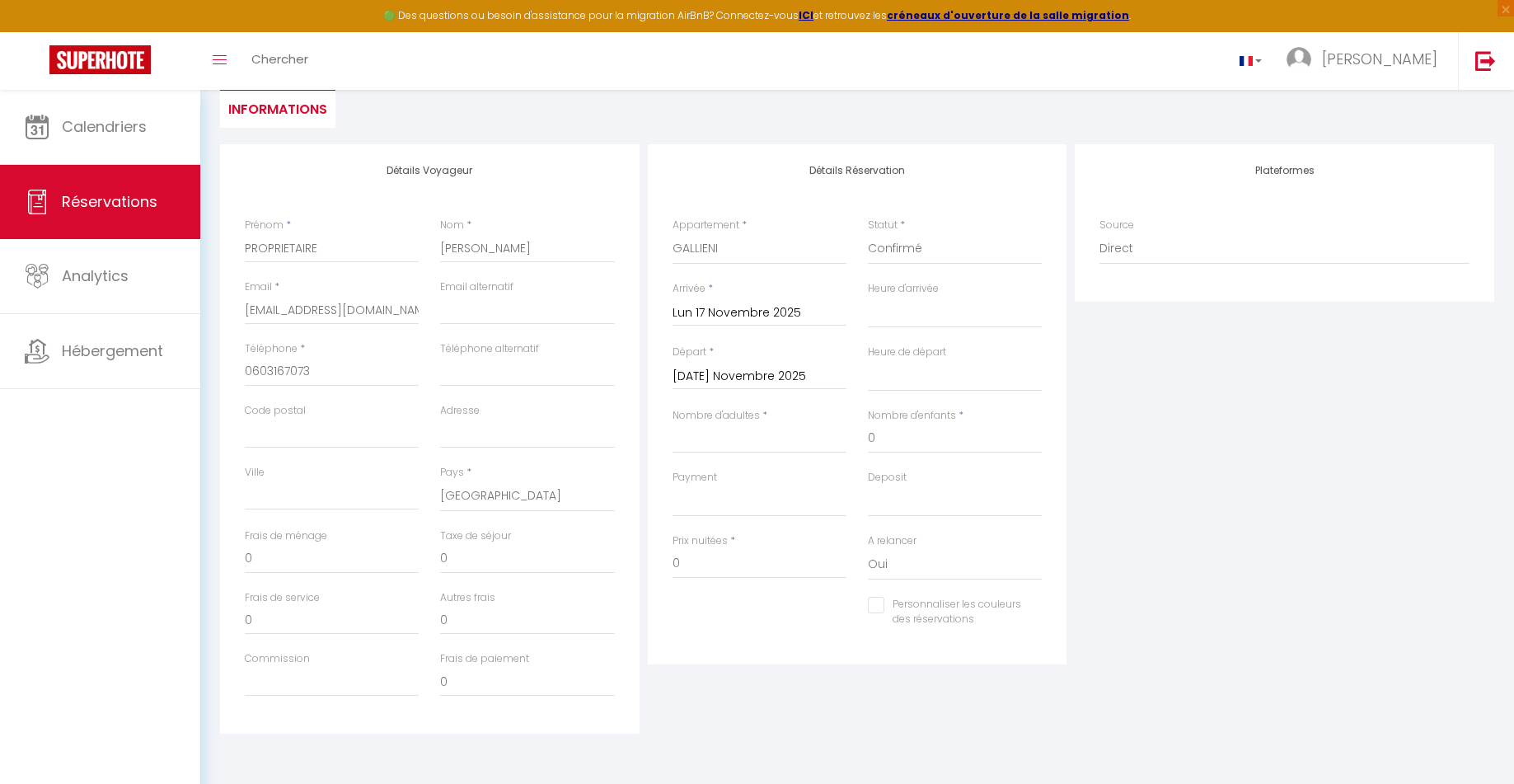
click at [758, 378] on input "Mar 18 Novembre 2025" at bounding box center [759, 377] width 174 height 22
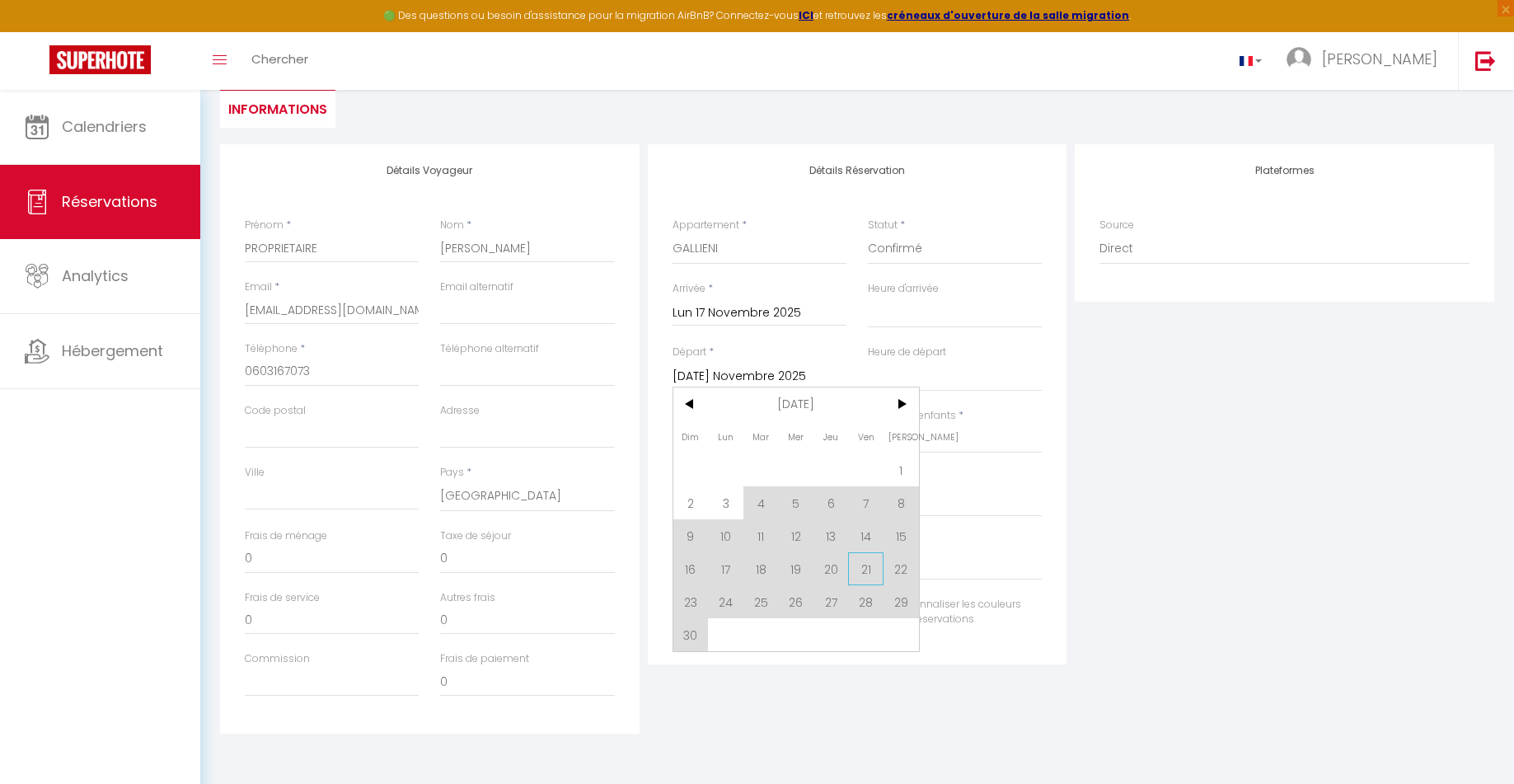
click at [869, 571] on span "21" at bounding box center [865, 569] width 35 height 33
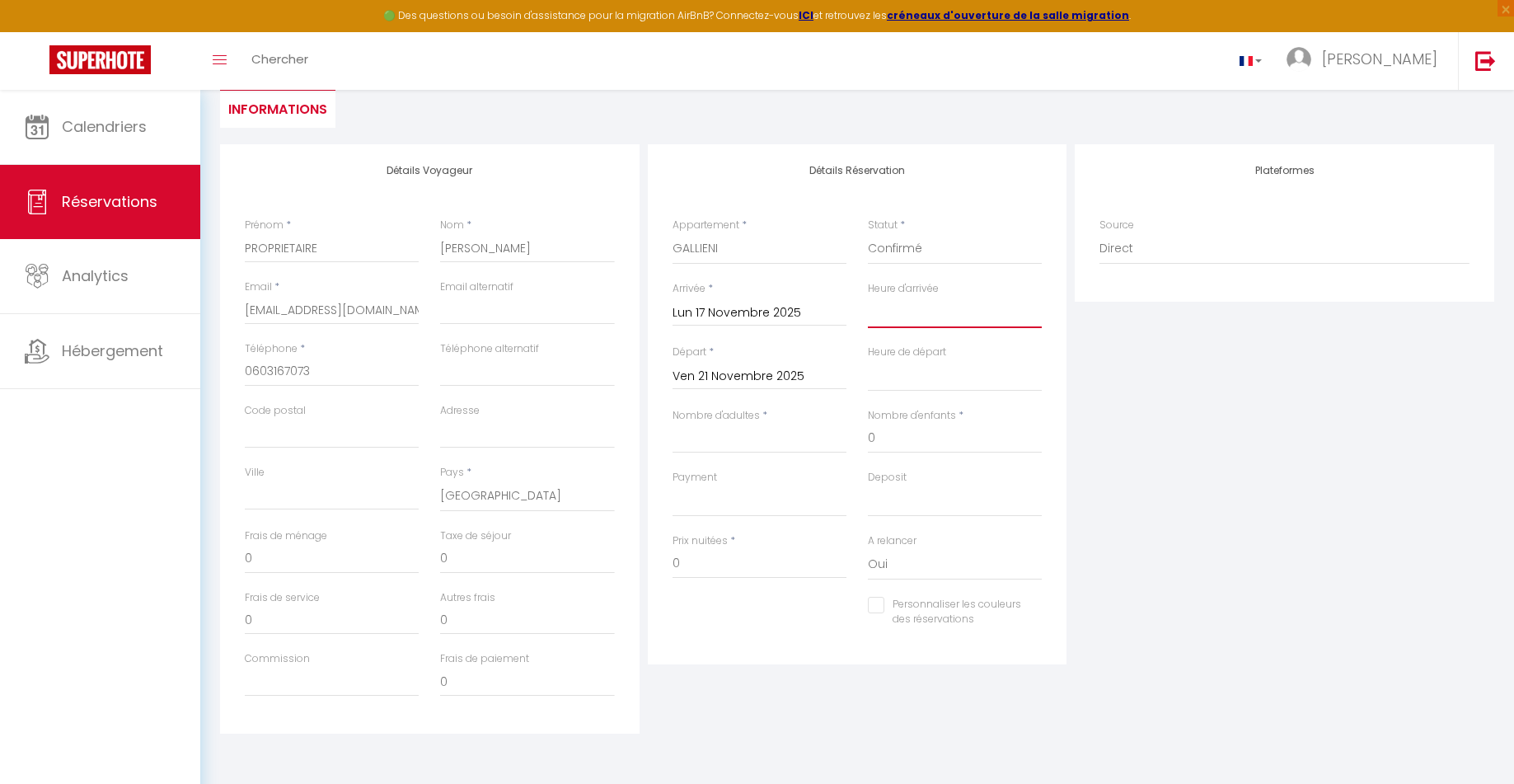
click at [953, 314] on select "00:00 00:30 01:00 01:30 02:00 02:30 03:00 03:30 04:00 04:30 05:00 05:30 06:00 0…" at bounding box center [954, 313] width 174 height 31
click at [868, 297] on select "00:00 00:30 01:00 01:30 02:00 02:30 03:00 03:30 04:00 04:30 05:00 05:30 06:00 0…" at bounding box center [954, 313] width 174 height 31
click at [905, 310] on select "00:00 00:30 01:00 01:30 02:00 02:30 03:00 03:30 04:00 04:30 05:00 05:30 06:00 0…" at bounding box center [954, 313] width 174 height 31
click at [868, 297] on select "00:00 00:30 01:00 01:30 02:00 02:30 03:00 03:30 04:00 04:30 05:00 05:30 06:00 0…" at bounding box center [954, 313] width 174 height 31
click at [896, 385] on select "00:00 00:30 01:00 01:30 02:00 02:30 03:00 03:30 04:00 04:30 05:00 05:30 06:00 0…" at bounding box center [954, 375] width 174 height 31
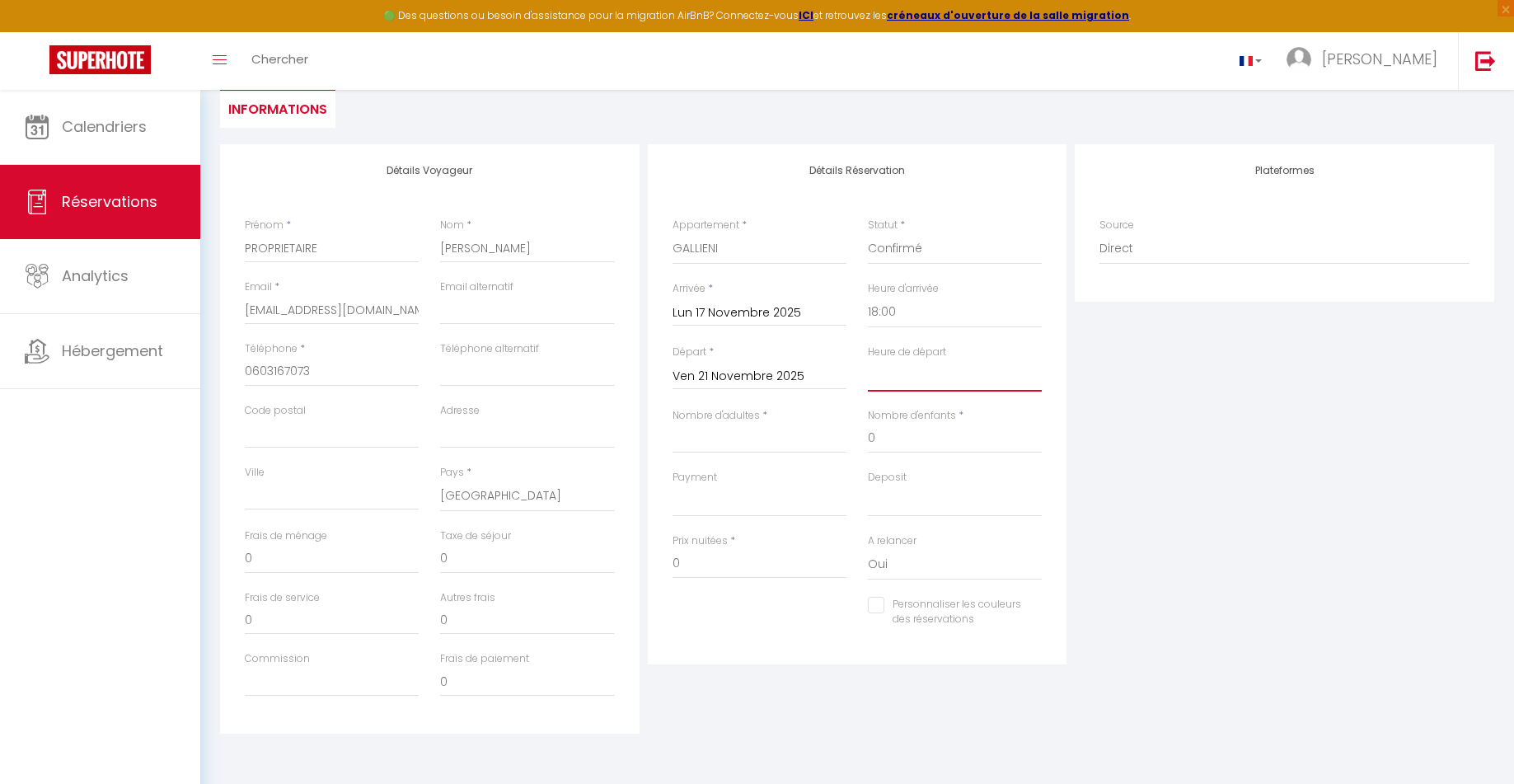
click at [868, 360] on select "00:00 00:30 01:00 01:30 02:00 02:30 03:00 03:30 04:00 04:30 05:00 05:30 06:00 0…" at bounding box center [954, 375] width 174 height 31
click at [732, 441] on input "Nombre d'adultes" at bounding box center [759, 438] width 174 height 30
click at [889, 570] on select "Oui Non" at bounding box center [954, 564] width 174 height 31
click at [868, 549] on select "Oui Non" at bounding box center [954, 564] width 174 height 31
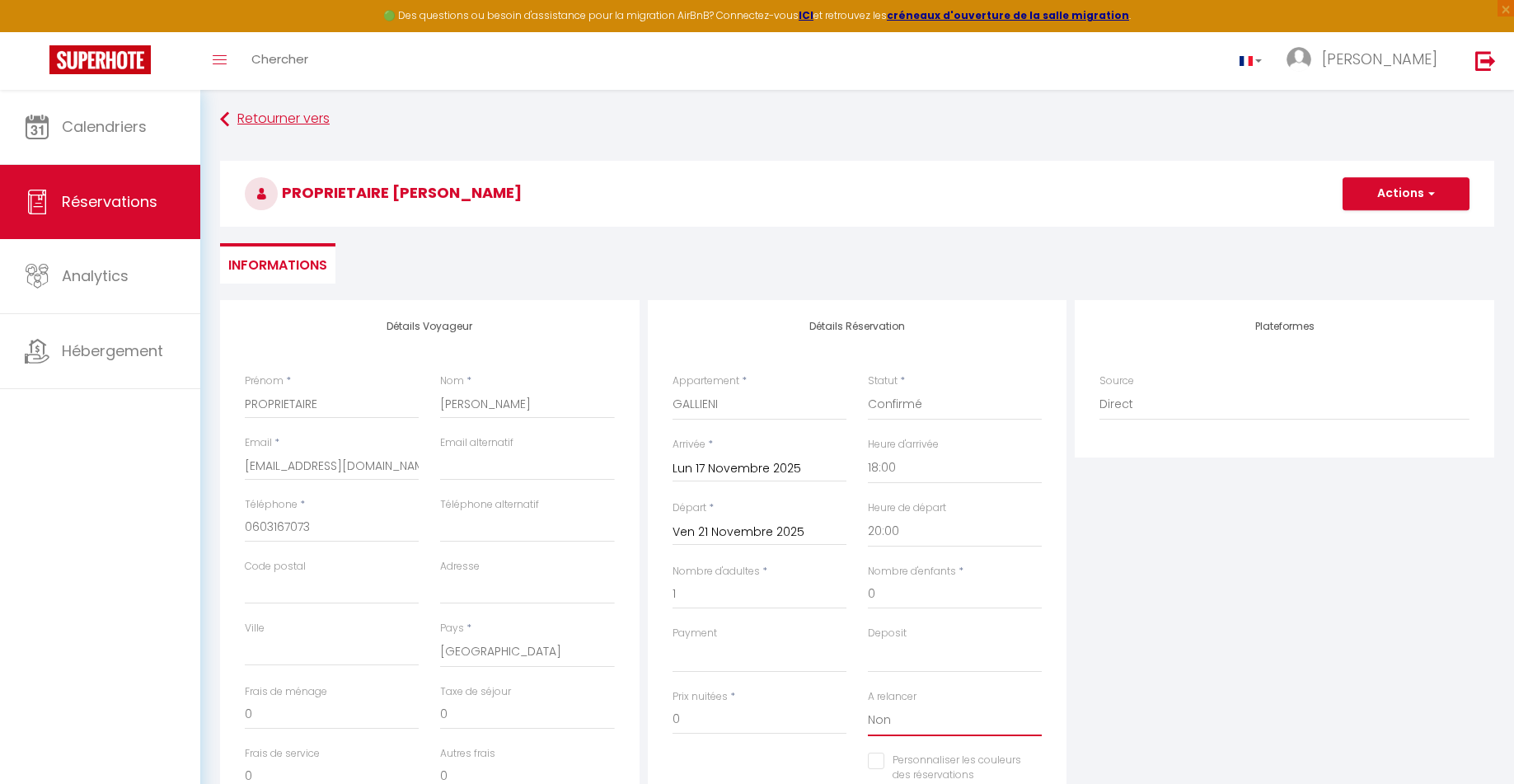
scroll to position [0, 0]
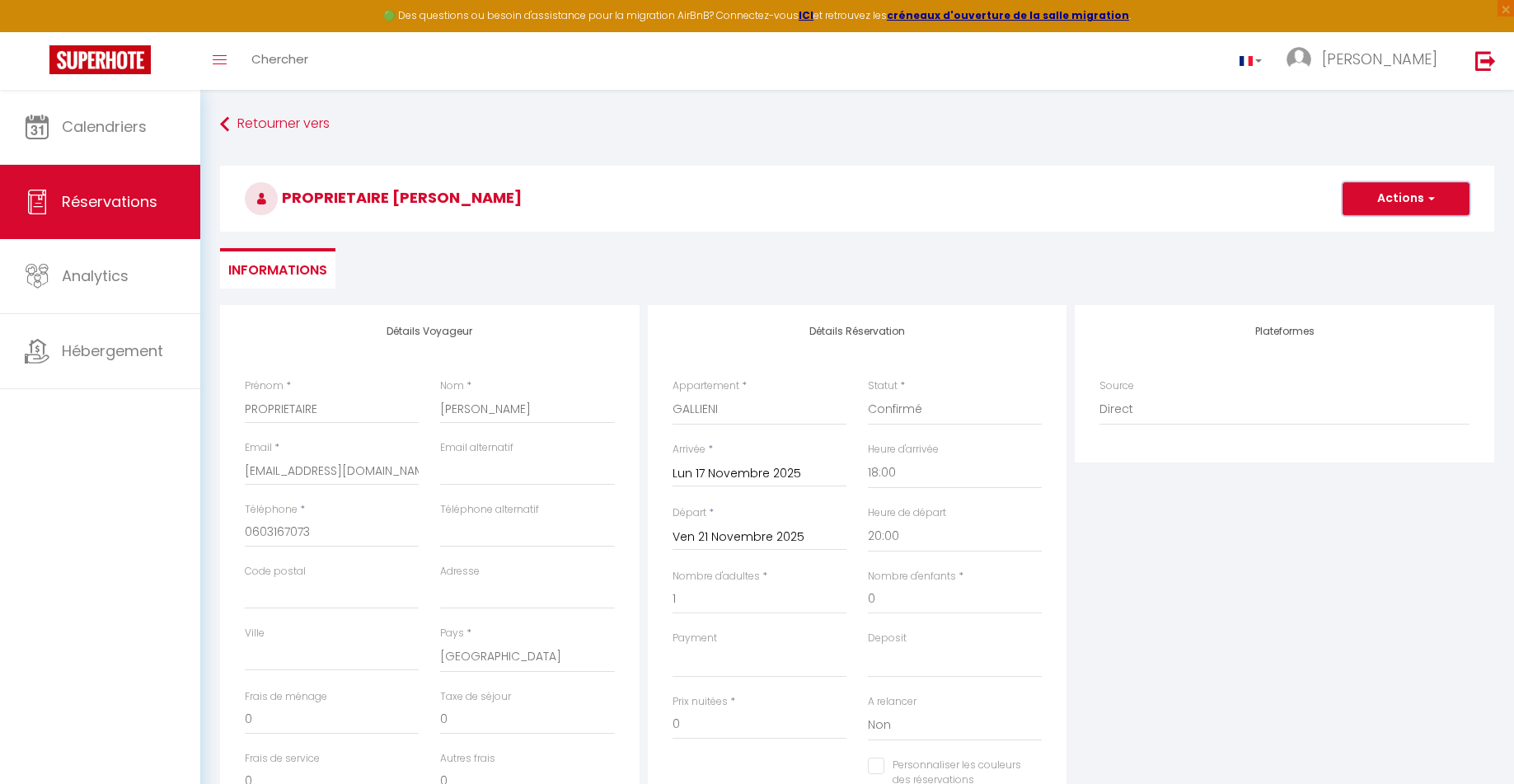
click at [1392, 202] on button "Actions" at bounding box center [1407, 198] width 127 height 33
click at [1364, 236] on link "Enregistrer" at bounding box center [1389, 235] width 130 height 22
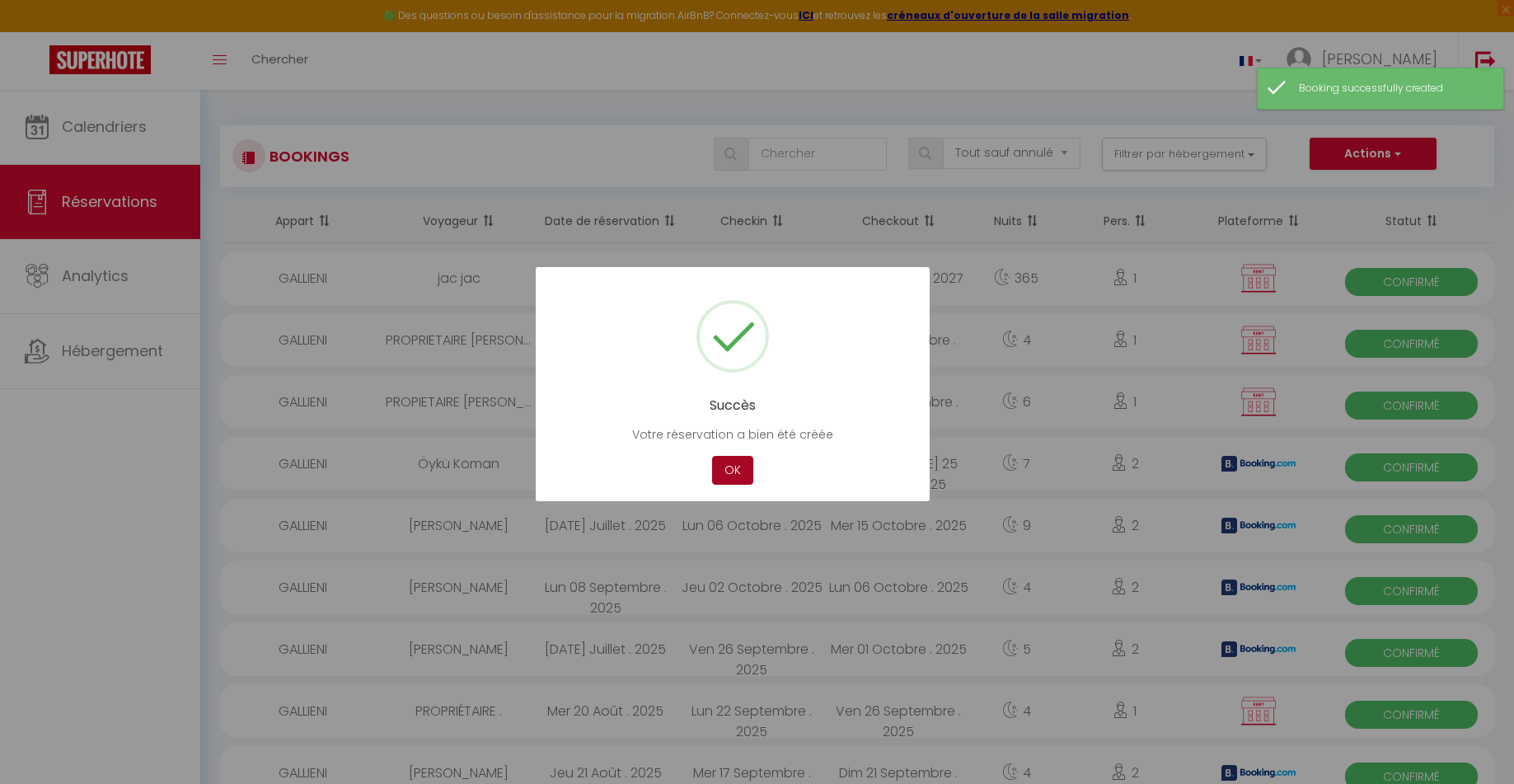
click at [739, 462] on button "OK" at bounding box center [732, 471] width 41 height 29
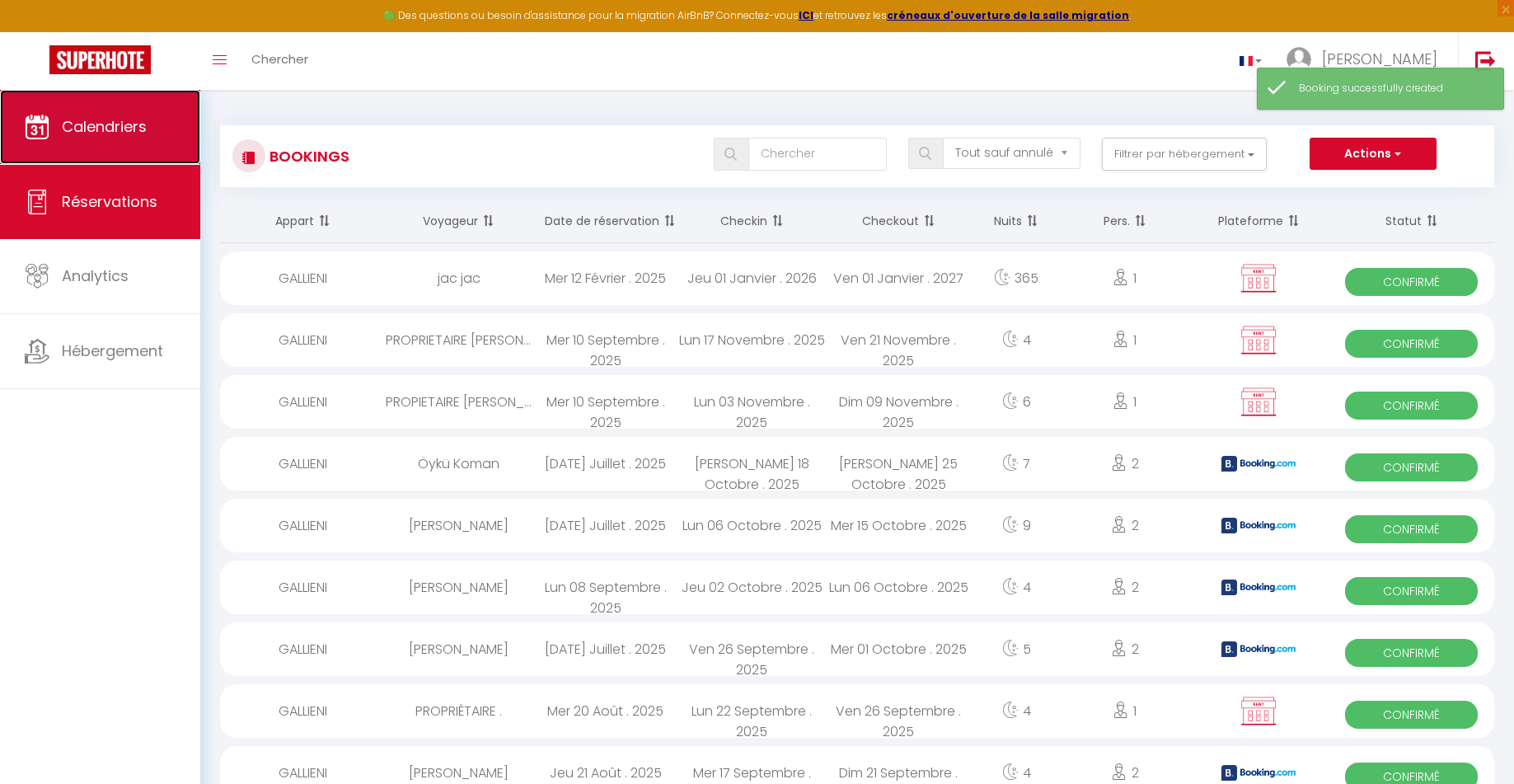
click at [78, 134] on span "Calendriers" at bounding box center [104, 126] width 85 height 21
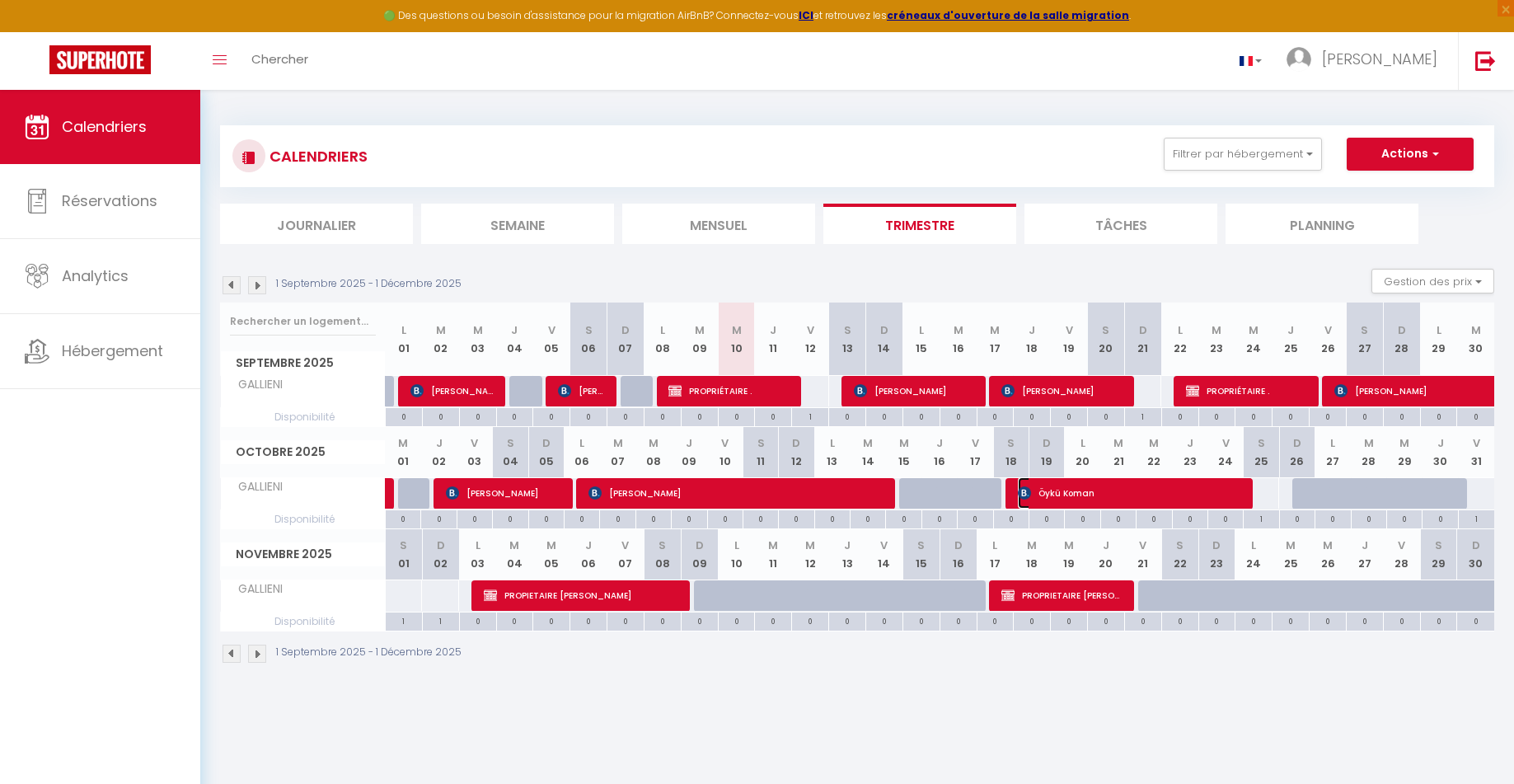
click at [1063, 494] on span "Öykü Koman" at bounding box center [1135, 492] width 235 height 31
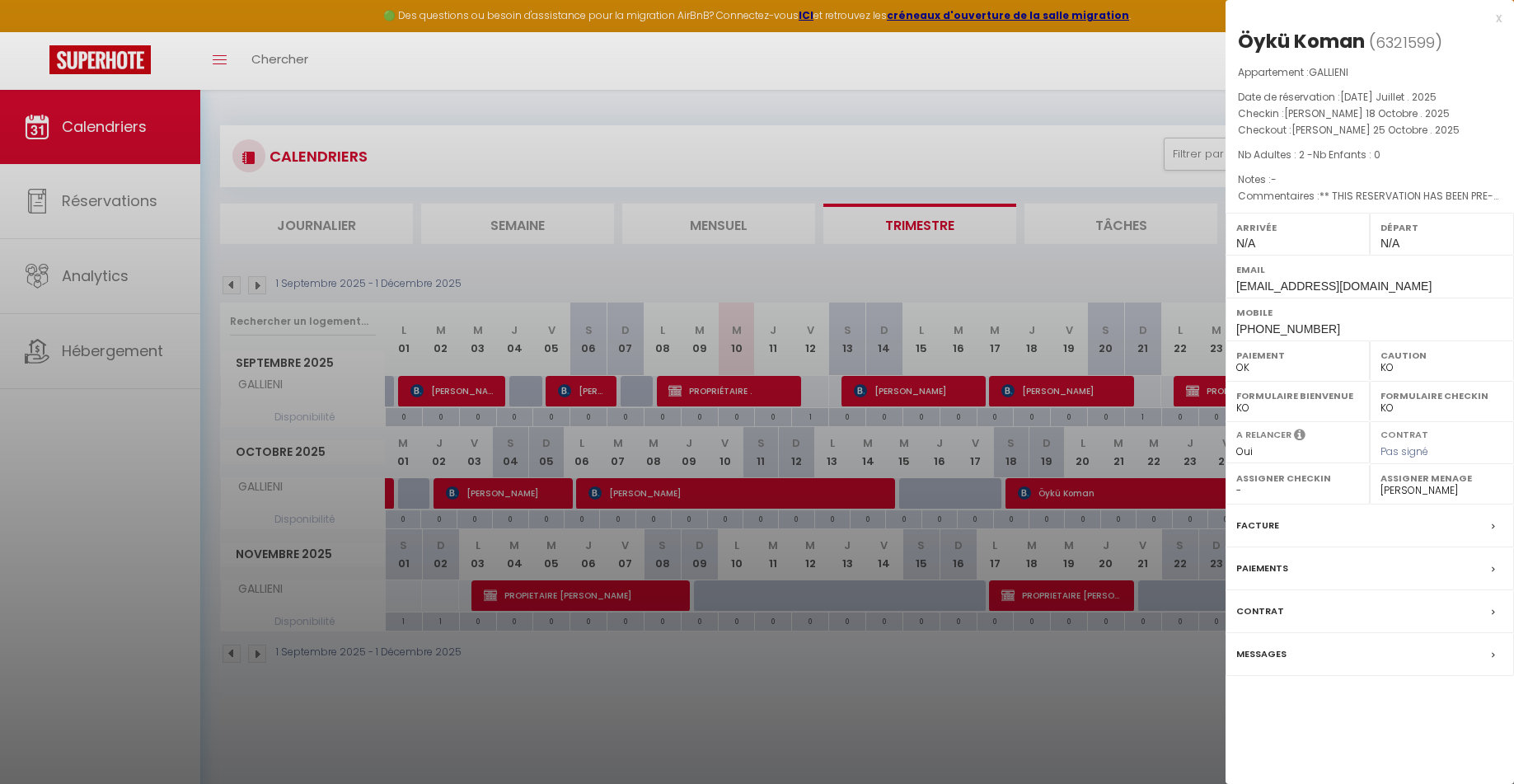
click at [1336, 529] on div "Facture" at bounding box center [1370, 525] width 288 height 43
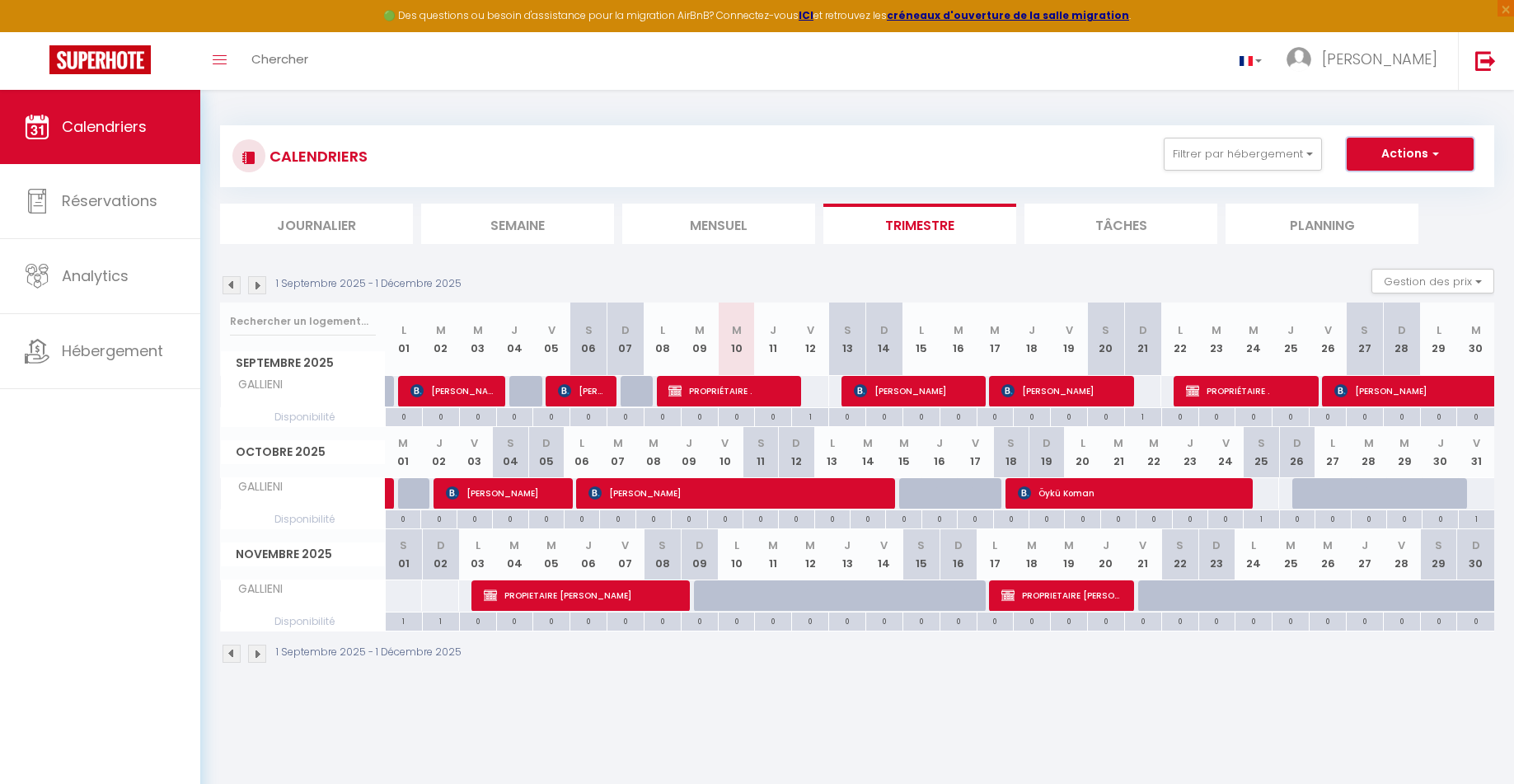
click at [1407, 164] on button "Actions" at bounding box center [1410, 154] width 127 height 33
click at [1412, 186] on link "Nouvelle réservation" at bounding box center [1393, 192] width 144 height 25
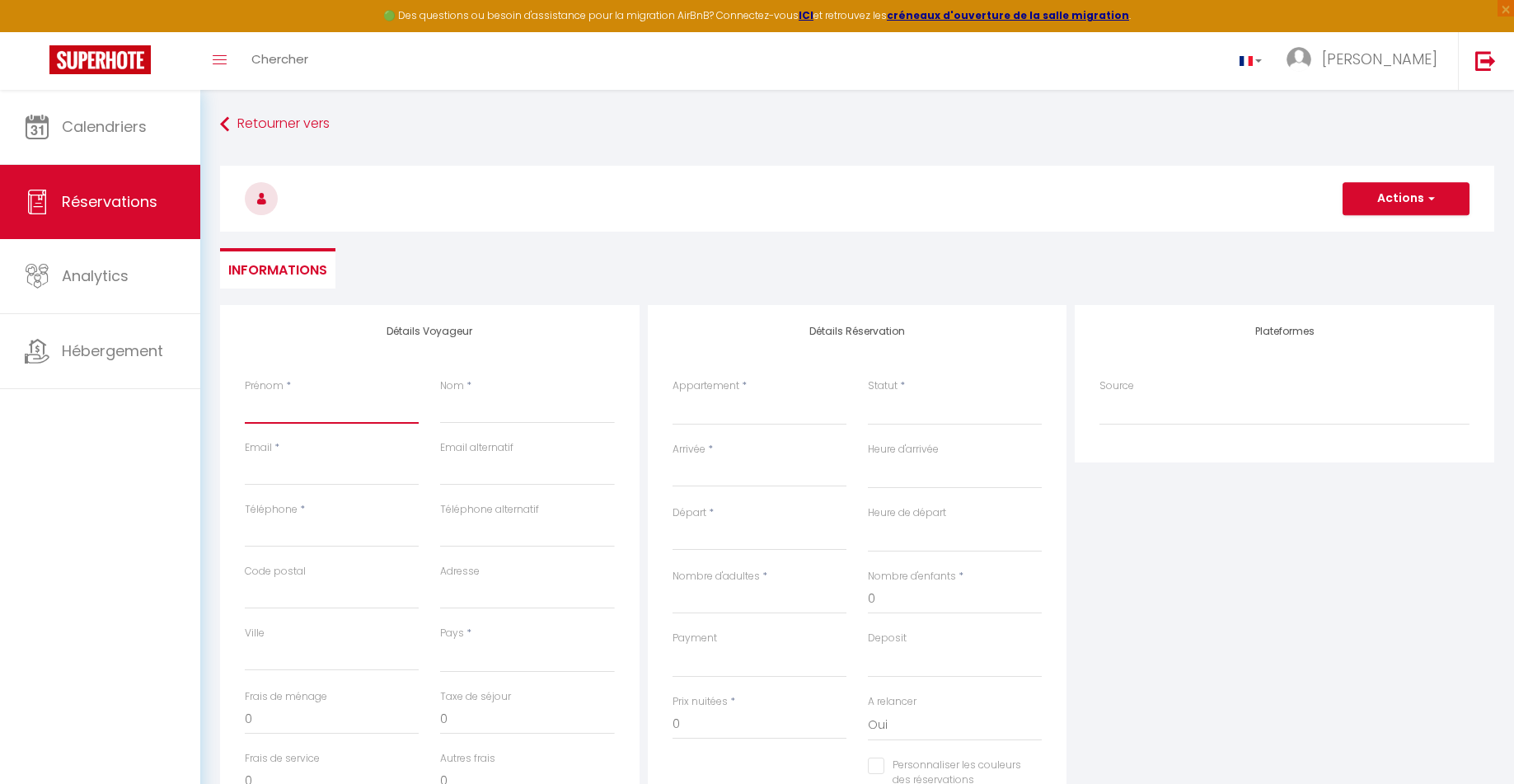
click at [322, 409] on input "Prénom" at bounding box center [331, 409] width 174 height 30
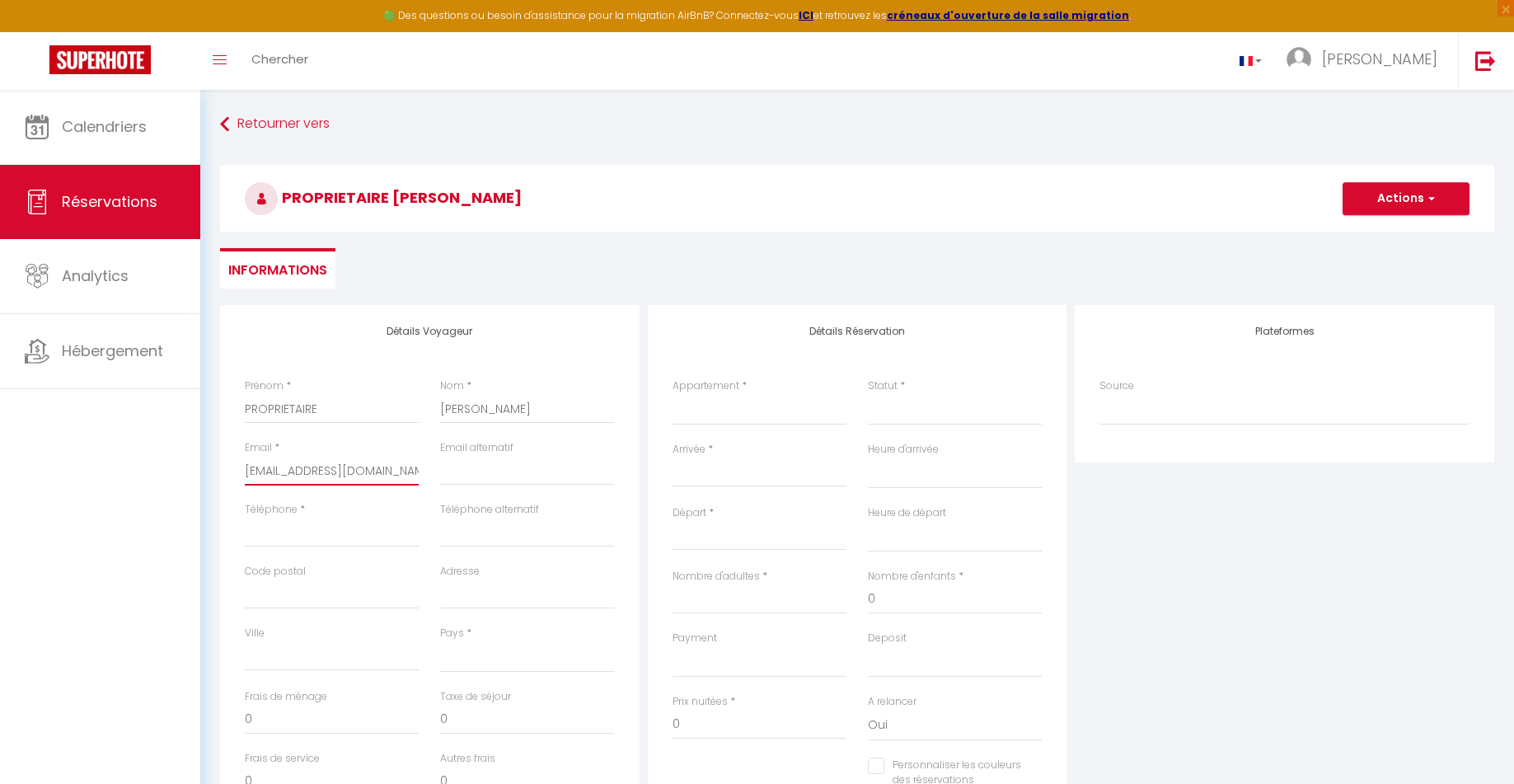
drag, startPoint x: 405, startPoint y: 473, endPoint x: 121, endPoint y: 467, distance: 284.1
click at [121, 467] on div "🟢 Des questions ou besoin d'assistance pour la migration AirBnB? Connectez-vous…" at bounding box center [757, 517] width 1514 height 855
click at [301, 529] on input "Téléphone" at bounding box center [331, 532] width 174 height 30
click at [302, 526] on input "06031670173" at bounding box center [331, 532] width 174 height 30
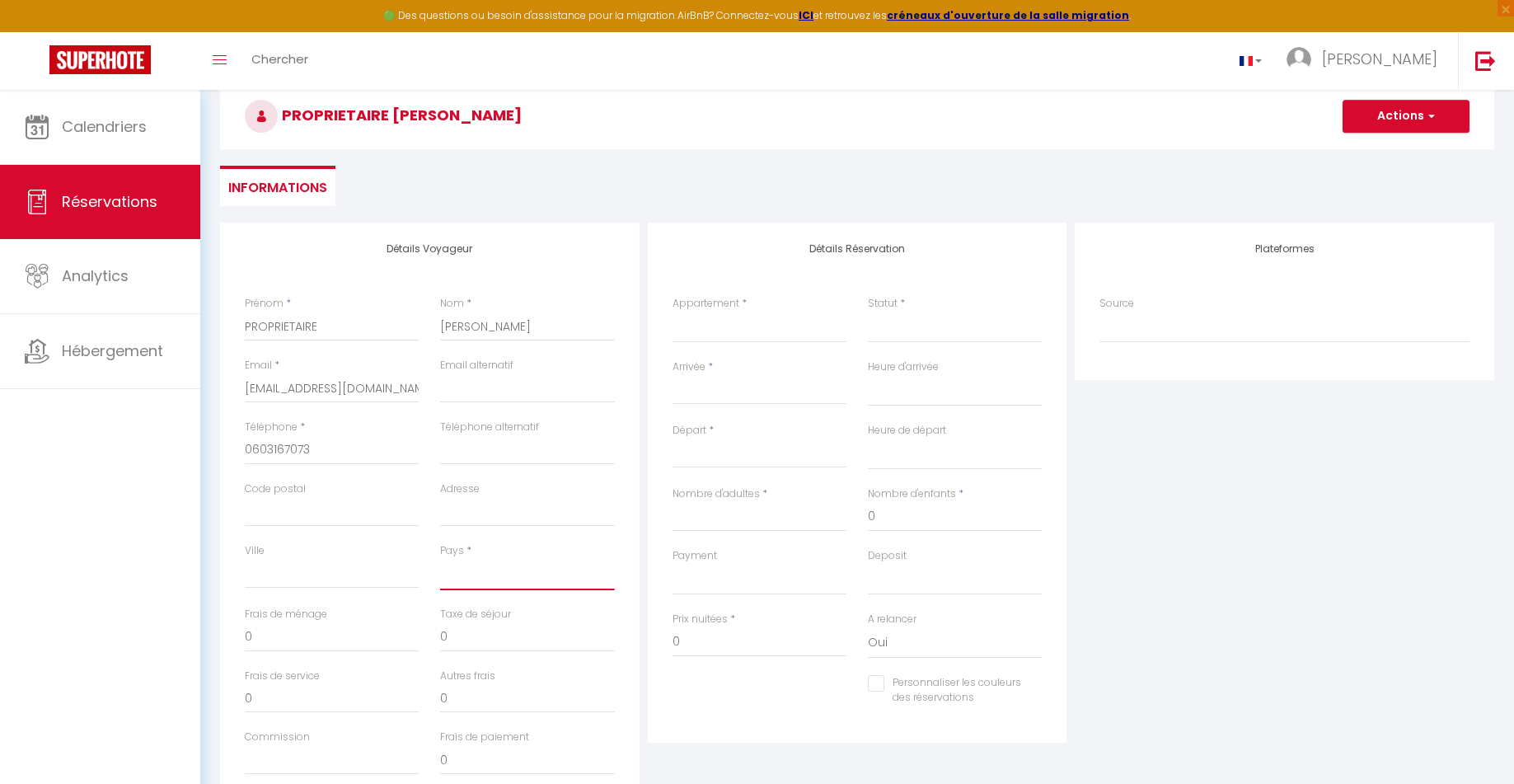
click at [492, 581] on select "France Portugal Afghanistan Albania Algeria American Samoa Andorra Angola Angui…" at bounding box center [526, 574] width 174 height 31
click at [440, 559] on select "France Portugal Afghanistan Albania Algeria American Samoa Andorra Angola Angui…" at bounding box center [526, 574] width 174 height 31
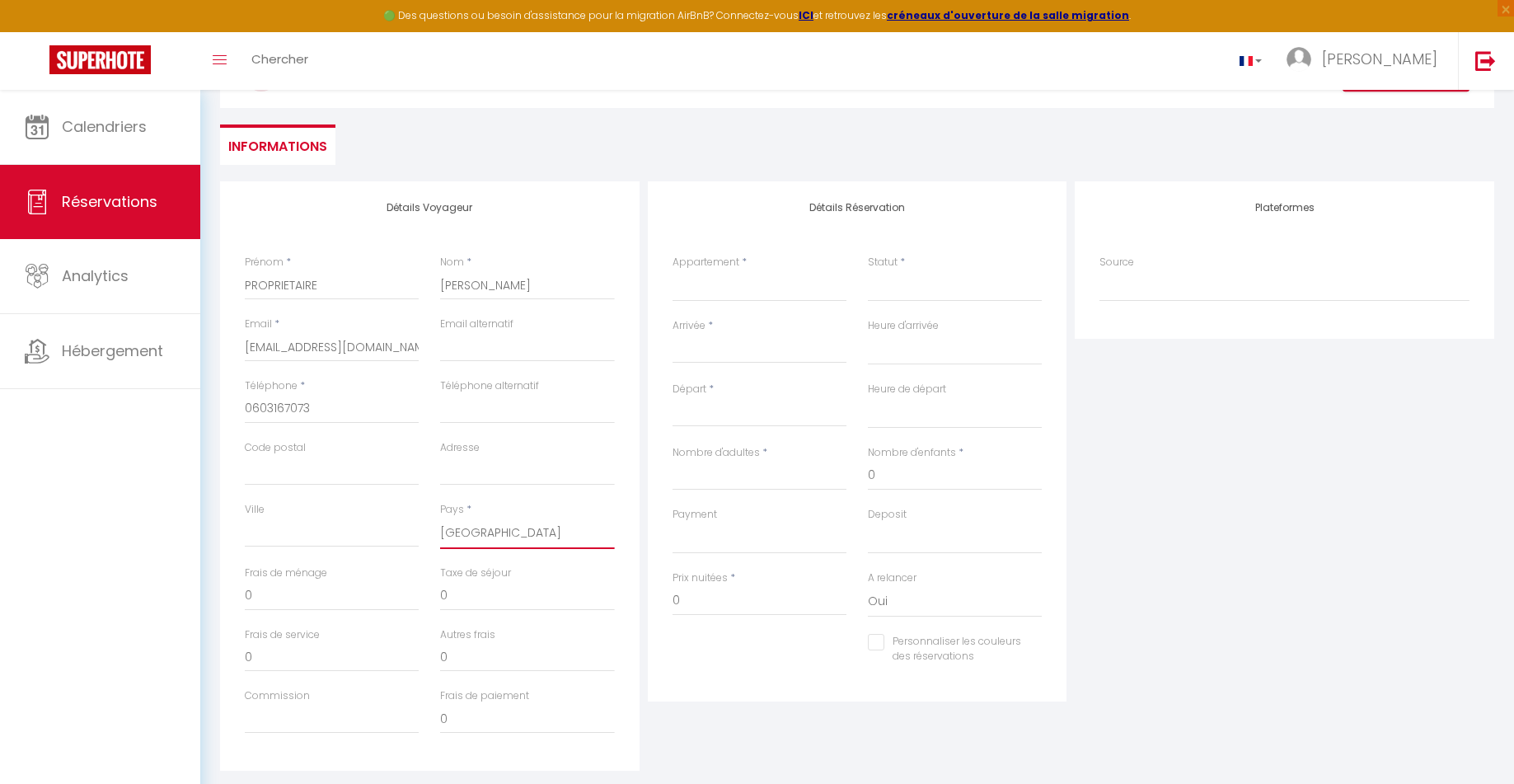
scroll to position [161, 0]
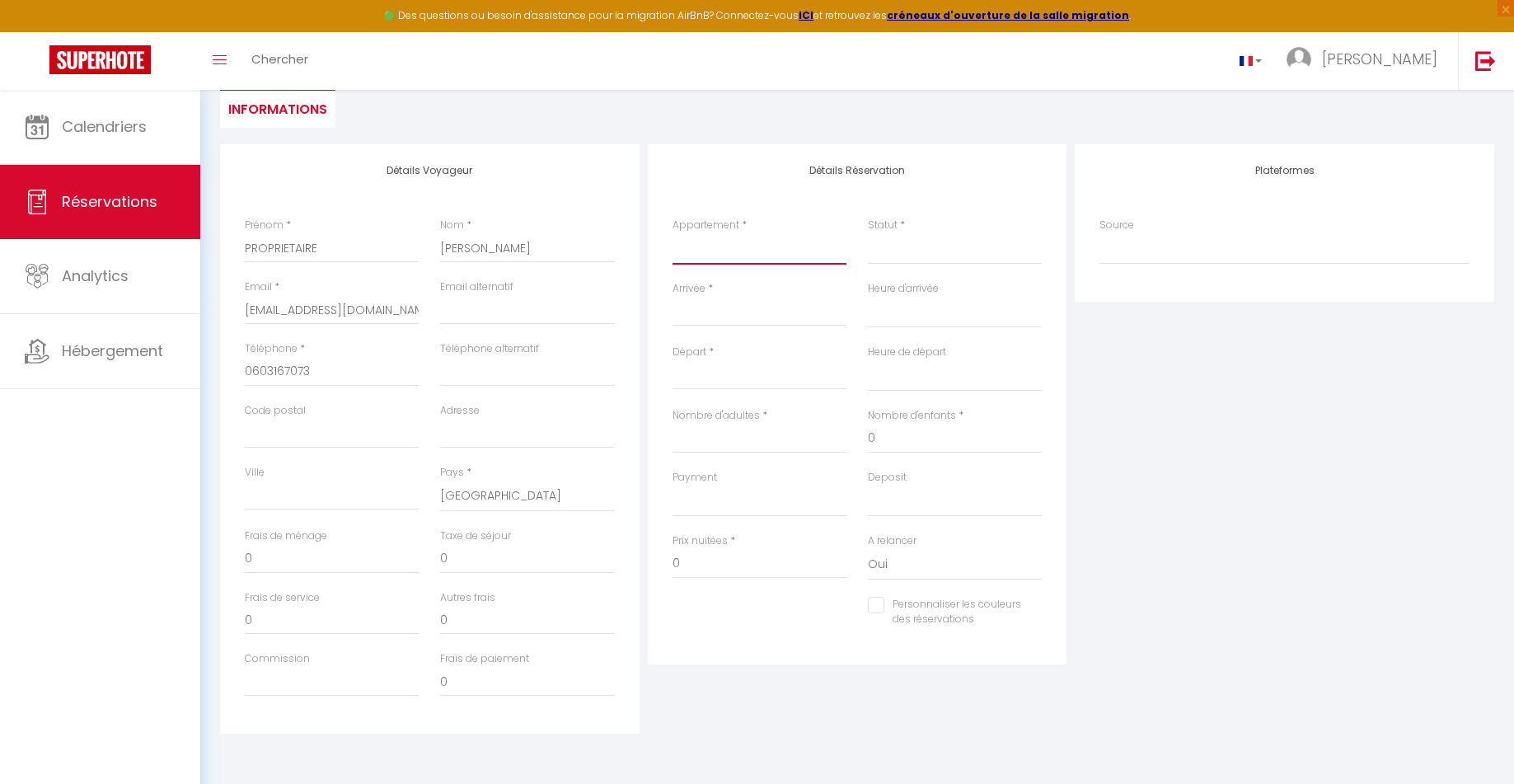
click at [732, 247] on select "GALLIENI" at bounding box center [759, 249] width 174 height 31
click at [672, 233] on select "GALLIENI" at bounding box center [759, 249] width 174 height 31
click at [916, 268] on div "Statut * Confirmé Non Confirmé Annulé Annulé par le voyageur No Show Request" at bounding box center [954, 249] width 195 height 64
click at [909, 257] on select "Confirmé Non Confirmé Annulé Annulé par le voyageur No Show Request" at bounding box center [954, 249] width 174 height 31
click at [868, 233] on select "Confirmé Non Confirmé Annulé Annulé par le voyageur No Show Request" at bounding box center [954, 249] width 174 height 31
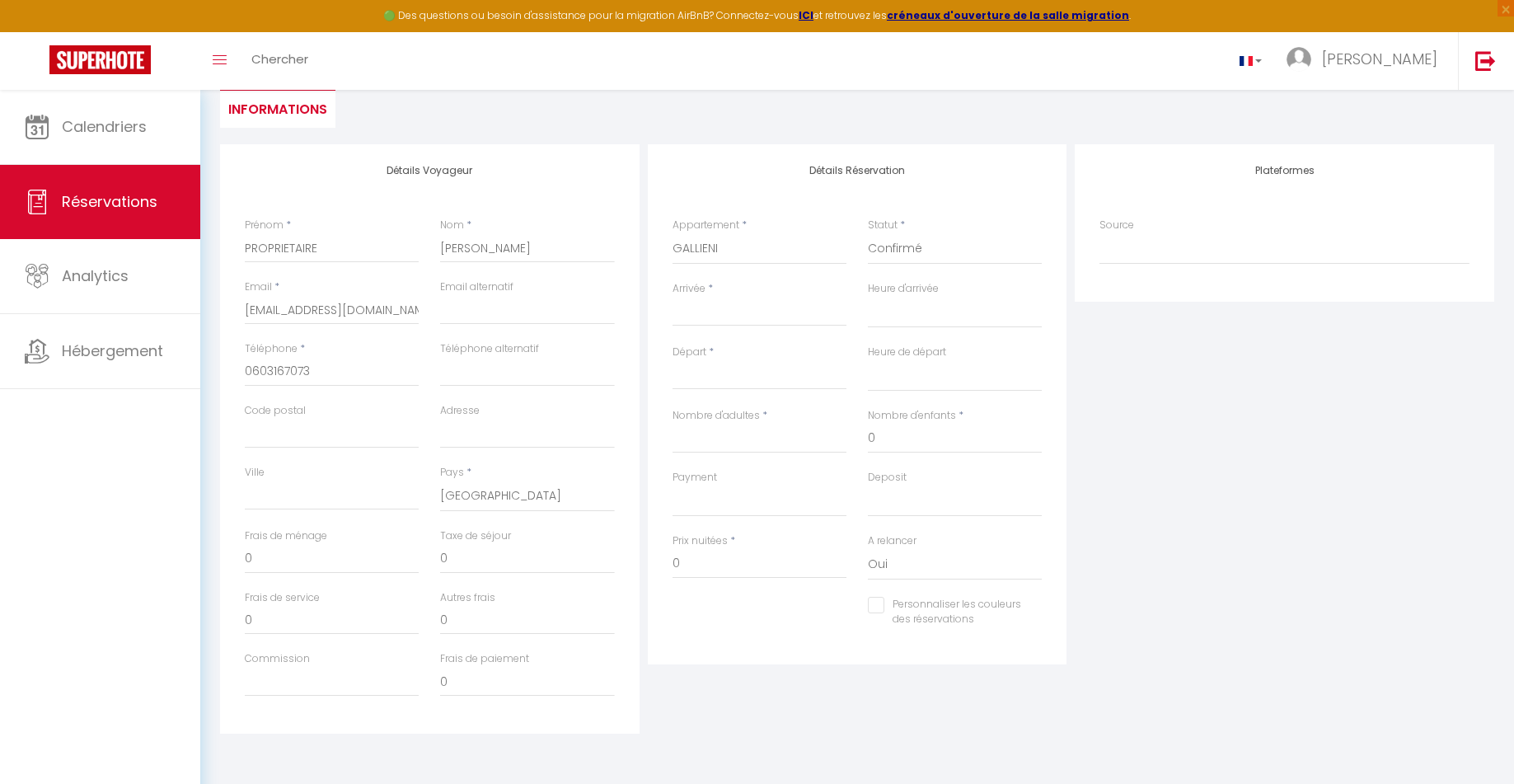
click at [732, 314] on input "Arrivée" at bounding box center [759, 313] width 174 height 22
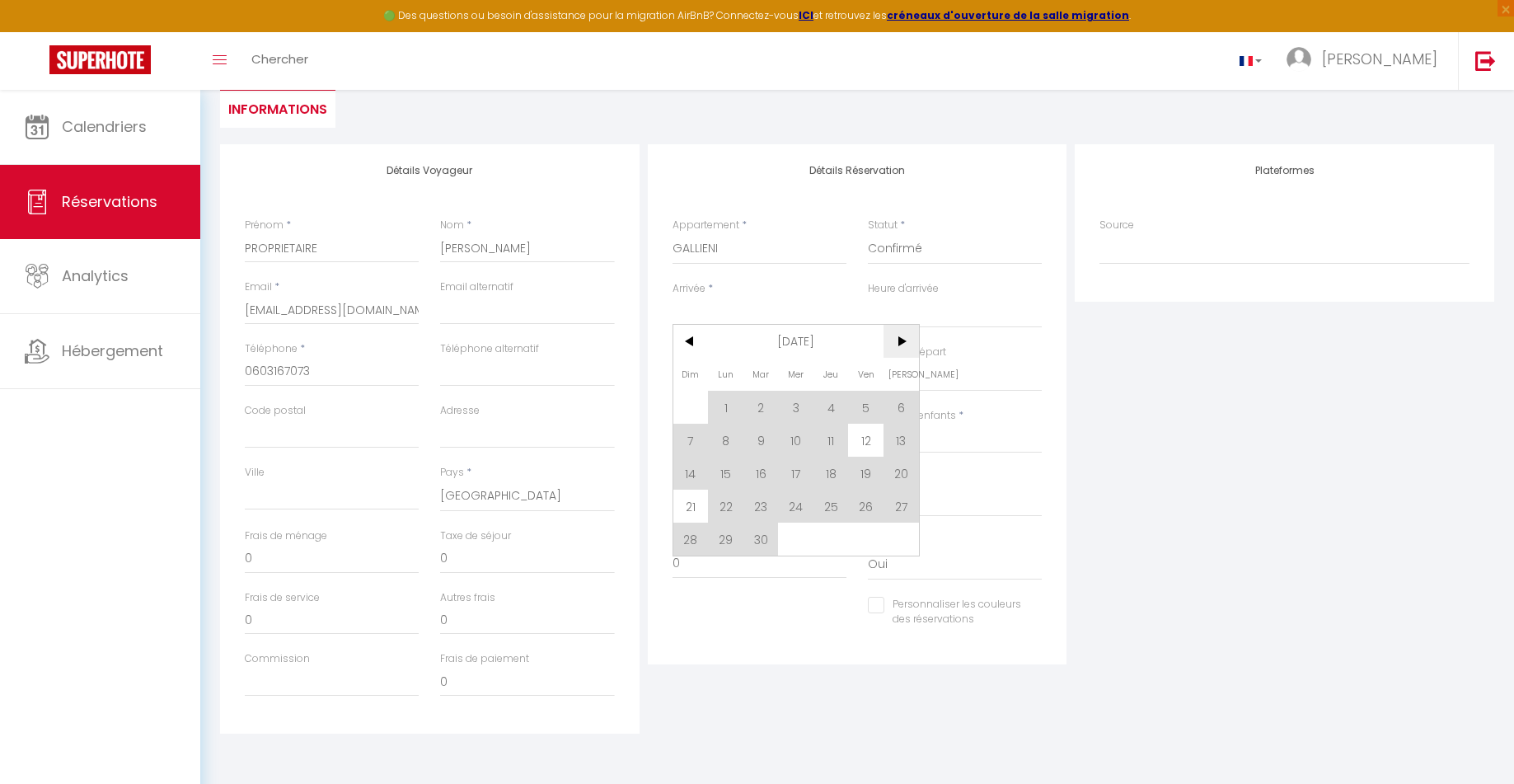
click at [903, 340] on span ">" at bounding box center [901, 341] width 35 height 33
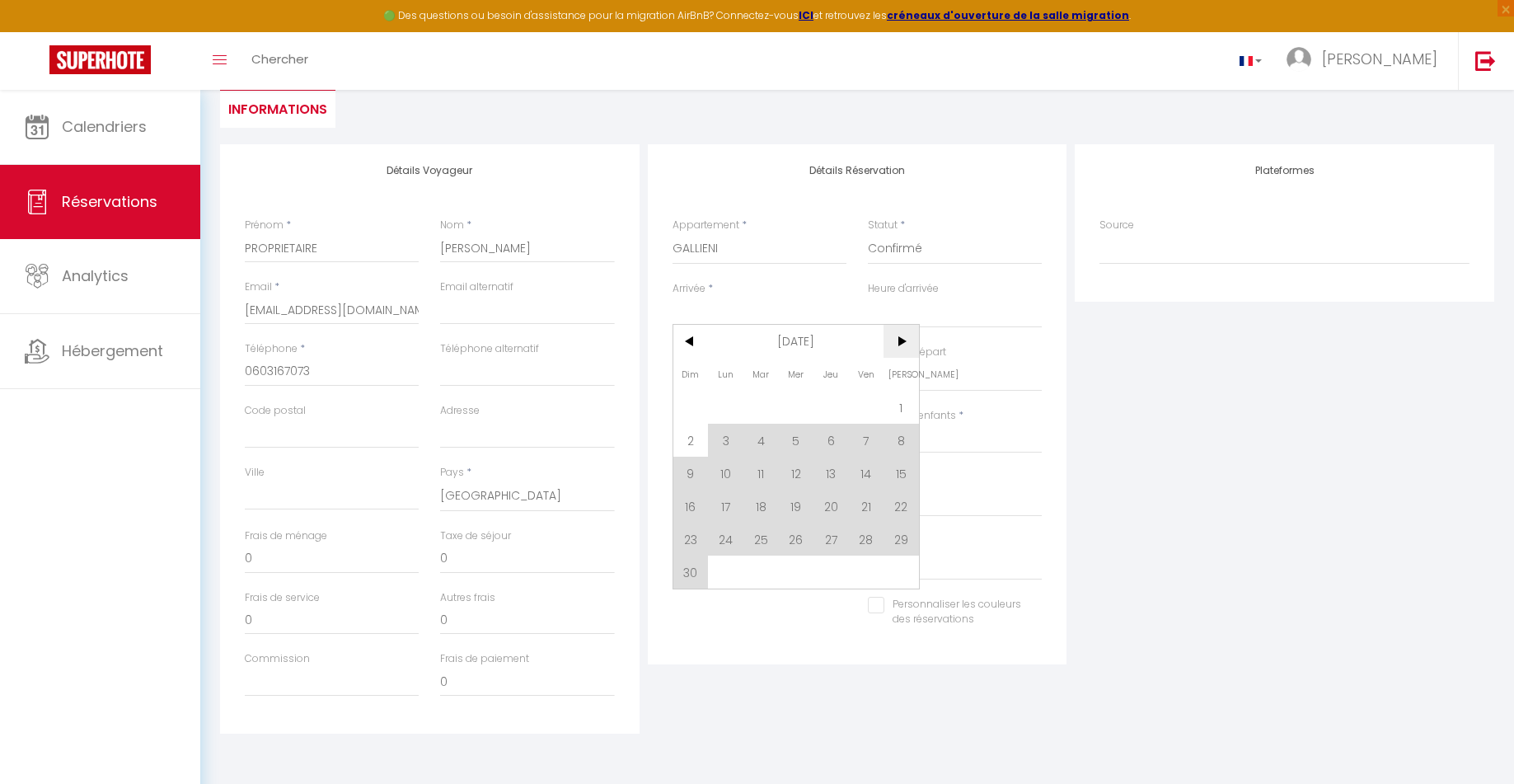
click at [903, 340] on span ">" at bounding box center [901, 341] width 35 height 33
click at [721, 411] on span "1" at bounding box center [725, 407] width 35 height 33
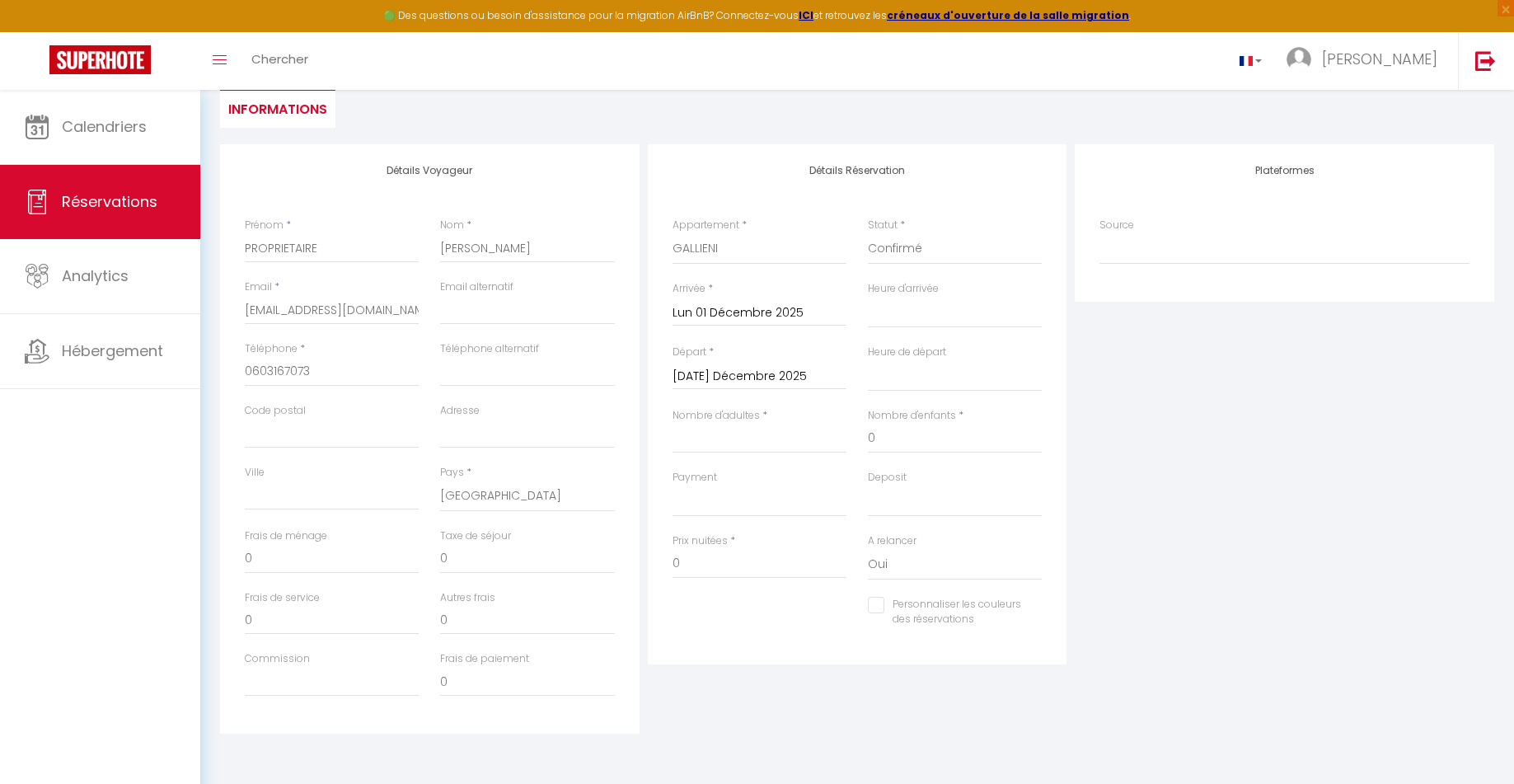
click at [760, 377] on input "Mar 02 Décembre 2025" at bounding box center [759, 377] width 174 height 22
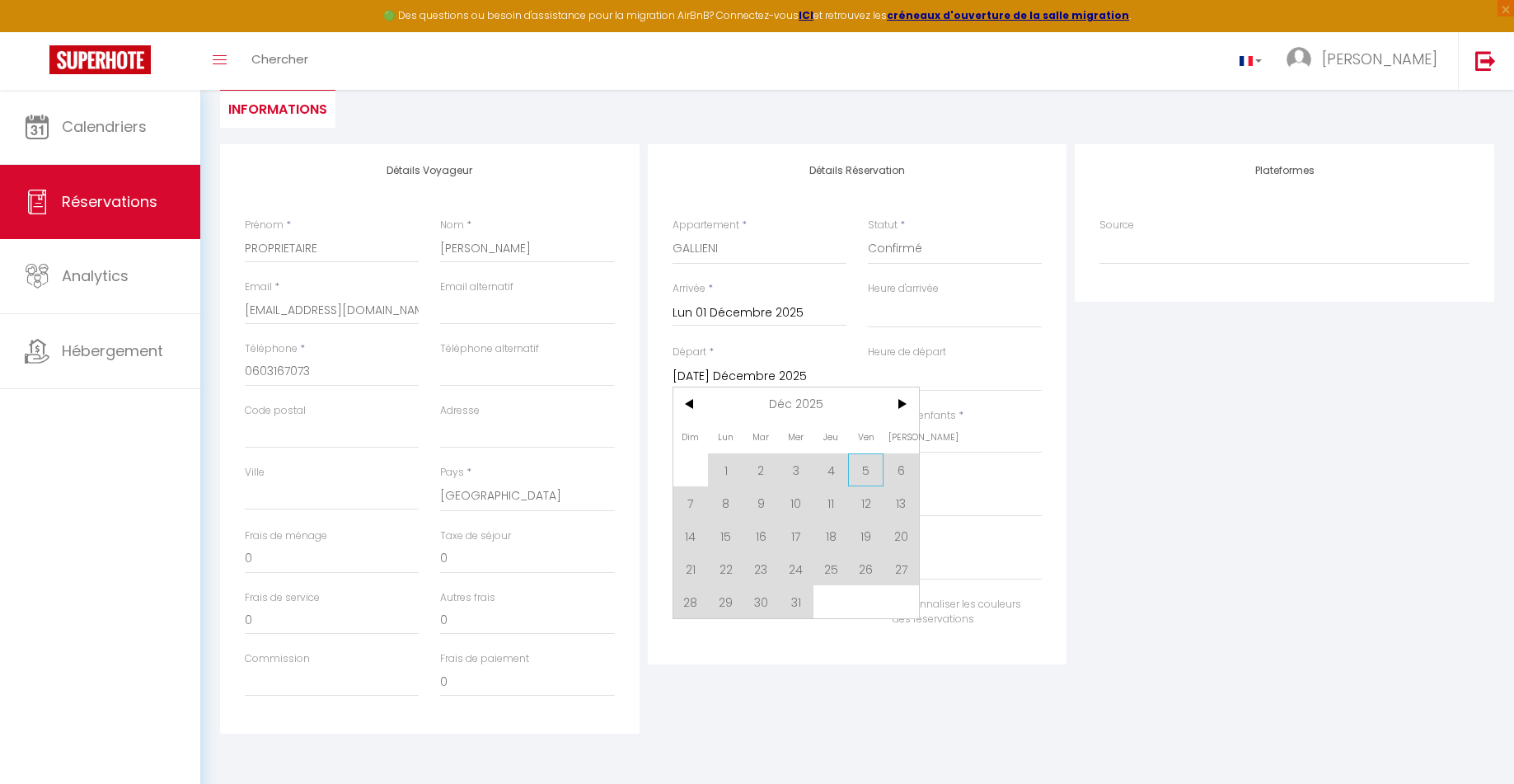
click at [873, 468] on span "5" at bounding box center [865, 470] width 35 height 33
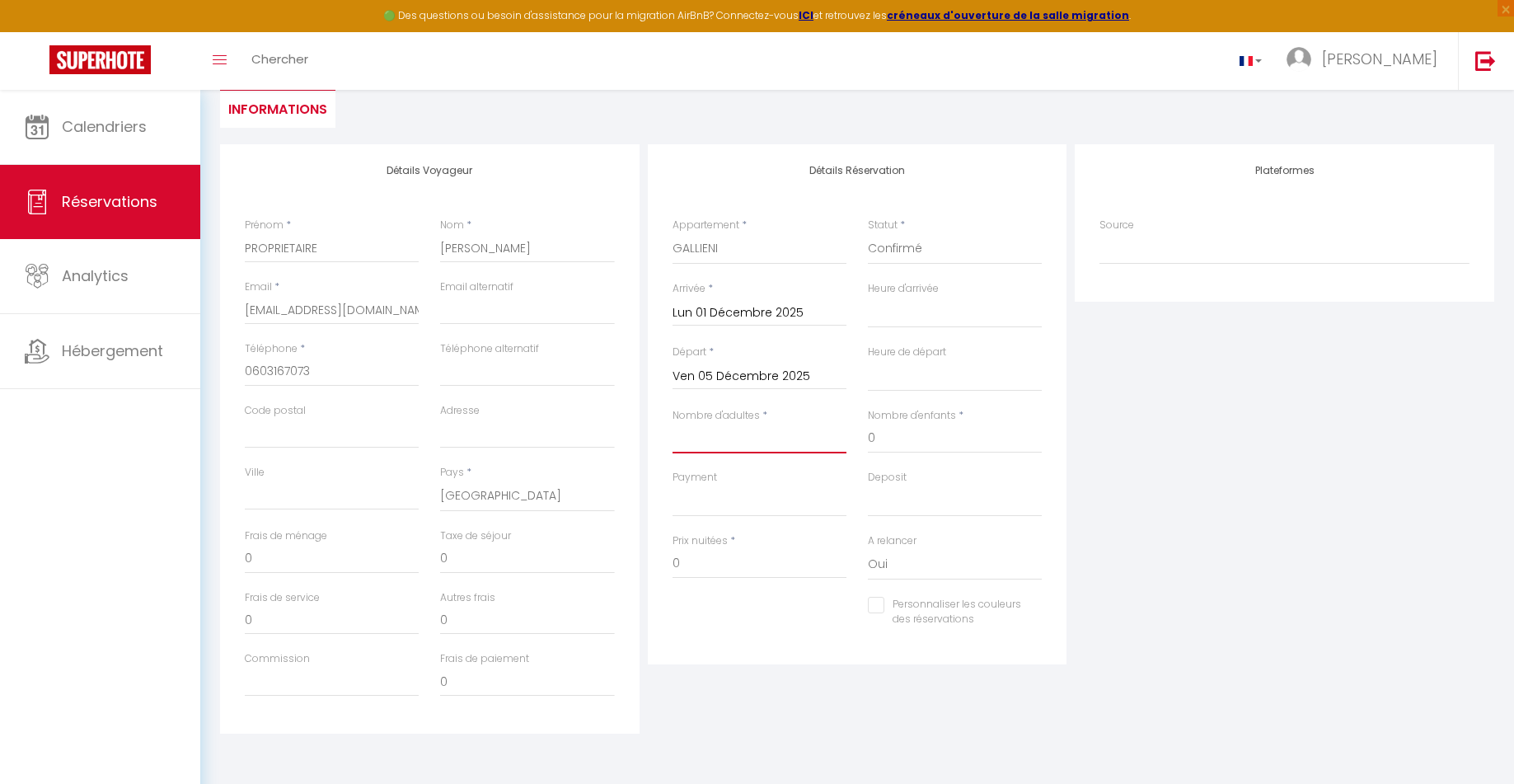
click at [795, 452] on input "Nombre d'adultes" at bounding box center [759, 438] width 174 height 30
click at [900, 310] on select "00:00 00:30 01:00 01:30 02:00 02:30 03:00 03:30 04:00 04:30 05:00 05:30 06:00 0…" at bounding box center [954, 313] width 174 height 31
click at [868, 297] on select "00:00 00:30 01:00 01:30 02:00 02:30 03:00 03:30 04:00 04:30 05:00 05:30 06:00 0…" at bounding box center [954, 313] width 174 height 31
click at [914, 380] on select "00:00 00:30 01:00 01:30 02:00 02:30 03:00 03:30 04:00 04:30 05:00 05:30 06:00 0…" at bounding box center [954, 375] width 174 height 31
click at [868, 360] on select "00:00 00:30 01:00 01:30 02:00 02:30 03:00 03:30 04:00 04:30 05:00 05:30 06:00 0…" at bounding box center [954, 375] width 174 height 31
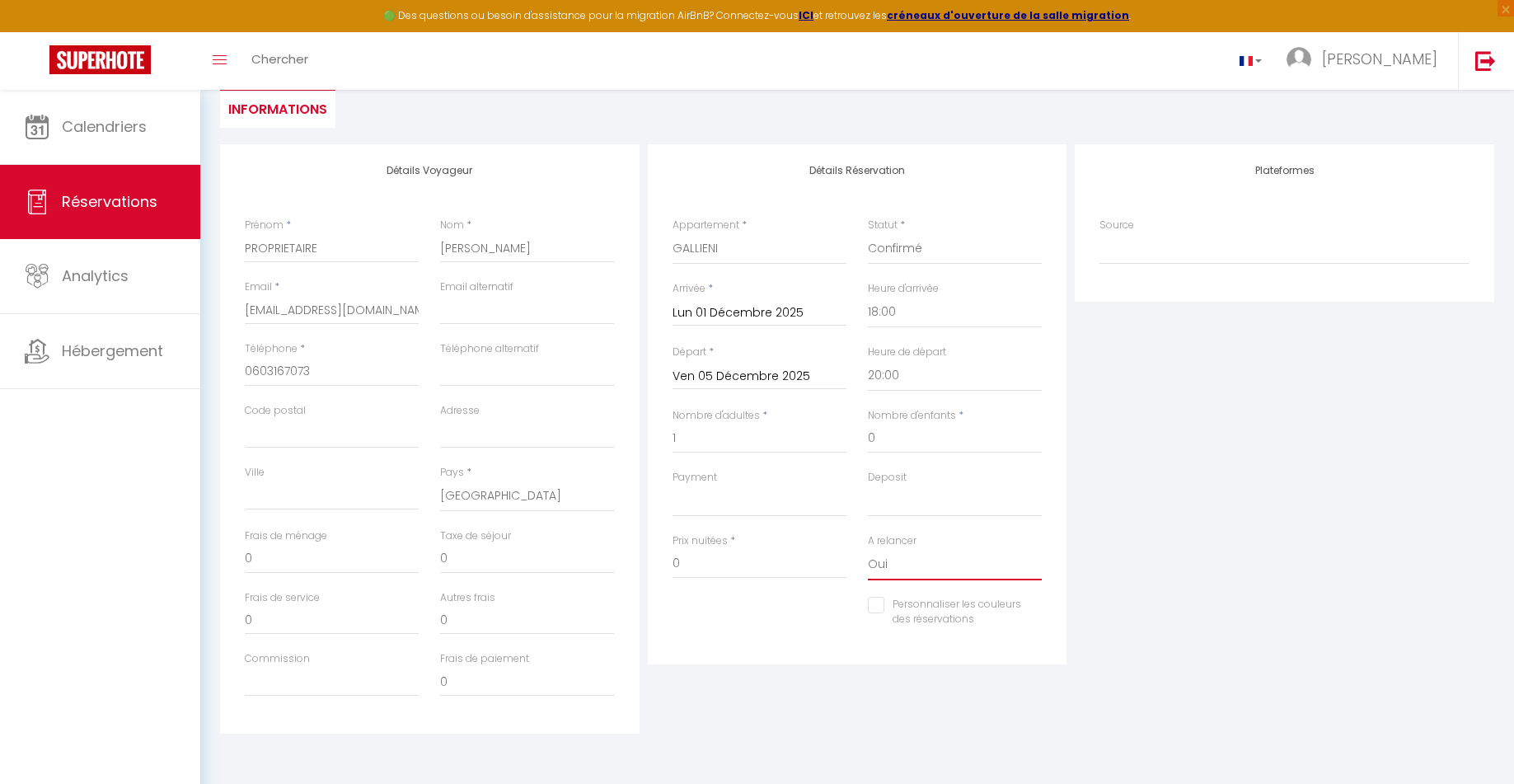
click at [906, 571] on select "Oui Non" at bounding box center [954, 564] width 174 height 31
click at [868, 549] on select "Oui Non" at bounding box center [954, 564] width 174 height 31
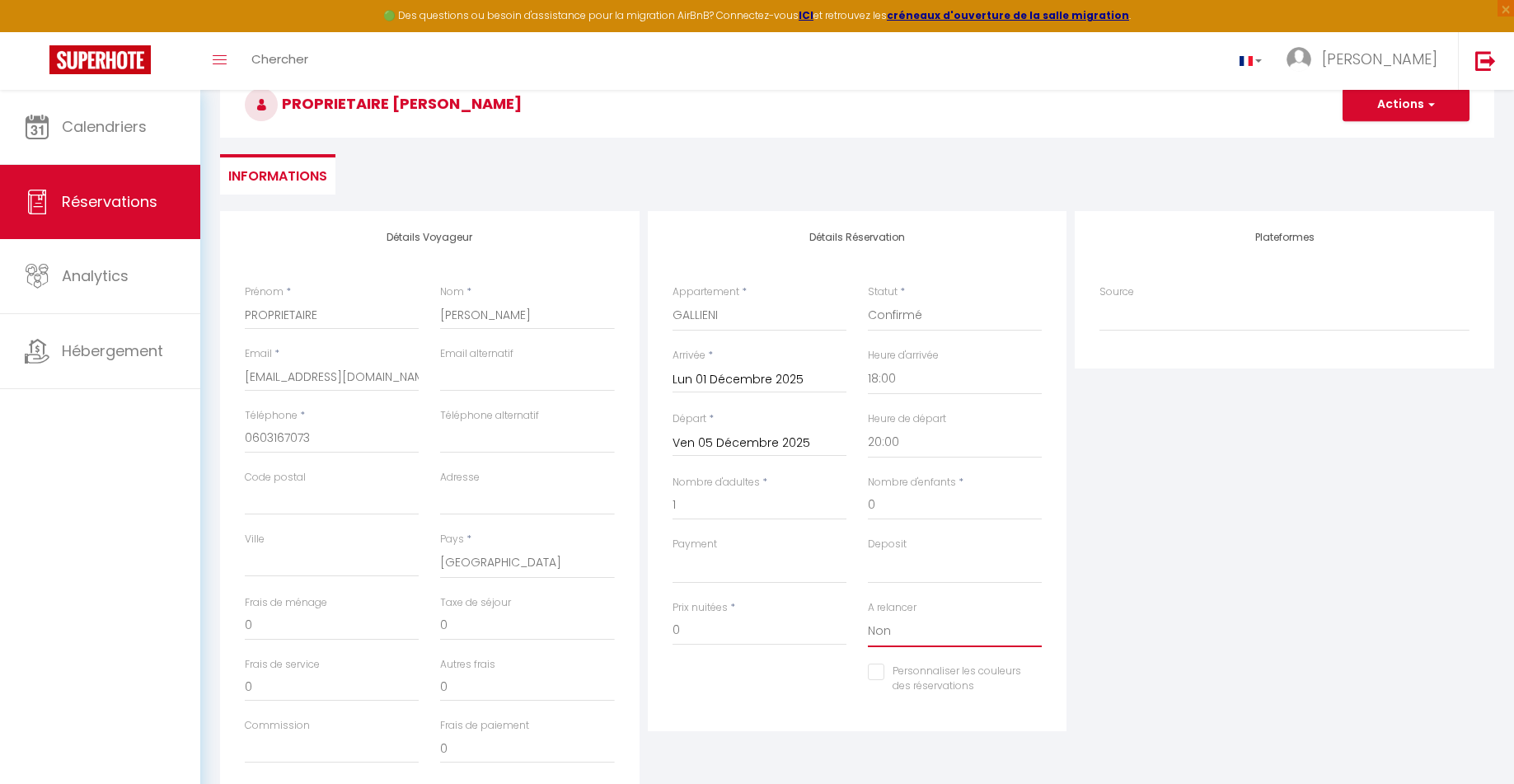
scroll to position [0, 0]
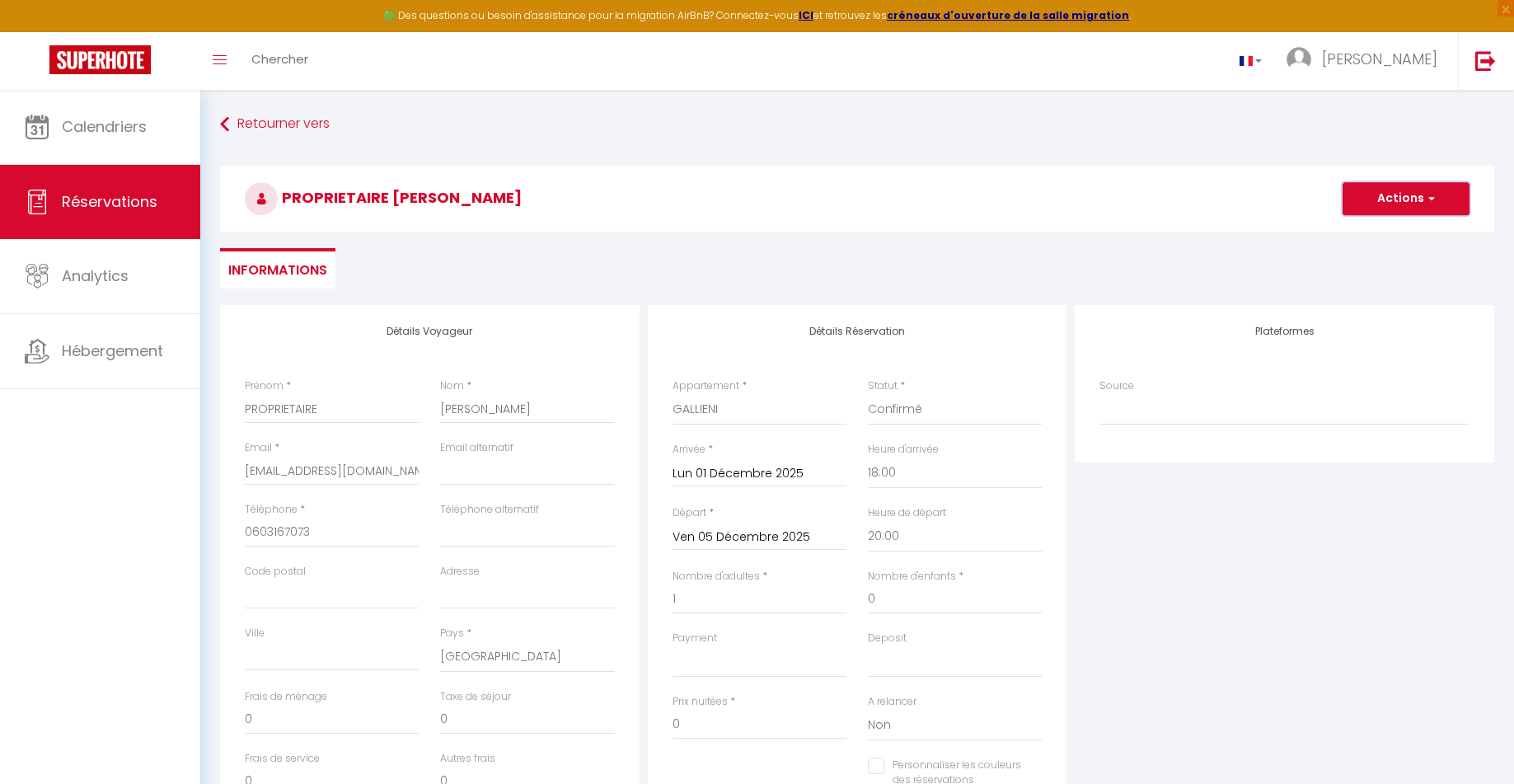
click at [1452, 196] on button "Actions" at bounding box center [1407, 198] width 127 height 33
click at [1347, 232] on link "Enregistrer" at bounding box center [1389, 235] width 130 height 22
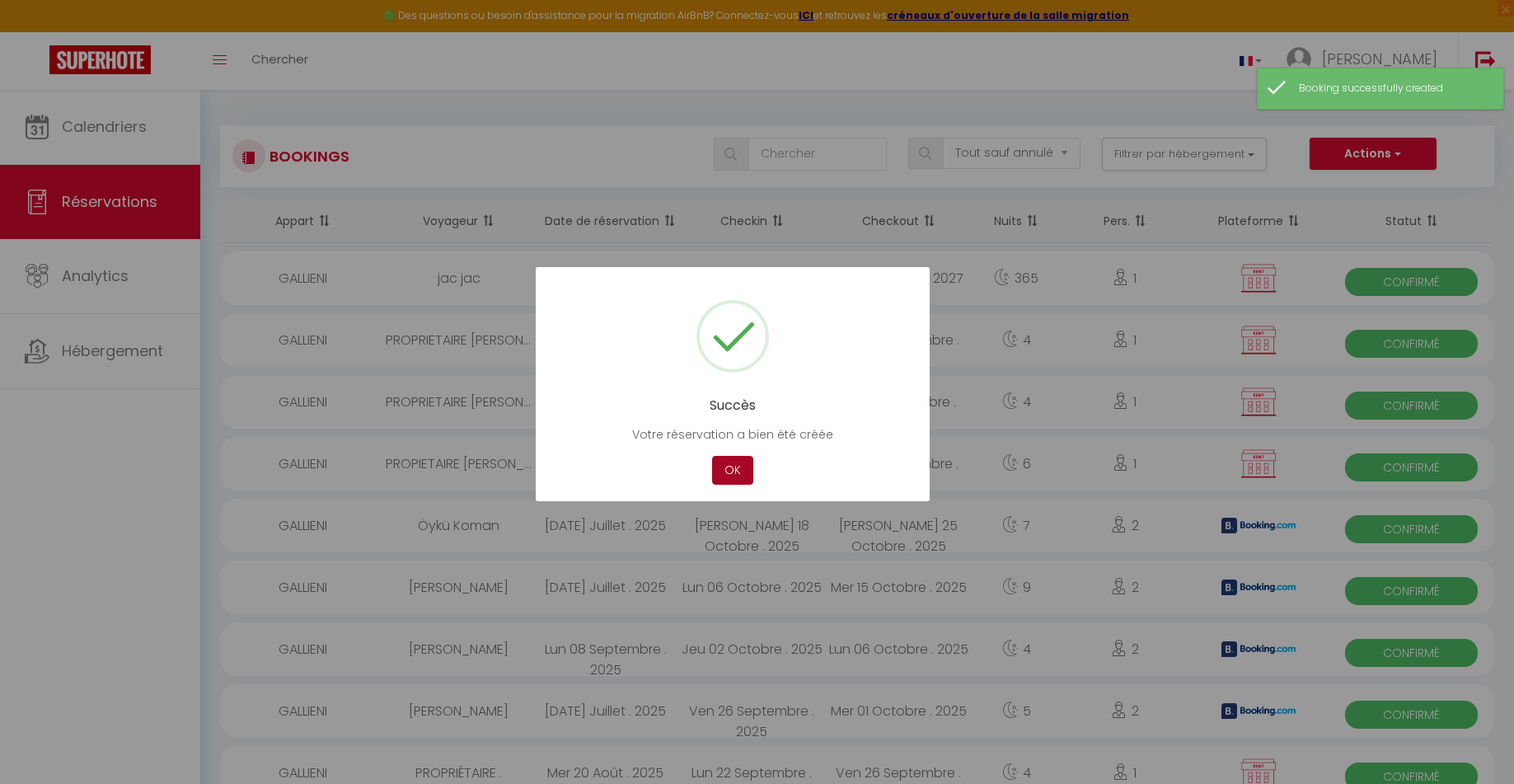
click at [732, 472] on button "OK" at bounding box center [732, 471] width 41 height 29
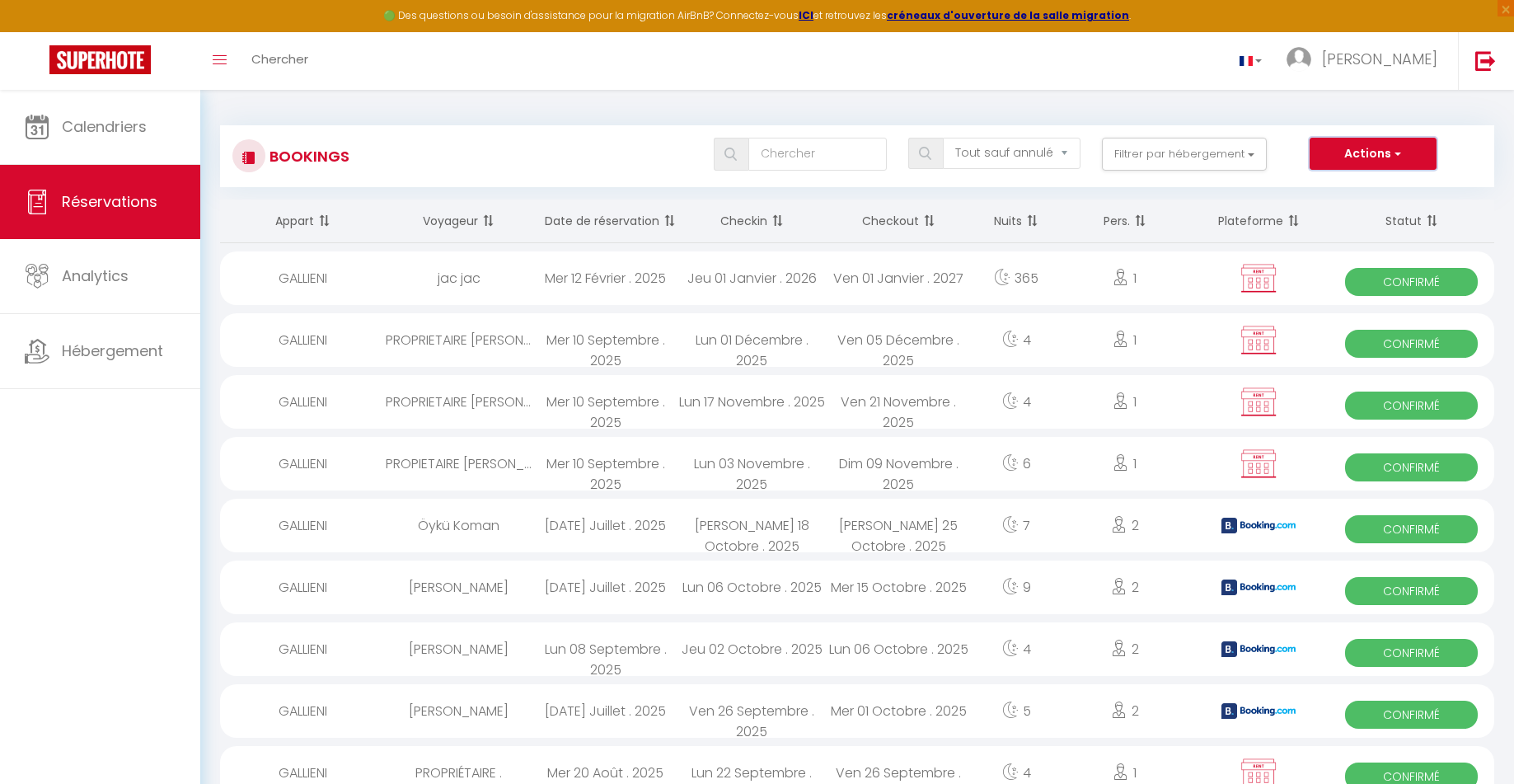
click at [1355, 150] on button "Actions" at bounding box center [1373, 154] width 127 height 33
click at [1321, 189] on link "Nouvelle Réservation" at bounding box center [1348, 190] width 176 height 22
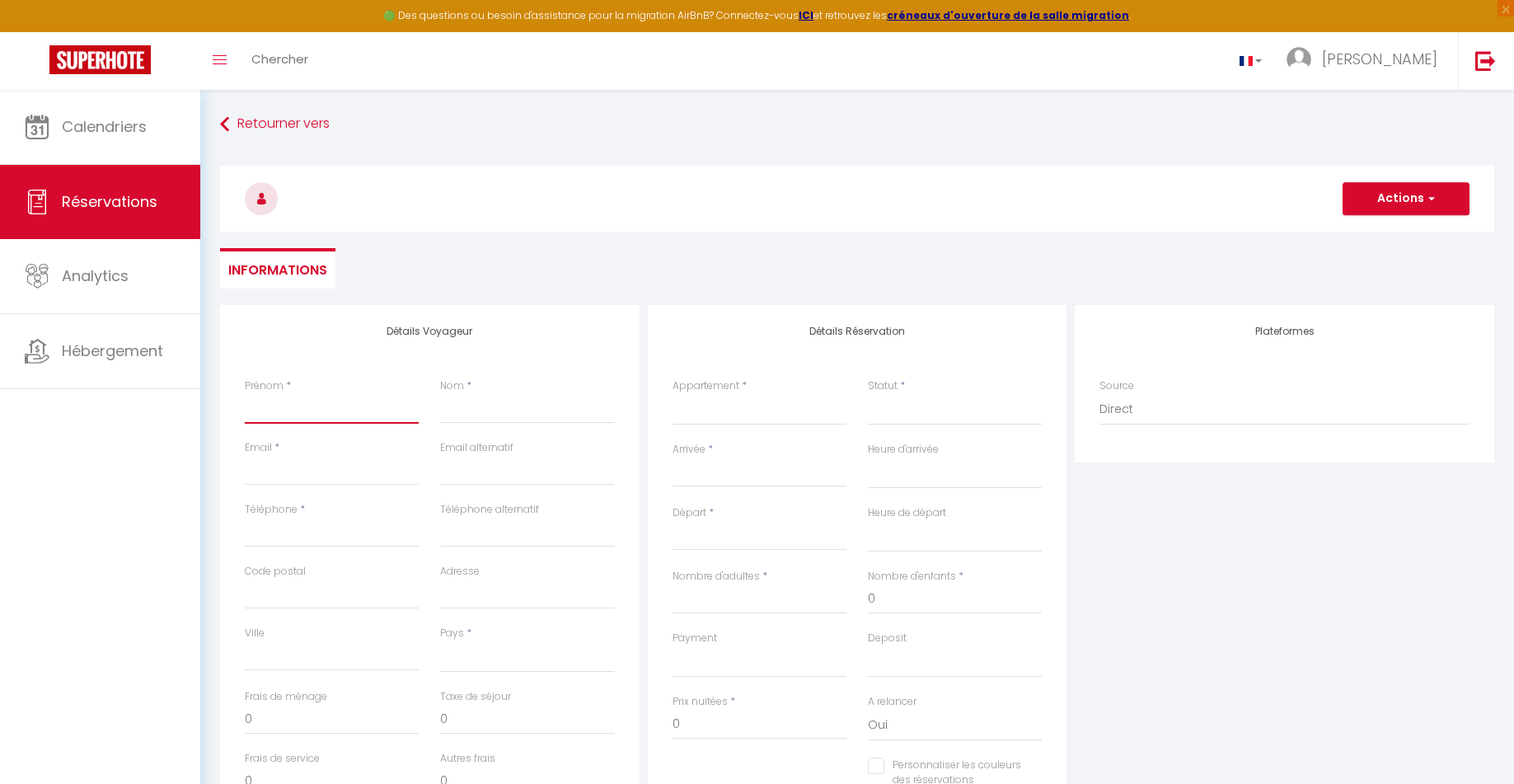
click at [263, 405] on input "Prénom" at bounding box center [331, 409] width 174 height 30
click at [271, 402] on input "PROPIETAIRE" at bounding box center [331, 409] width 174 height 30
click at [457, 413] on input "Nom" at bounding box center [526, 409] width 174 height 30
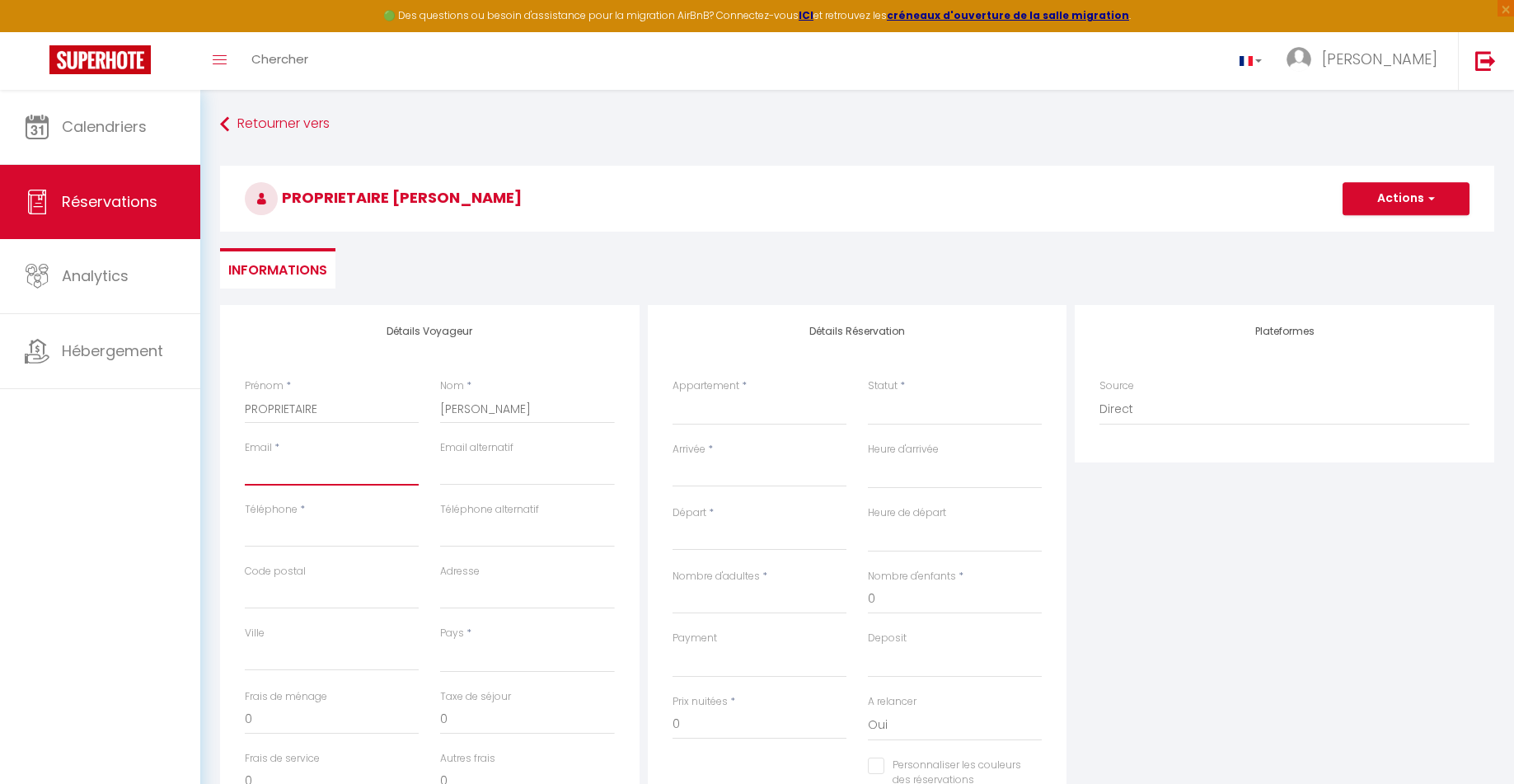
paste input "[EMAIL_ADDRESS][DOMAIN_NAME]"
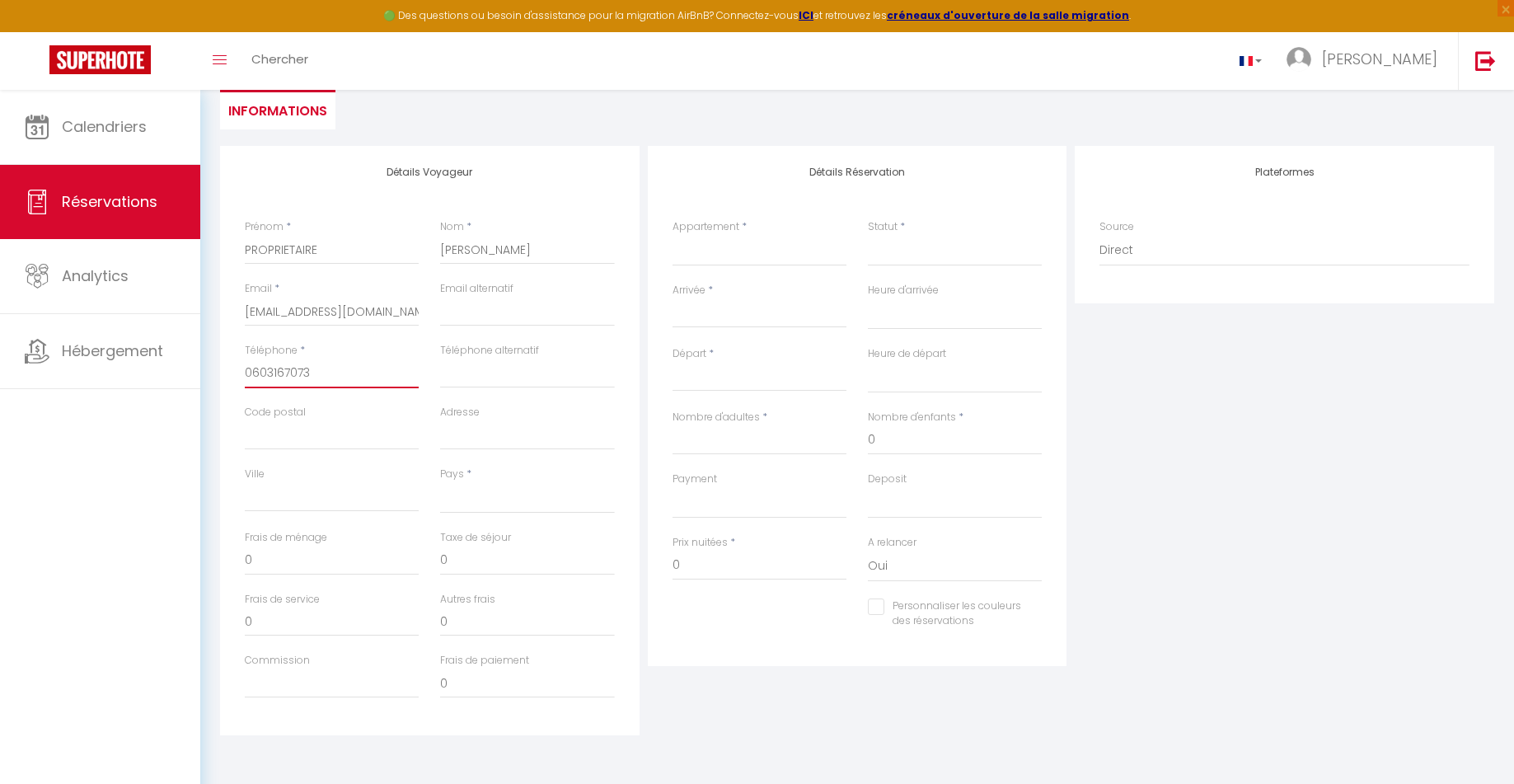
scroll to position [161, 0]
click at [526, 494] on select "France Portugal Afghanistan Albania Algeria American Samoa Andorra Angola Angui…" at bounding box center [526, 496] width 174 height 31
click at [440, 481] on select "France Portugal Afghanistan Albania Algeria American Samoa Andorra Angola Angui…" at bounding box center [526, 496] width 174 height 31
click at [757, 247] on select "GALLIENI" at bounding box center [759, 249] width 174 height 31
click at [672, 233] on select "GALLIENI" at bounding box center [759, 249] width 174 height 31
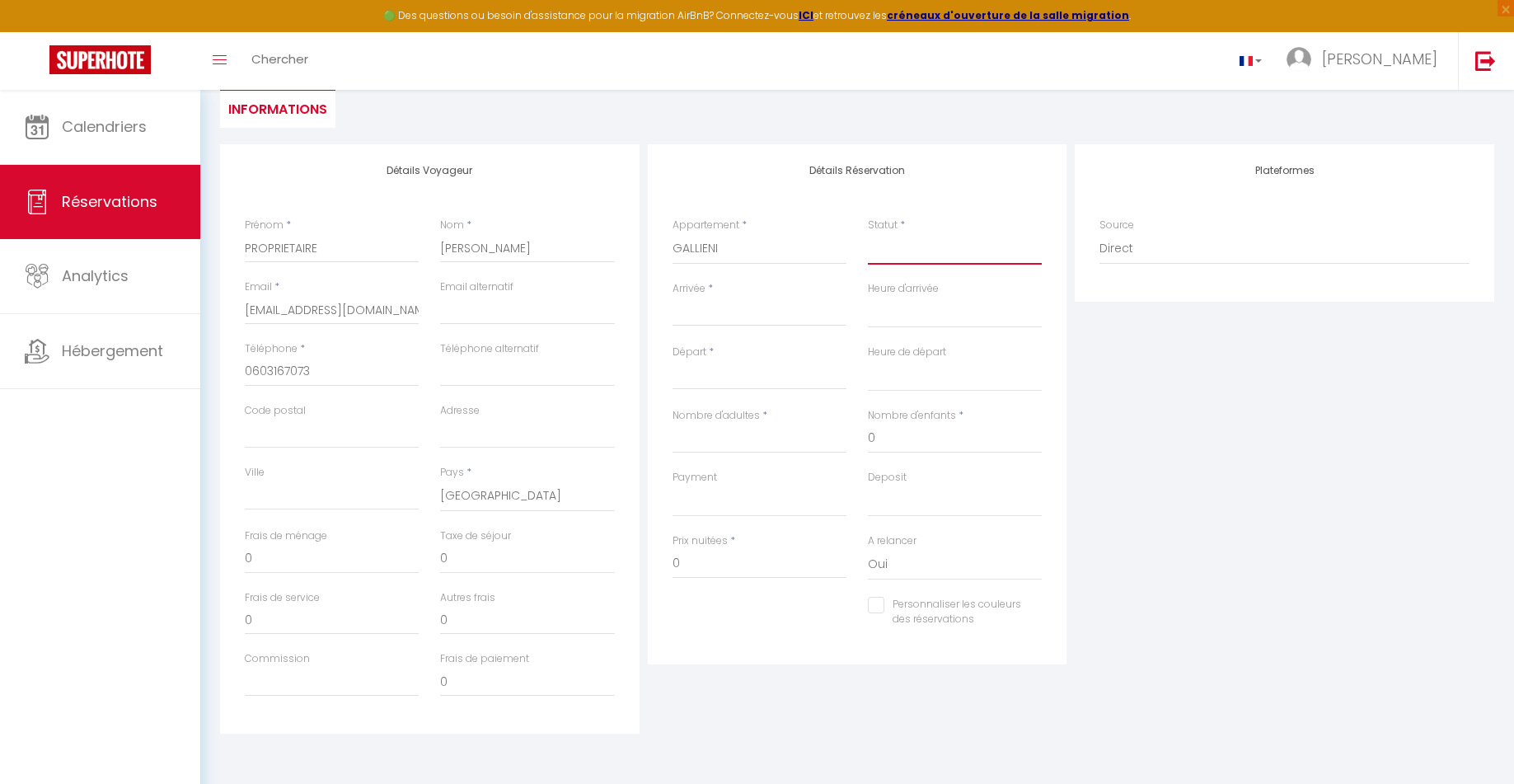
click at [929, 240] on select "Confirmé Non Confirmé Annulé Annulé par le voyageur No Show Request" at bounding box center [954, 249] width 174 height 31
click at [904, 249] on select "Confirmé Non Confirmé Annulé Annulé par le voyageur No Show Request" at bounding box center [954, 249] width 174 height 31
click at [903, 252] on select "Confirmé Non Confirmé Annulé Annulé par le voyageur No Show Request" at bounding box center [954, 249] width 174 height 31
click at [868, 233] on select "Confirmé Non Confirmé Annulé Annulé par le voyageur No Show Request" at bounding box center [954, 249] width 174 height 31
click at [722, 310] on input "Arrivée" at bounding box center [759, 313] width 174 height 22
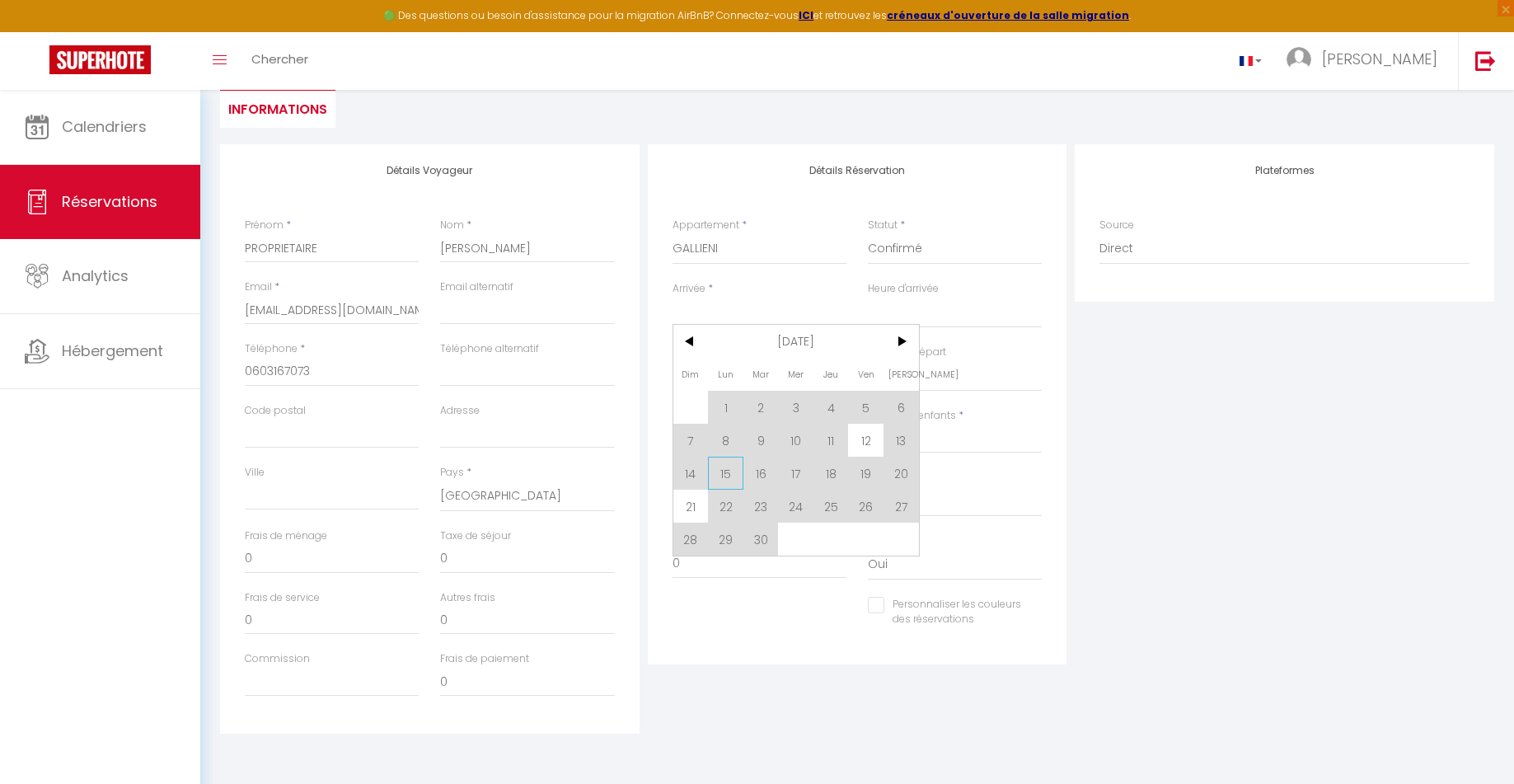
click at [726, 469] on span "15" at bounding box center [725, 473] width 35 height 33
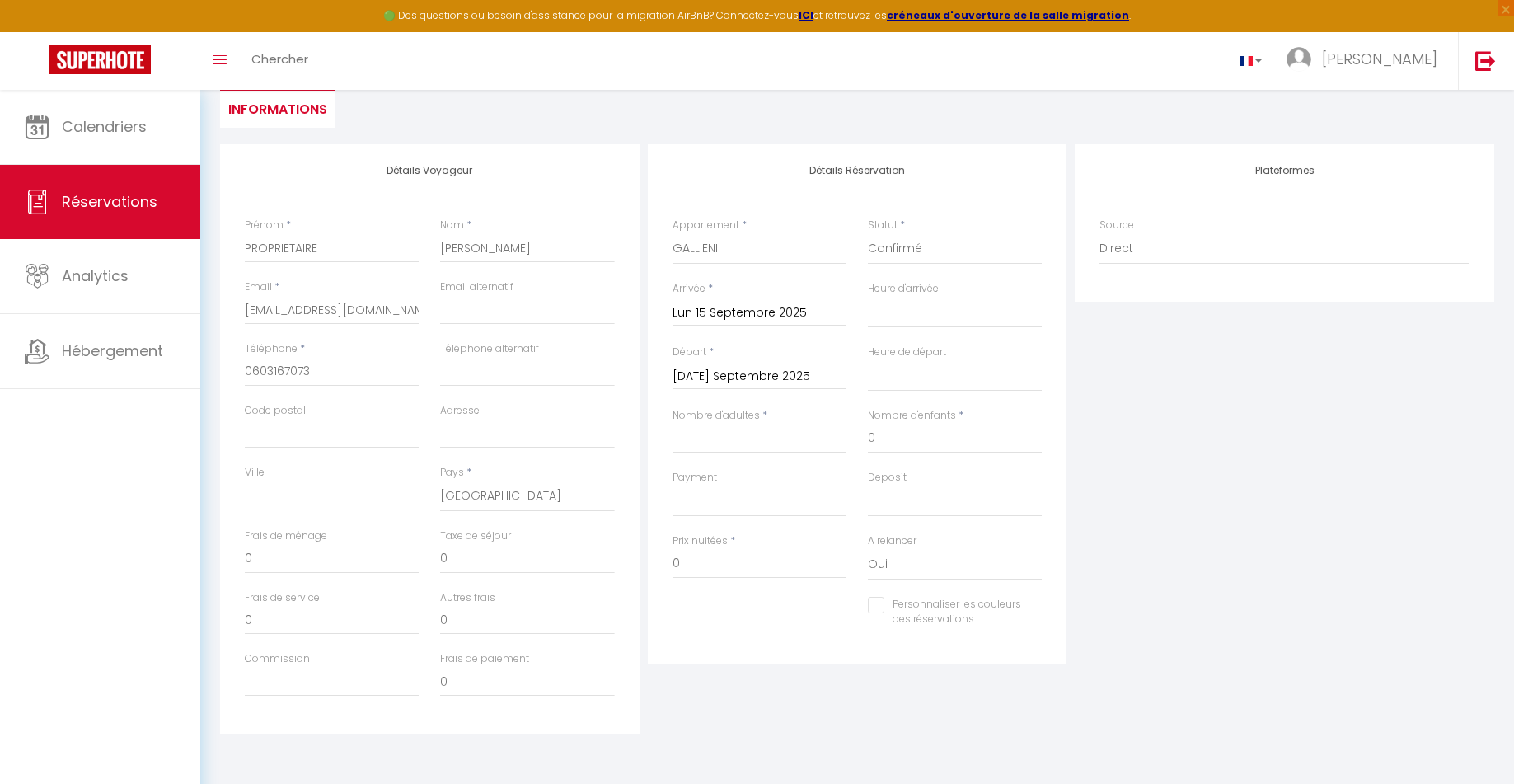
click at [749, 372] on input "Mar 16 Septembre 2025" at bounding box center [759, 377] width 174 height 22
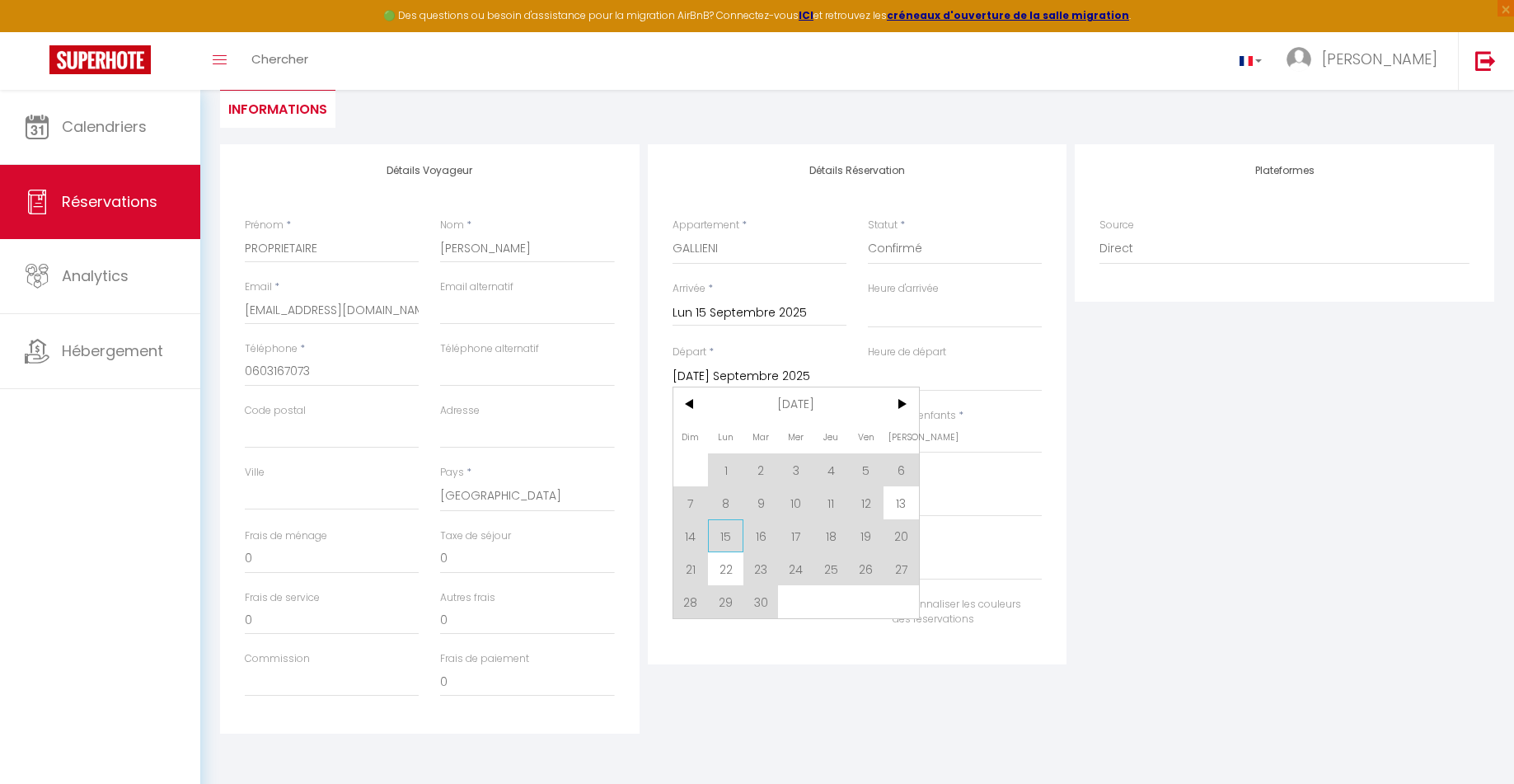
drag, startPoint x: 866, startPoint y: 534, endPoint x: 711, endPoint y: 532, distance: 155.0
click at [711, 532] on div "Dim Lun Mar Mer Jeu Ven Sam 1 2 3 4 5 6 7 8 9 10 11 12 13 14 15 16 17 18 19 20 …" at bounding box center [796, 502] width 245 height 231
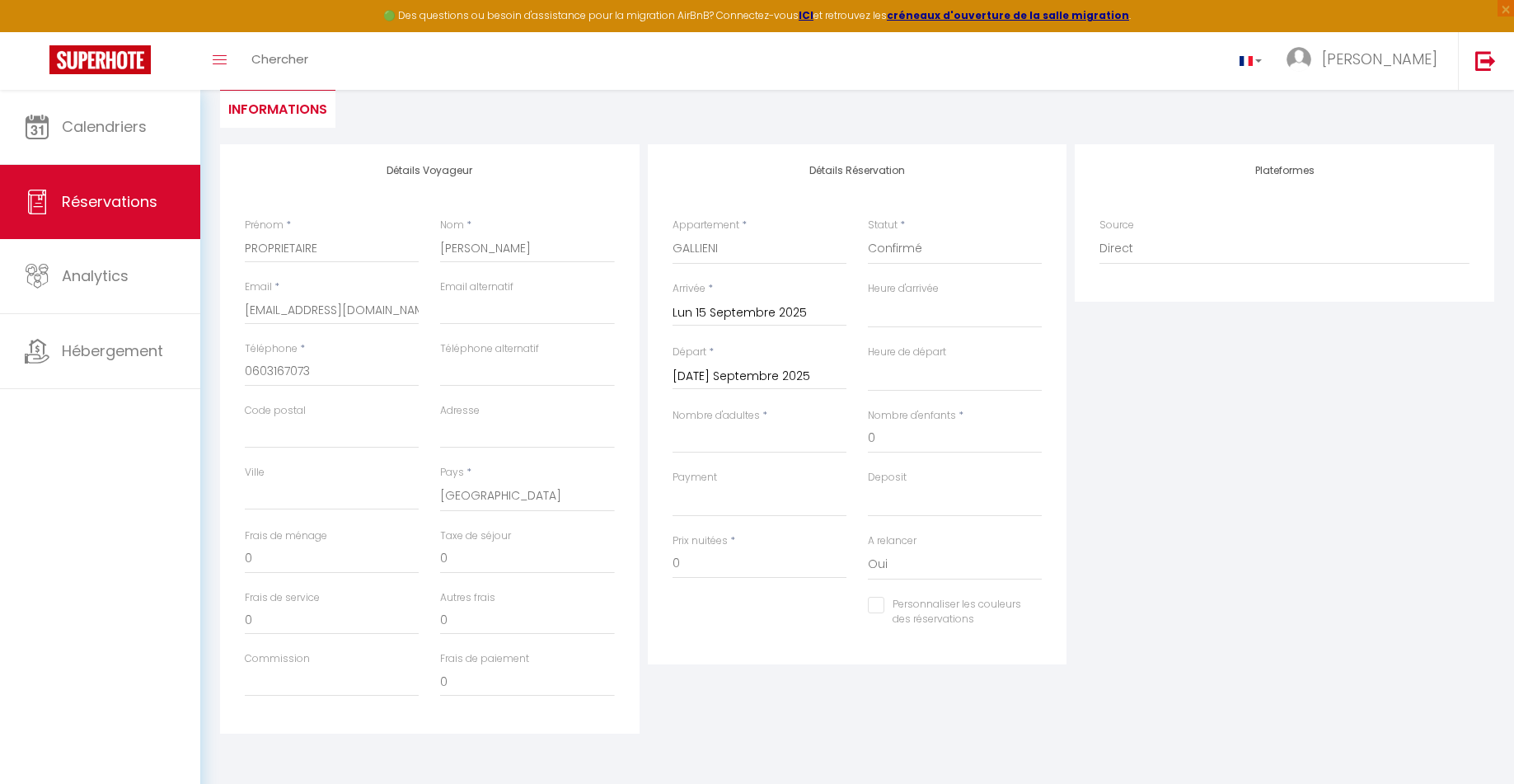
click at [724, 314] on input "Lun 15 Septembre 2025" at bounding box center [759, 313] width 174 height 22
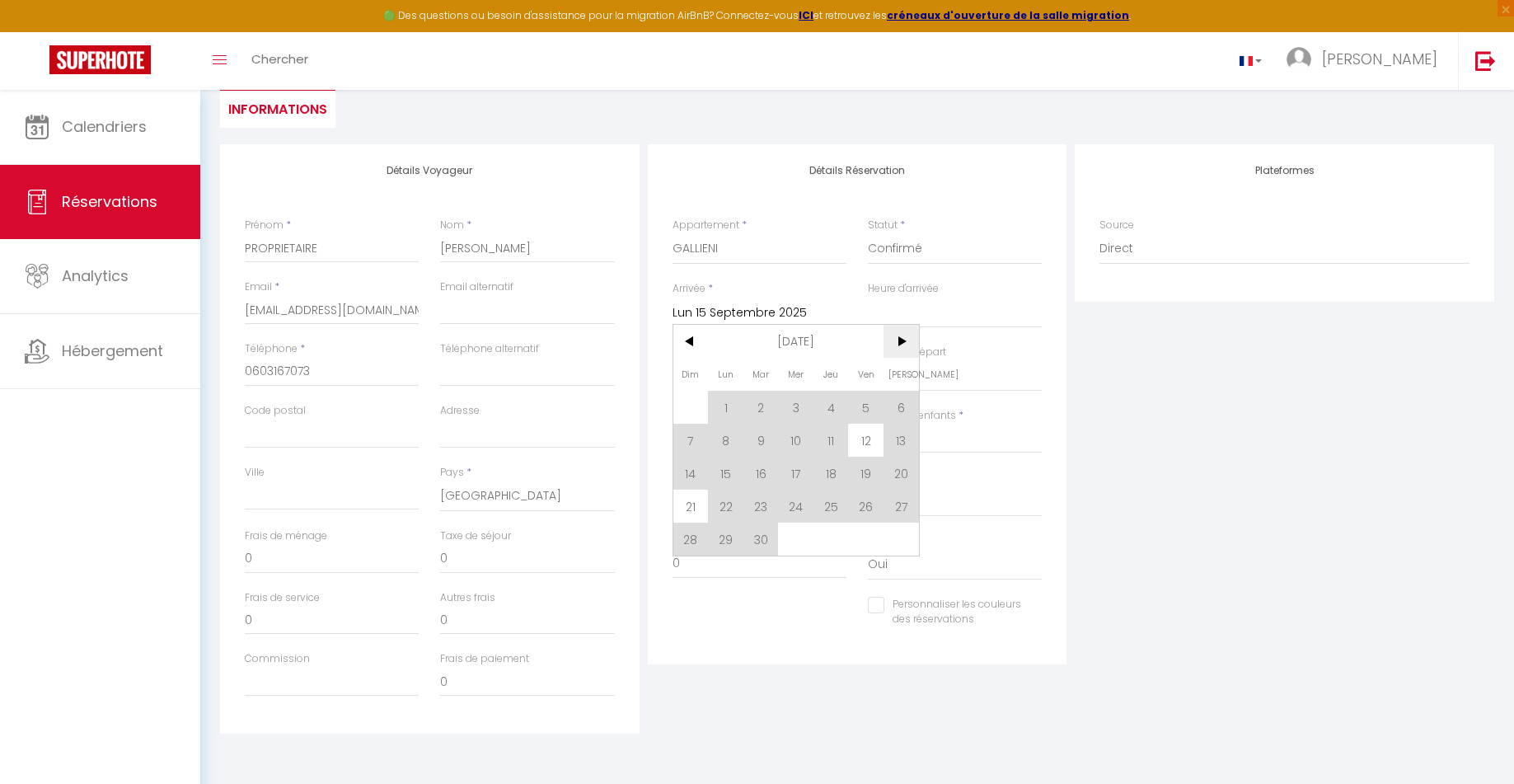
click at [903, 341] on span ">" at bounding box center [901, 341] width 35 height 33
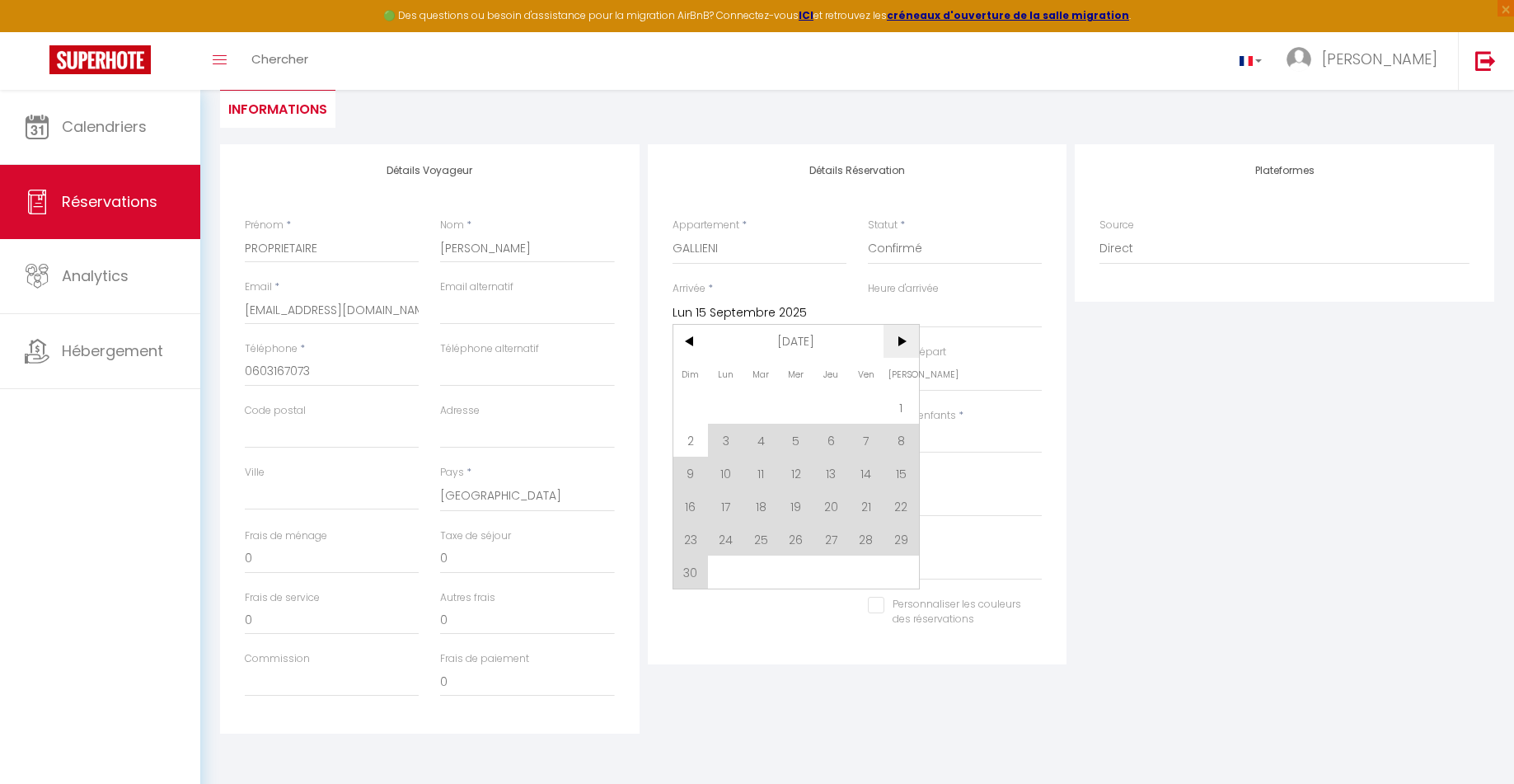
click at [901, 338] on span ">" at bounding box center [901, 341] width 35 height 33
drag, startPoint x: 721, startPoint y: 474, endPoint x: 791, endPoint y: 245, distance: 239.5
click at [722, 472] on span "15" at bounding box center [725, 473] width 35 height 33
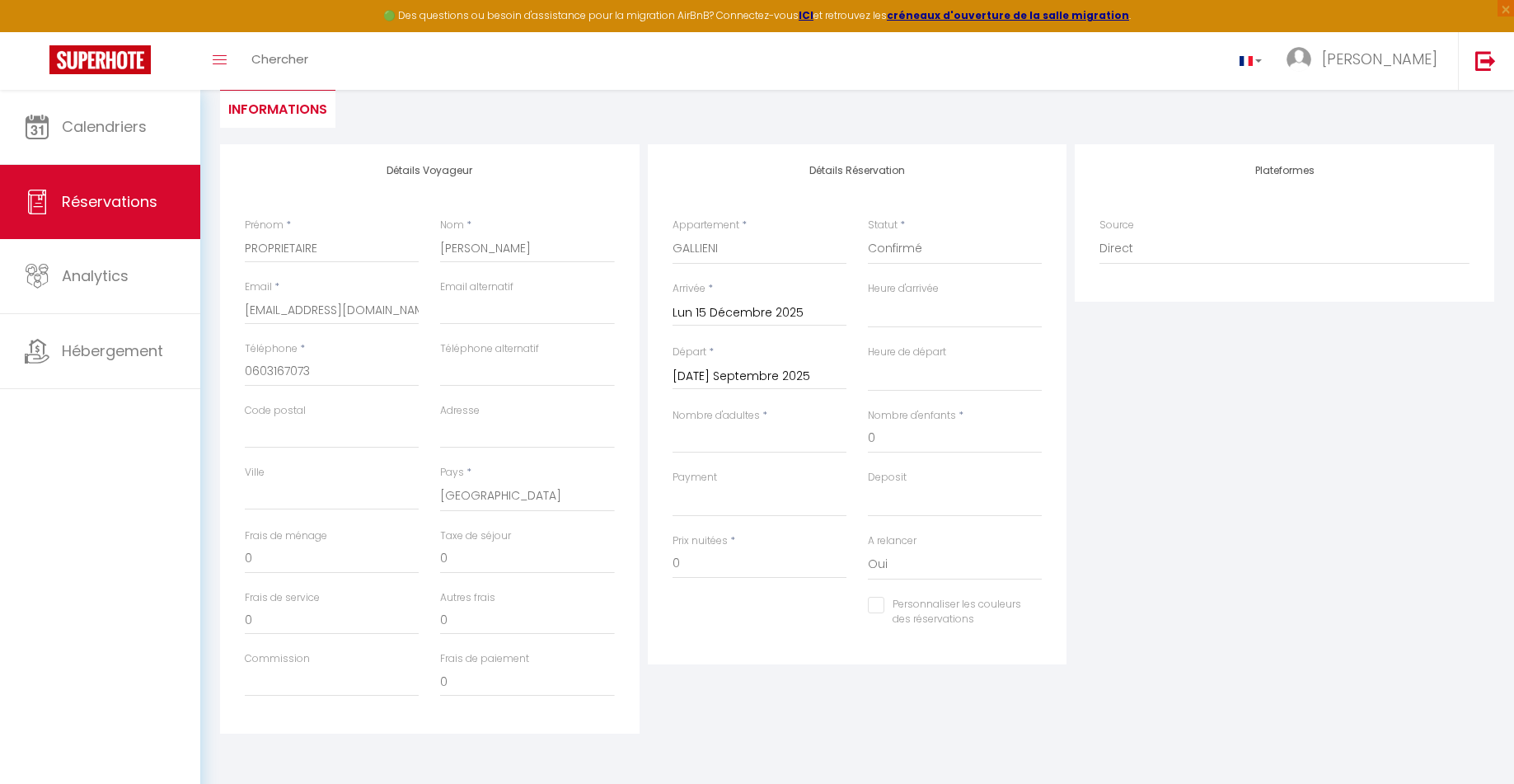
click at [770, 384] on input "Mar 16 Septembre 2025" at bounding box center [759, 377] width 174 height 22
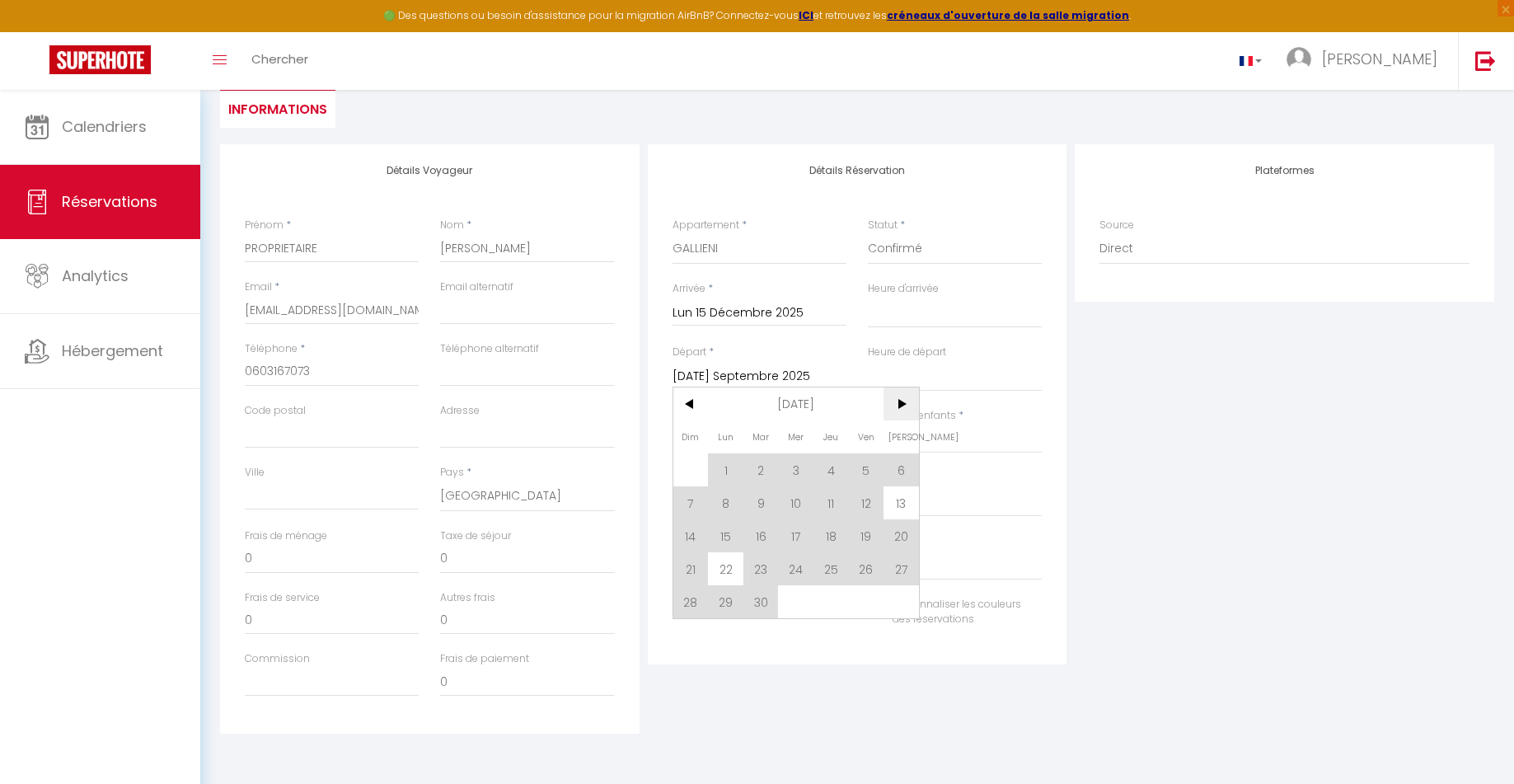
click at [900, 405] on span ">" at bounding box center [901, 403] width 35 height 33
click at [900, 404] on span ">" at bounding box center [901, 403] width 35 height 33
click at [862, 534] on span "19" at bounding box center [865, 535] width 35 height 33
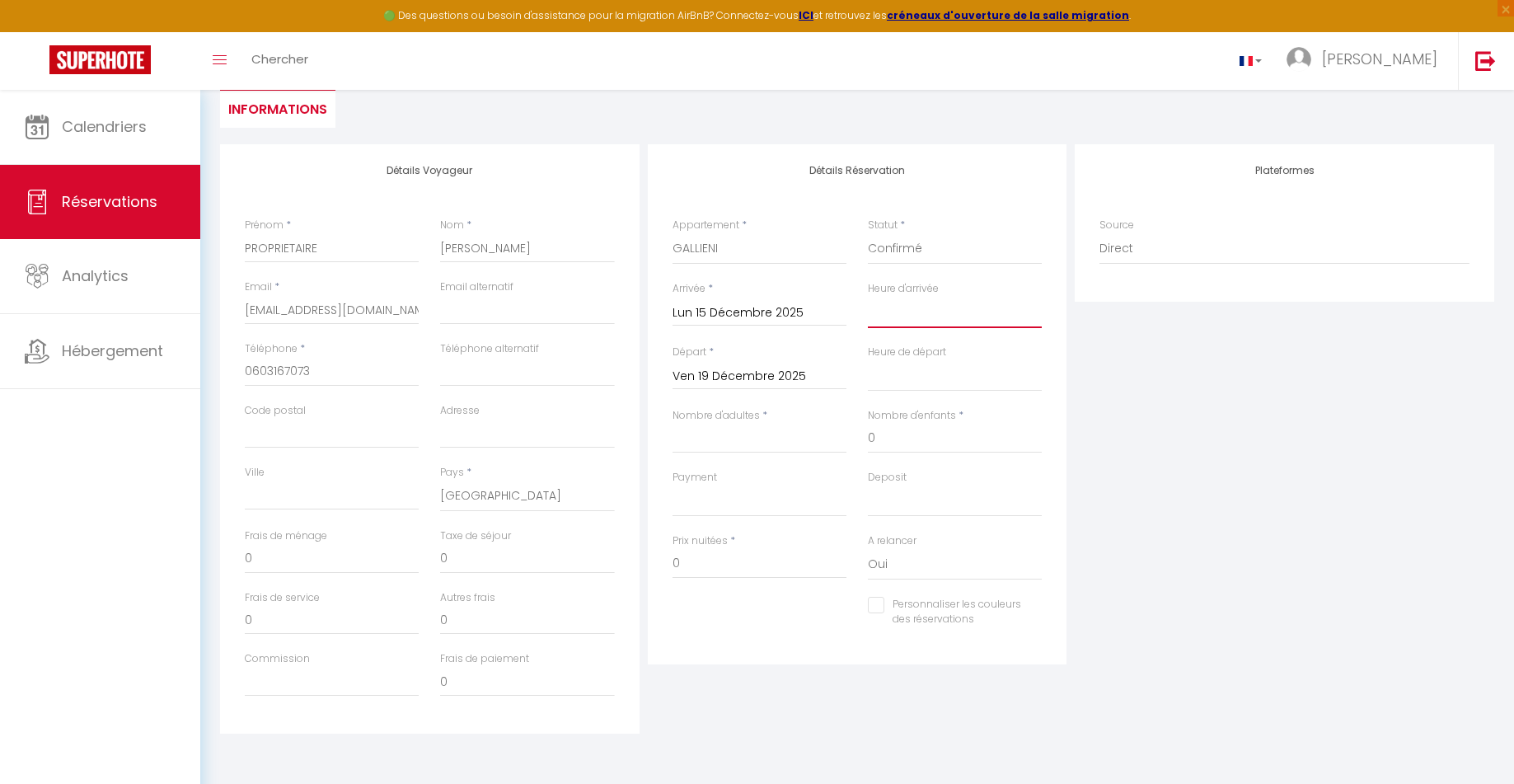
click at [921, 307] on select "00:00 00:30 01:00 01:30 02:00 02:30 03:00 03:30 04:00 04:30 05:00 05:30 06:00 0…" at bounding box center [954, 313] width 174 height 31
click at [868, 297] on select "00:00 00:30 01:00 01:30 02:00 02:30 03:00 03:30 04:00 04:30 05:00 05:30 06:00 0…" at bounding box center [954, 313] width 174 height 31
click at [934, 377] on select "00:00 00:30 01:00 01:30 02:00 02:30 03:00 03:30 04:00 04:30 05:00 05:30 06:00 0…" at bounding box center [954, 375] width 174 height 31
click at [868, 360] on select "00:00 00:30 01:00 01:30 02:00 02:30 03:00 03:30 04:00 04:30 05:00 05:30 06:00 0…" at bounding box center [954, 375] width 174 height 31
click at [774, 439] on input "Nombre d'adultes" at bounding box center [759, 438] width 174 height 30
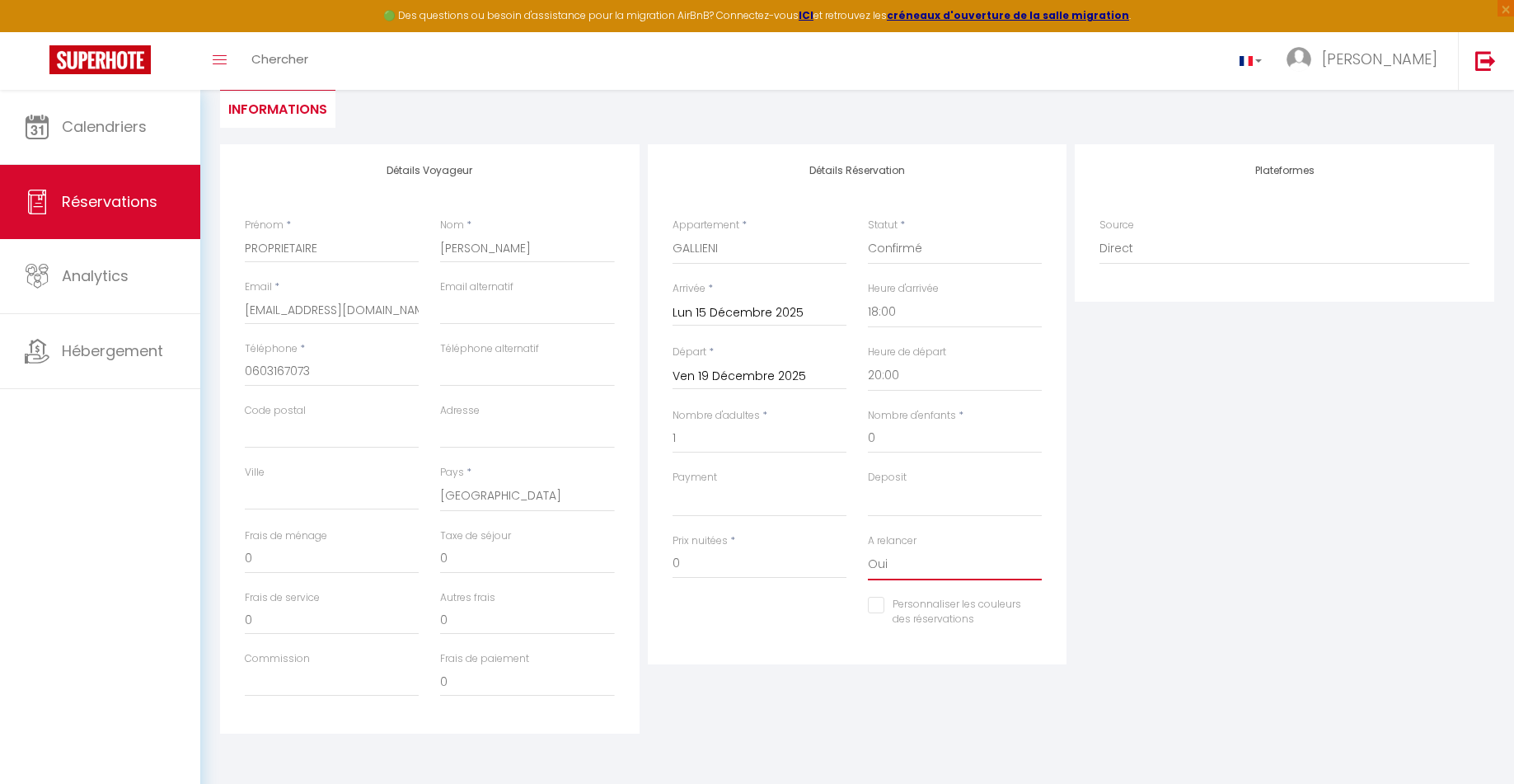
click at [929, 563] on select "Oui Non" at bounding box center [954, 564] width 174 height 31
click at [868, 549] on select "Oui Non" at bounding box center [954, 564] width 174 height 31
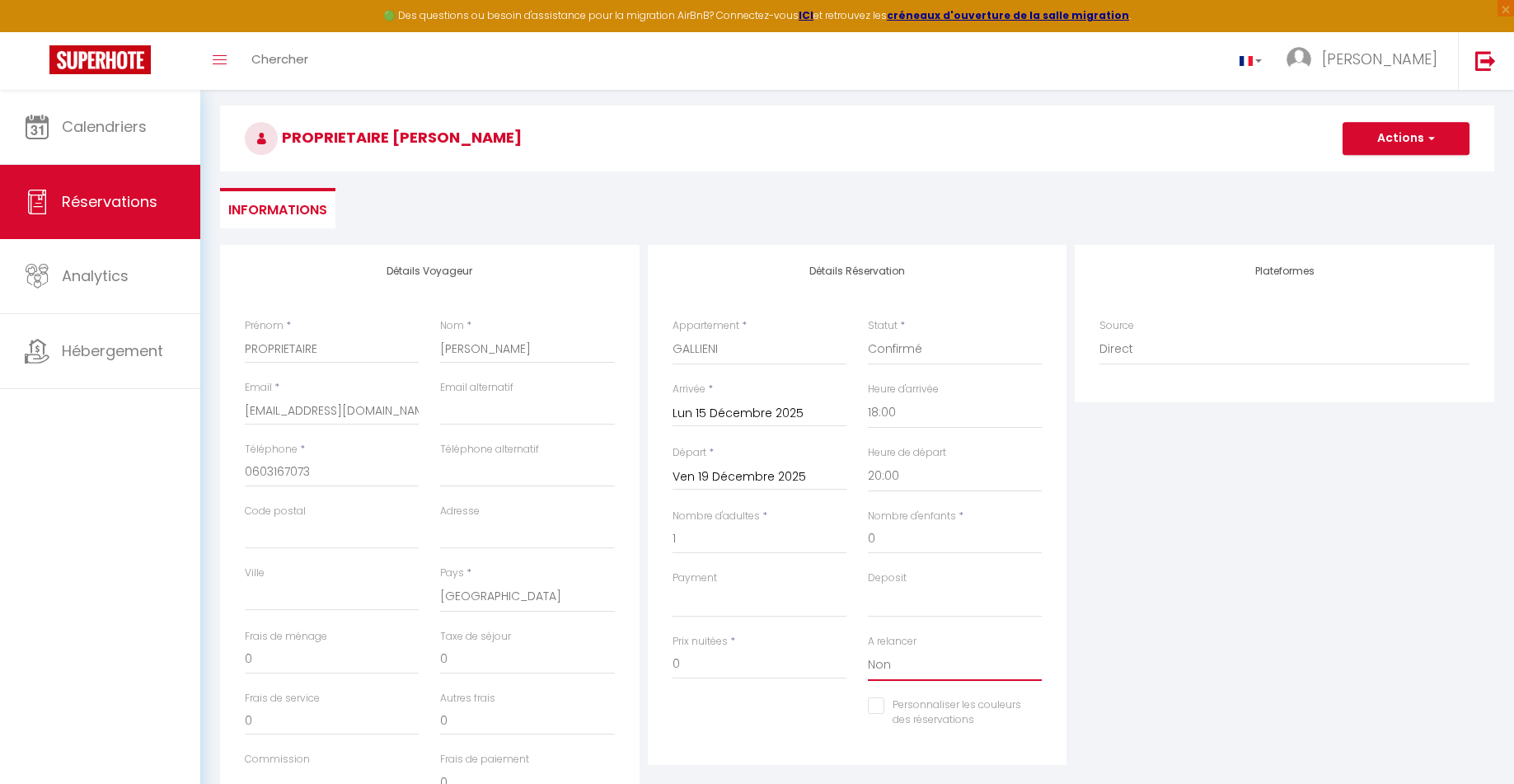
scroll to position [0, 0]
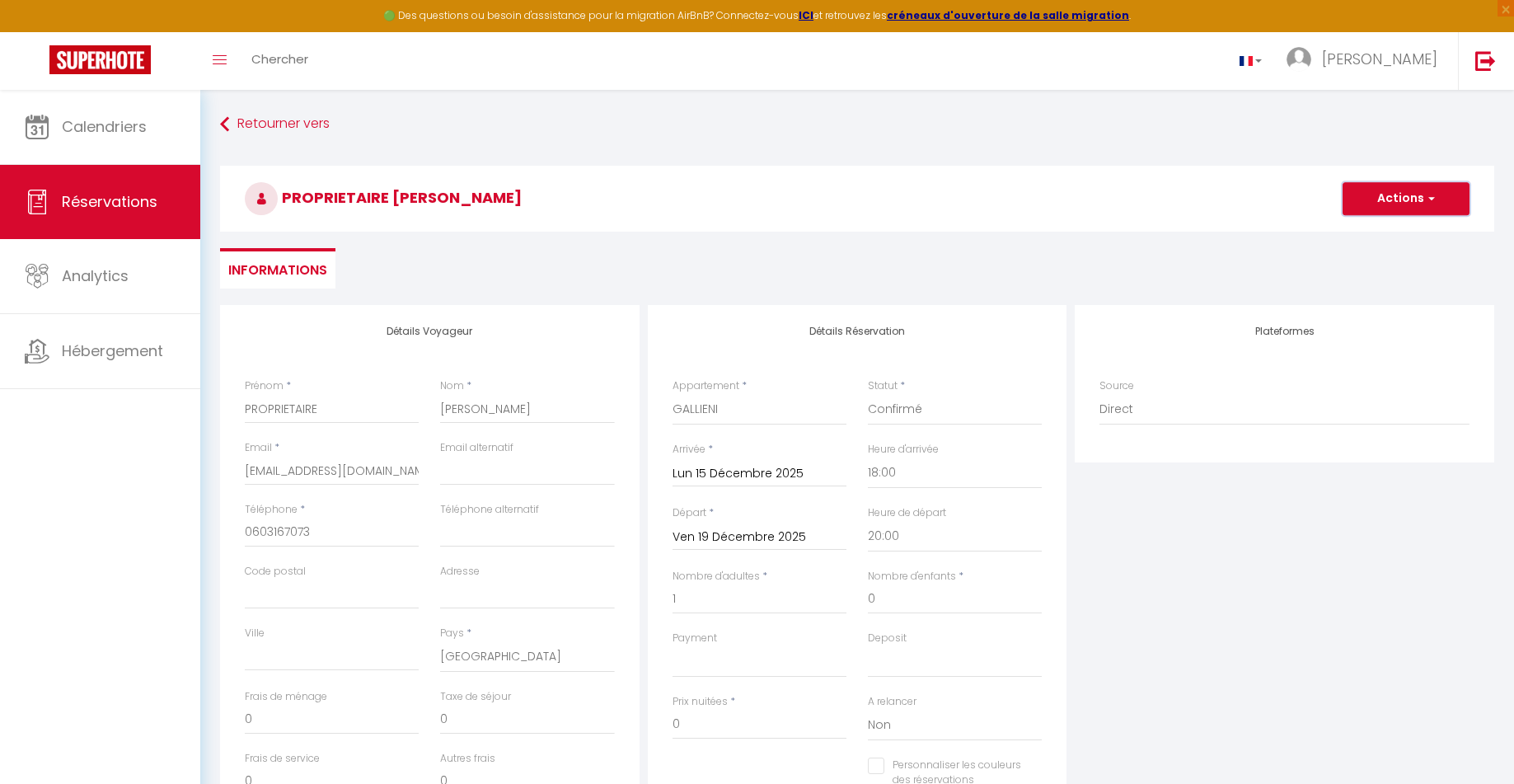
click at [1393, 196] on button "Actions" at bounding box center [1407, 198] width 127 height 33
click at [1370, 236] on link "Enregistrer" at bounding box center [1389, 235] width 130 height 22
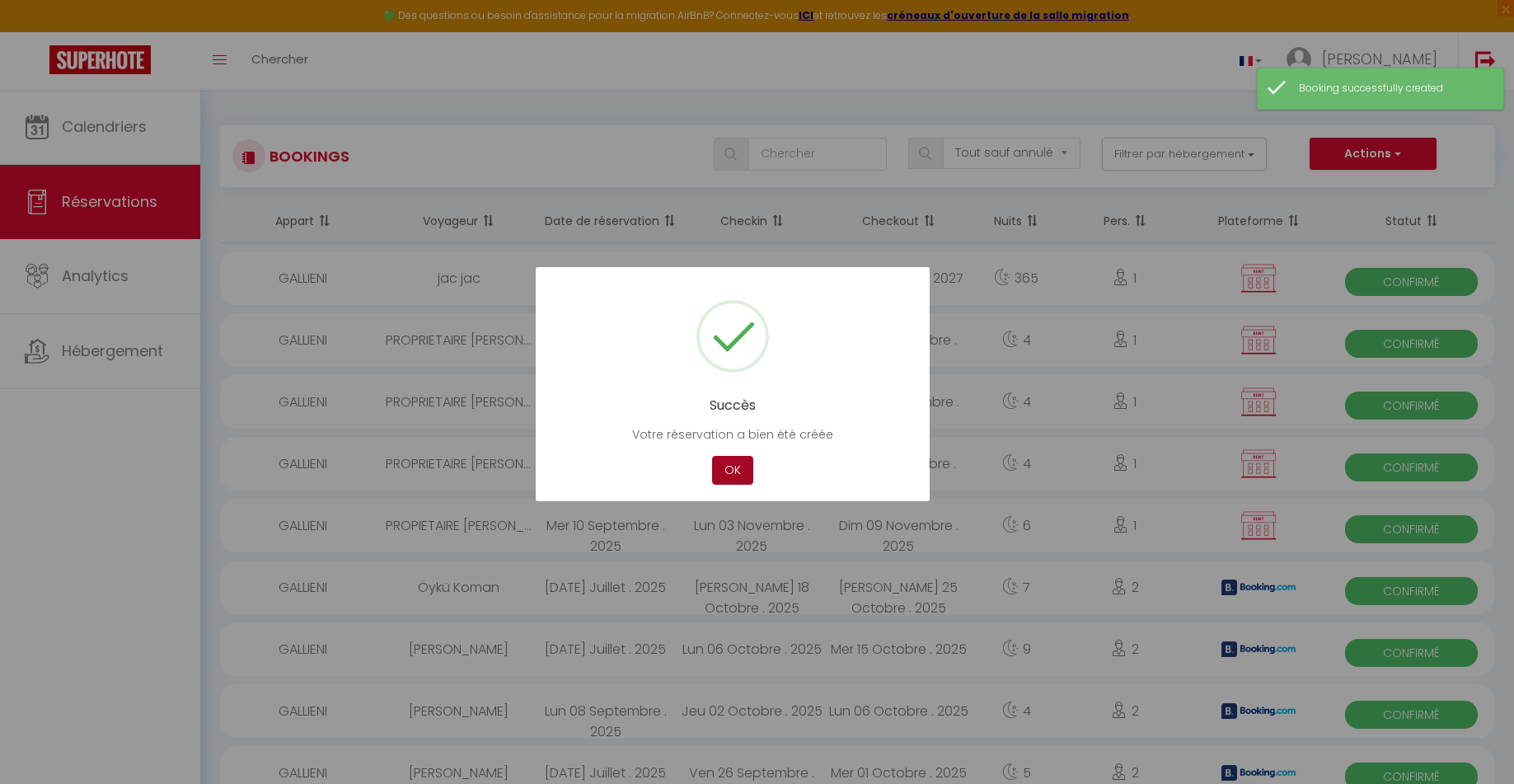
click at [731, 473] on button "OK" at bounding box center [732, 471] width 41 height 29
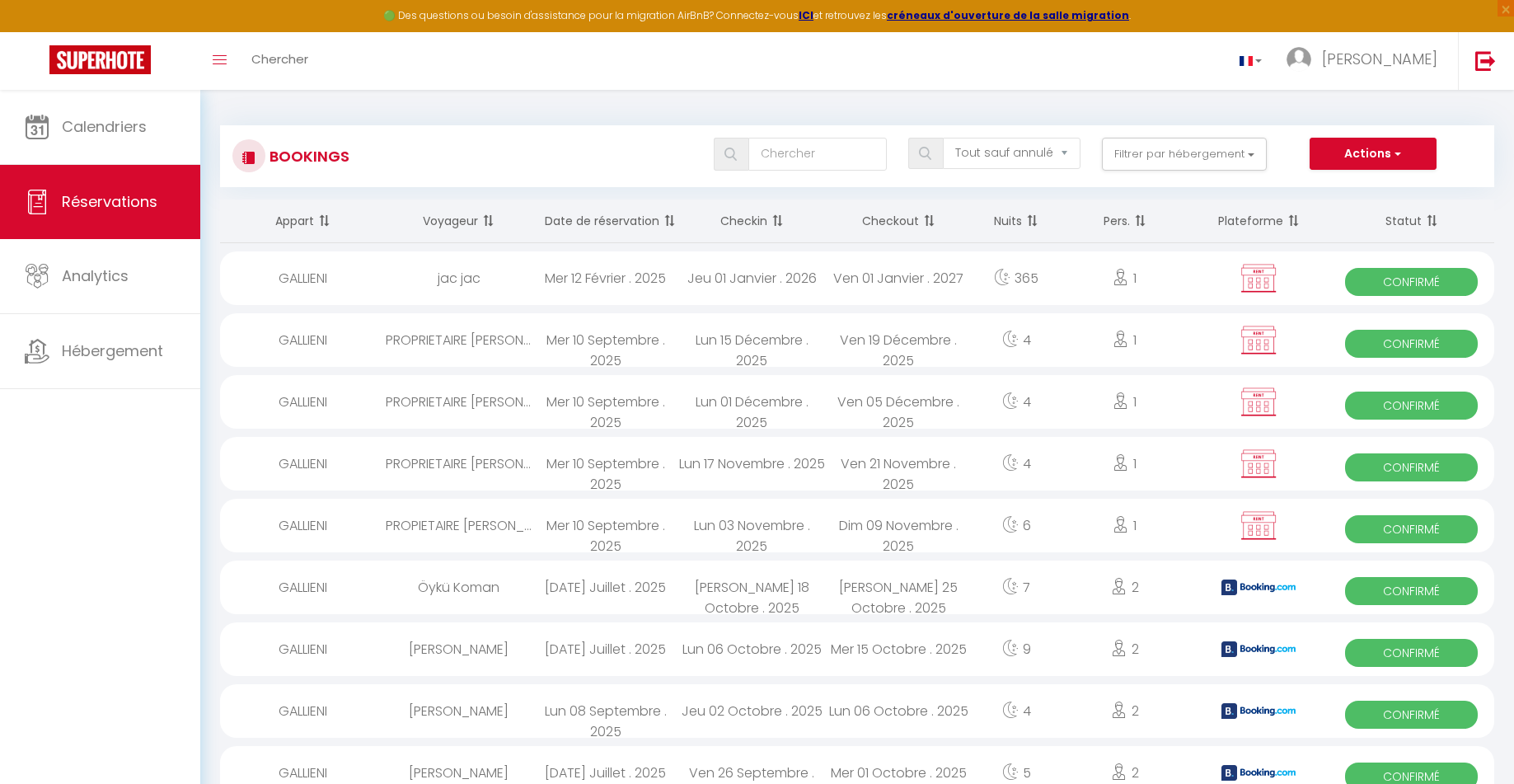
scroll to position [83, 0]
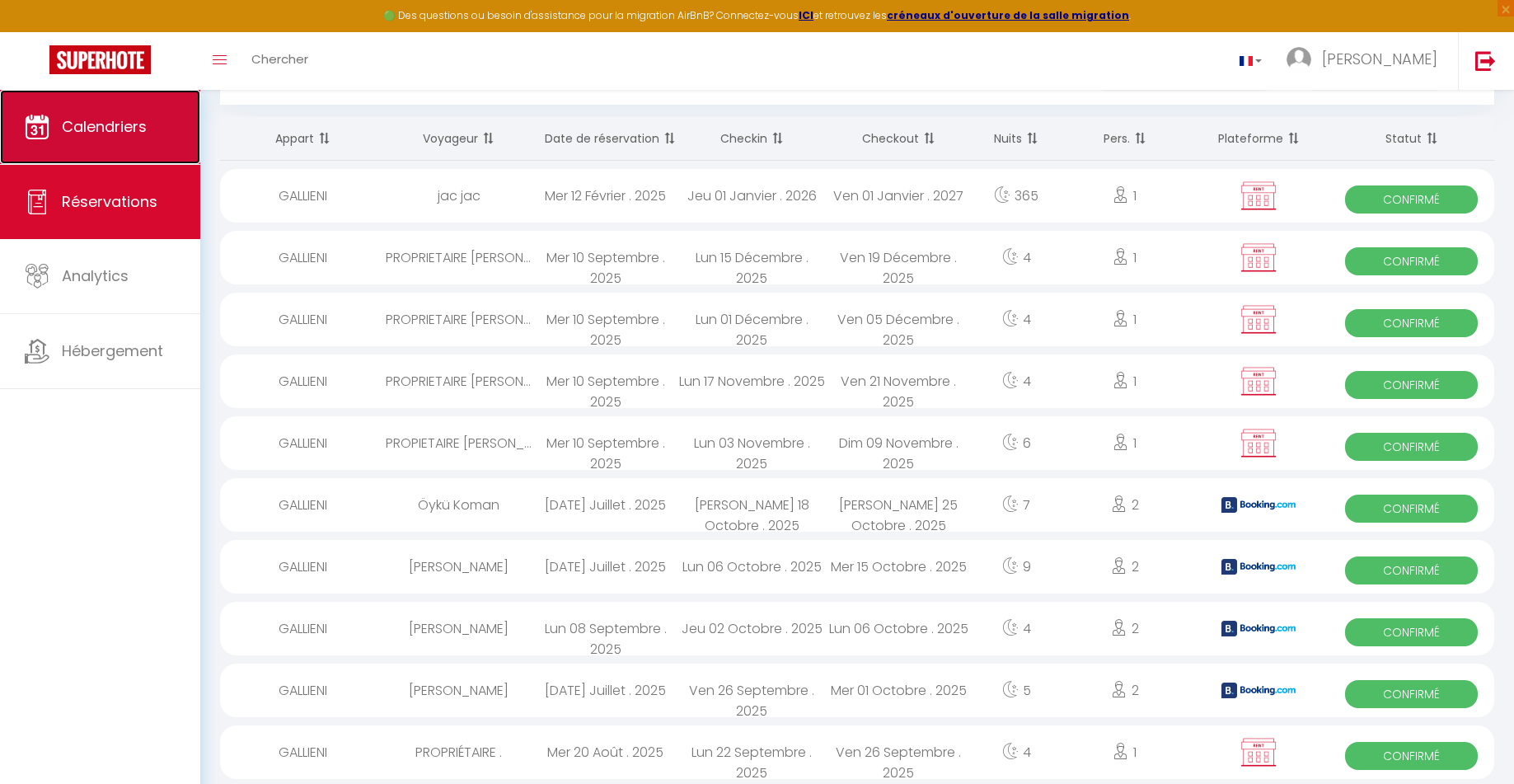
click at [129, 120] on span "Calendriers" at bounding box center [104, 126] width 85 height 21
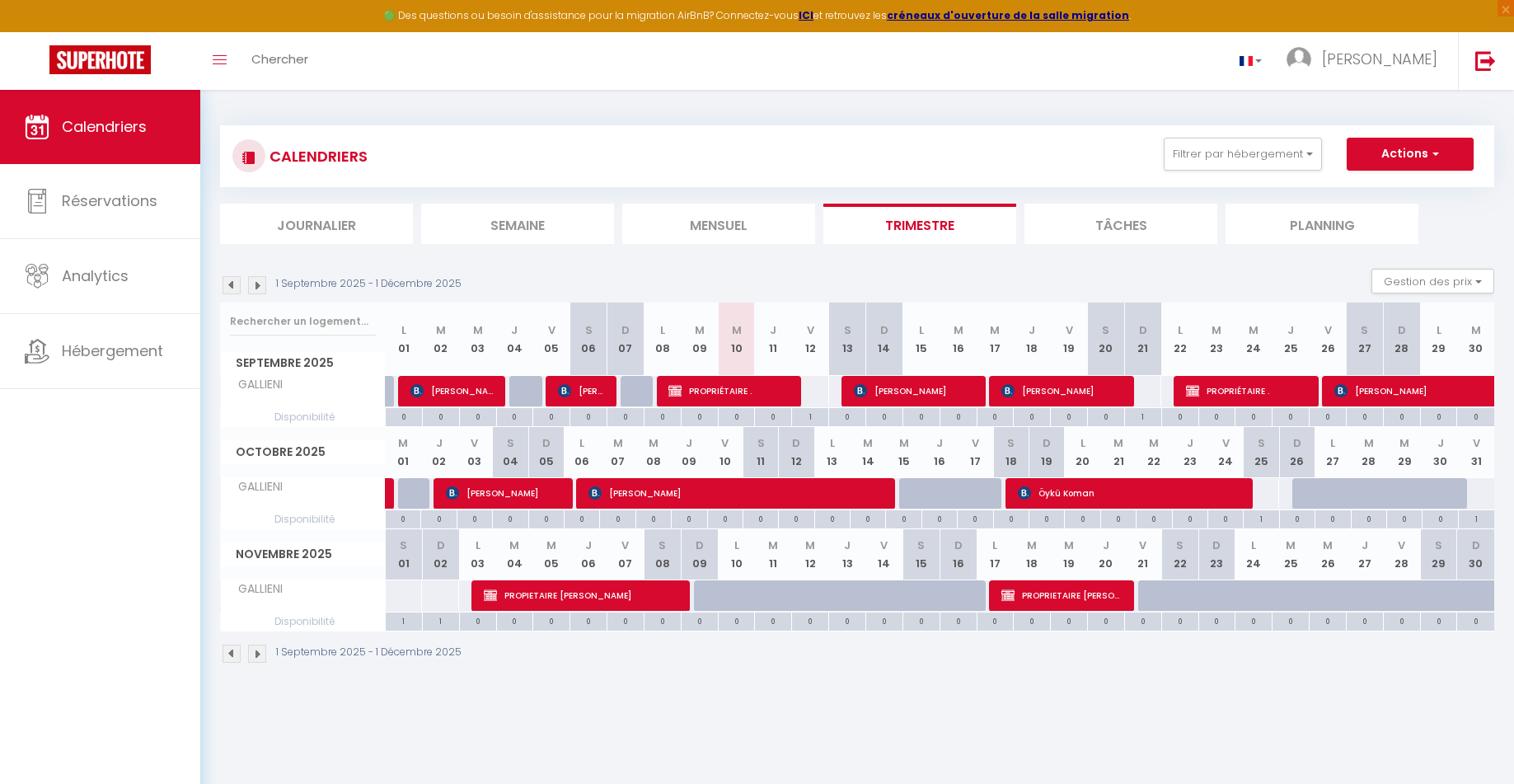
click at [259, 650] on img at bounding box center [257, 653] width 18 height 18
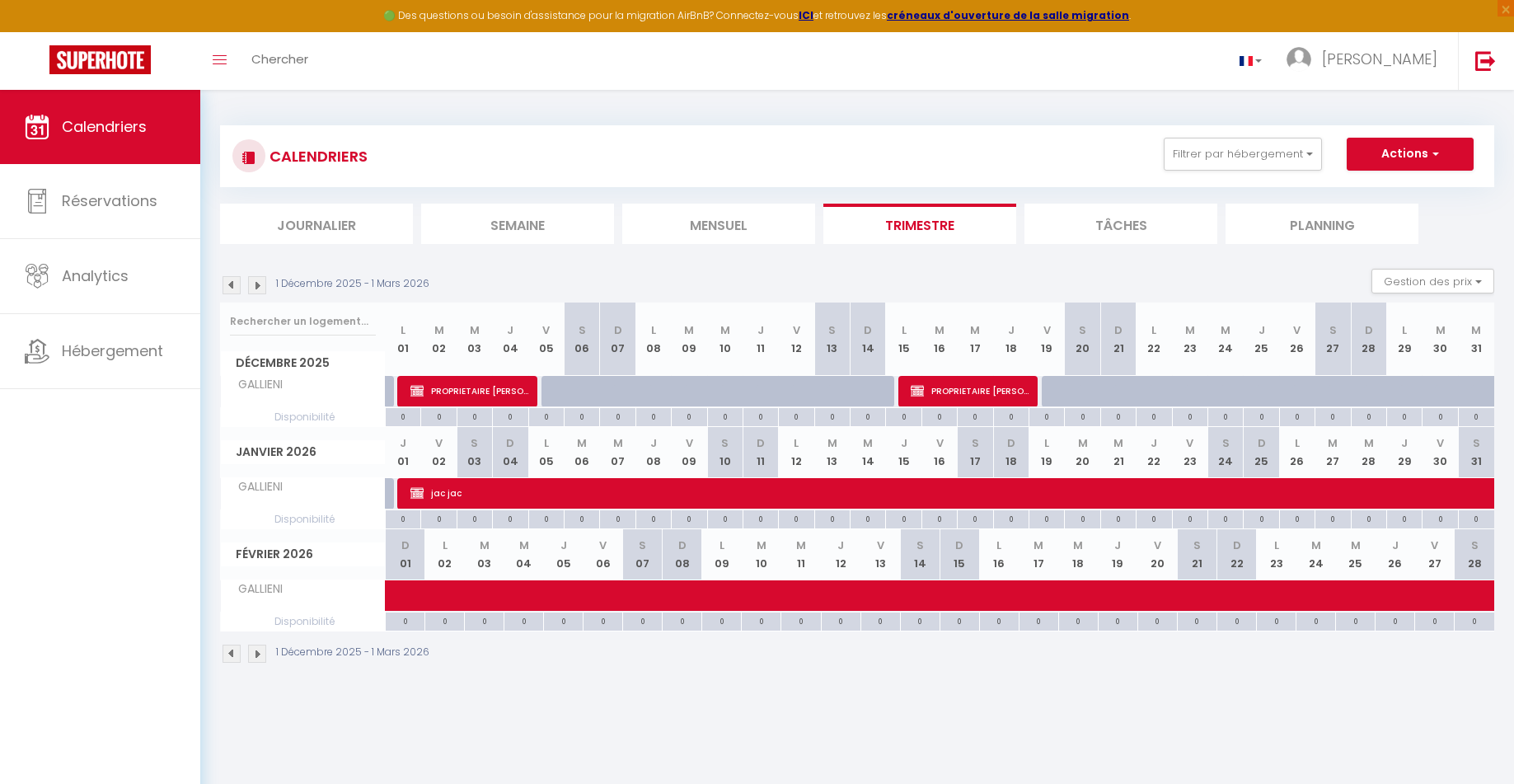
click at [225, 656] on img at bounding box center [232, 653] width 18 height 18
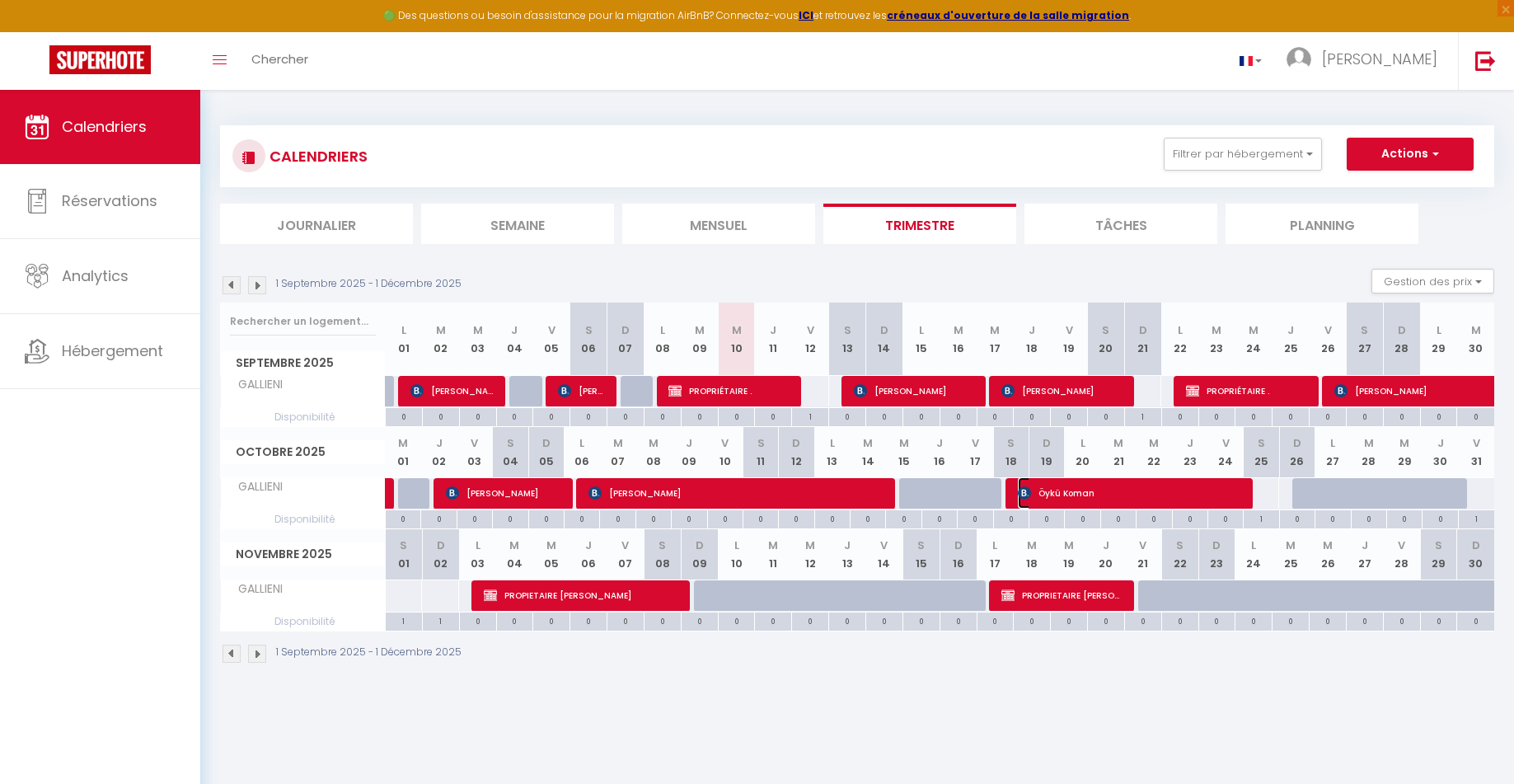
click at [1077, 492] on span "Öykü Koman" at bounding box center [1135, 492] width 235 height 31
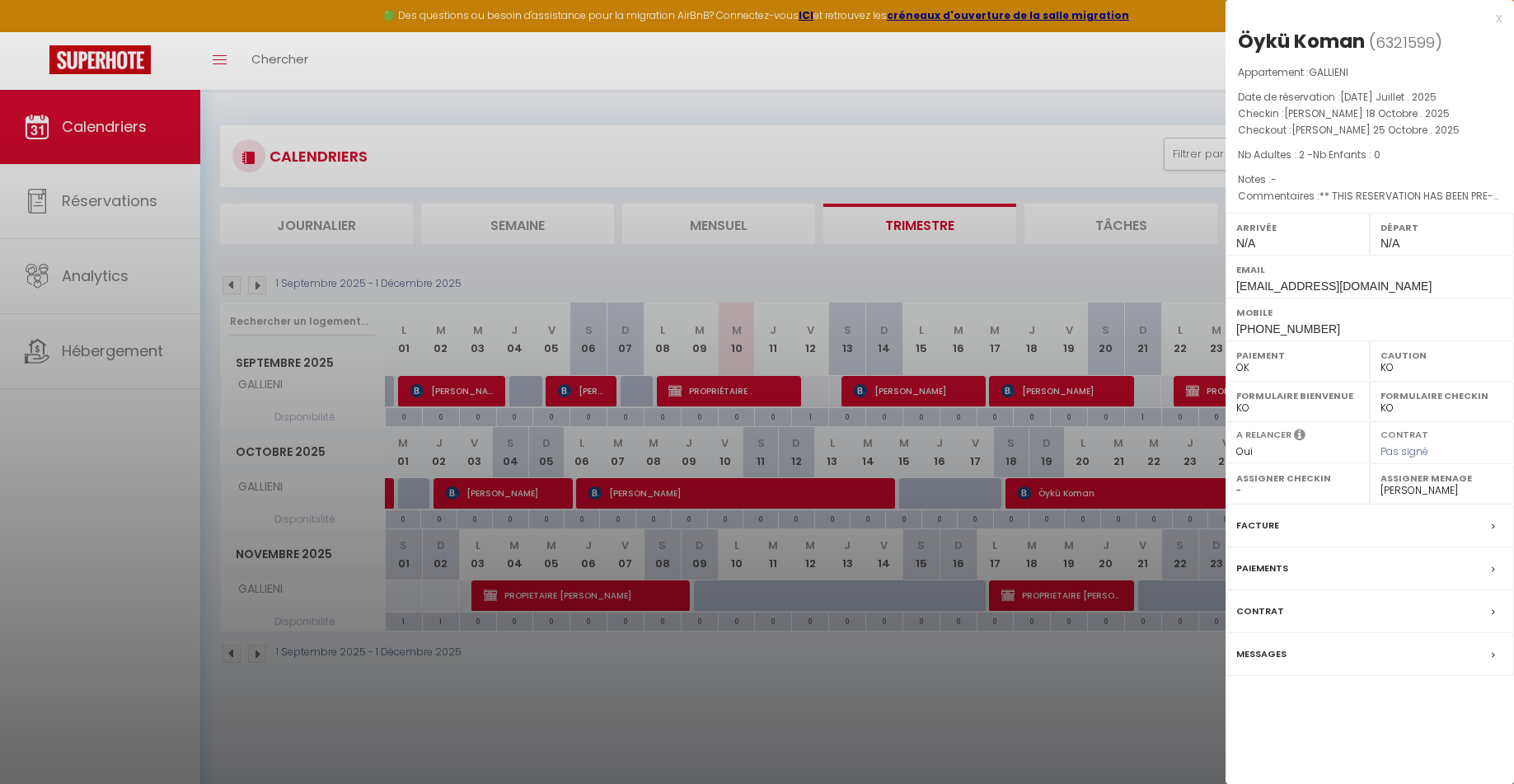
click at [1370, 519] on div "Facture" at bounding box center [1370, 525] width 288 height 43
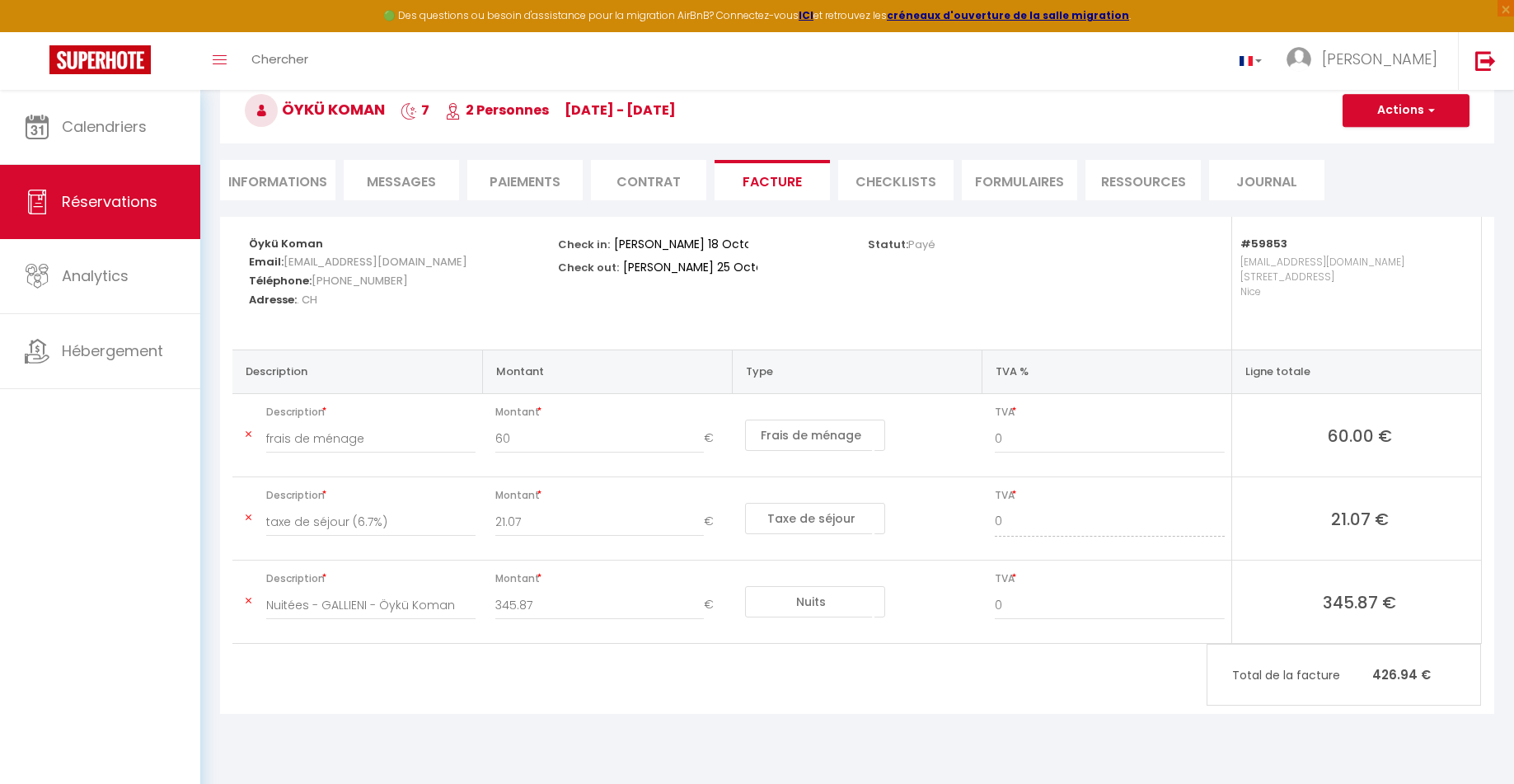
scroll to position [90, 0]
click at [800, 603] on select "Nuits Frais de ménage Taxe de séjour Autre Frais de service hôte Frais de paiem…" at bounding box center [815, 600] width 140 height 31
click at [592, 600] on input "345.87" at bounding box center [599, 603] width 208 height 30
click at [549, 517] on input "21.07" at bounding box center [599, 520] width 208 height 30
click at [340, 517] on input "taxe de séjour (6.7%)" at bounding box center [371, 520] width 209 height 30
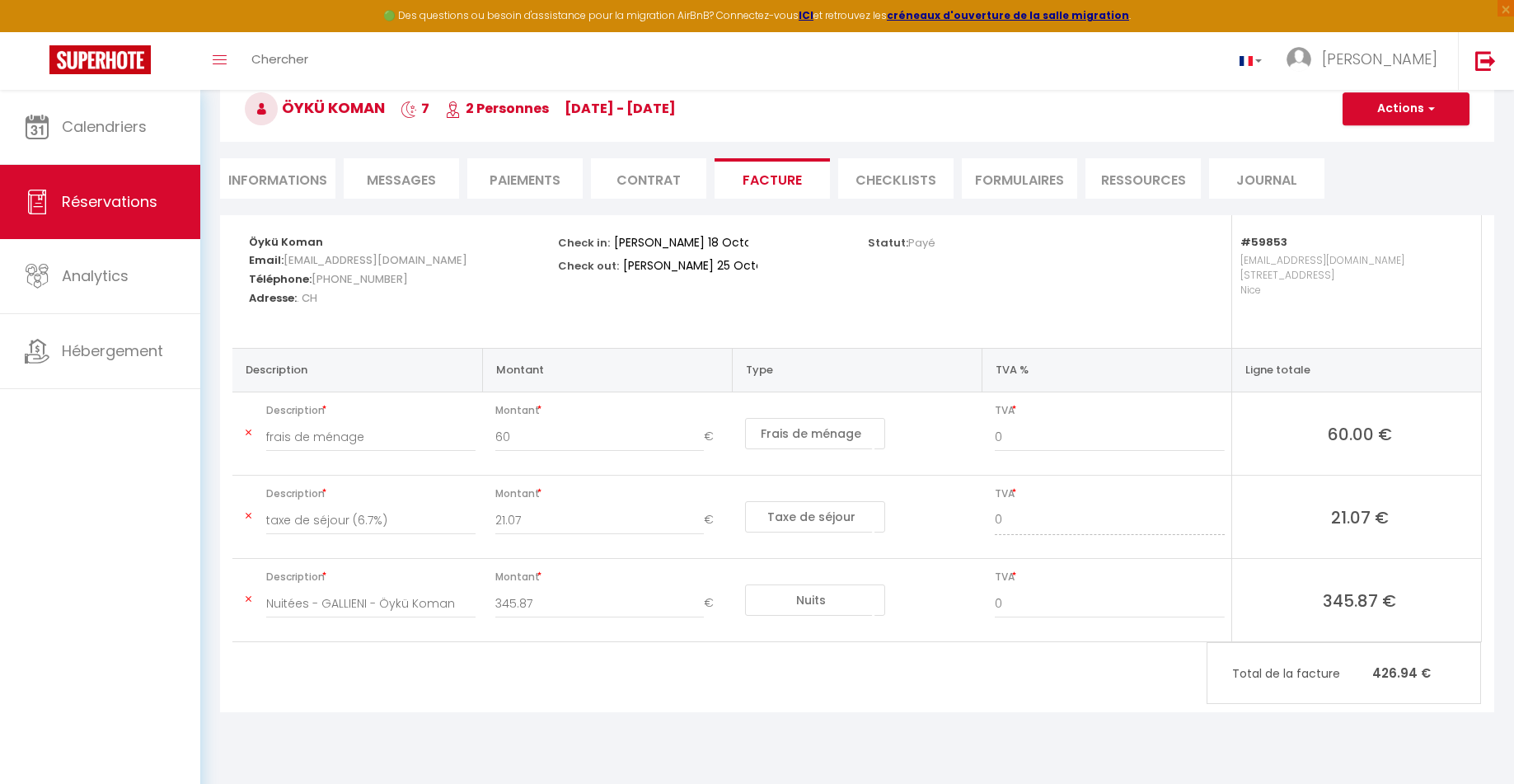
click at [530, 182] on li "Paiements" at bounding box center [524, 178] width 115 height 40
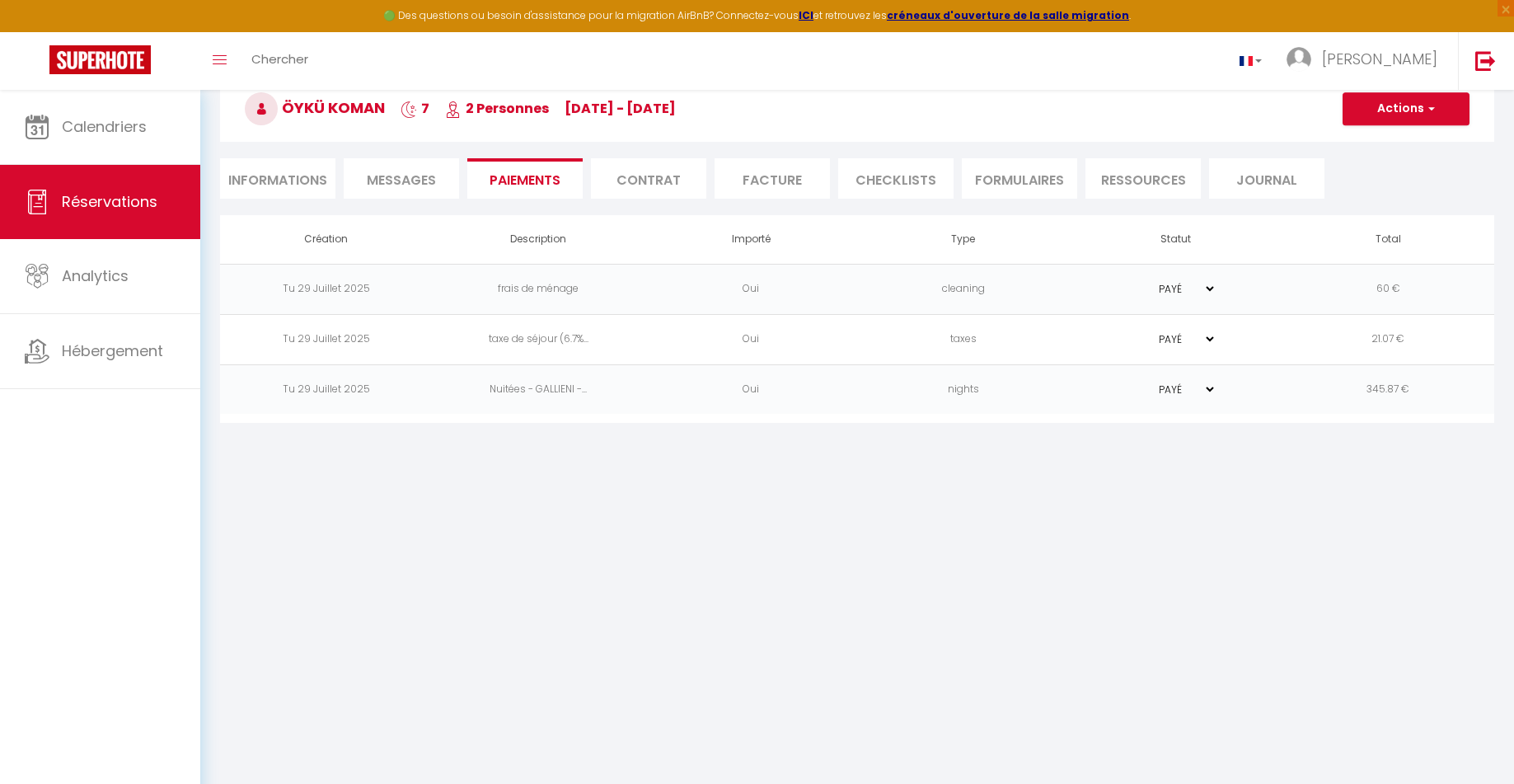
click at [404, 184] on span "Messages" at bounding box center [402, 180] width 69 height 19
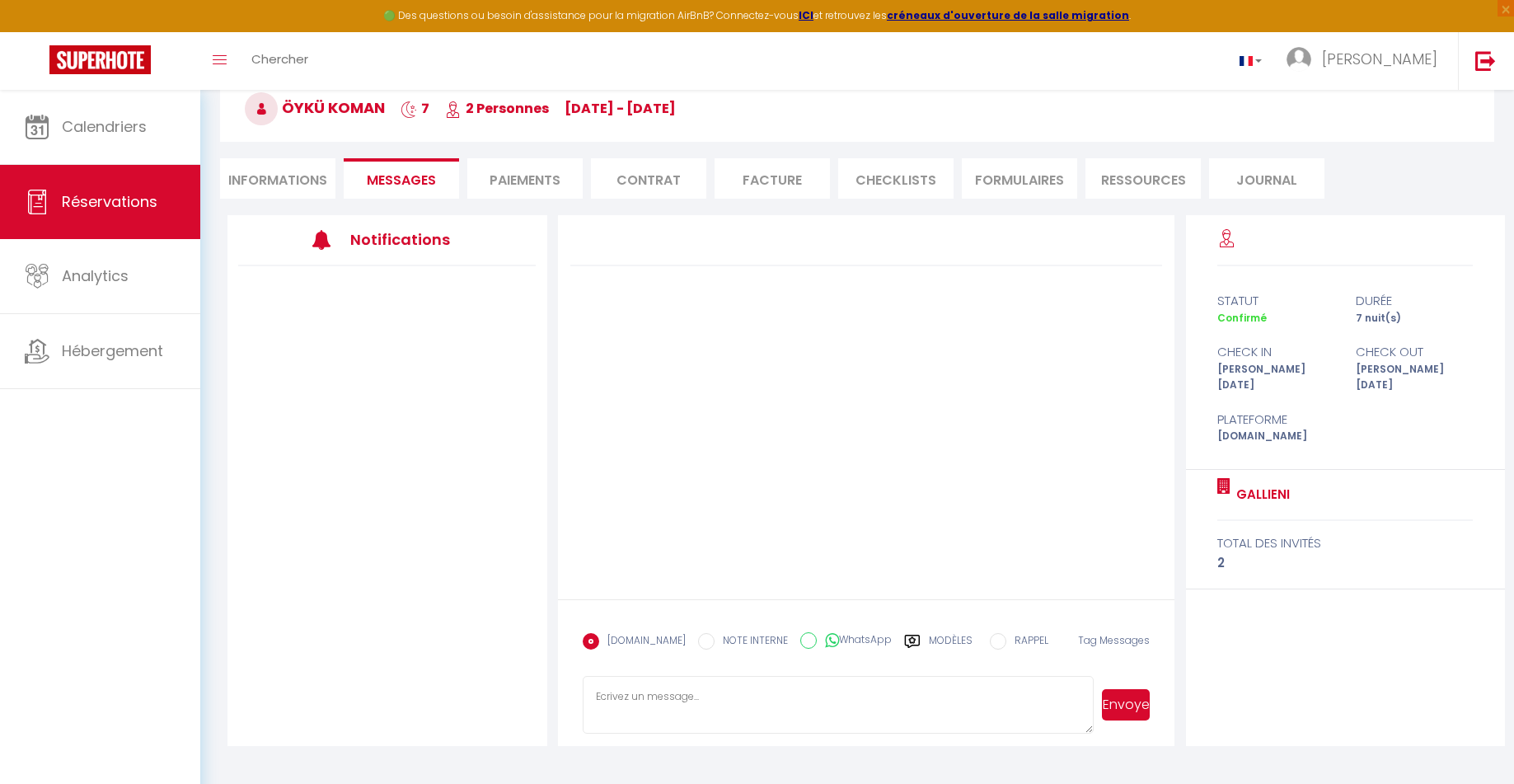
click at [303, 182] on li "Informations" at bounding box center [277, 178] width 115 height 40
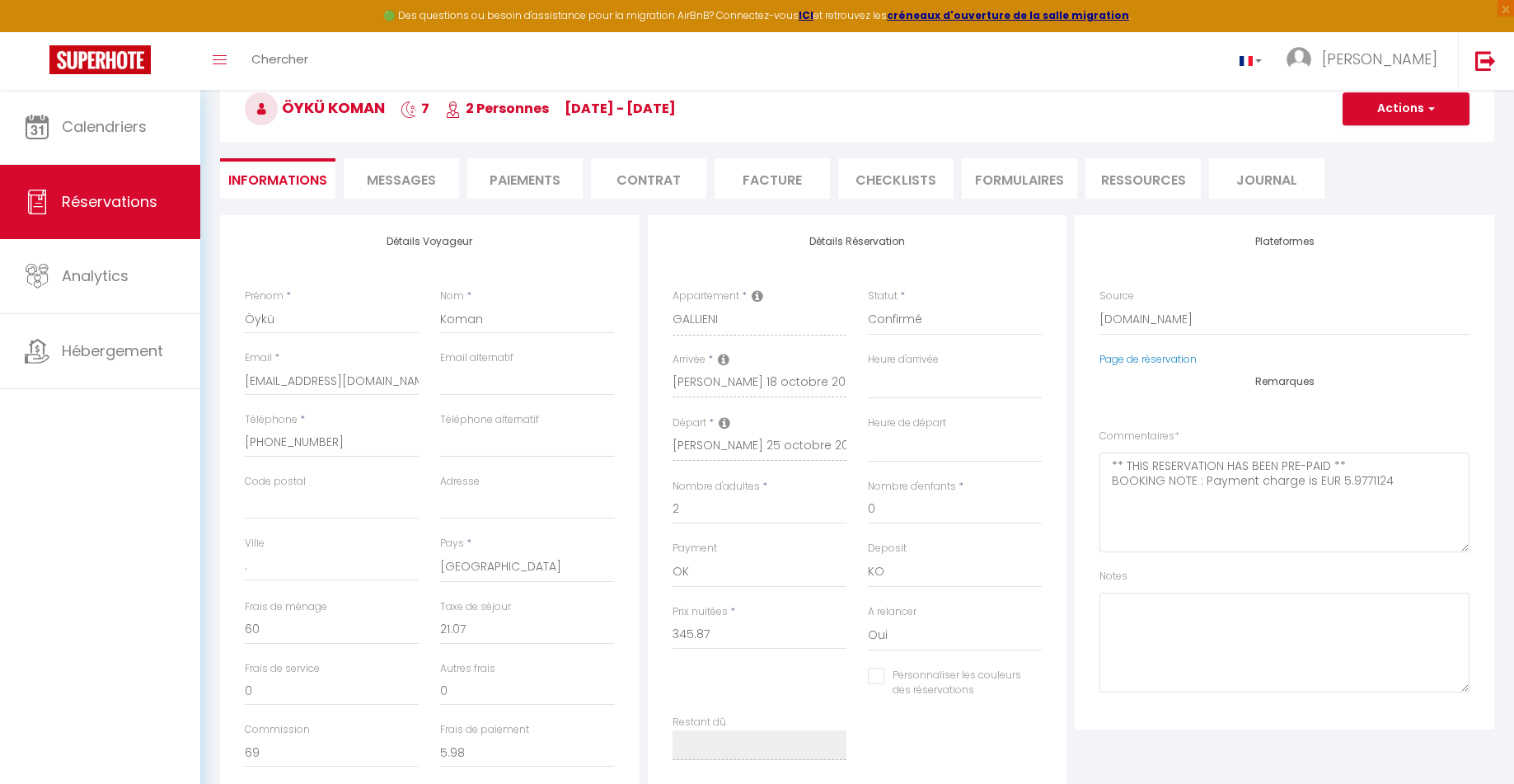
click at [670, 175] on li "Contrat" at bounding box center [648, 178] width 115 height 40
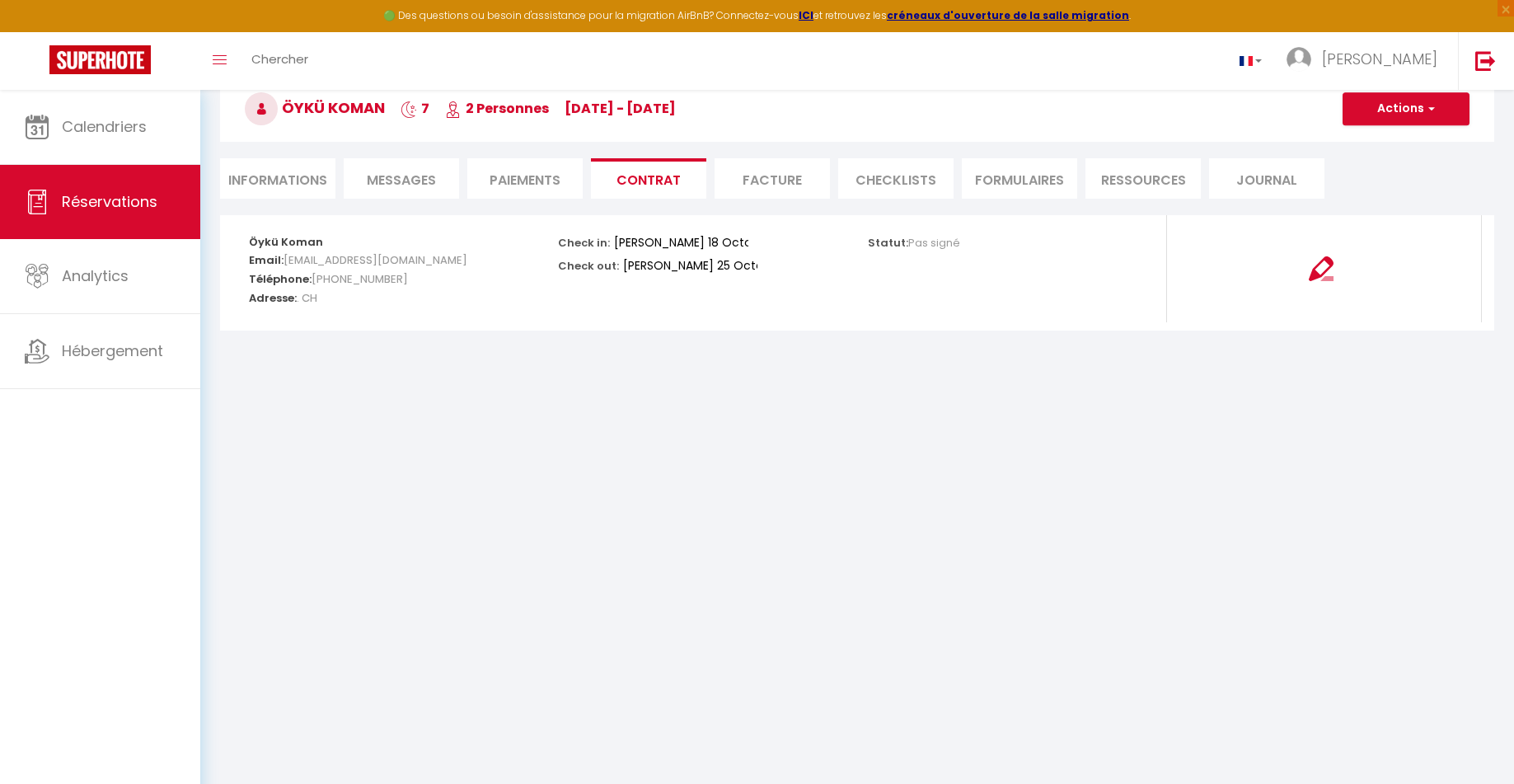
click at [913, 173] on li "CHECKLISTS" at bounding box center [895, 178] width 115 height 40
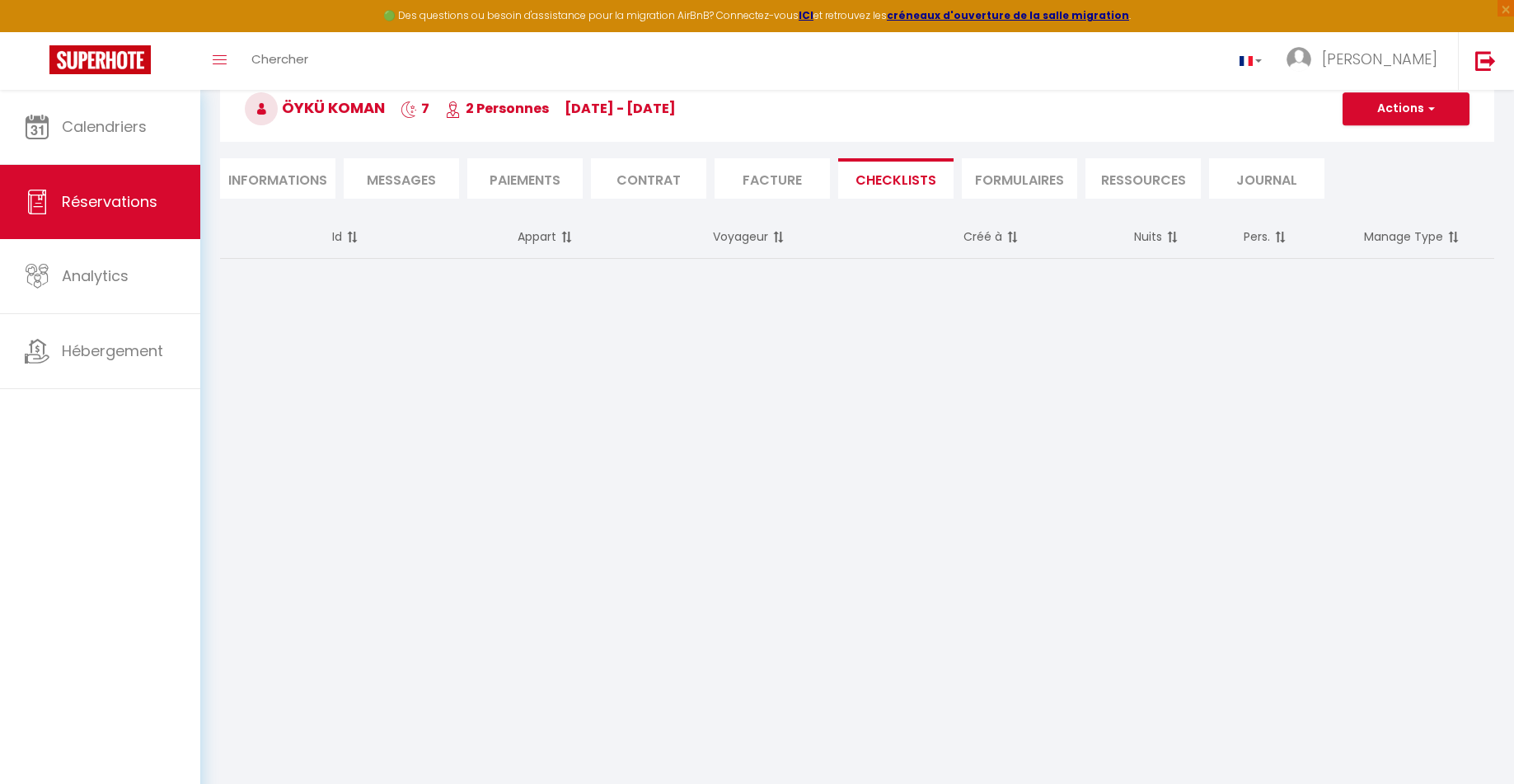
click at [1001, 181] on li "FORMULAIRES" at bounding box center [1020, 178] width 115 height 40
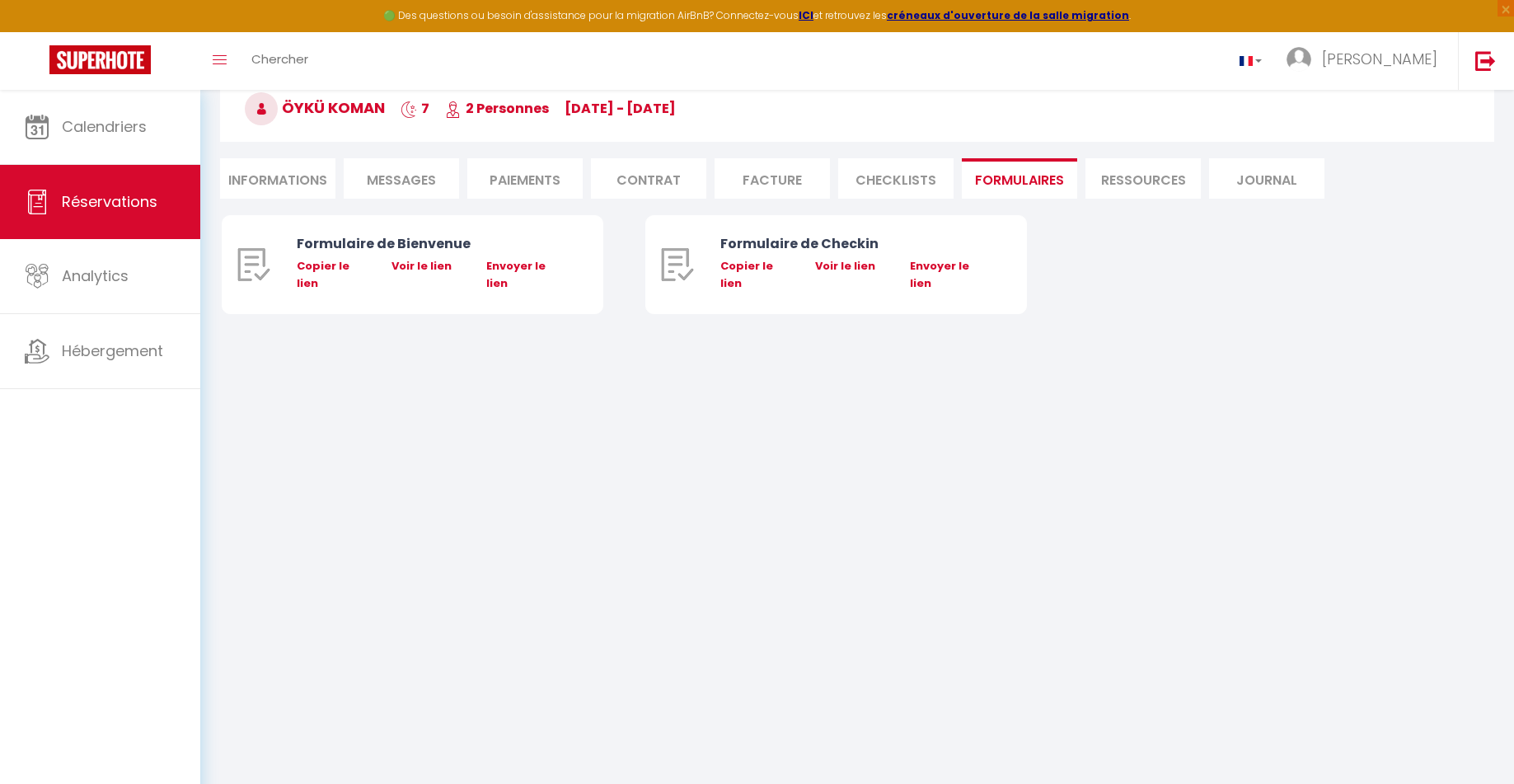
click at [1131, 171] on li "Ressources" at bounding box center [1143, 178] width 115 height 40
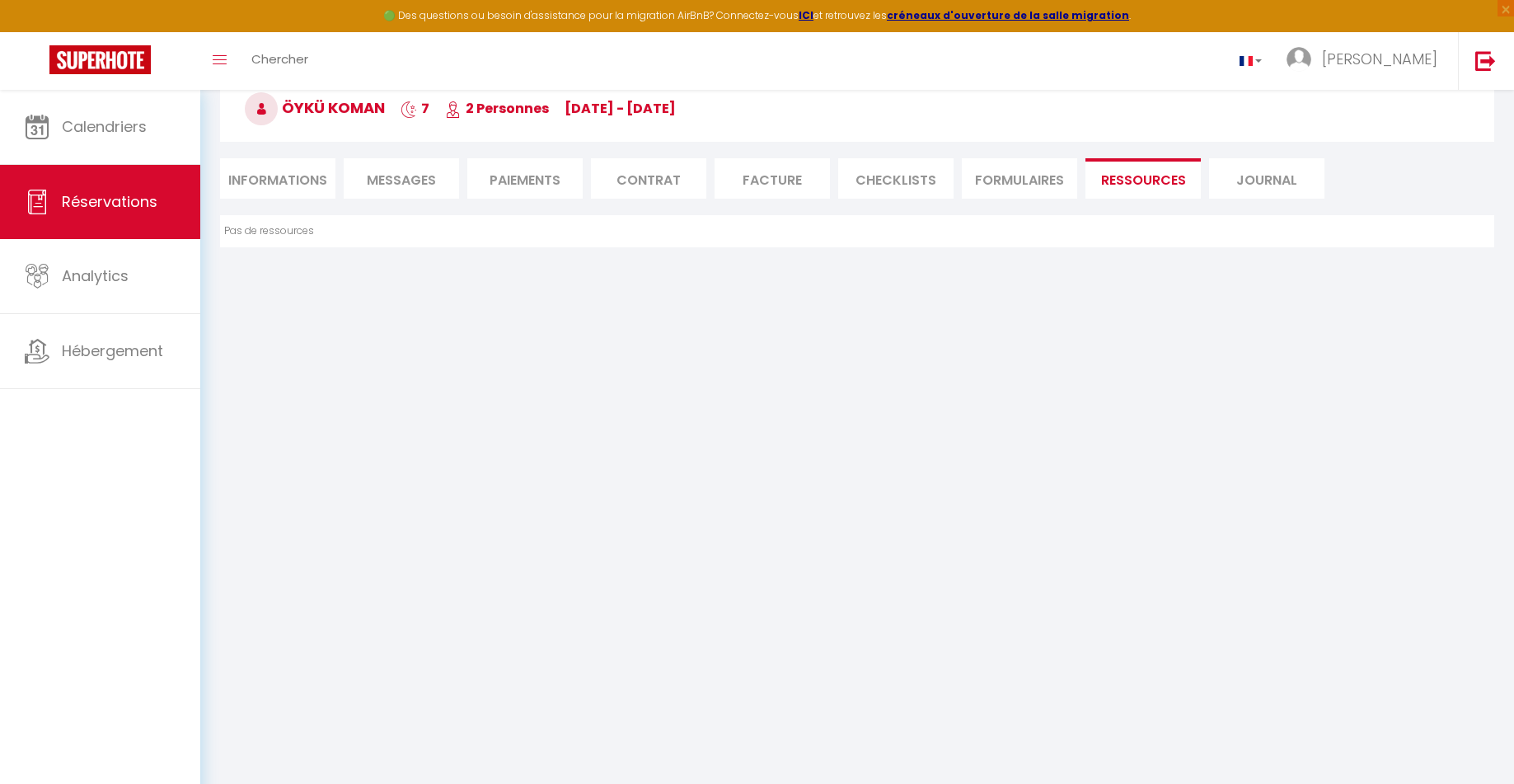
click at [1281, 170] on li "Journal" at bounding box center [1267, 178] width 115 height 40
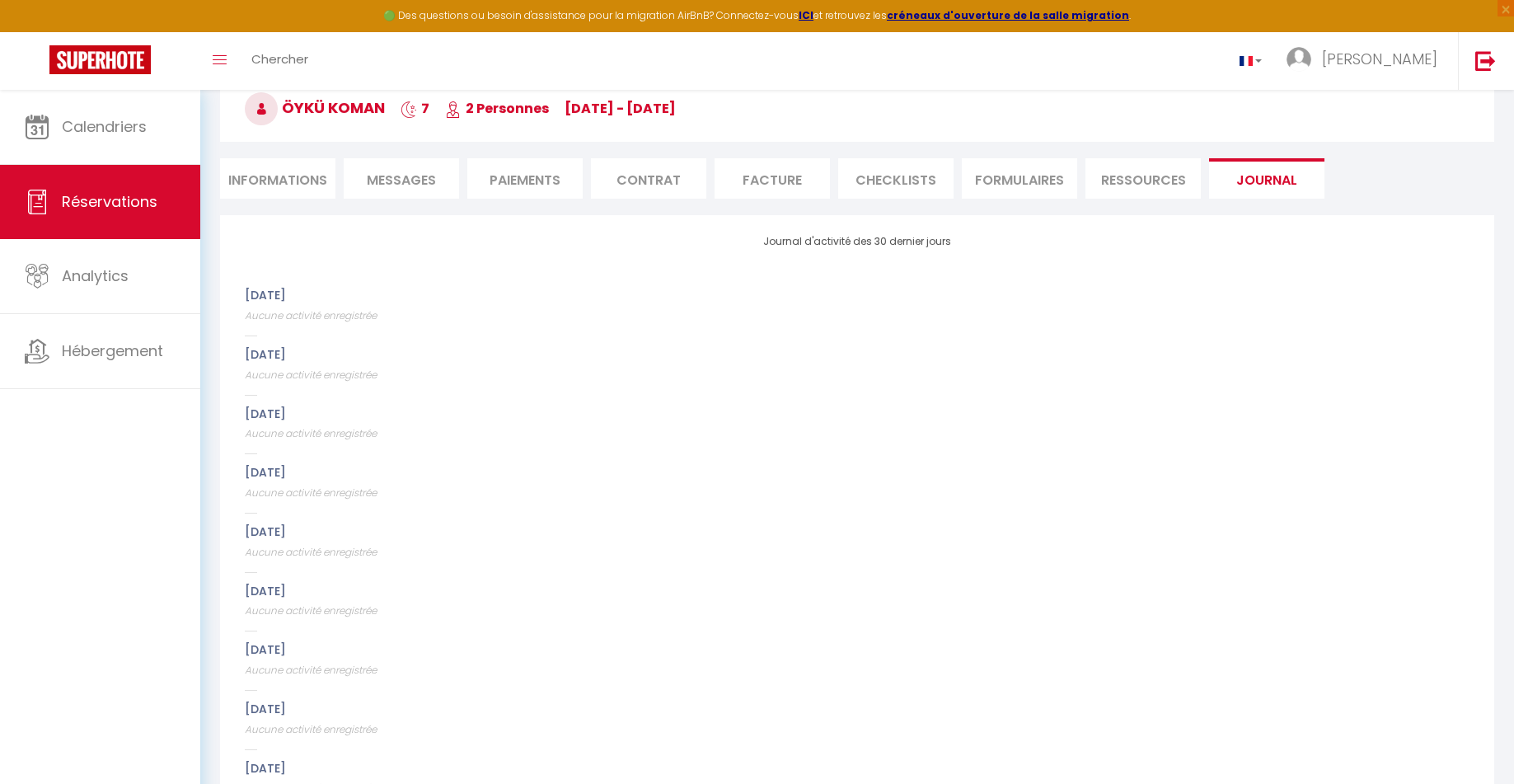
click at [308, 163] on li "Informations" at bounding box center [277, 178] width 115 height 40
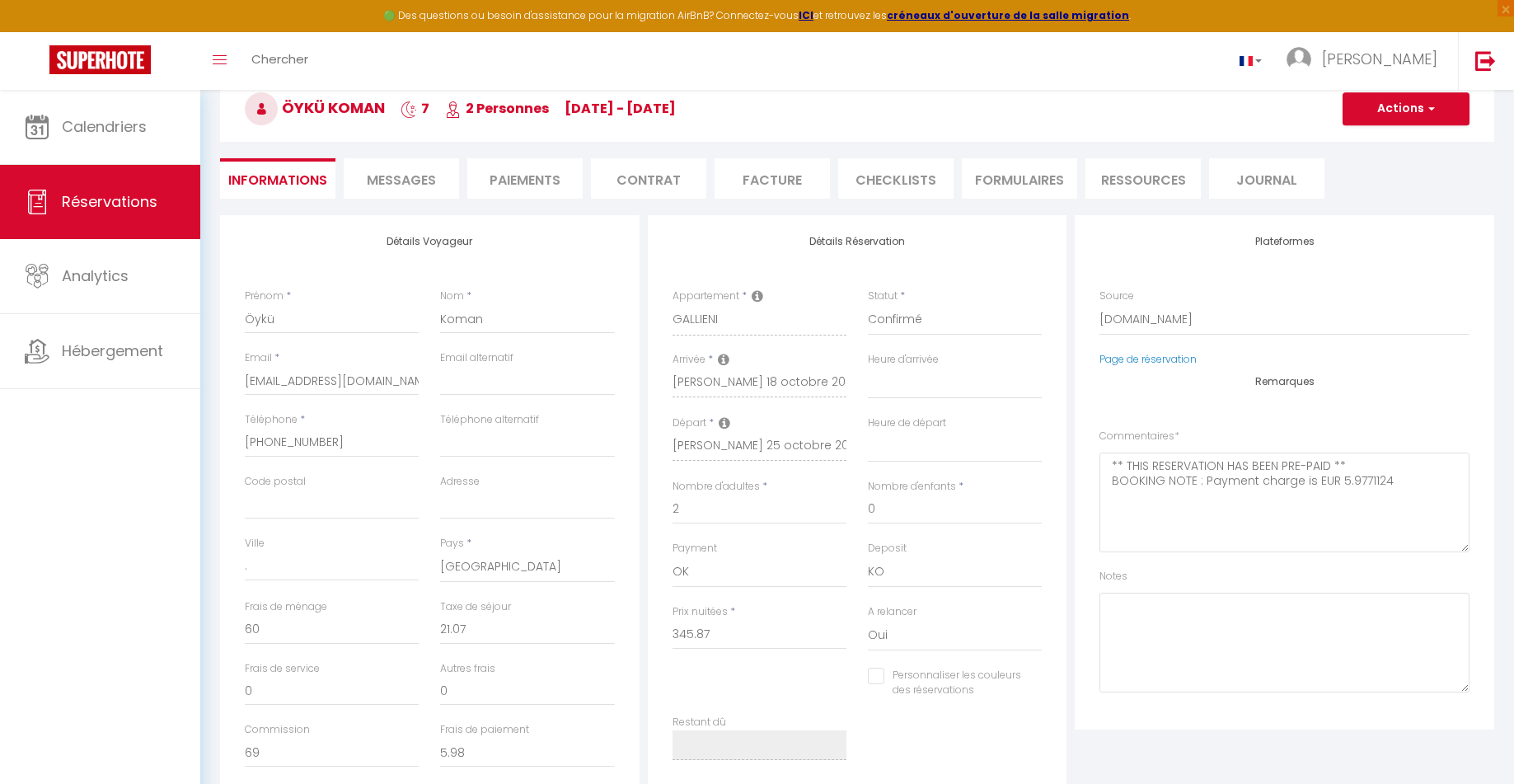
click at [429, 197] on li "Messages" at bounding box center [401, 178] width 115 height 40
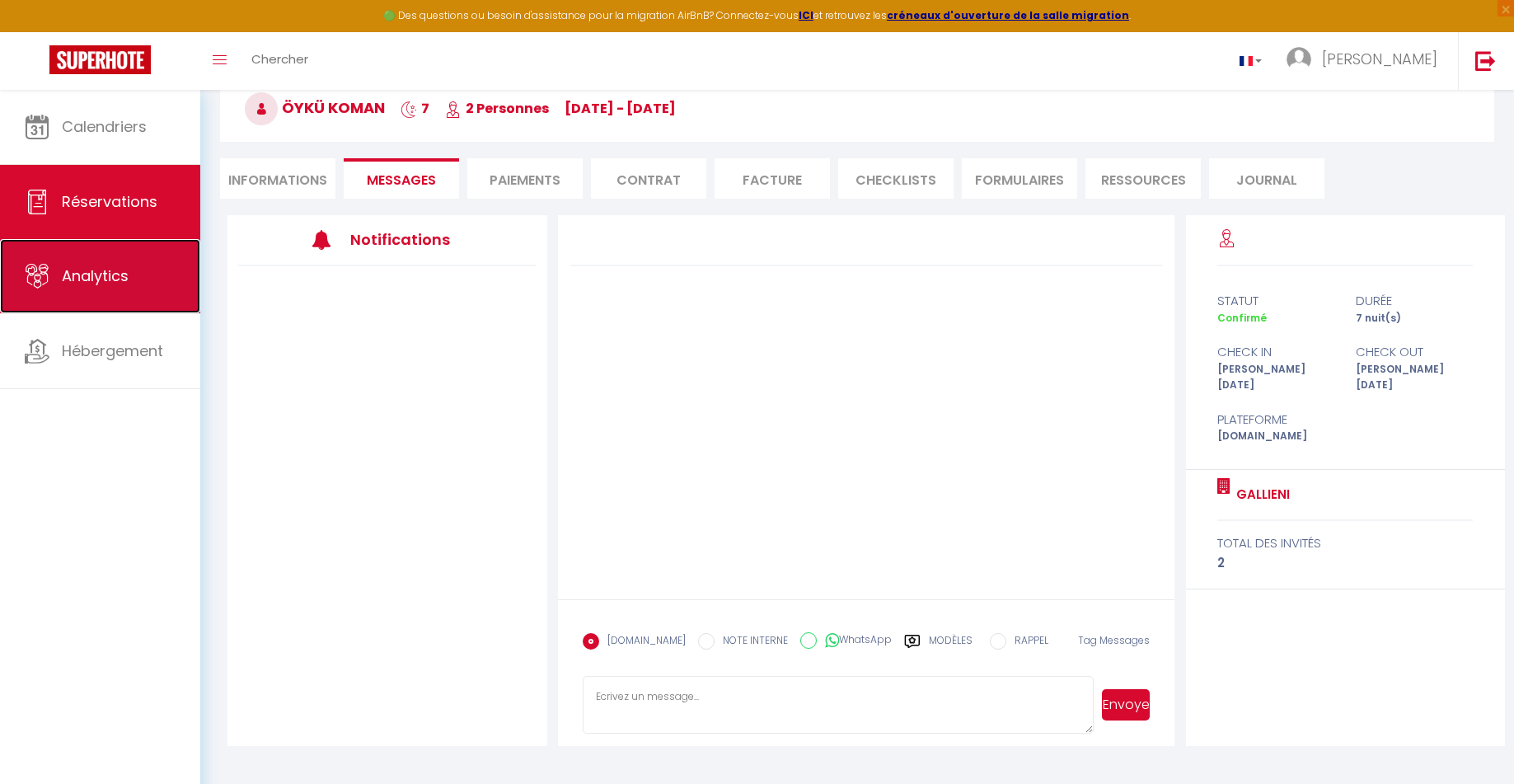
click at [102, 280] on span "Analytics" at bounding box center [95, 275] width 66 height 21
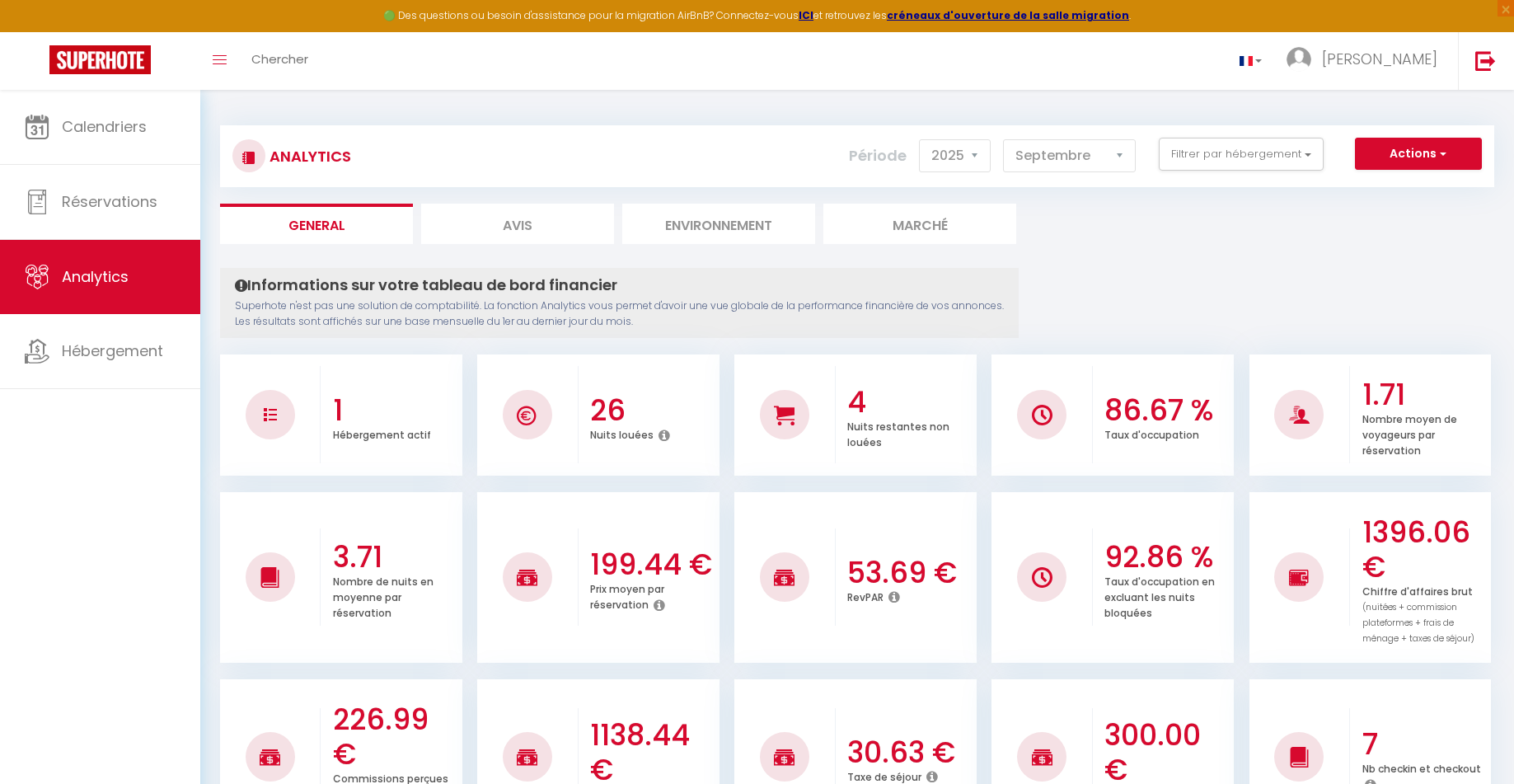
click at [985, 217] on li "Marché" at bounding box center [920, 223] width 193 height 40
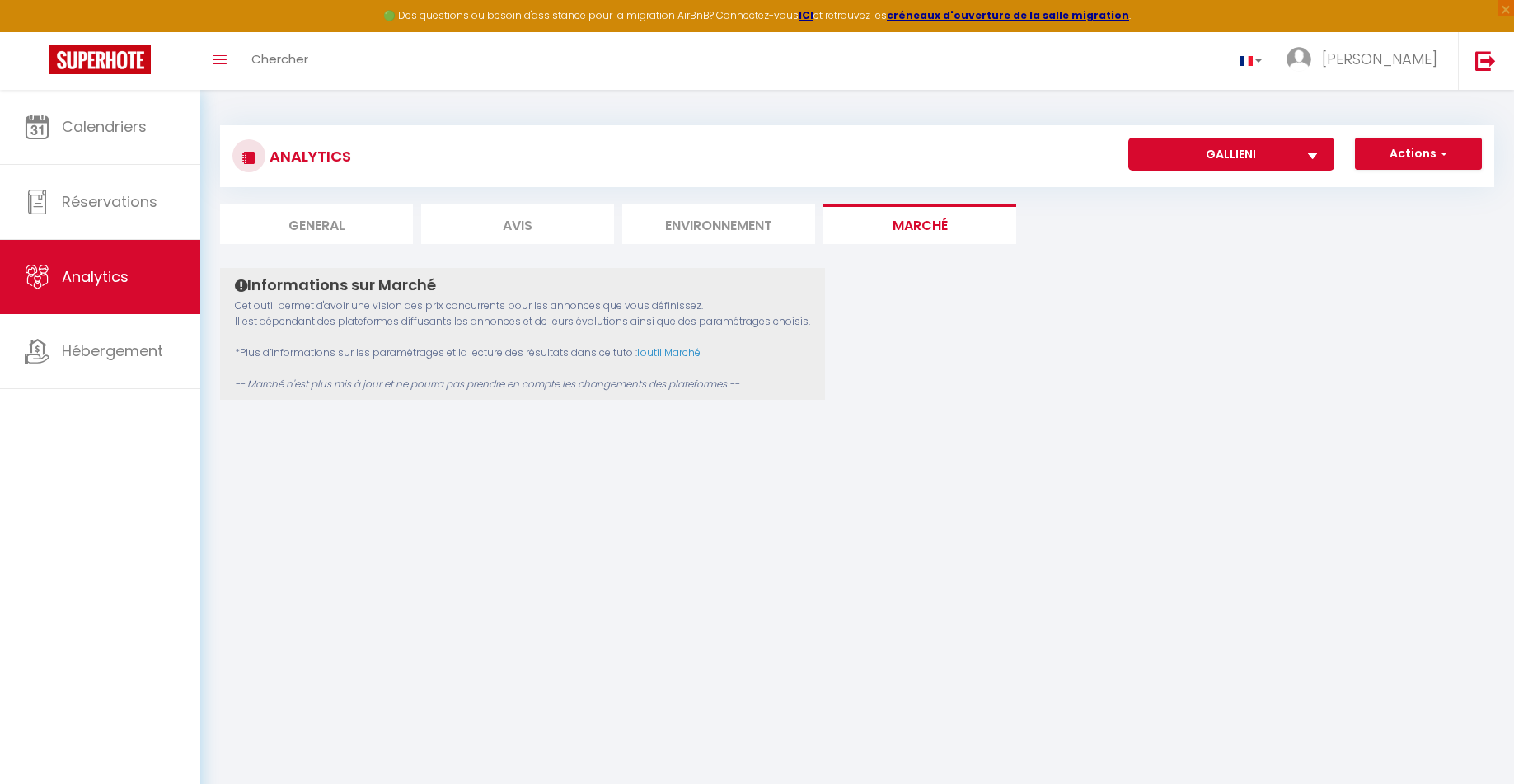
click at [702, 237] on li "Environnement" at bounding box center [719, 223] width 193 height 40
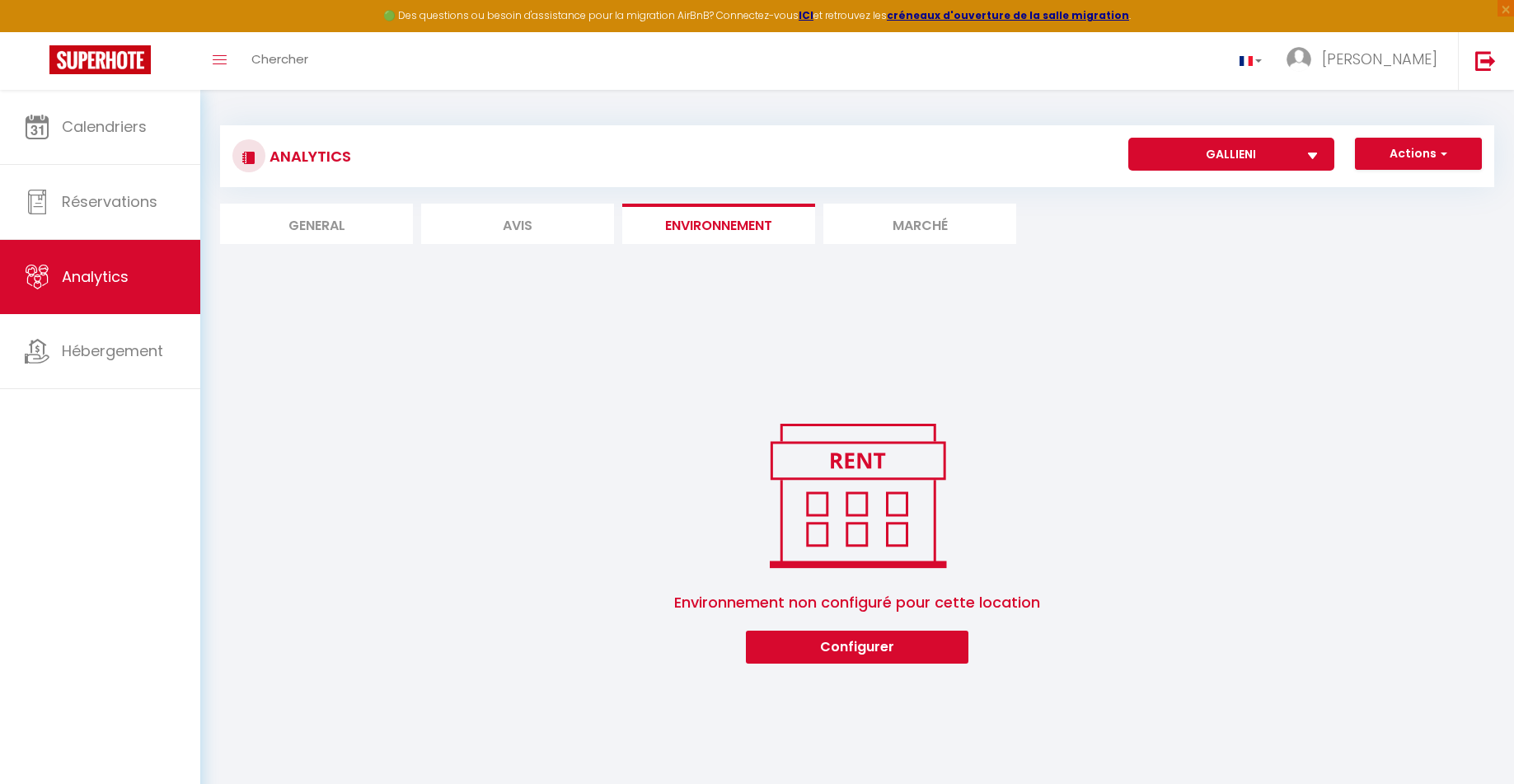
click at [537, 231] on li "Avis" at bounding box center [518, 223] width 193 height 40
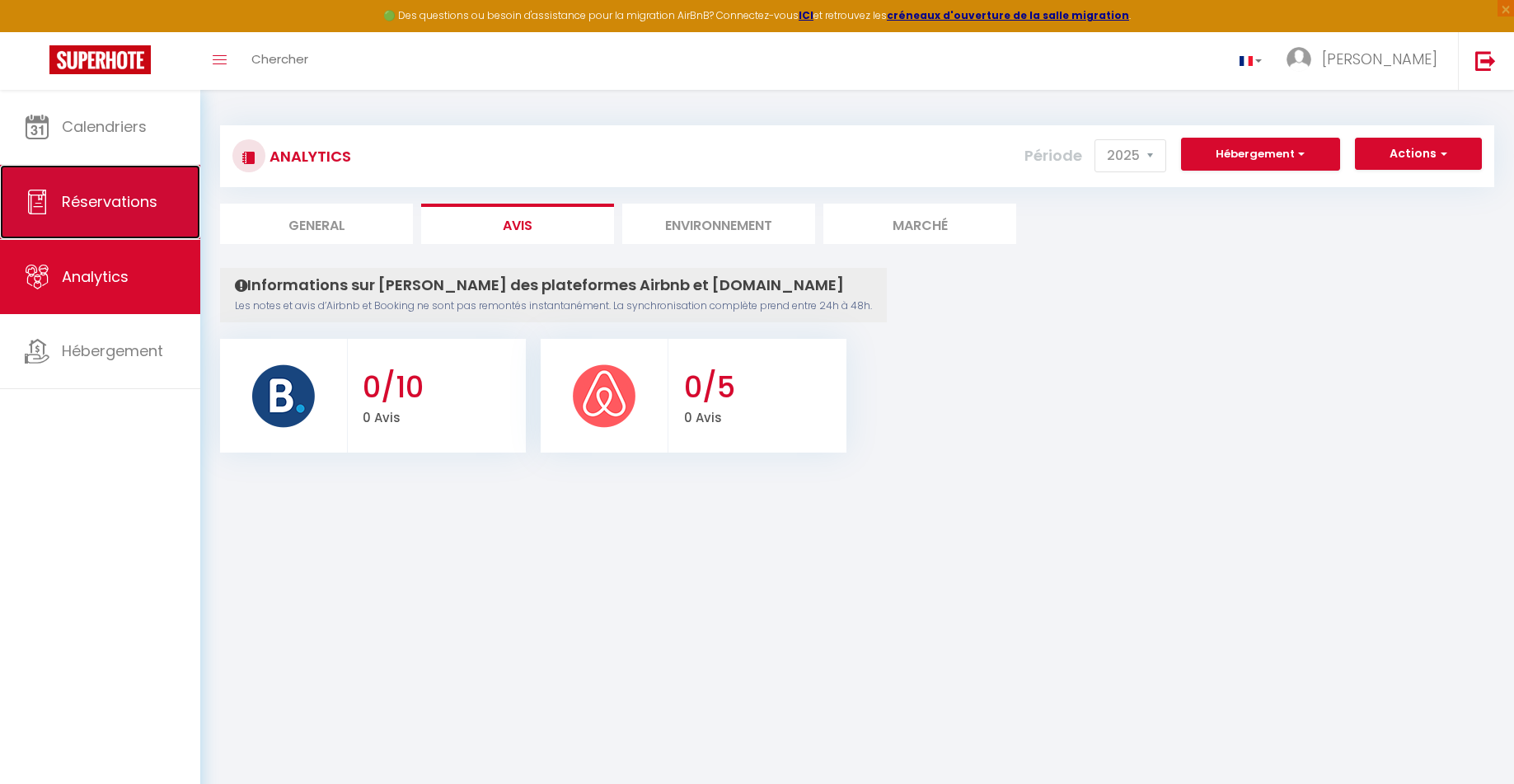
click at [141, 210] on span "Réservations" at bounding box center [109, 201] width 95 height 21
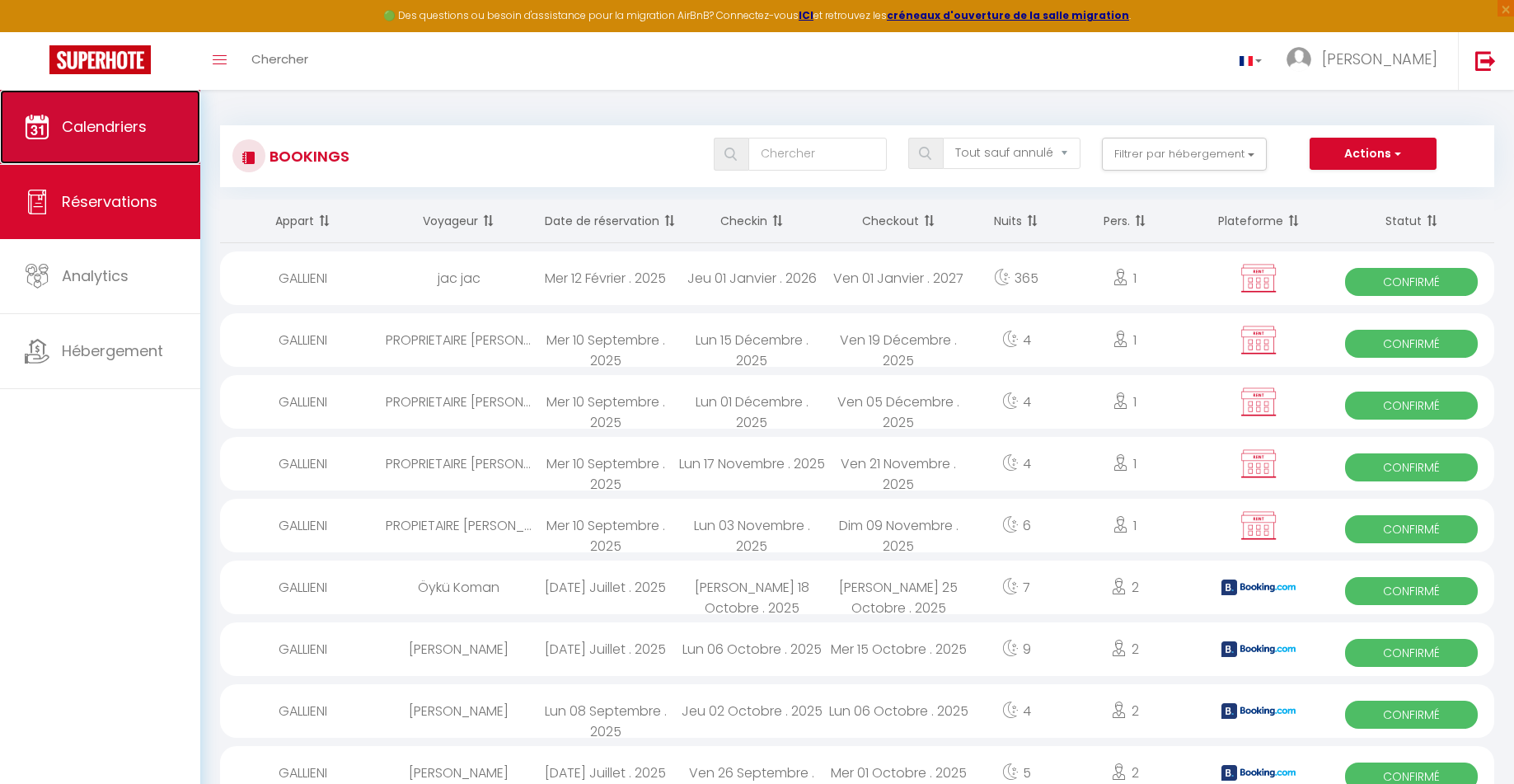
click at [120, 150] on link "Calendriers" at bounding box center [100, 127] width 200 height 74
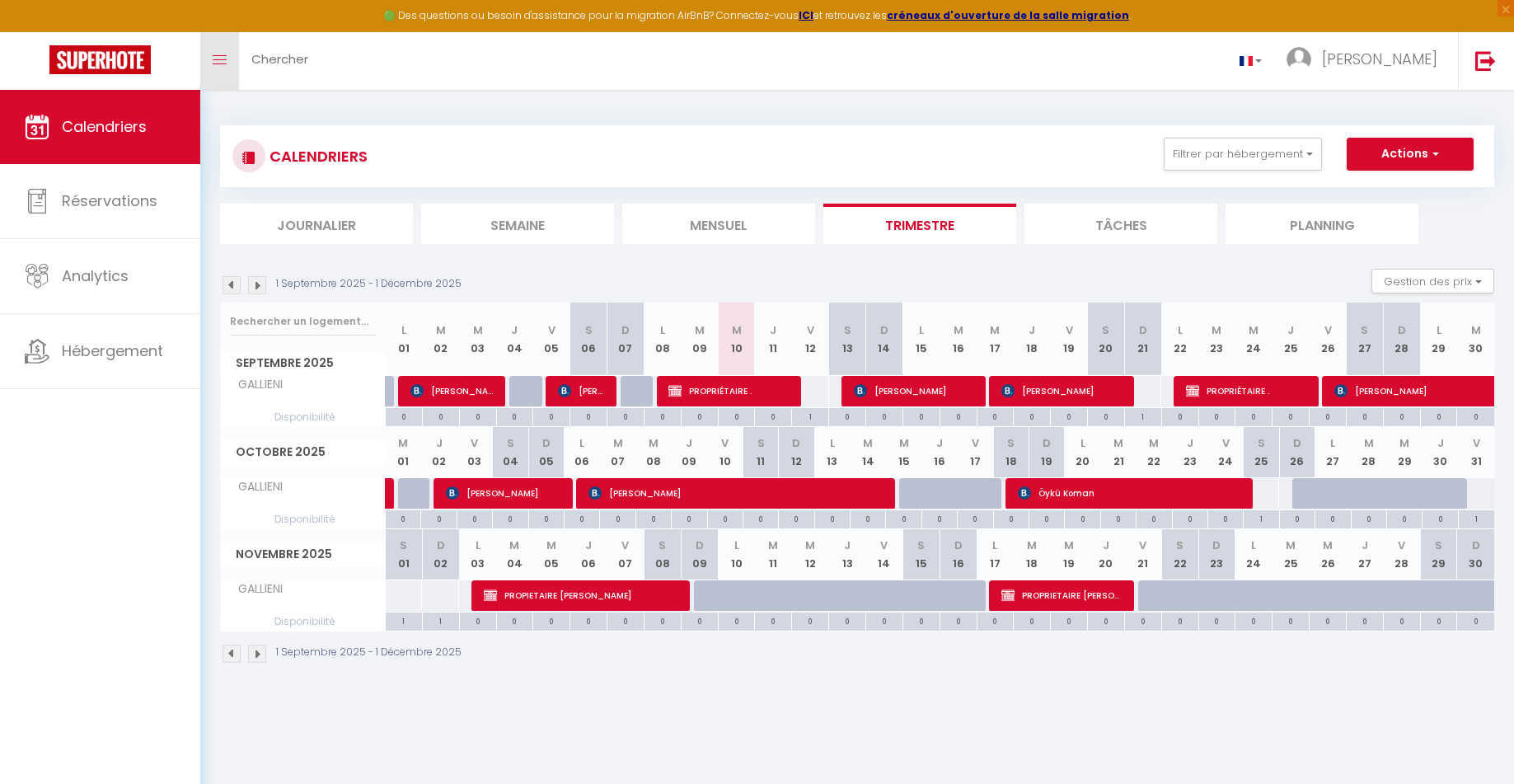
click at [218, 65] on icon "Toggle menubar" at bounding box center [219, 60] width 14 height 10
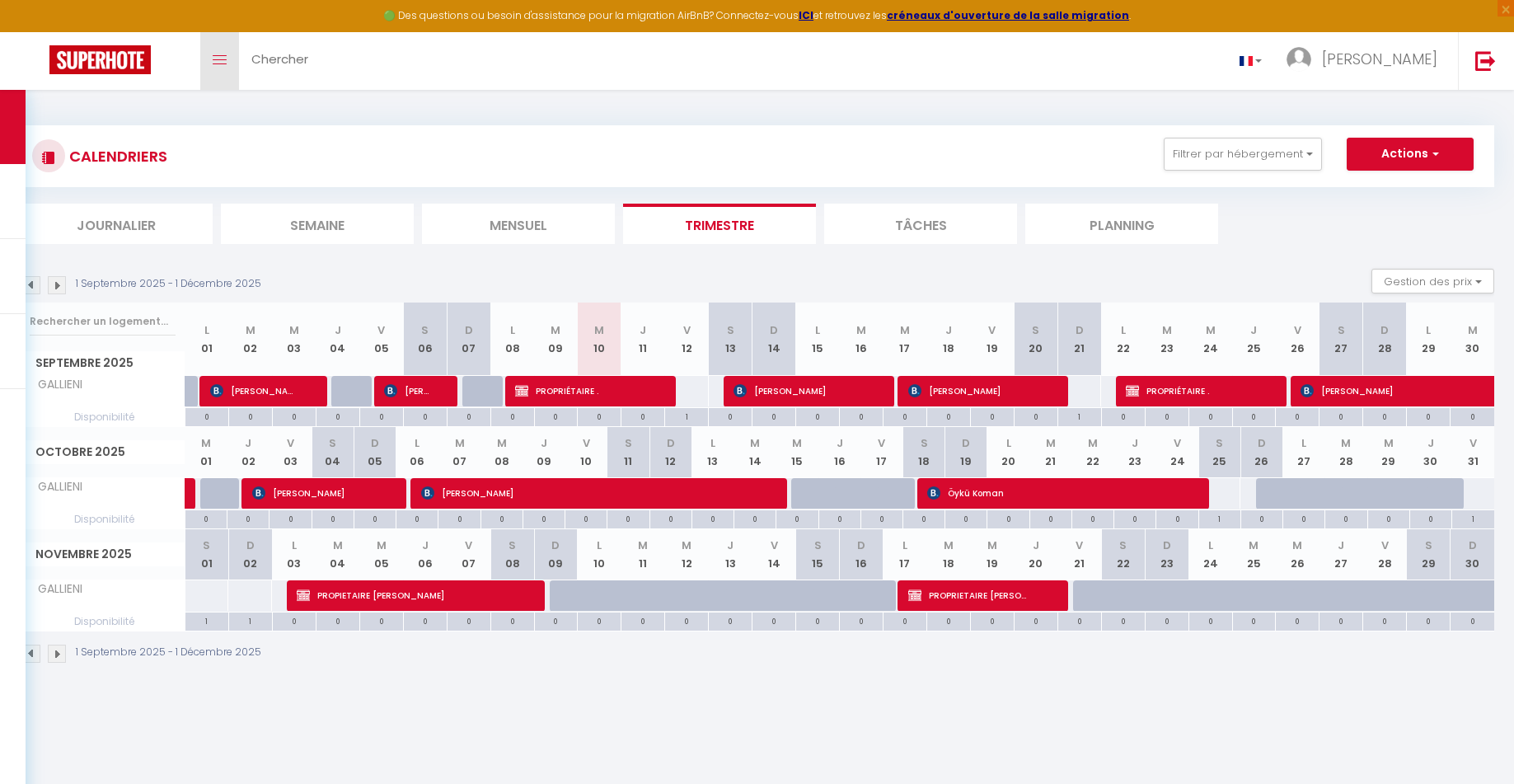
click at [218, 65] on icon "Toggle menubar" at bounding box center [219, 60] width 14 height 10
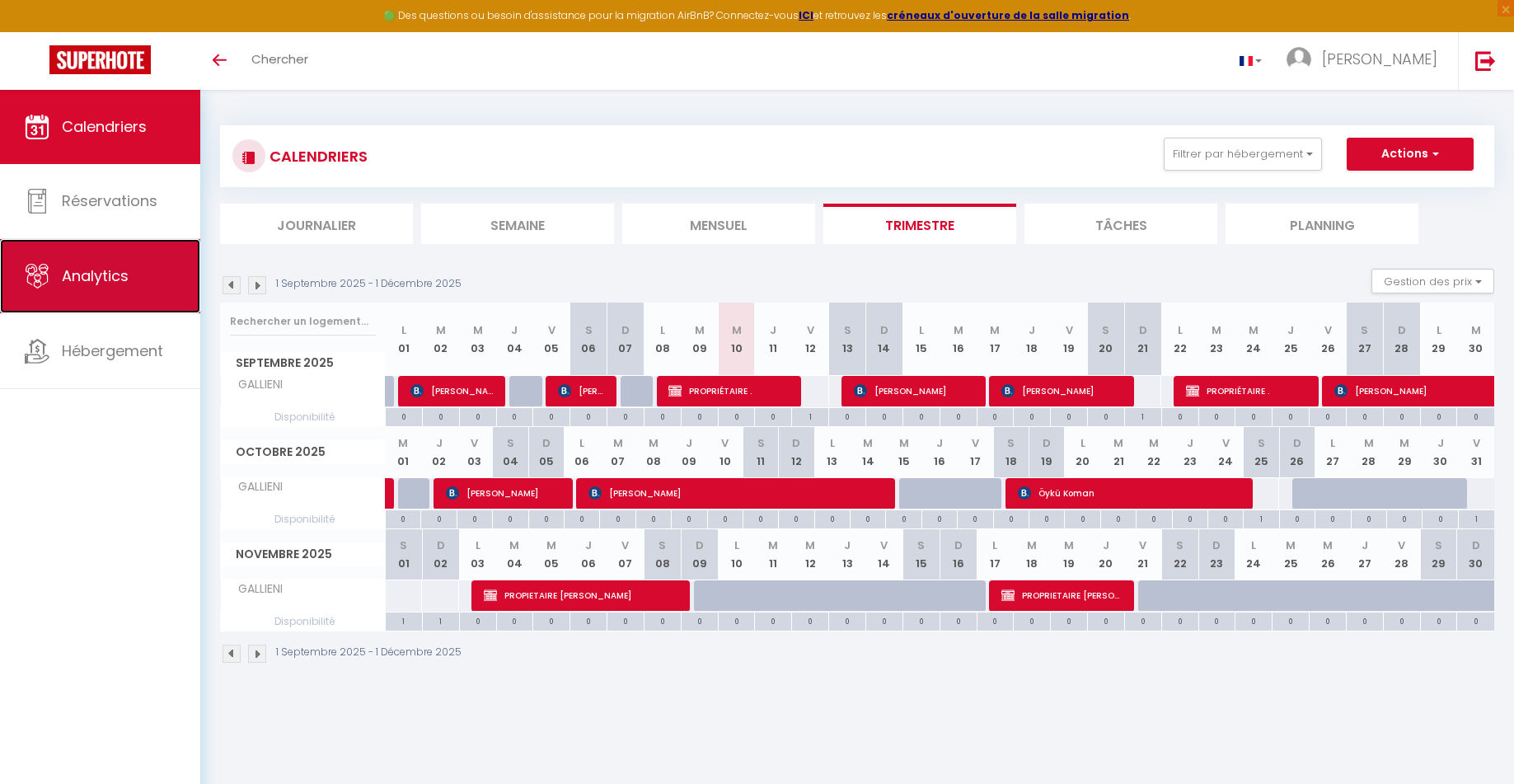
click at [55, 283] on link "Analytics" at bounding box center [100, 276] width 200 height 74
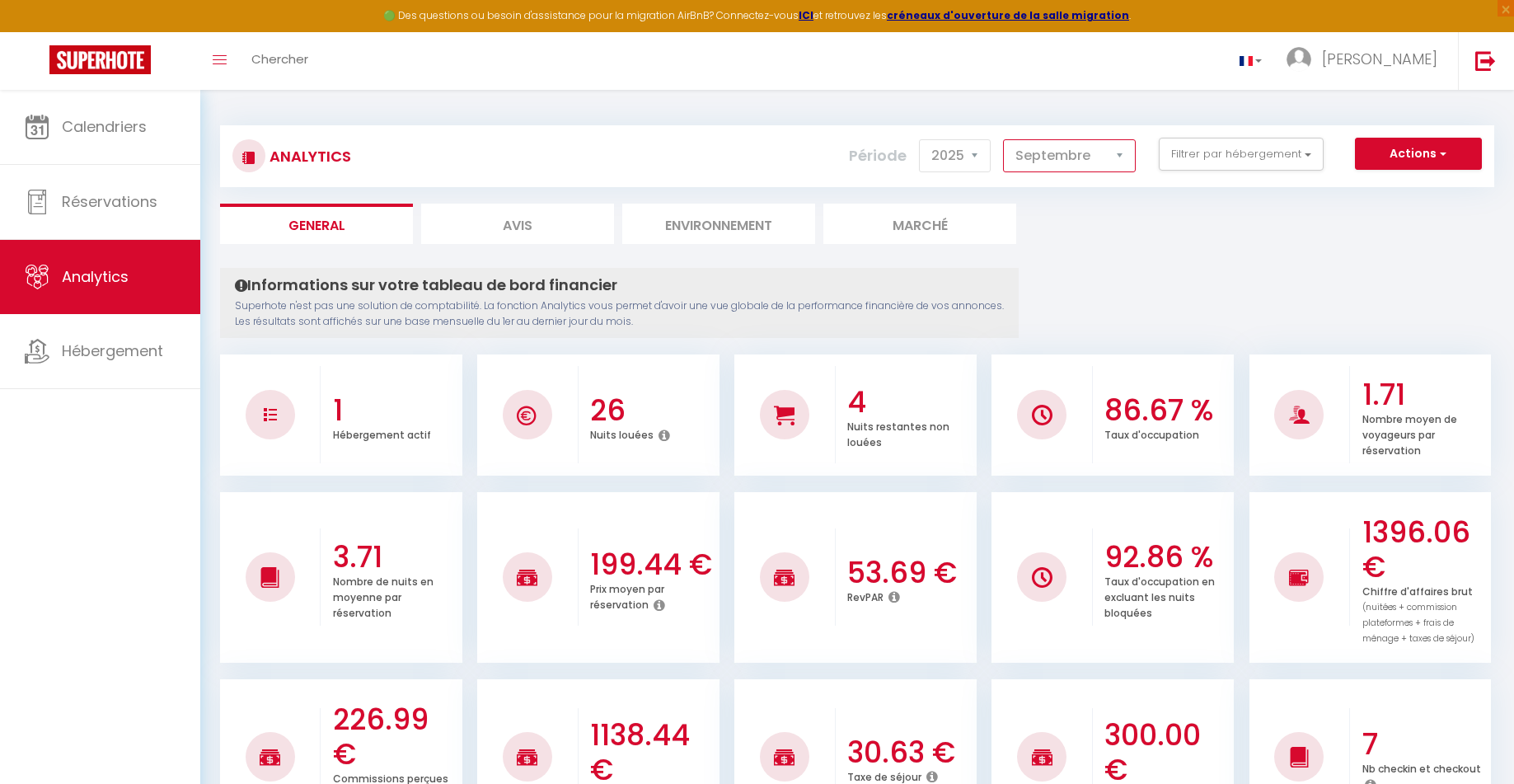
click at [1081, 157] on select "Janvier Février Mars Avril Mai Juin Juillet Août Septembre Octobre Novembre Déc…" at bounding box center [1070, 155] width 133 height 33
click at [1004, 139] on select "Janvier Février Mars Avril Mai Juin Juillet Août Septembre Octobre Novembre Déc…" at bounding box center [1070, 155] width 133 height 33
click at [1419, 158] on button "Actions" at bounding box center [1419, 154] width 127 height 33
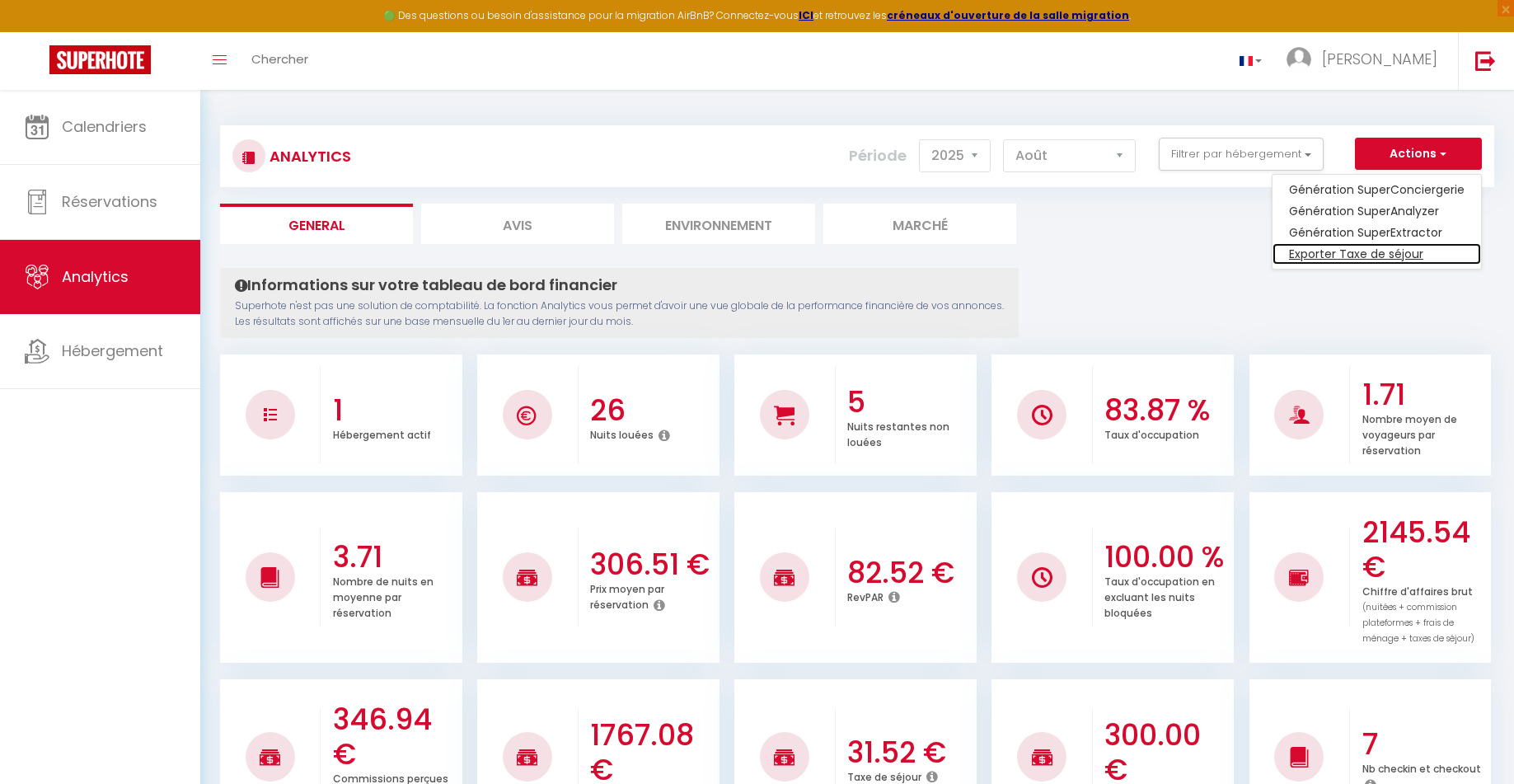
click at [1361, 254] on link "Exporter Taxe de séjour" at bounding box center [1376, 254] width 208 height 22
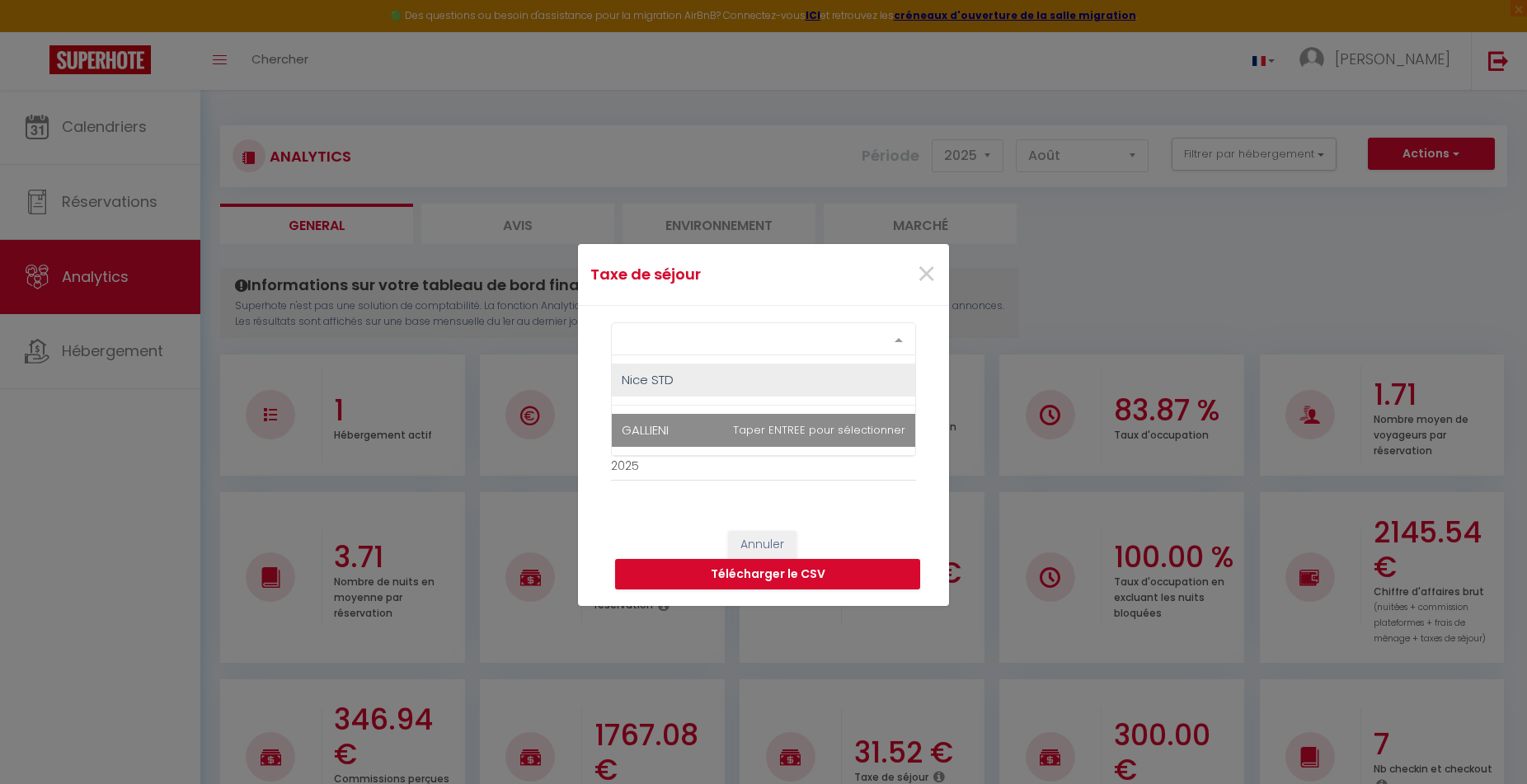
click at [739, 340] on div "Select option" at bounding box center [764, 339] width 305 height 33
click at [763, 432] on span "GALLIENI" at bounding box center [764, 430] width 304 height 33
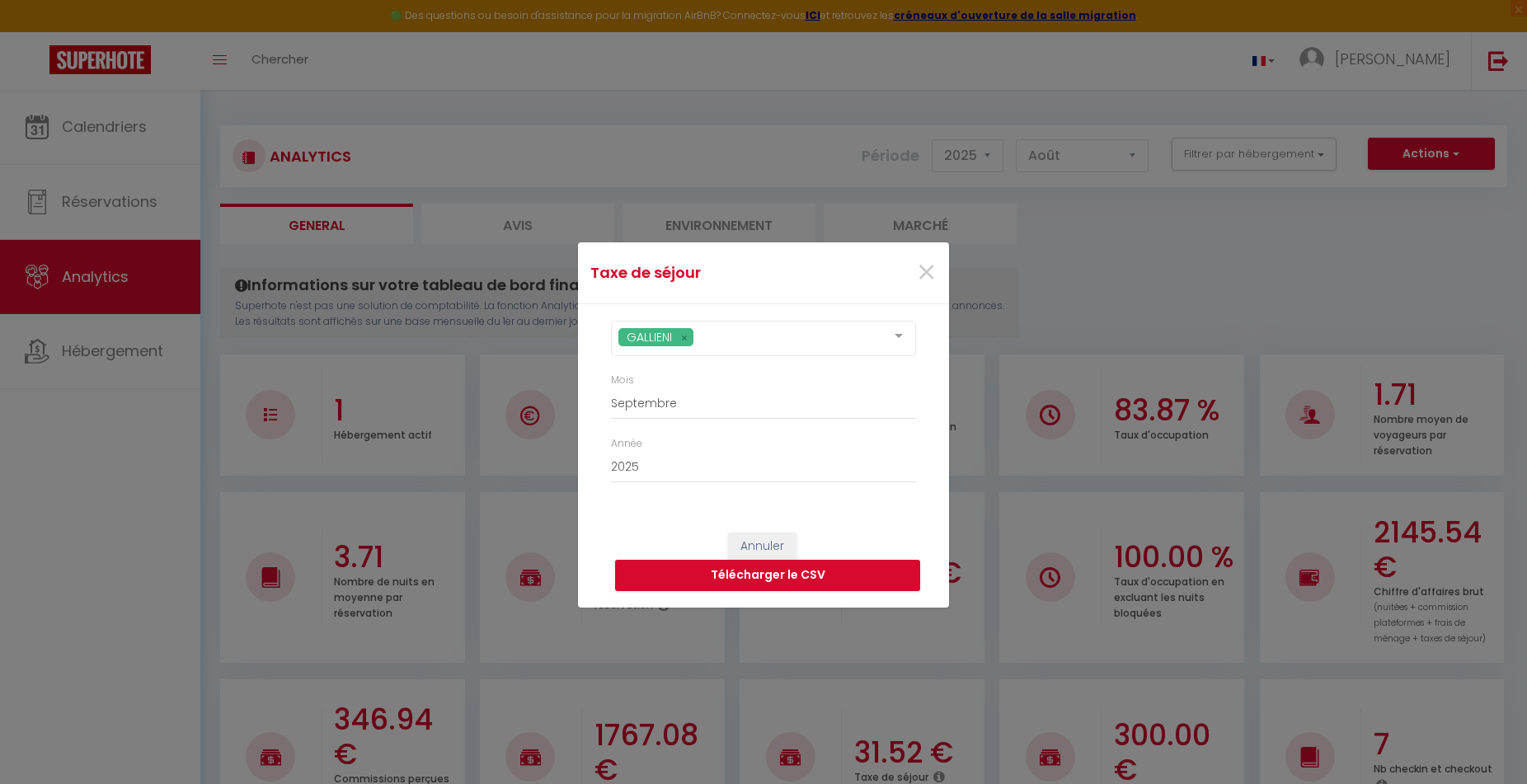
click at [789, 311] on div "GALLIENI Nice STD GALLIENI No elements found. Consider changing the search quer…" at bounding box center [764, 410] width 371 height 212
click at [696, 402] on select "Janvier Février Mars Avril Mai Juin Juillet Août Septembre Octobre Novembre Déc…" at bounding box center [764, 403] width 305 height 31
click at [611, 388] on select "Janvier Février Mars Avril Mai Juin Juillet Août Septembre Octobre Novembre Déc…" at bounding box center [764, 403] width 305 height 31
click at [624, 524] on div "Annuler Télécharger le CSV" at bounding box center [764, 561] width 371 height 92
click at [781, 575] on button "Télécharger le CSV" at bounding box center [768, 575] width 305 height 31
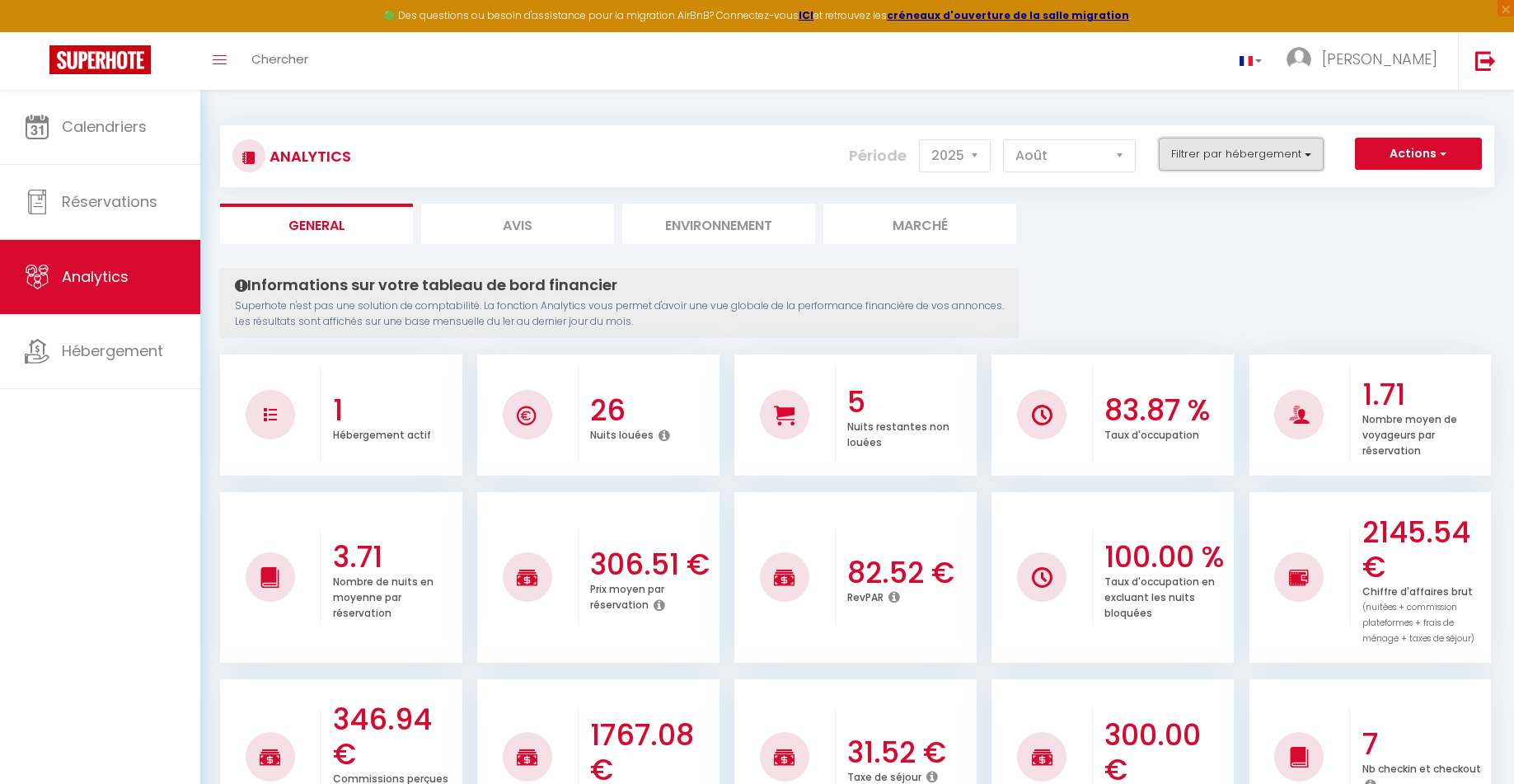
click at [1247, 158] on button "Filtrer par hébergement" at bounding box center [1240, 154] width 164 height 33
click at [1399, 152] on button "Actions" at bounding box center [1419, 154] width 127 height 33
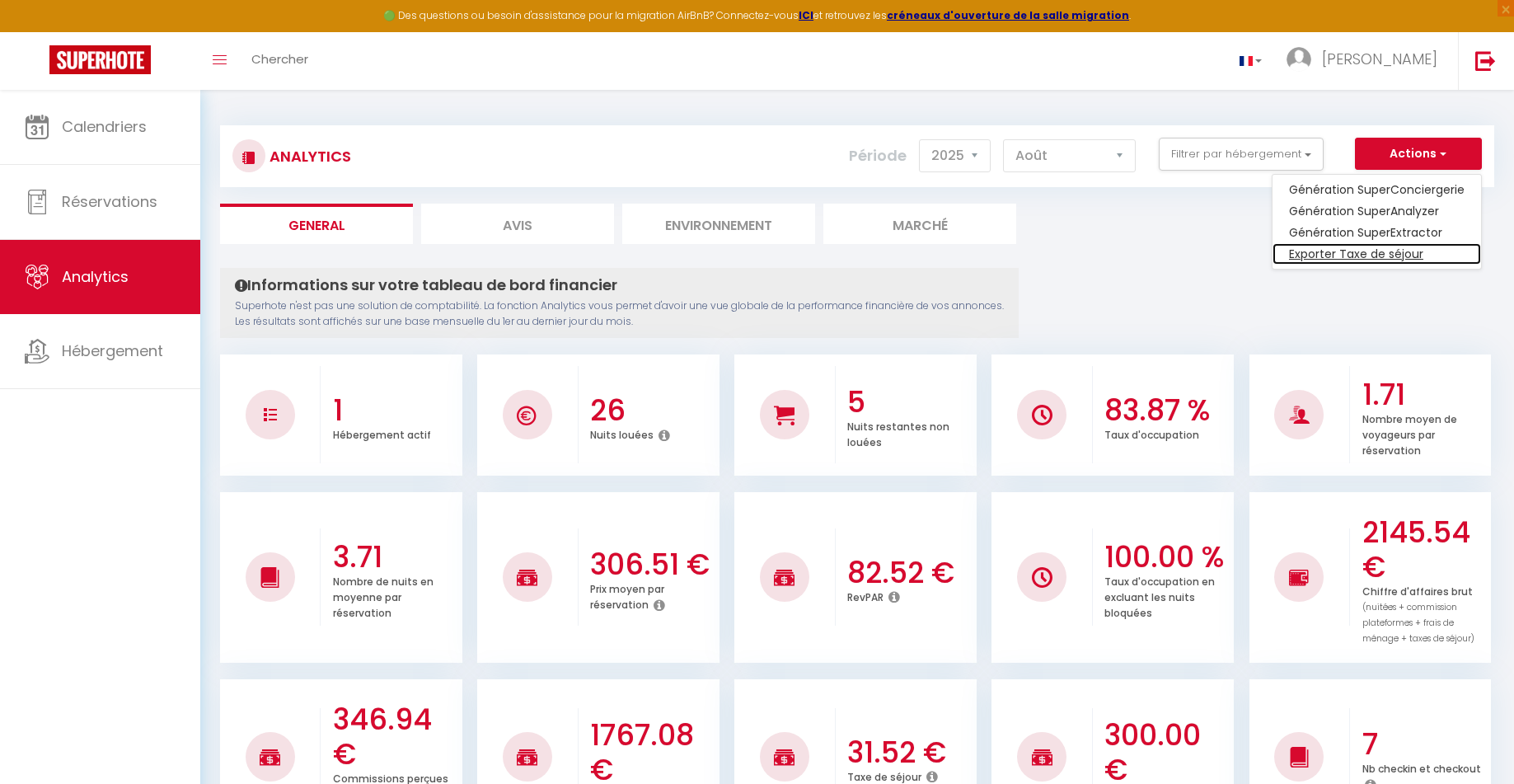
click at [1364, 247] on link "Exporter Taxe de séjour" at bounding box center [1376, 254] width 208 height 22
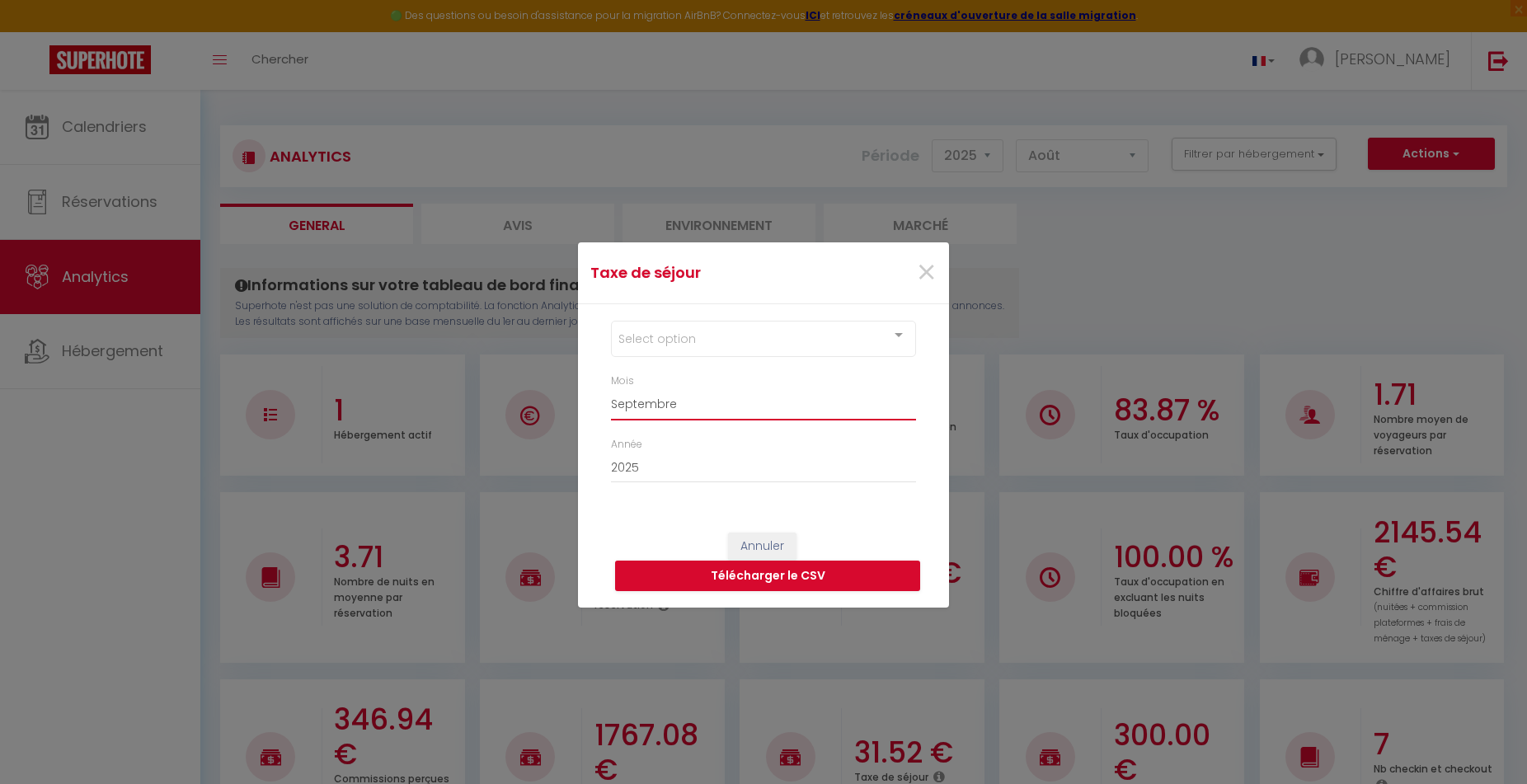
click at [714, 403] on select "Janvier Février Mars Avril Mai Juin Juillet Août Septembre Octobre Novembre Déc…" at bounding box center [764, 403] width 305 height 31
click at [611, 388] on select "Janvier Février Mars Avril Mai Juin Juillet Août Septembre Octobre Novembre Déc…" at bounding box center [764, 403] width 305 height 31
click at [888, 335] on div at bounding box center [899, 337] width 33 height 31
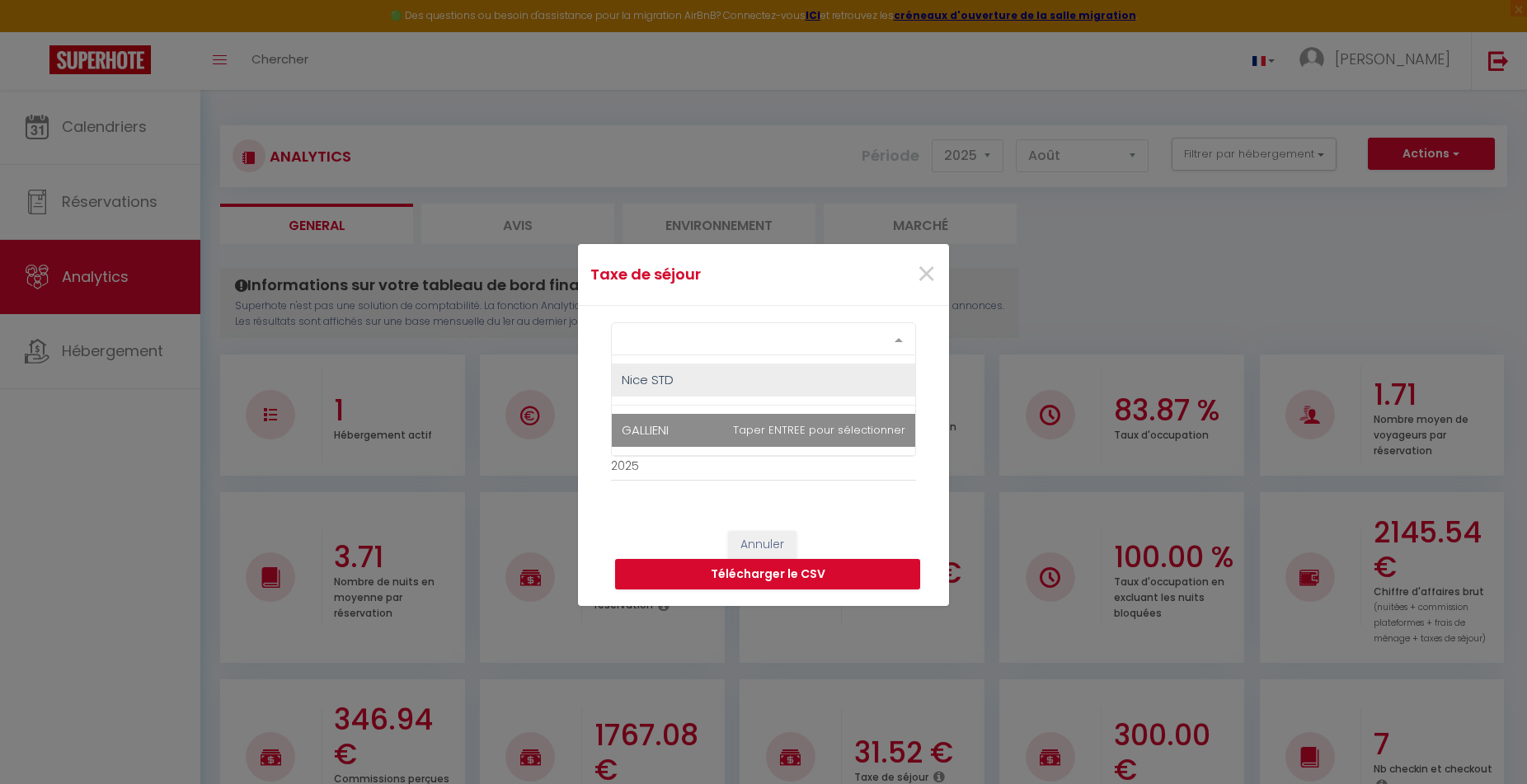
click at [652, 422] on span "GALLIENI" at bounding box center [645, 430] width 47 height 17
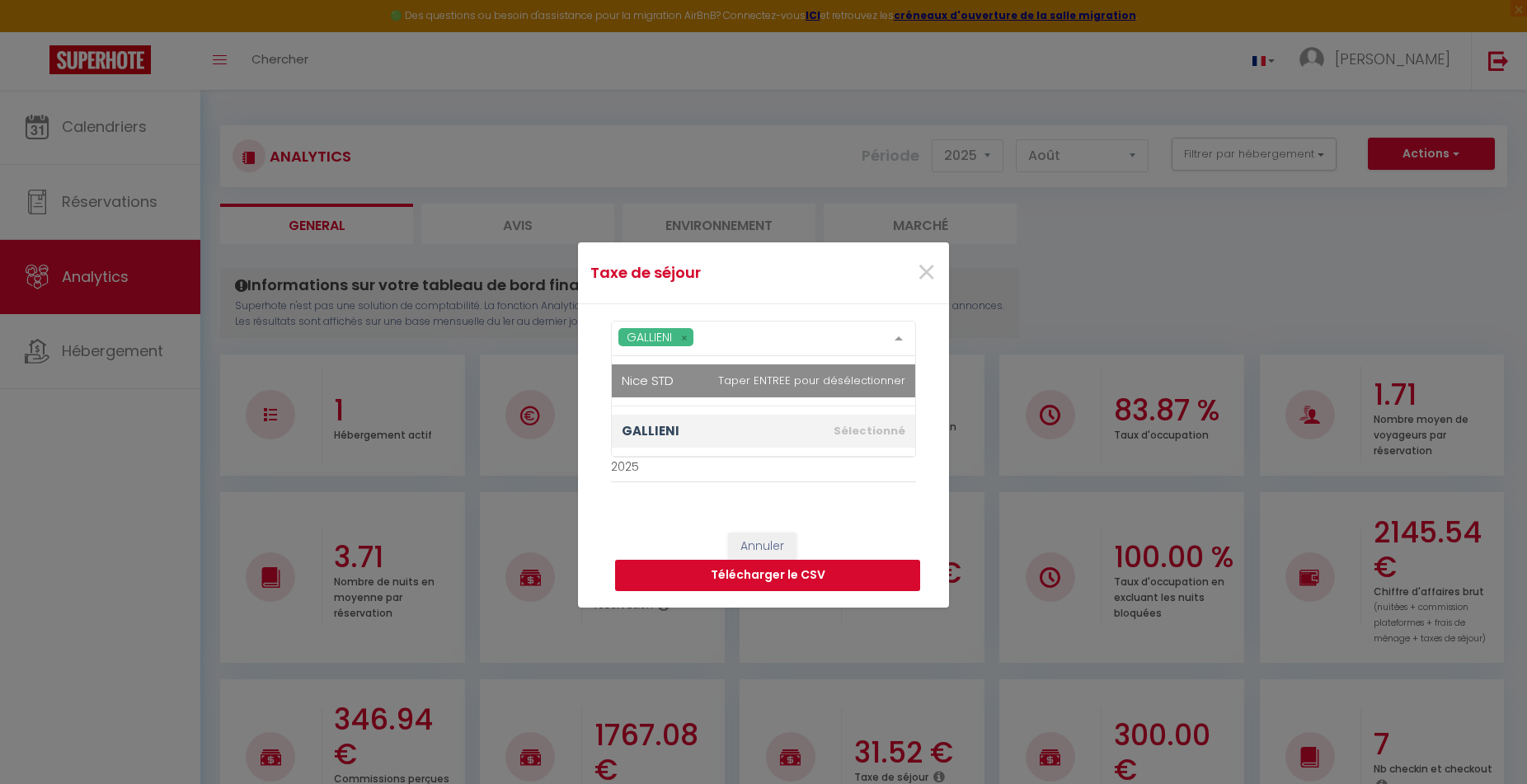
click at [823, 571] on button "Télécharger le CSV" at bounding box center [768, 575] width 305 height 31
